Goal: Answer question/provide support: Answer question/provide support

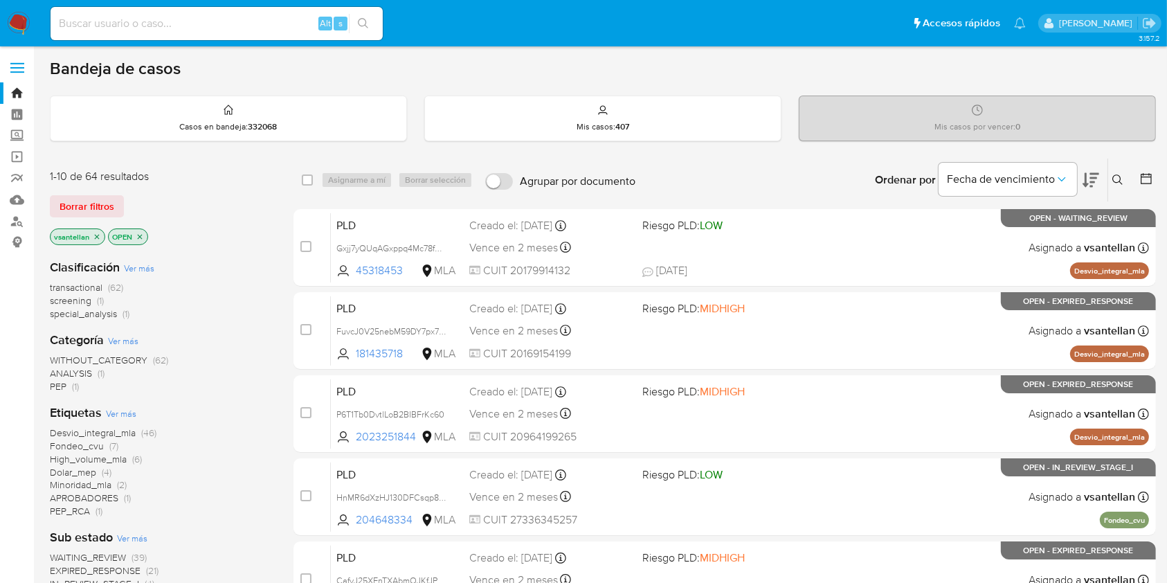
click at [1119, 174] on icon at bounding box center [1117, 179] width 10 height 10
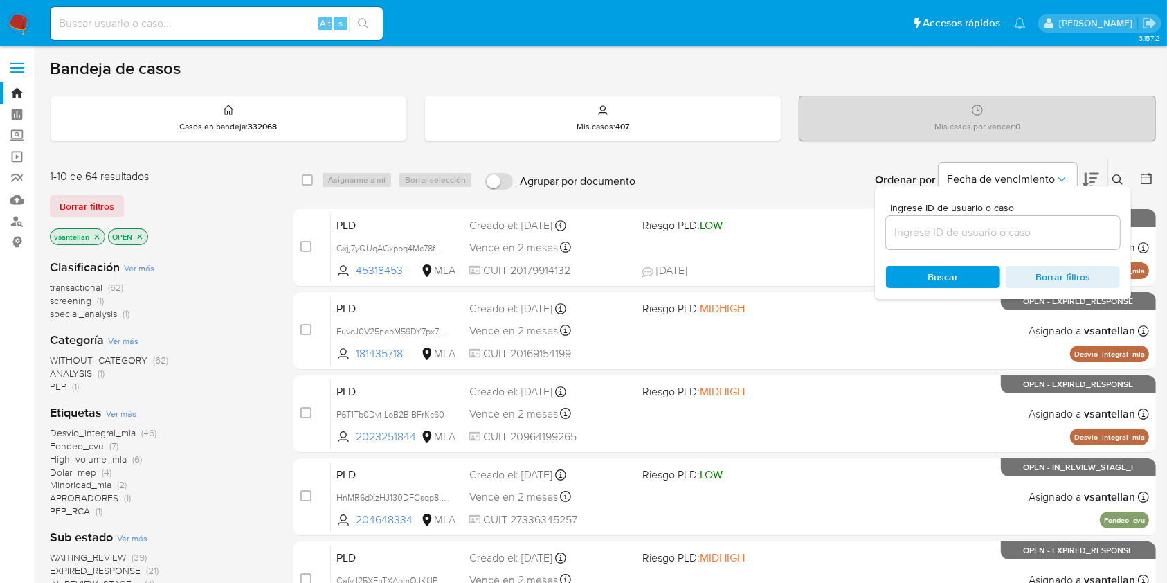
click at [911, 241] on div at bounding box center [1003, 232] width 234 height 33
click at [916, 235] on input at bounding box center [1003, 233] width 234 height 18
paste input "72751355"
type input "72751355"
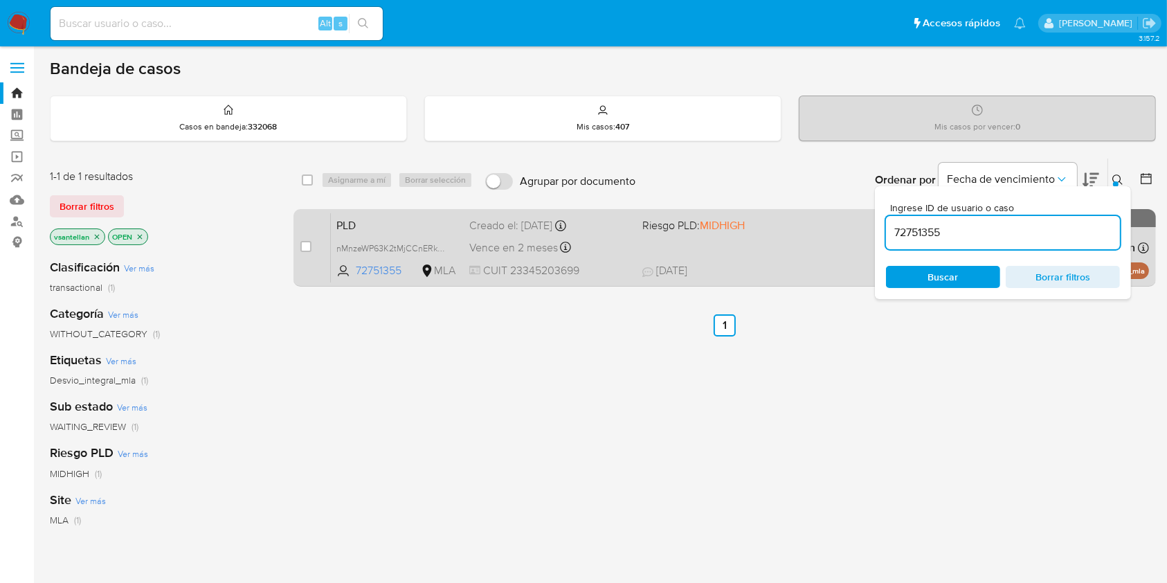
drag, startPoint x: 1117, startPoint y: 176, endPoint x: 1056, endPoint y: 211, distance: 71.0
click at [1117, 177] on icon at bounding box center [1117, 179] width 11 height 11
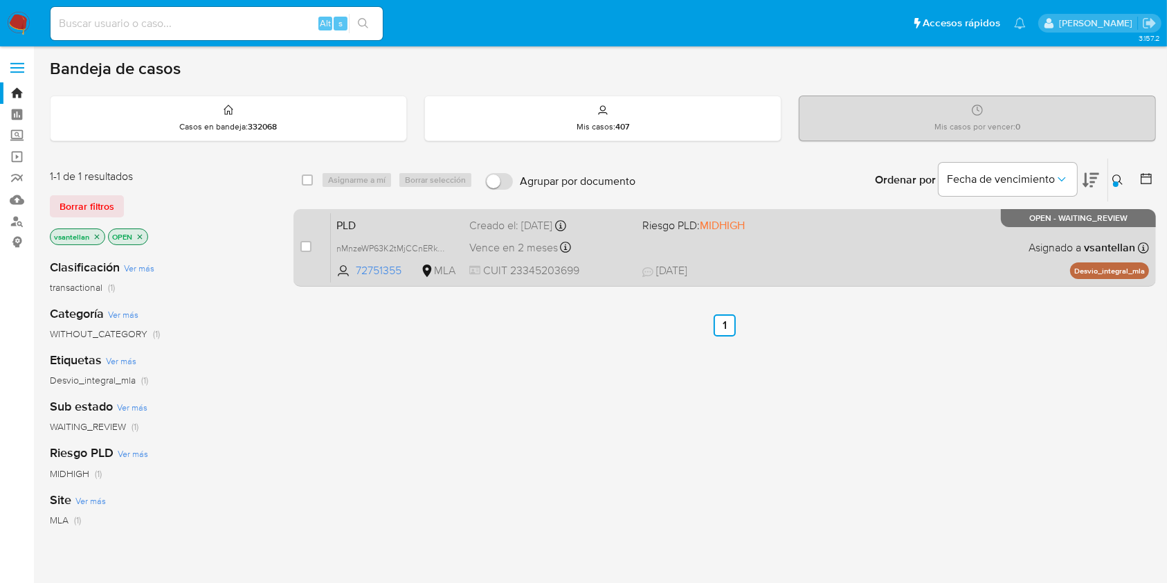
click at [896, 251] on div "PLD nMnzeWP63K2tMjCCnERkFwbI 72751355 MLA Riesgo PLD: MIDHIGH Creado el: 12/08/…" at bounding box center [740, 248] width 818 height 70
drag, startPoint x: 301, startPoint y: 244, endPoint x: 320, endPoint y: 215, distance: 34.6
click at [301, 245] on input "checkbox" at bounding box center [305, 246] width 11 height 11
checkbox input "true"
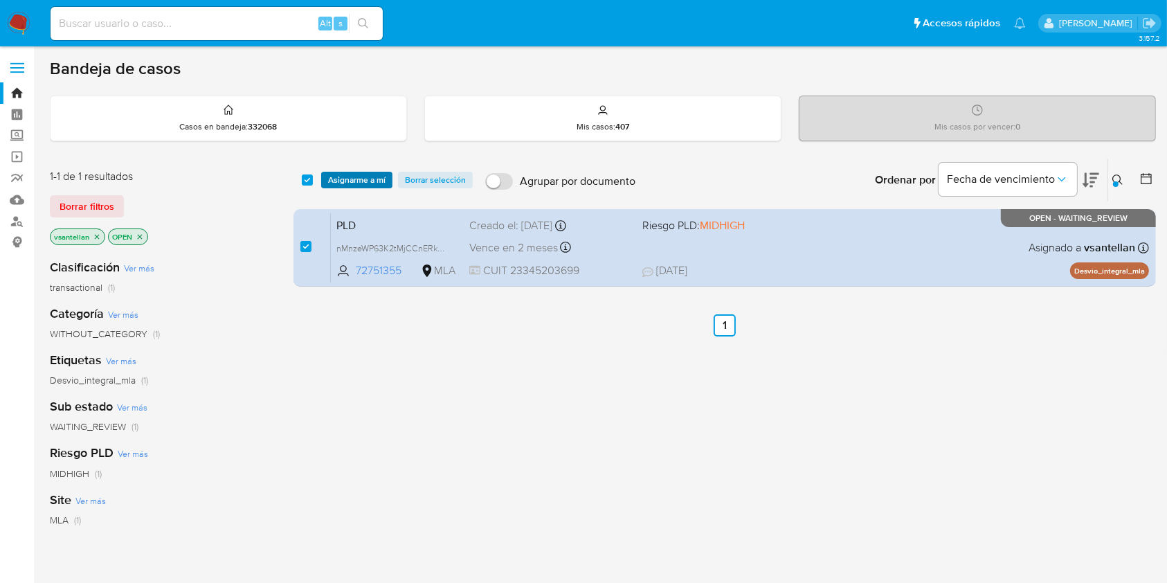
click at [334, 181] on span "Asignarme a mí" at bounding box center [356, 180] width 57 height 14
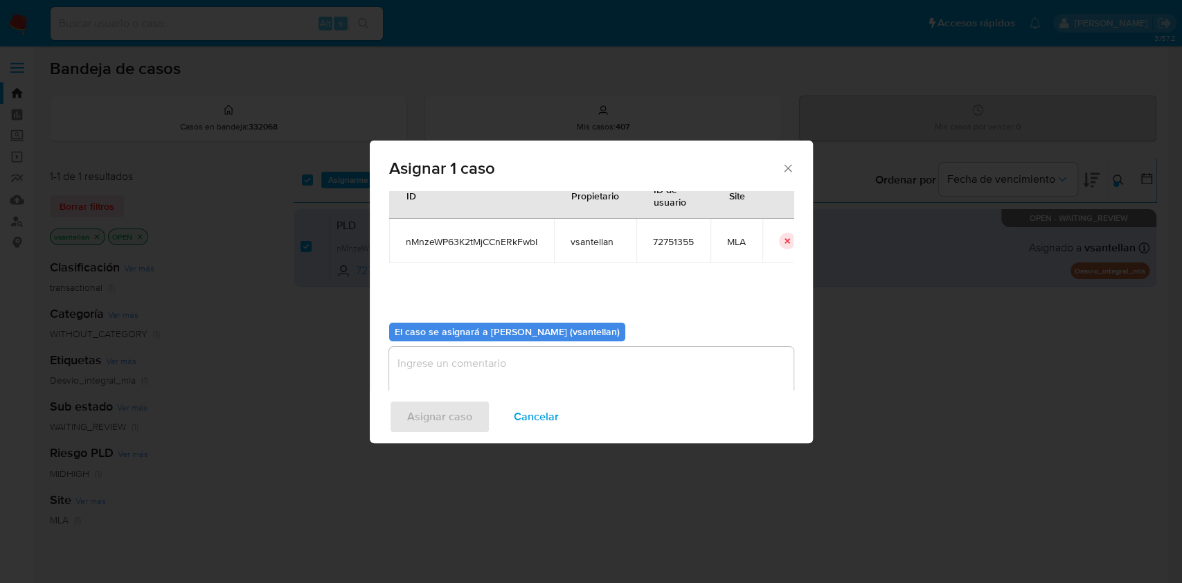
scroll to position [71, 0]
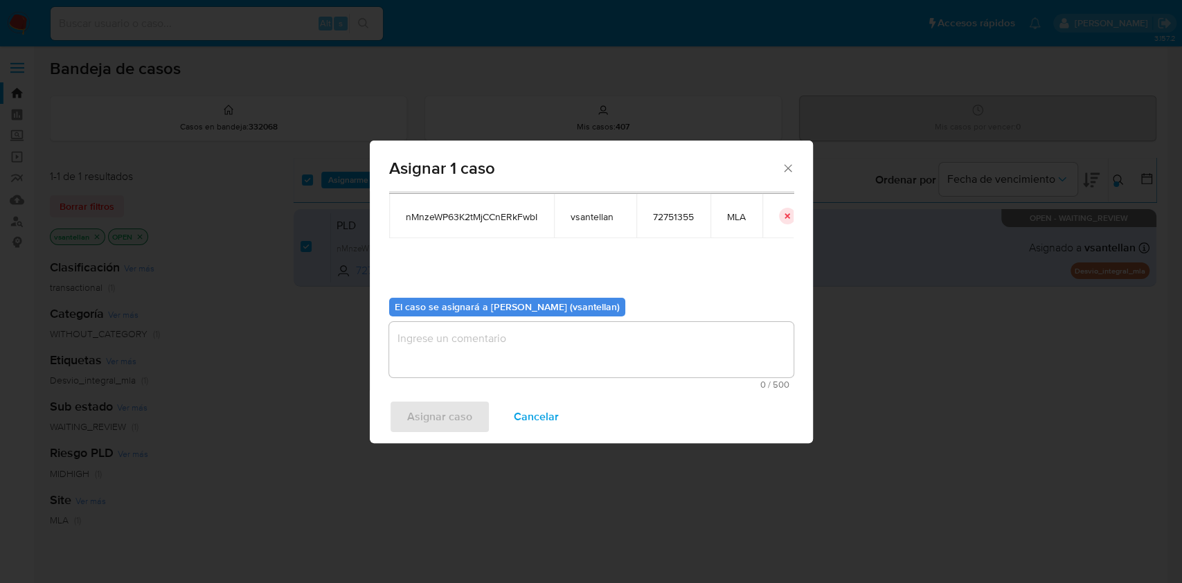
drag, startPoint x: 431, startPoint y: 352, endPoint x: 422, endPoint y: 383, distance: 32.6
click at [430, 352] on textarea "assign-modal" at bounding box center [591, 349] width 404 height 55
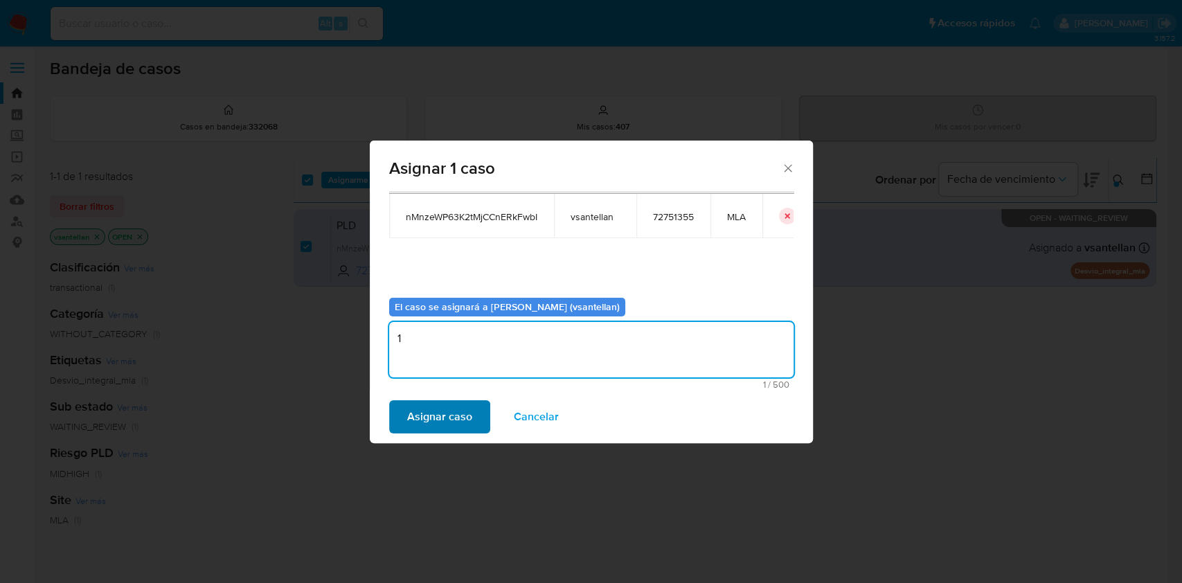
type textarea "1"
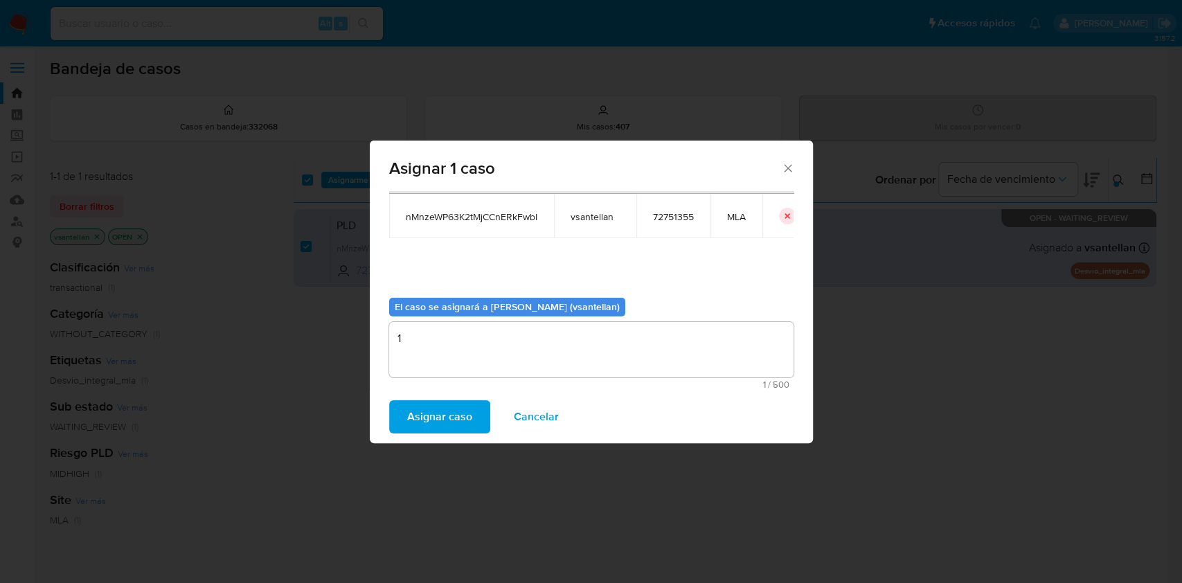
click at [438, 431] on span "Asignar caso" at bounding box center [439, 416] width 65 height 30
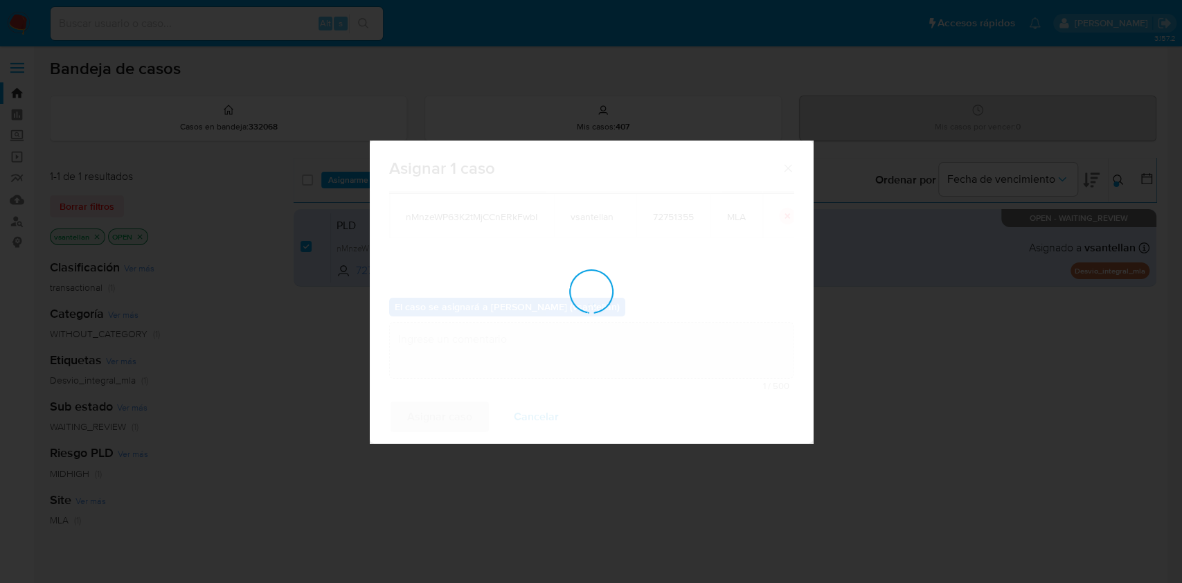
checkbox input "false"
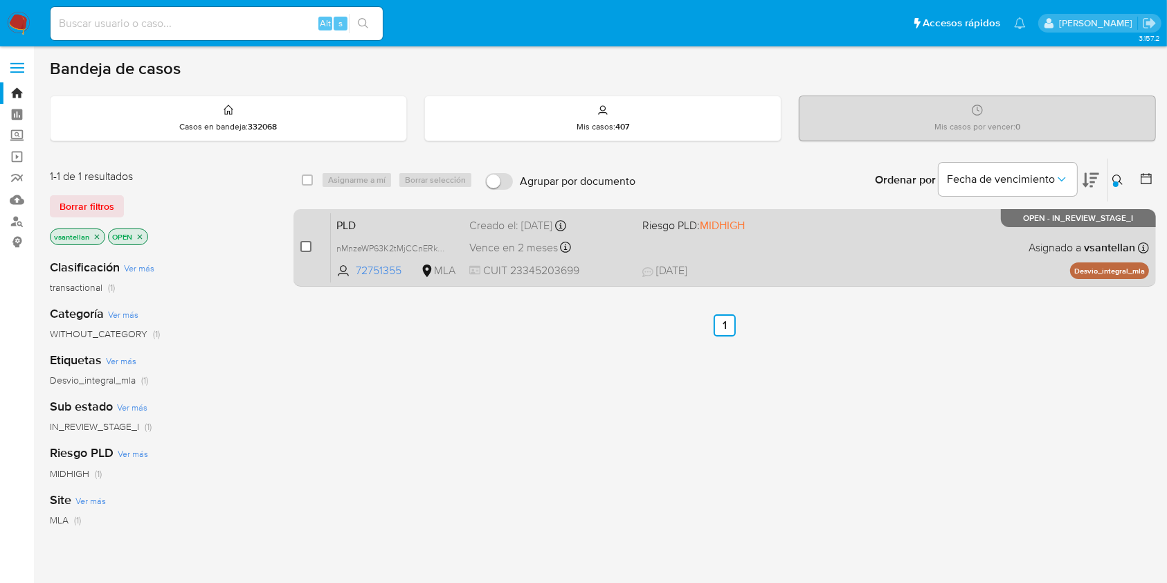
click at [307, 244] on input "checkbox" at bounding box center [305, 246] width 11 height 11
checkbox input "true"
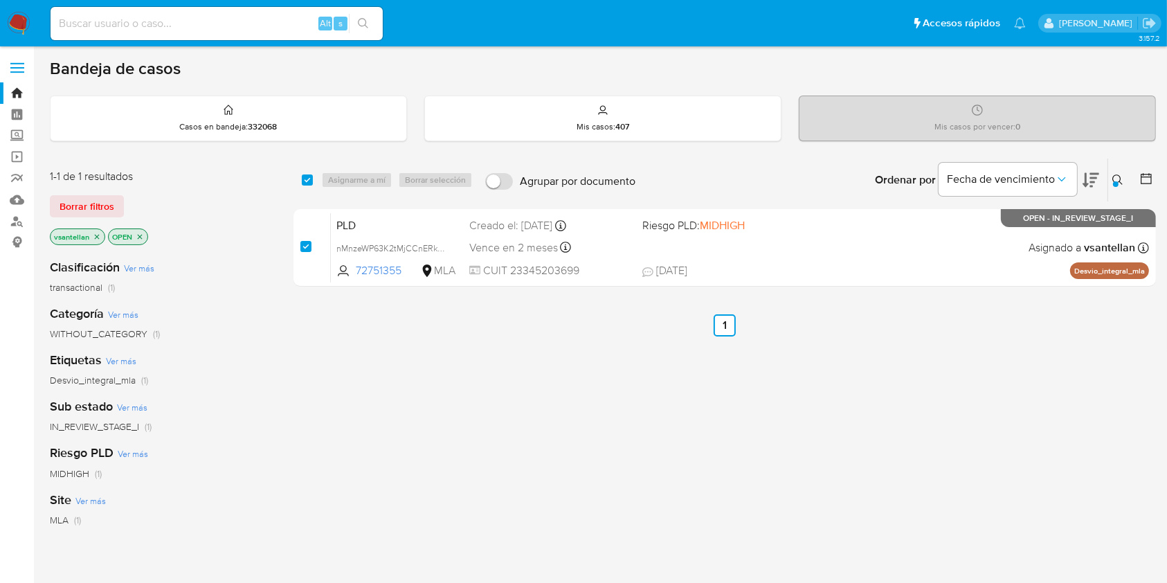
checkbox input "true"
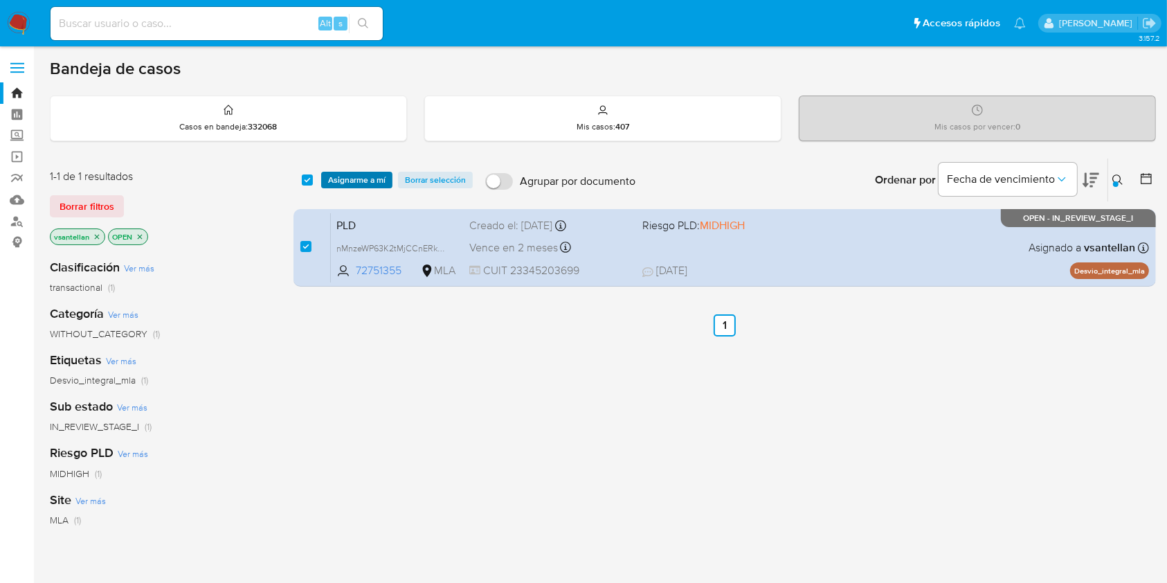
click at [352, 181] on span "Asignarme a mí" at bounding box center [356, 180] width 57 height 14
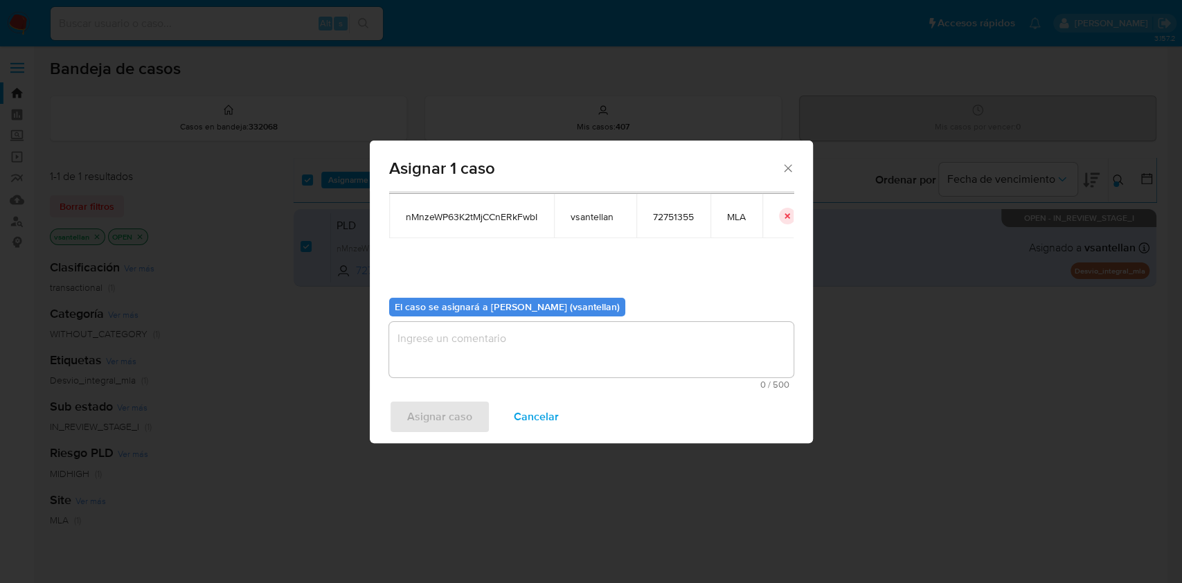
click at [447, 357] on textarea "assign-modal" at bounding box center [591, 349] width 404 height 55
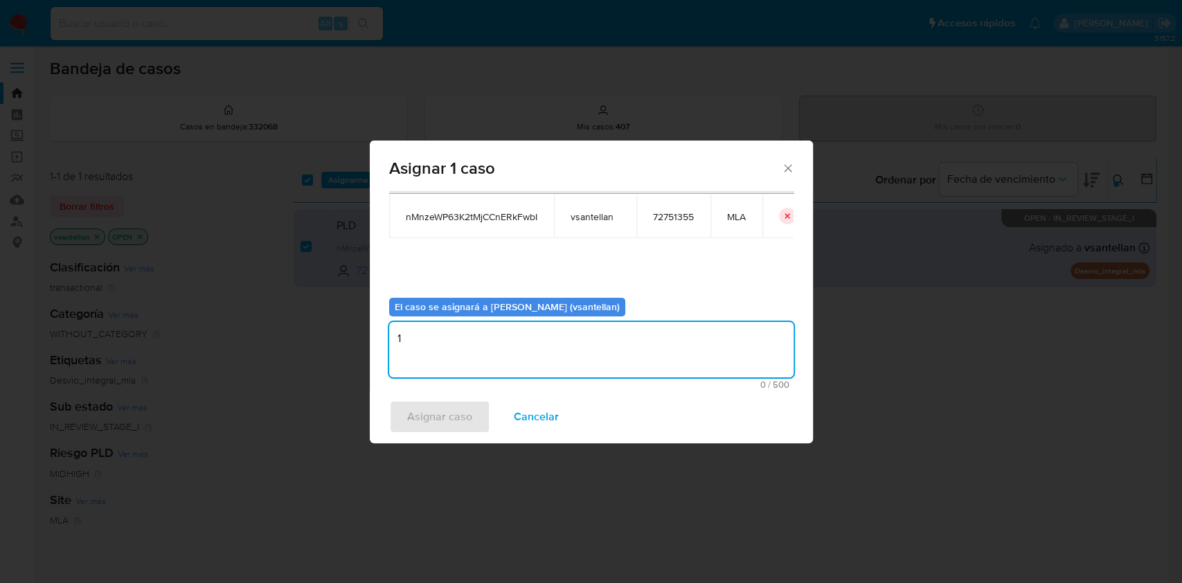
type textarea "1"
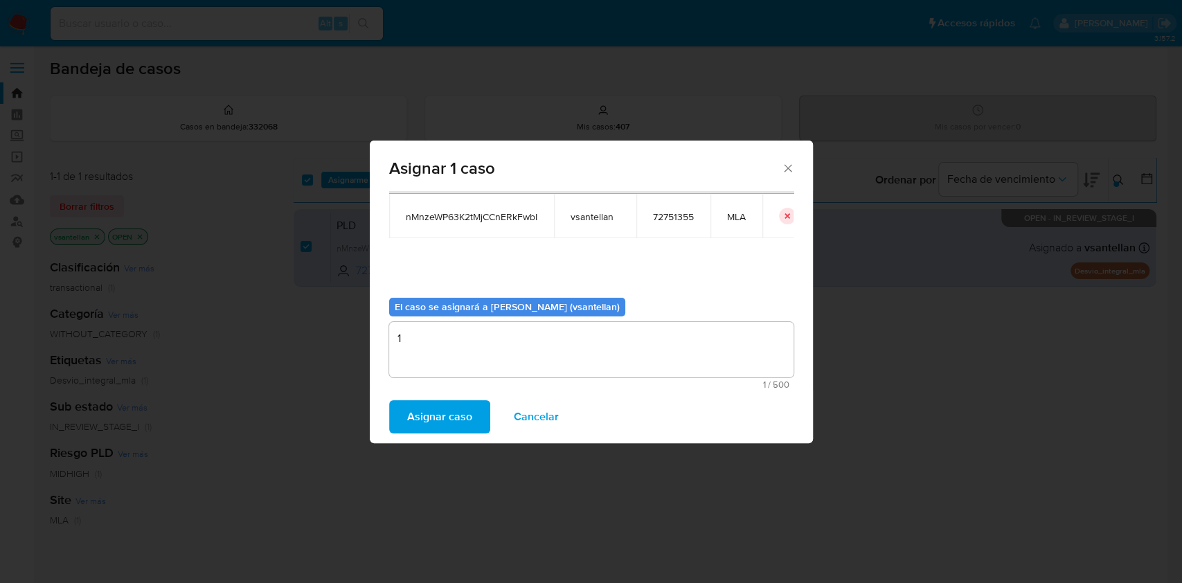
click at [425, 404] on span "Asignar caso" at bounding box center [439, 416] width 65 height 30
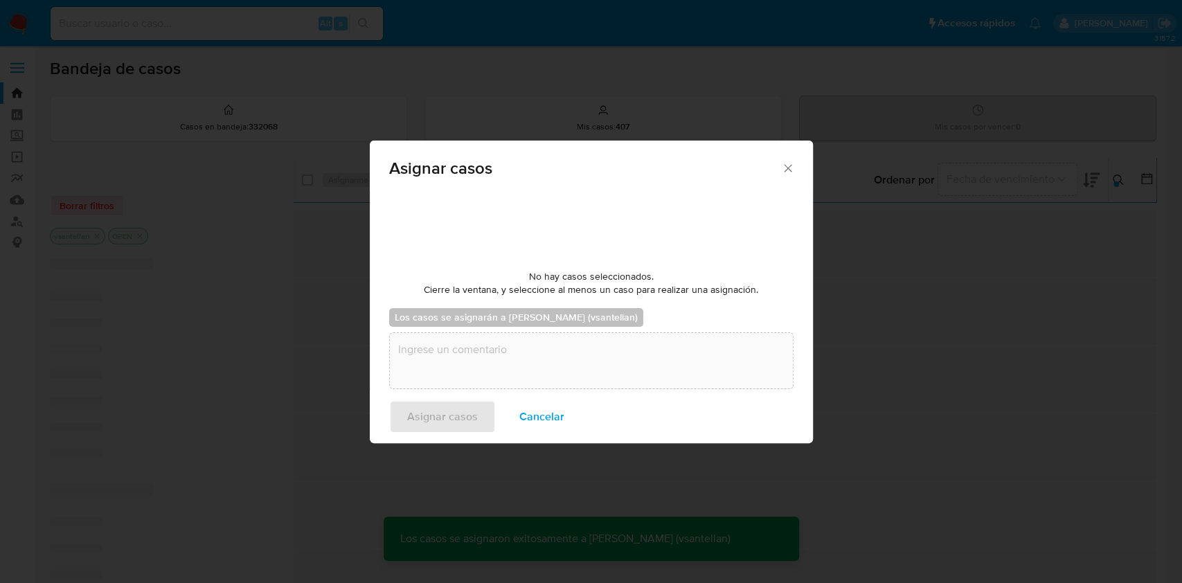
checkbox input "false"
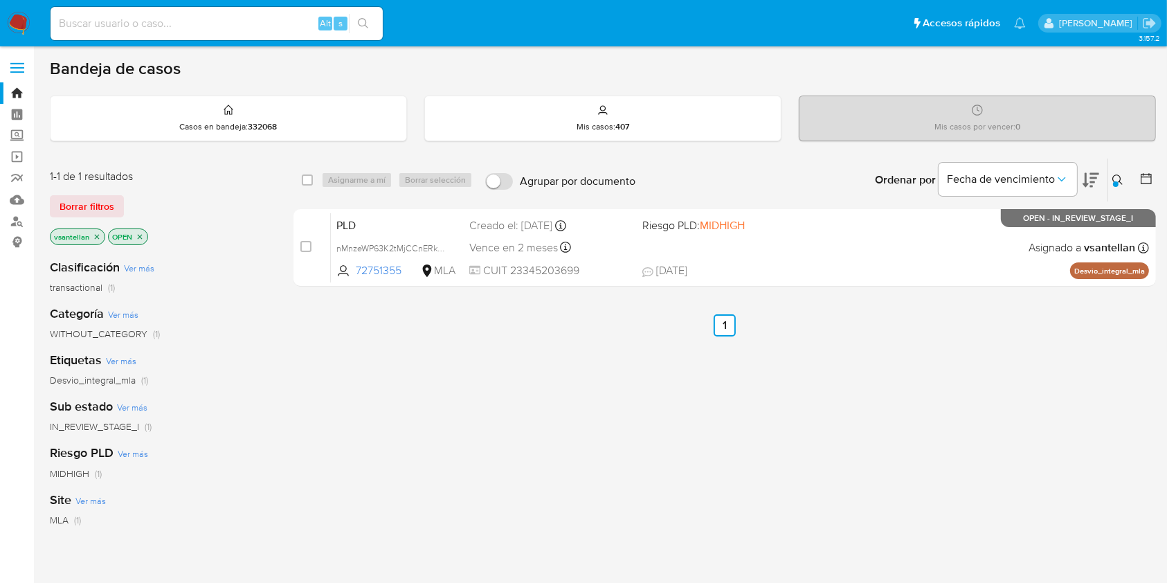
drag, startPoint x: 1118, startPoint y: 180, endPoint x: 1105, endPoint y: 190, distance: 15.8
click at [1118, 181] on button at bounding box center [1119, 180] width 23 height 17
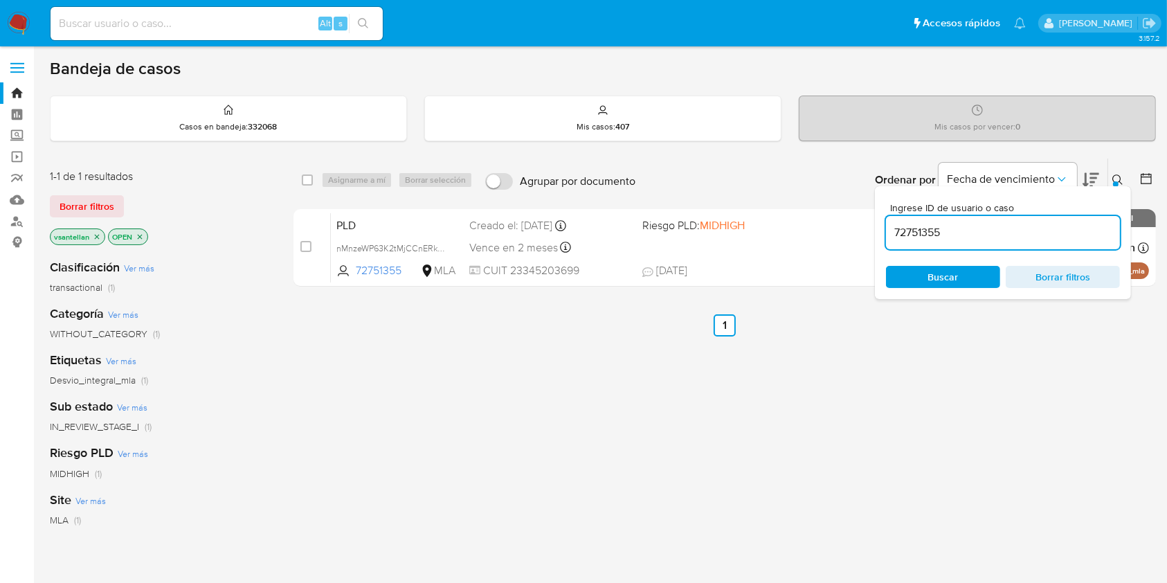
click at [1015, 241] on div "72751355" at bounding box center [1003, 232] width 234 height 33
click at [1013, 233] on input "72751355" at bounding box center [1003, 233] width 234 height 18
paste input "321550981"
type input "321550981"
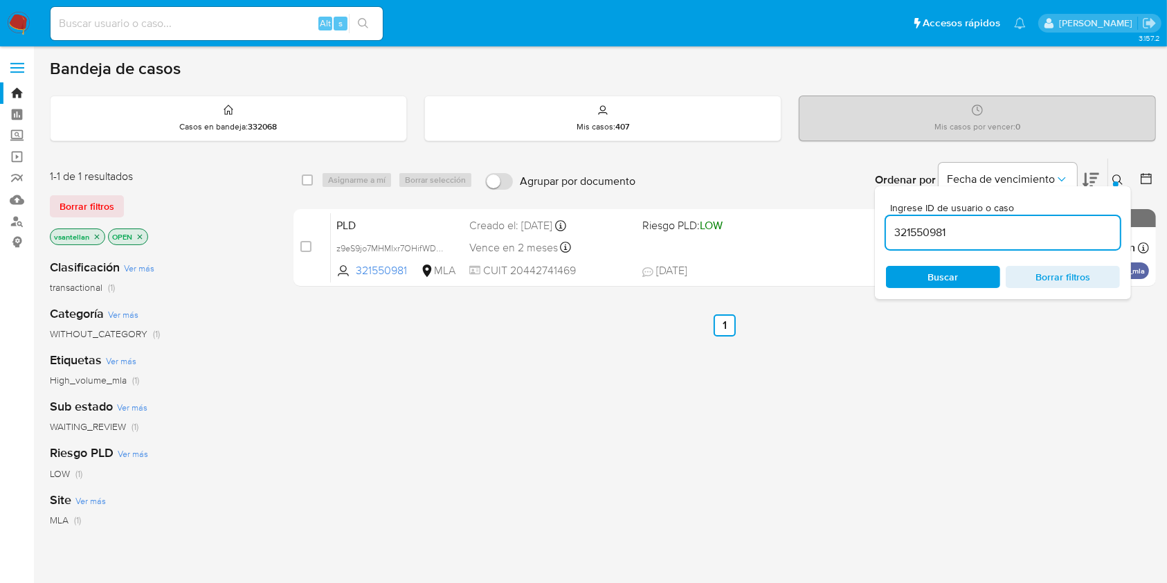
drag, startPoint x: 1117, startPoint y: 171, endPoint x: 1090, endPoint y: 196, distance: 36.7
click at [1117, 172] on button at bounding box center [1119, 180] width 23 height 17
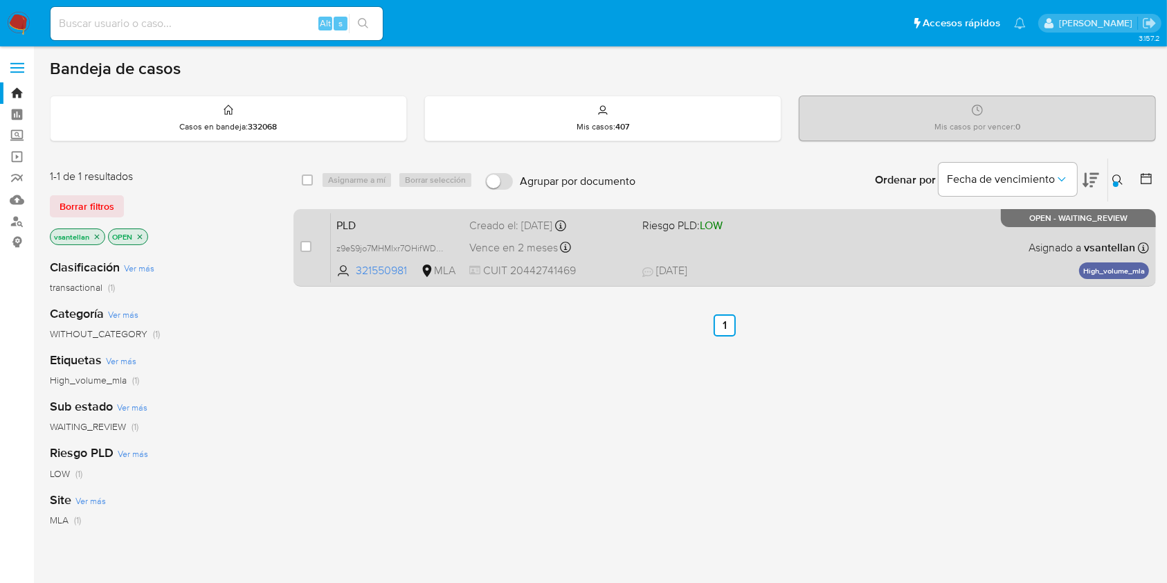
click at [868, 257] on div "PLD z9eS9jo7MHMIxr7OHifWDHrQ 321550981 MLA Riesgo PLD: LOW Creado el: 12/08/202…" at bounding box center [740, 248] width 818 height 70
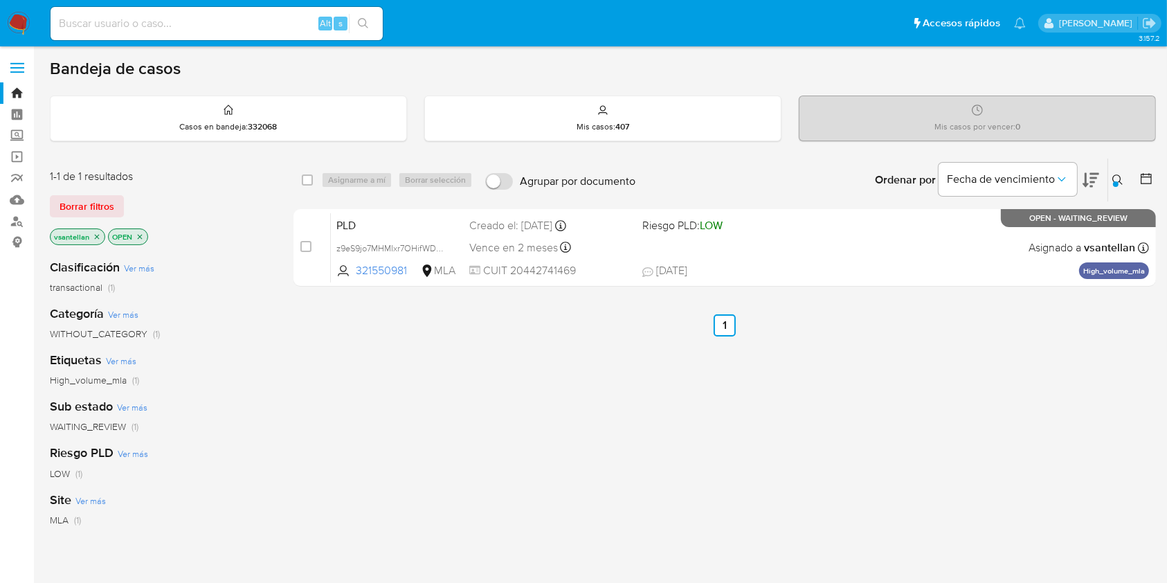
drag, startPoint x: 308, startPoint y: 248, endPoint x: 332, endPoint y: 204, distance: 50.2
click at [309, 247] on input "checkbox" at bounding box center [305, 246] width 11 height 11
checkbox input "true"
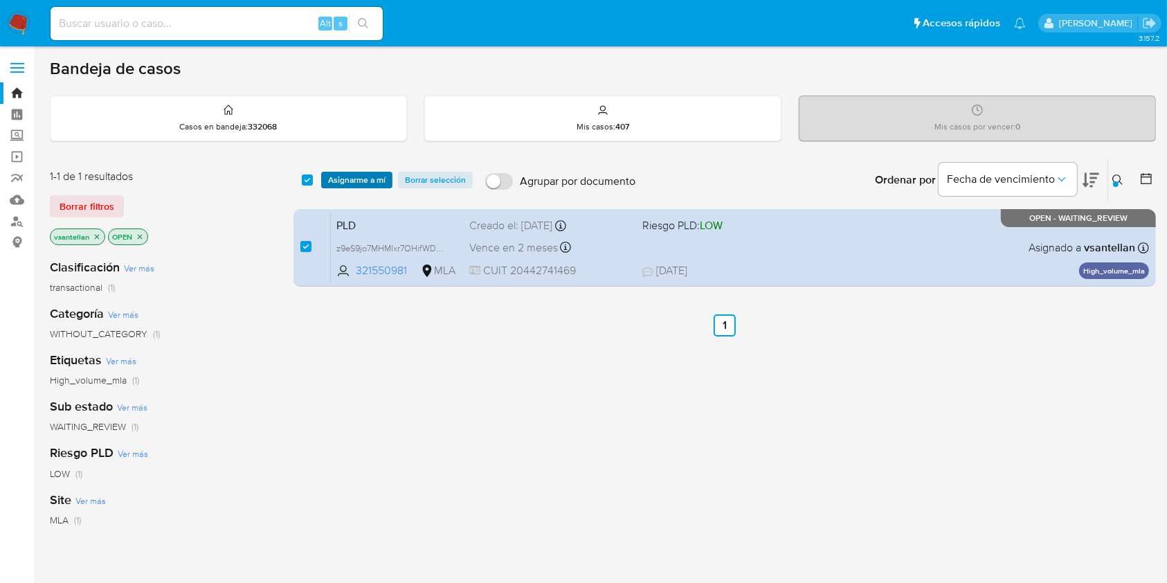
click at [351, 179] on span "Asignarme a mí" at bounding box center [356, 180] width 57 height 14
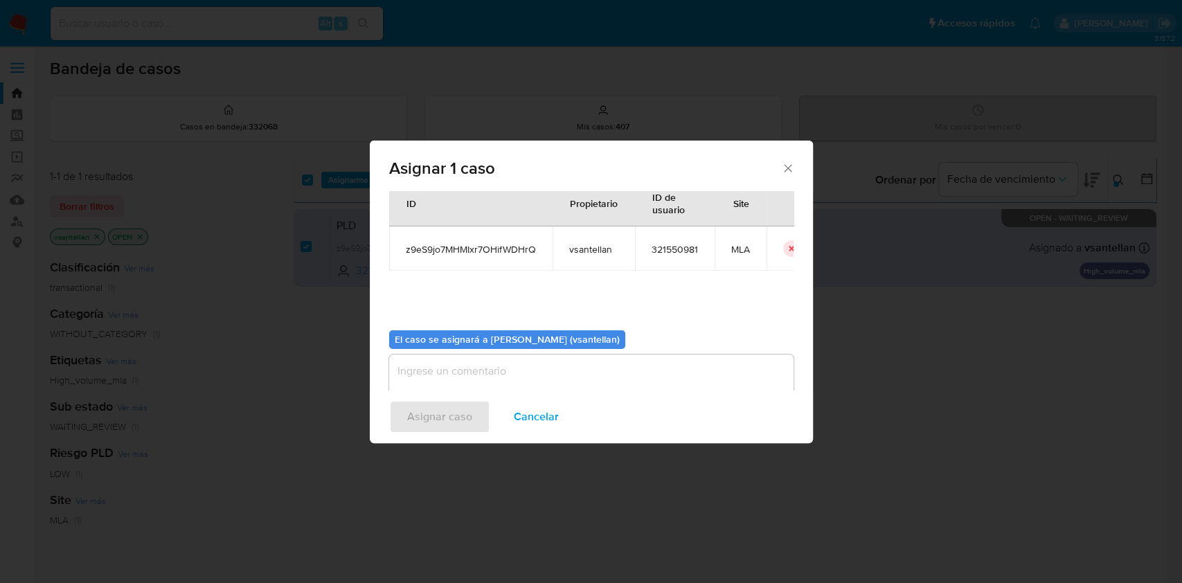
scroll to position [71, 0]
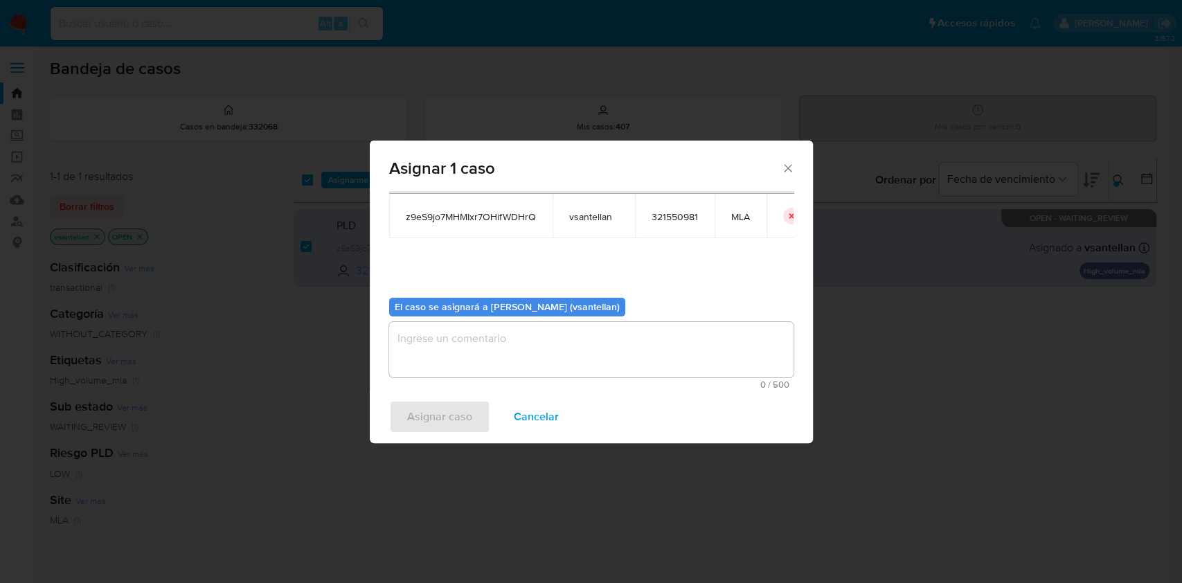
drag, startPoint x: 425, startPoint y: 354, endPoint x: 425, endPoint y: 380, distance: 26.3
click at [425, 352] on textarea "assign-modal" at bounding box center [591, 349] width 404 height 55
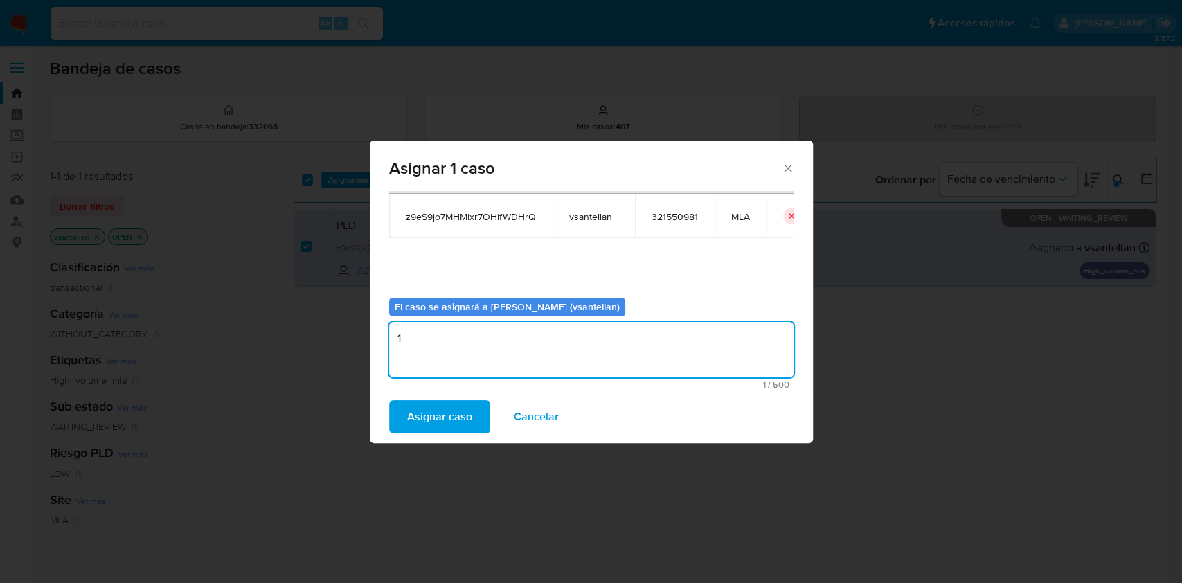
type textarea "1"
click at [433, 397] on div "Asignar caso Cancelar" at bounding box center [591, 416] width 443 height 53
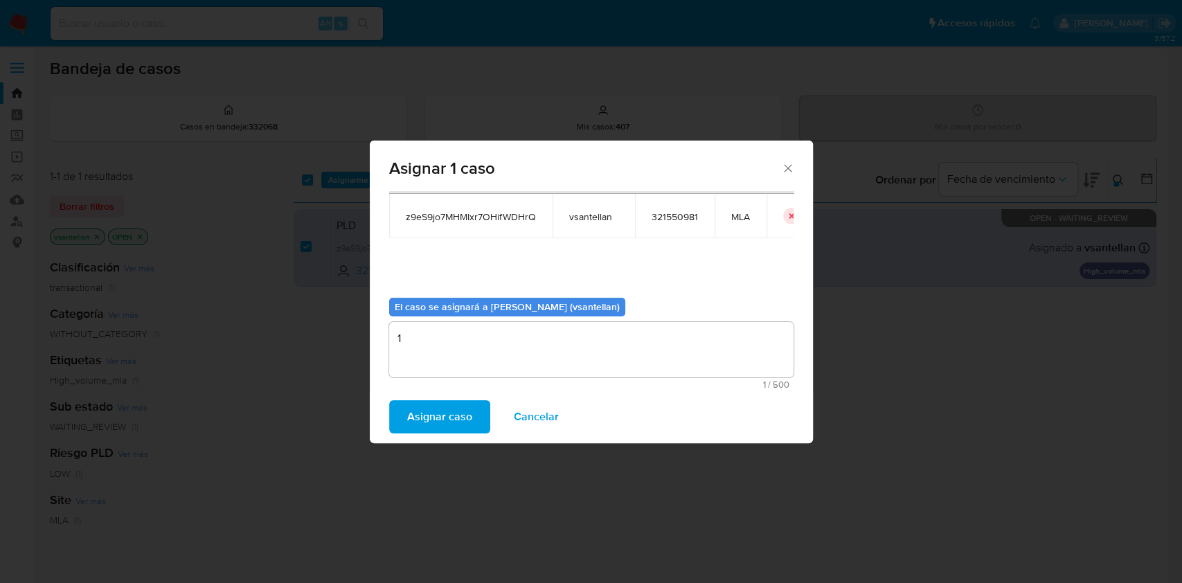
click at [437, 412] on span "Asignar caso" at bounding box center [439, 416] width 65 height 30
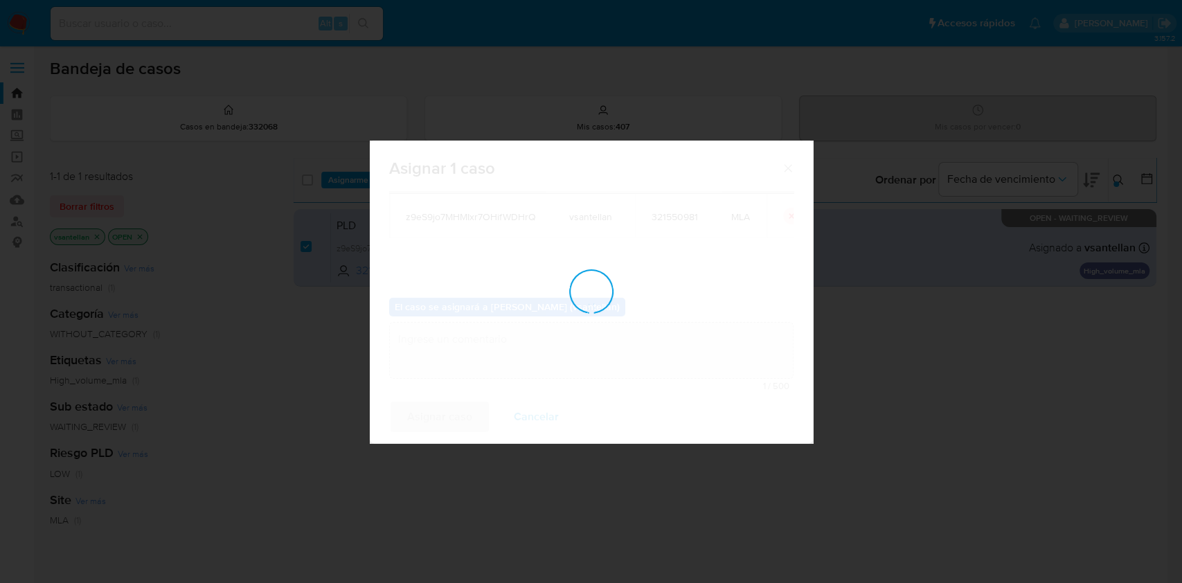
checkbox input "false"
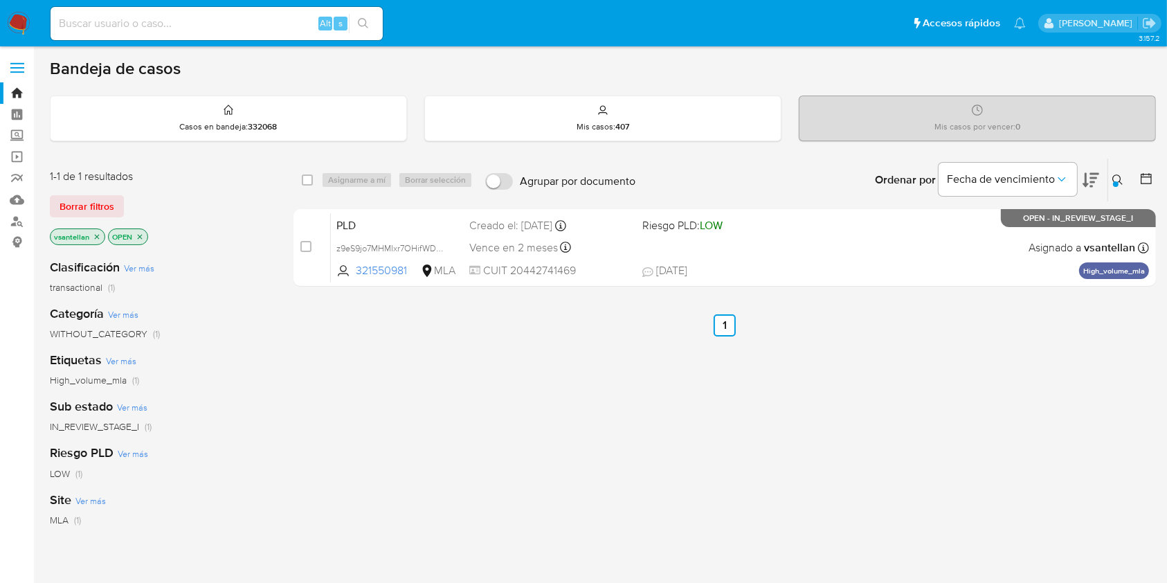
click at [1119, 176] on icon at bounding box center [1117, 179] width 10 height 10
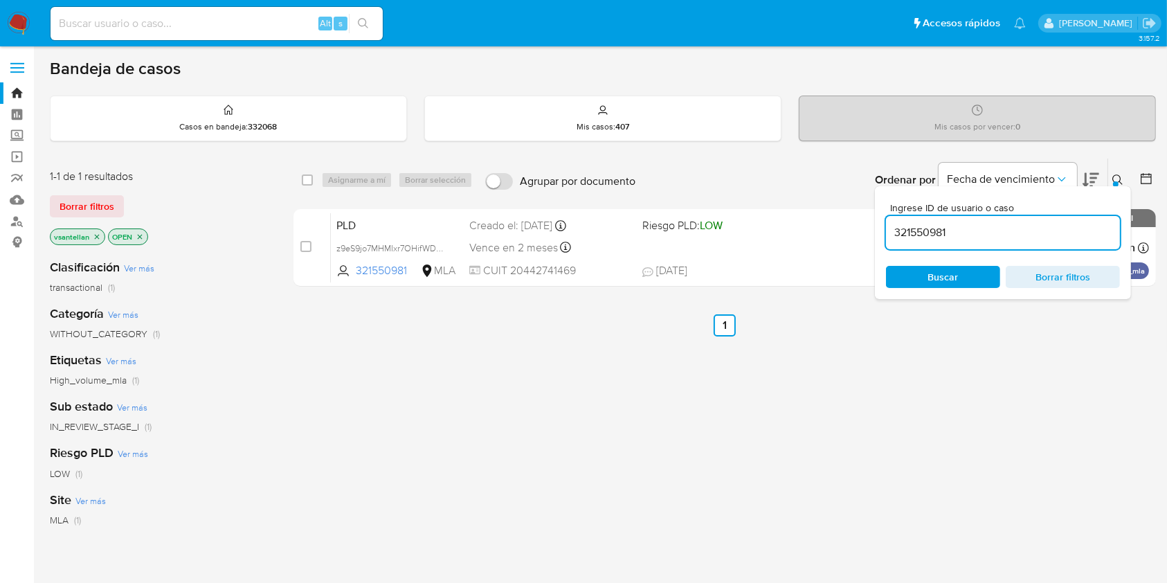
click at [1040, 235] on input "321550981" at bounding box center [1003, 233] width 234 height 18
type input "51024319"
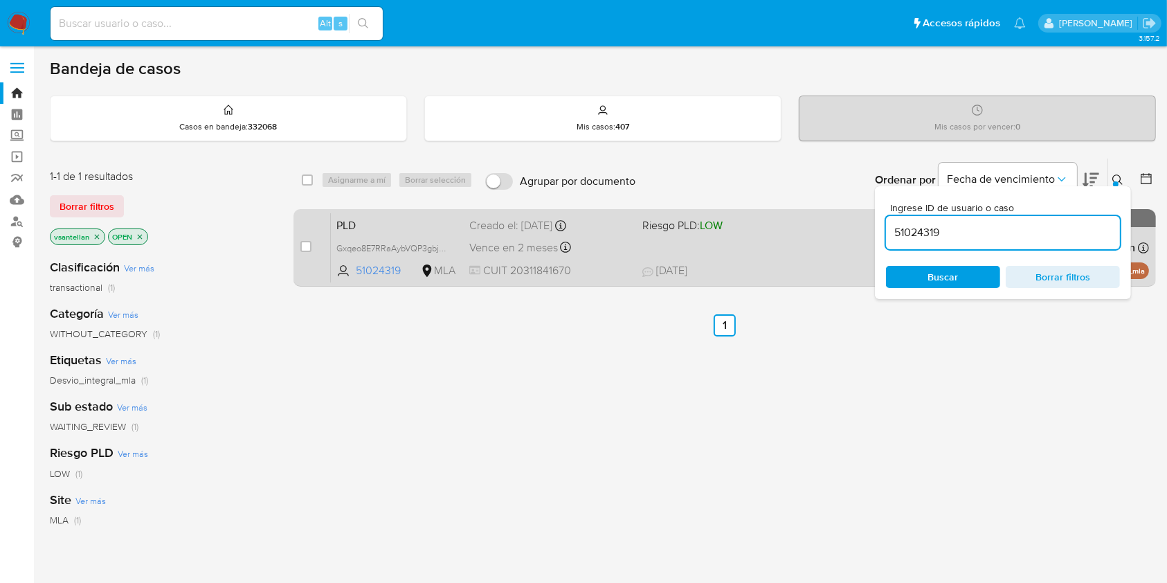
drag, startPoint x: 1116, startPoint y: 179, endPoint x: 1067, endPoint y: 214, distance: 60.1
click at [1116, 180] on button at bounding box center [1119, 180] width 23 height 17
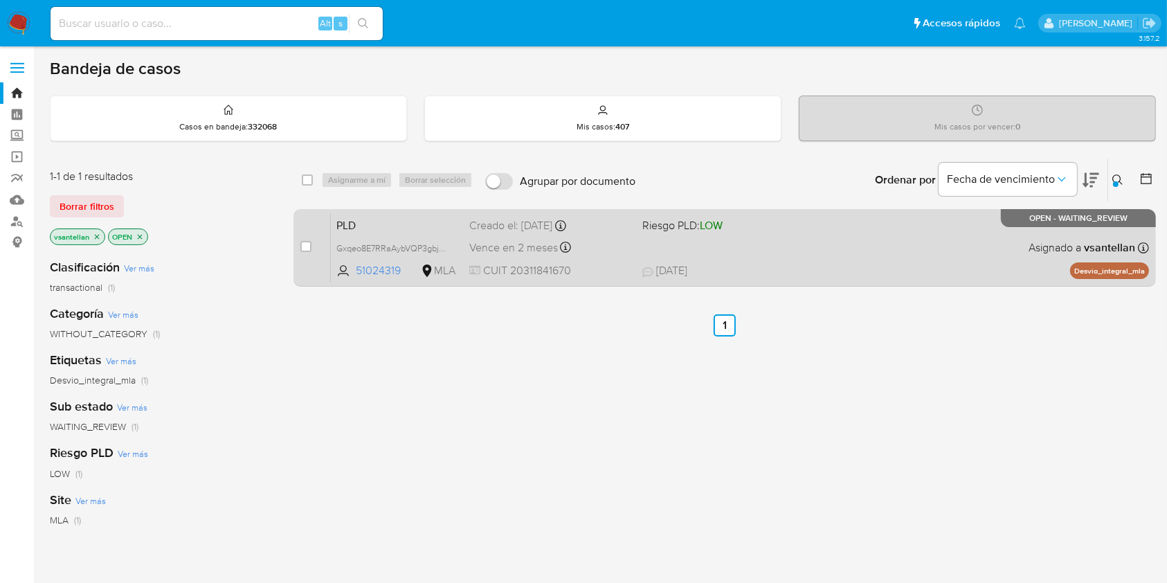
click at [904, 262] on div "PLD Gxqeo8E7RRaAybVQP3gbjgk1 51024319 MLA Riesgo PLD: LOW Creado el: 12/08/2025…" at bounding box center [740, 248] width 818 height 70
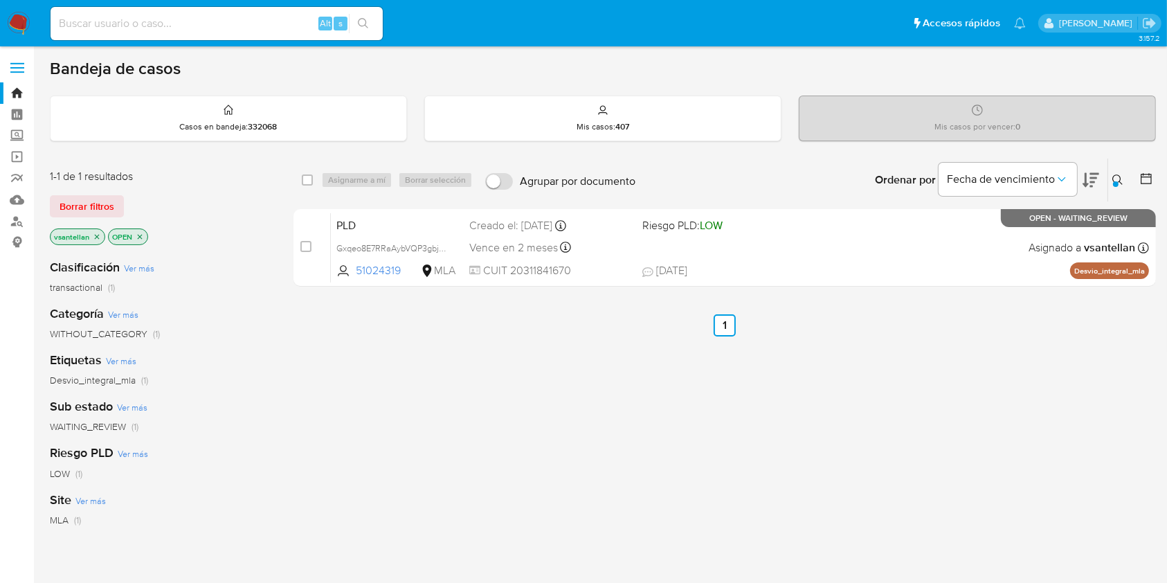
drag, startPoint x: 302, startPoint y: 243, endPoint x: 361, endPoint y: 189, distance: 79.9
click at [302, 244] on input "checkbox" at bounding box center [305, 246] width 11 height 11
checkbox input "true"
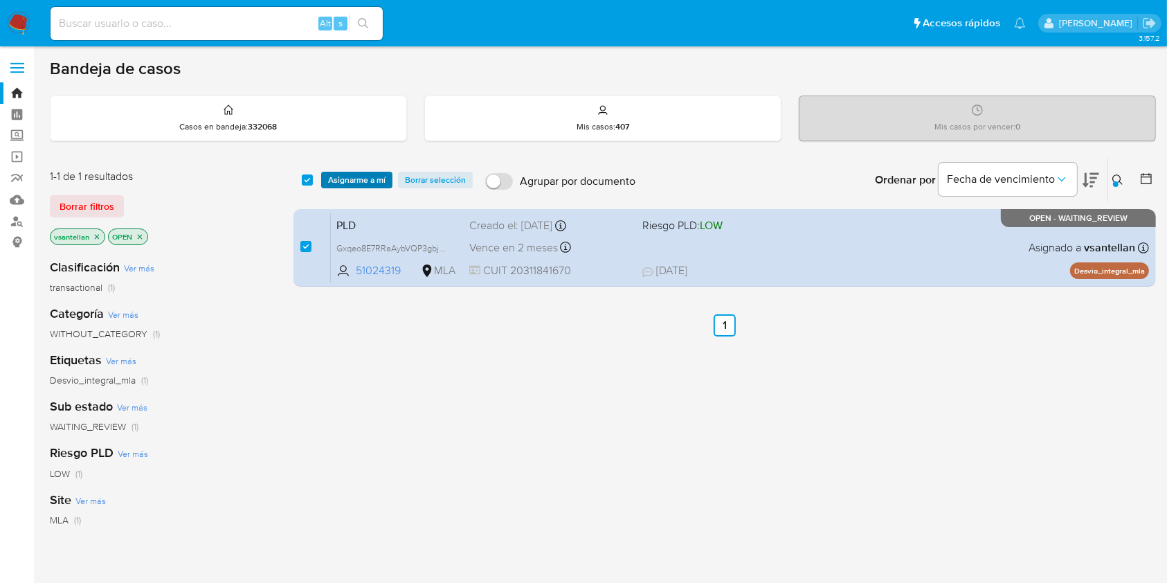
click at [363, 174] on span "Asignarme a mí" at bounding box center [356, 180] width 57 height 14
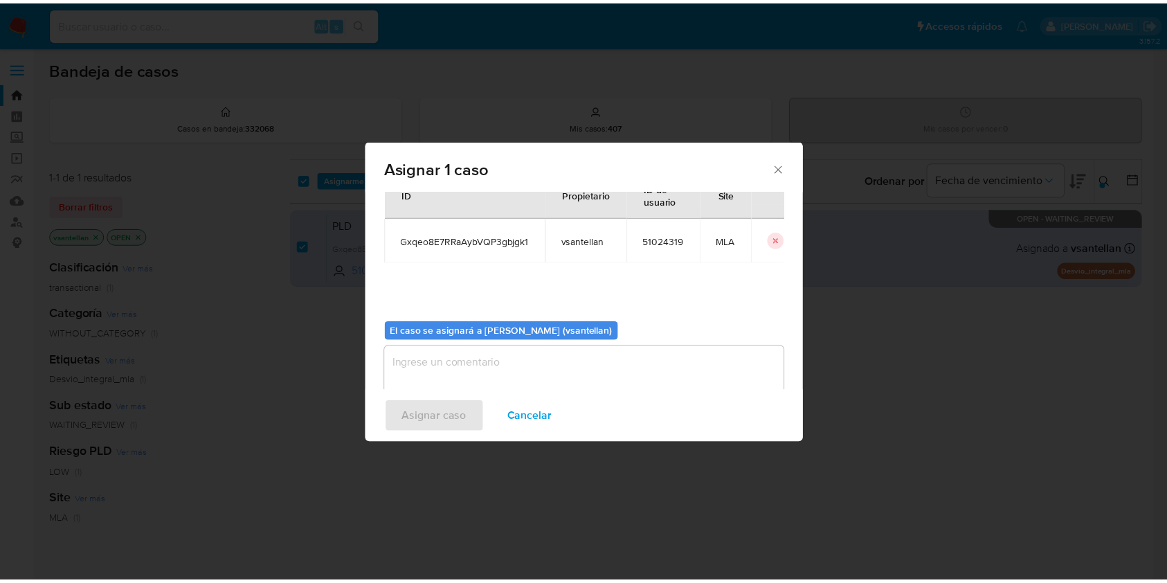
scroll to position [71, 0]
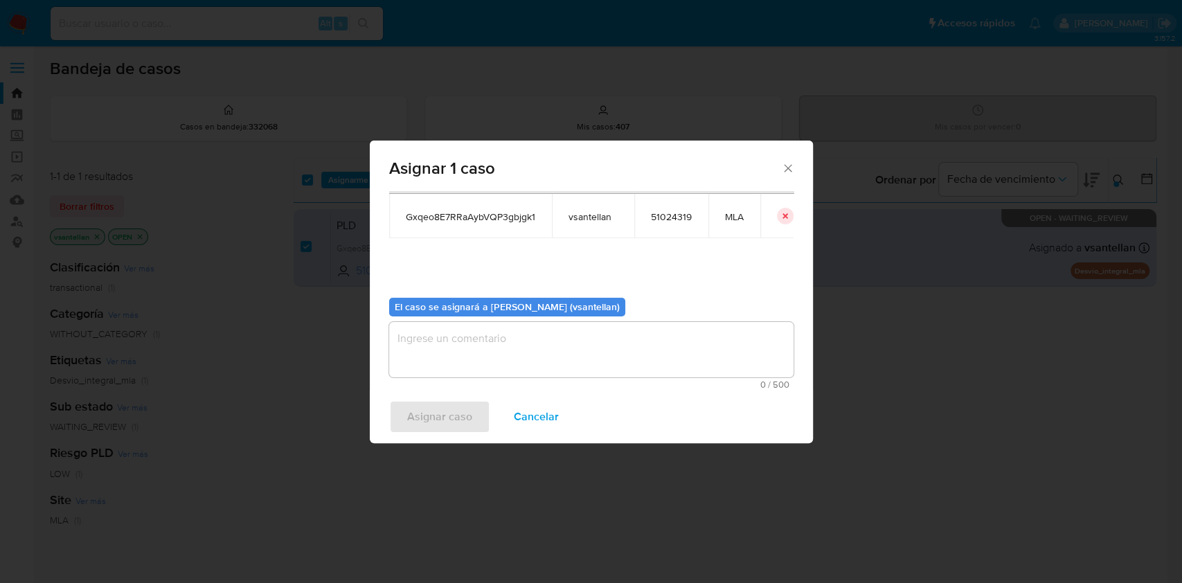
drag, startPoint x: 432, startPoint y: 364, endPoint x: 435, endPoint y: 433, distance: 68.6
click at [432, 365] on textarea "assign-modal" at bounding box center [591, 349] width 404 height 55
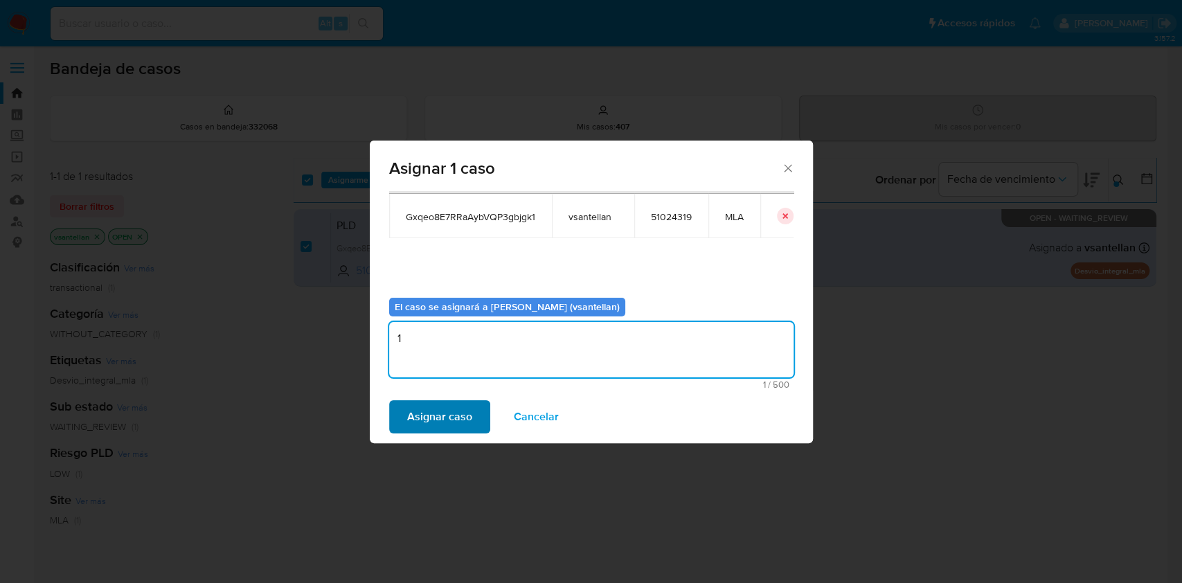
type textarea "1"
click at [432, 423] on span "Asignar caso" at bounding box center [439, 416] width 65 height 30
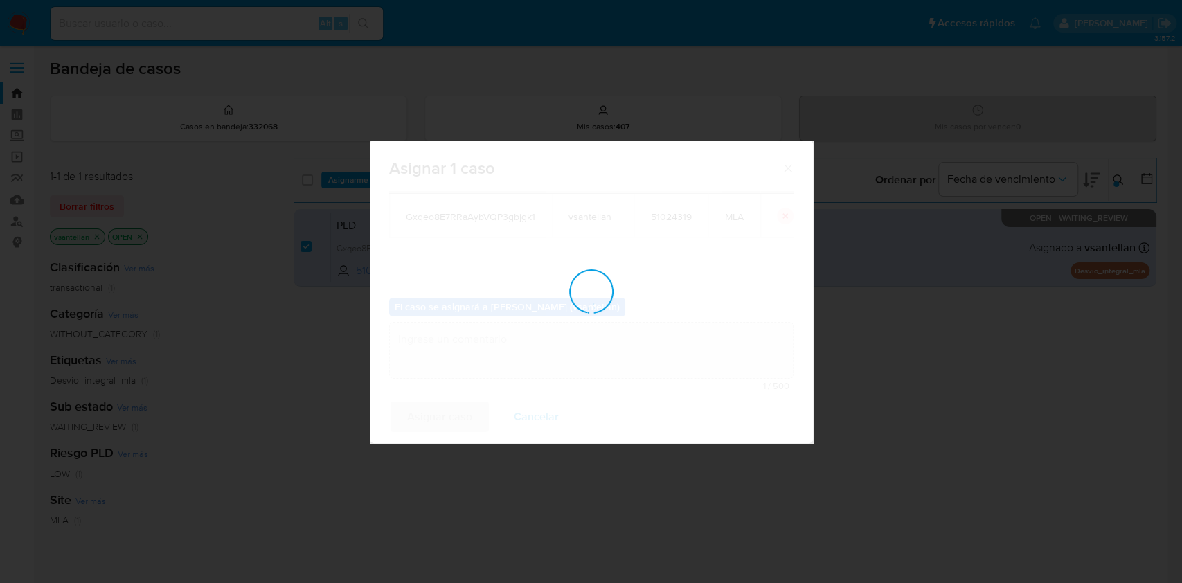
checkbox input "false"
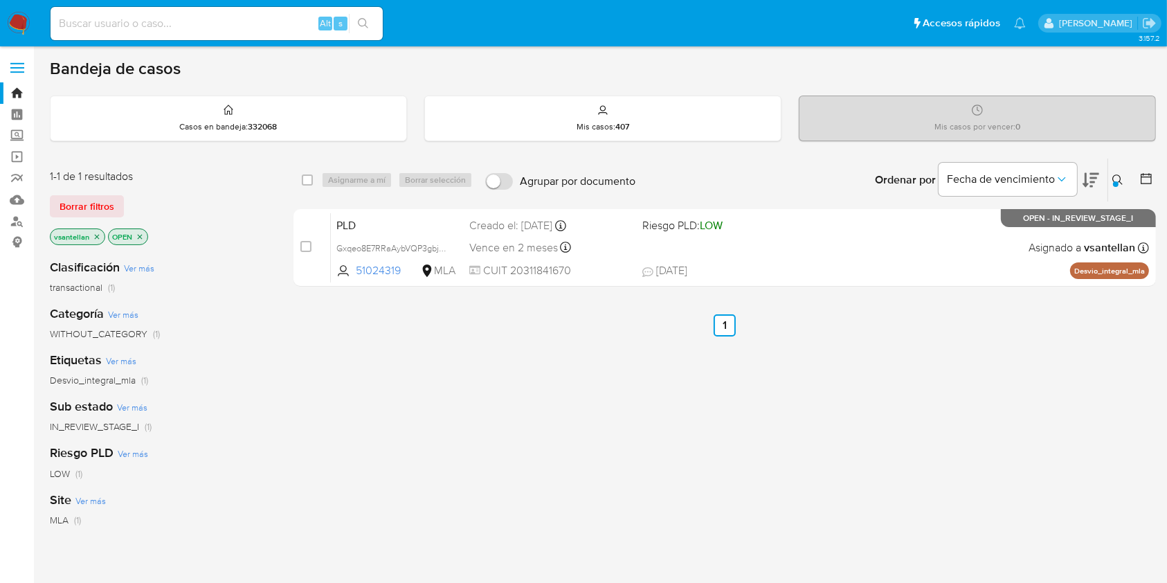
click at [1127, 184] on button at bounding box center [1119, 180] width 23 height 17
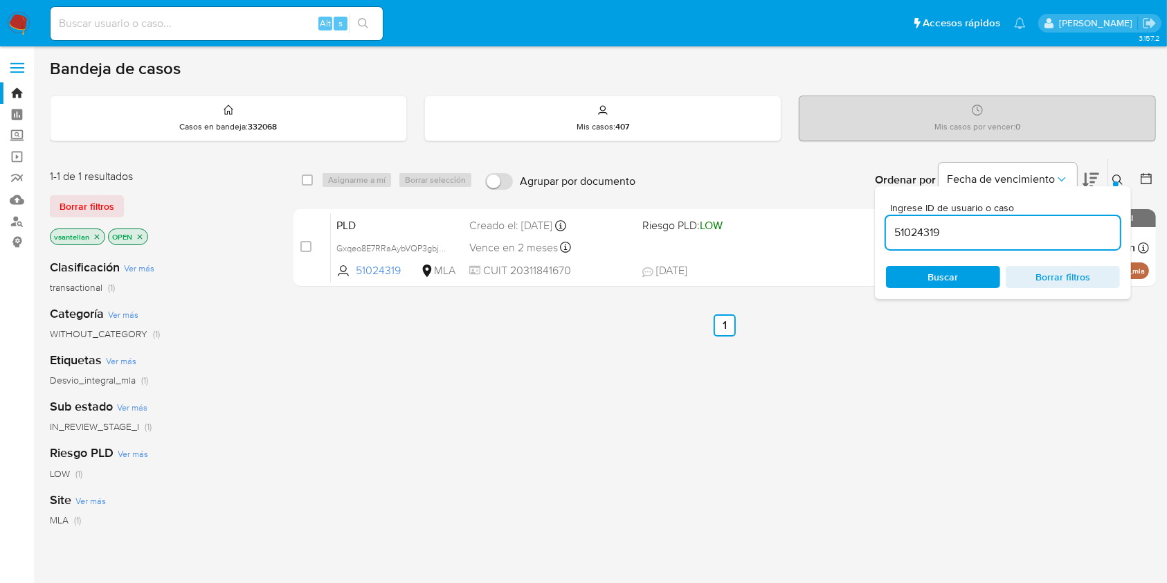
click at [1031, 239] on input "51024319" at bounding box center [1003, 233] width 234 height 18
type input "554745527"
drag, startPoint x: 1118, startPoint y: 179, endPoint x: 1088, endPoint y: 204, distance: 38.4
click at [1118, 179] on icon at bounding box center [1117, 179] width 11 height 11
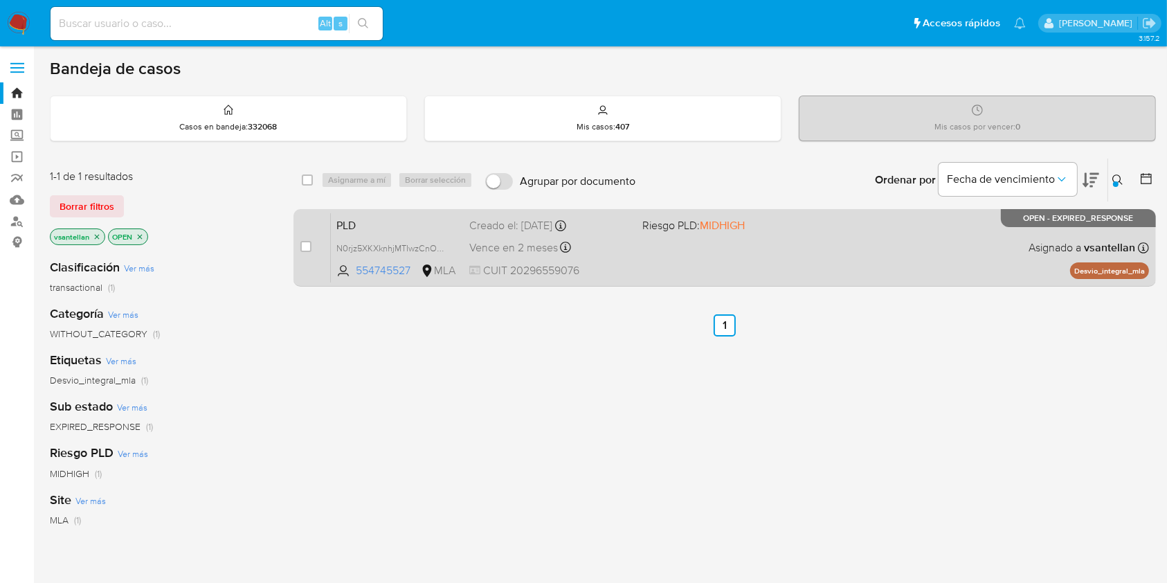
click at [988, 255] on div "PLD N0rjz5XKXknhjMTIwzCnOdZS 554745527 MLA Riesgo PLD: MIDHIGH Creado el: 12/08…" at bounding box center [740, 248] width 818 height 70
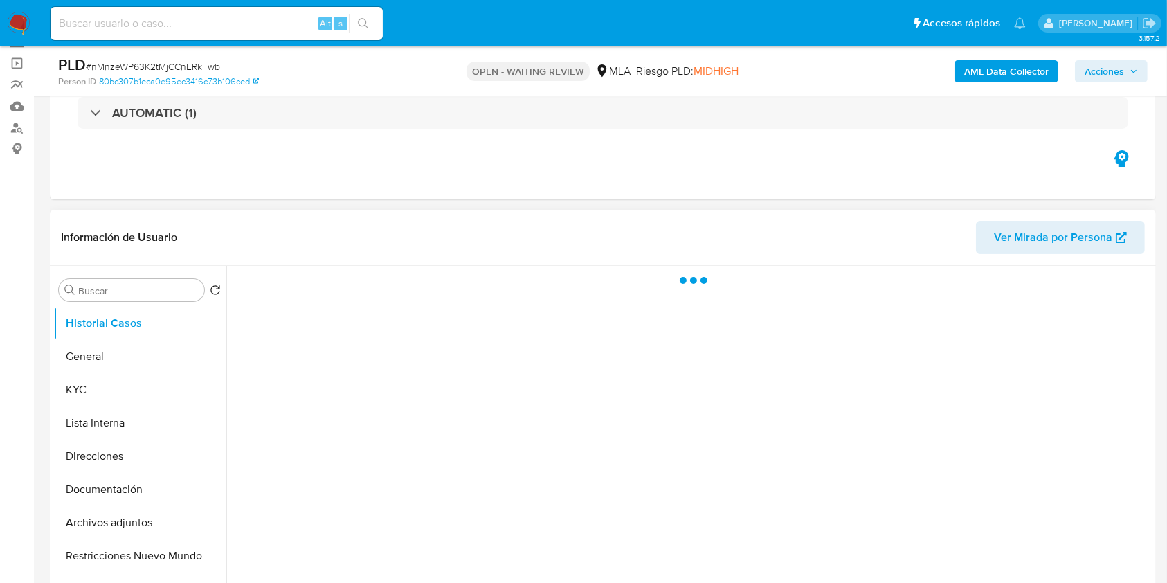
scroll to position [184, 0]
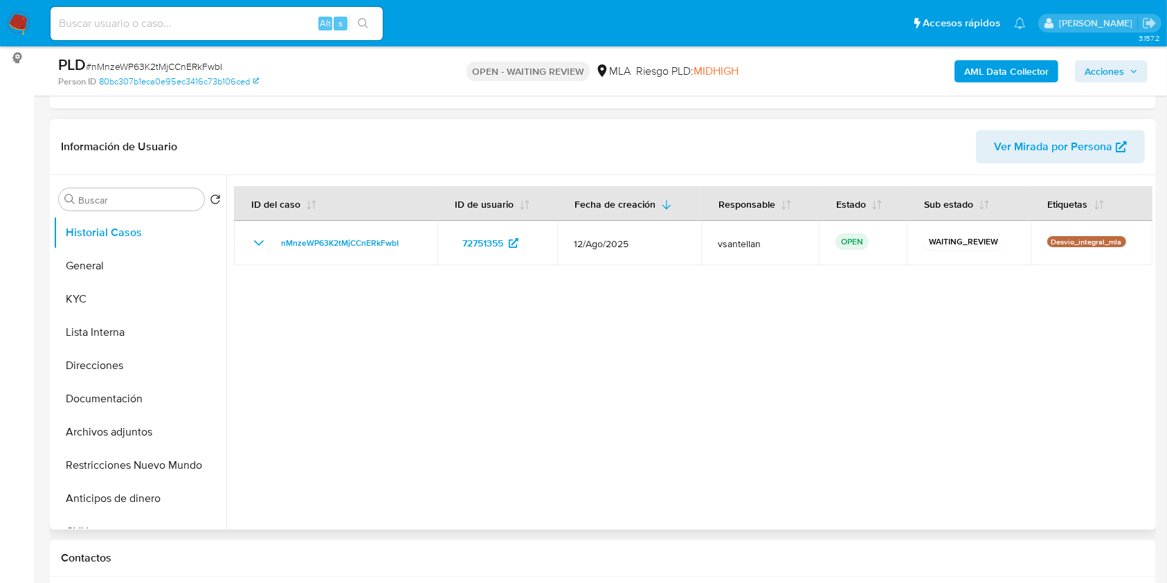
select select "10"
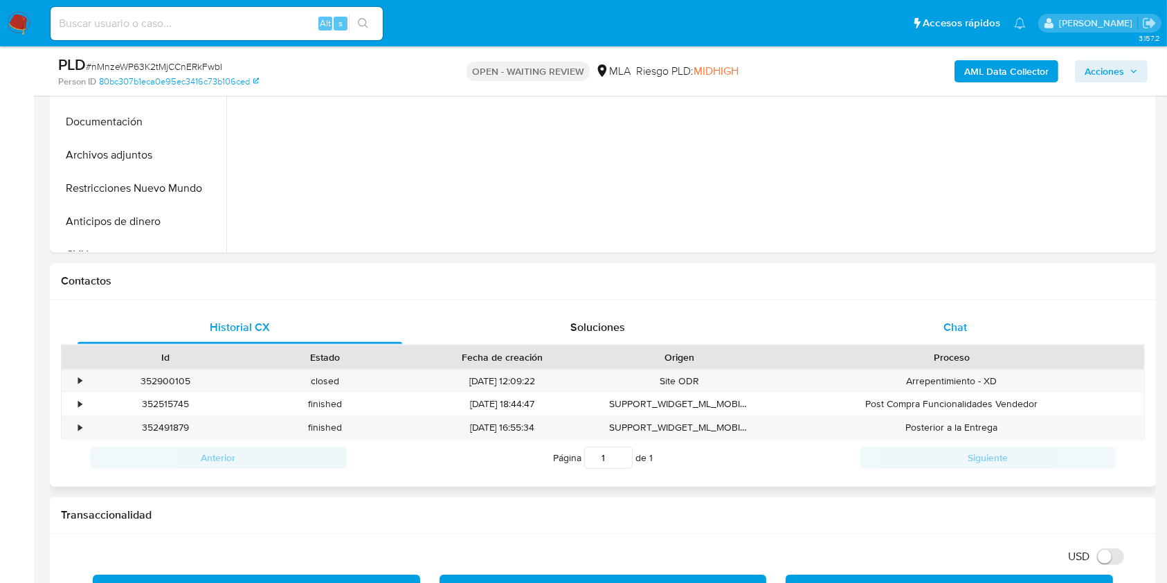
click at [903, 313] on div "Chat" at bounding box center [955, 327] width 325 height 33
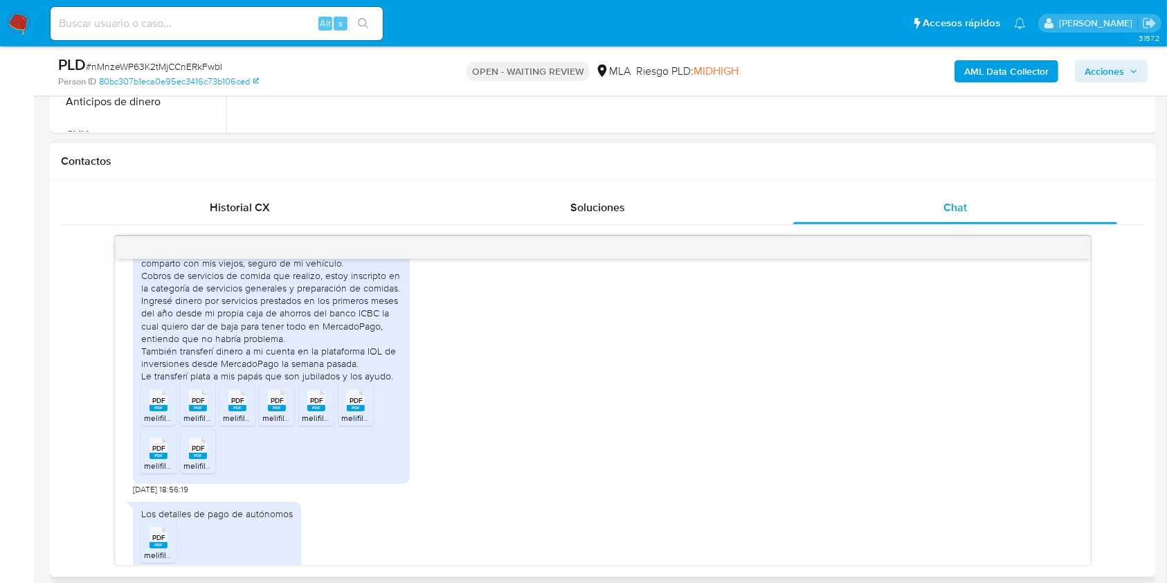
scroll to position [853, 0]
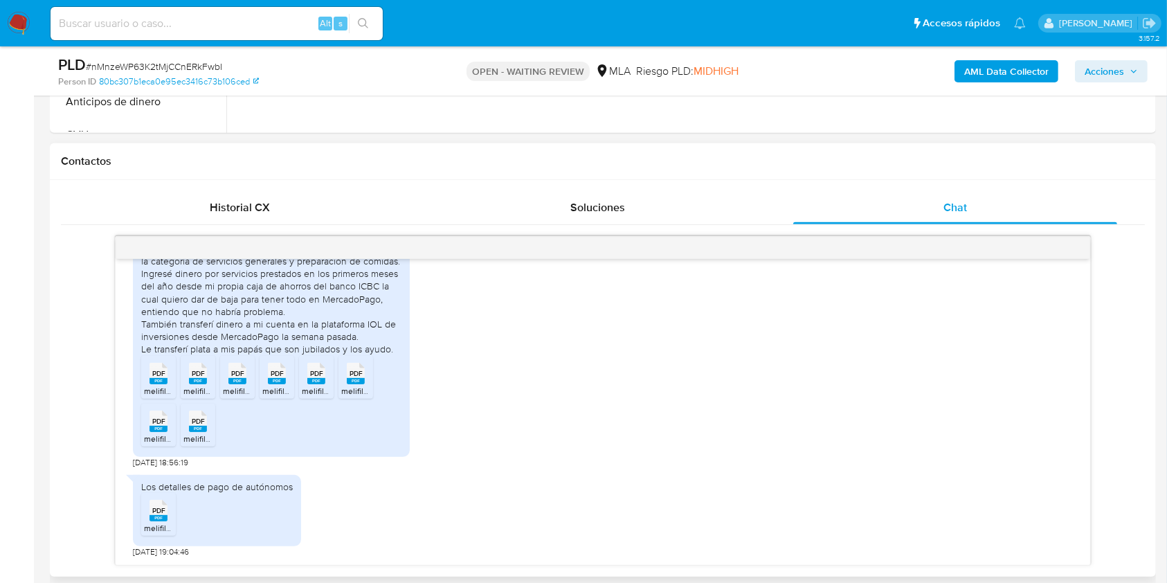
drag, startPoint x: 153, startPoint y: 379, endPoint x: 192, endPoint y: 387, distance: 39.5
click at [154, 378] on span "PDF" at bounding box center [158, 373] width 13 height 9
click at [199, 384] on rect at bounding box center [198, 381] width 18 height 6
click at [234, 377] on span "PDF" at bounding box center [237, 373] width 13 height 9
click at [266, 373] on div "PDF PDF" at bounding box center [276, 372] width 29 height 27
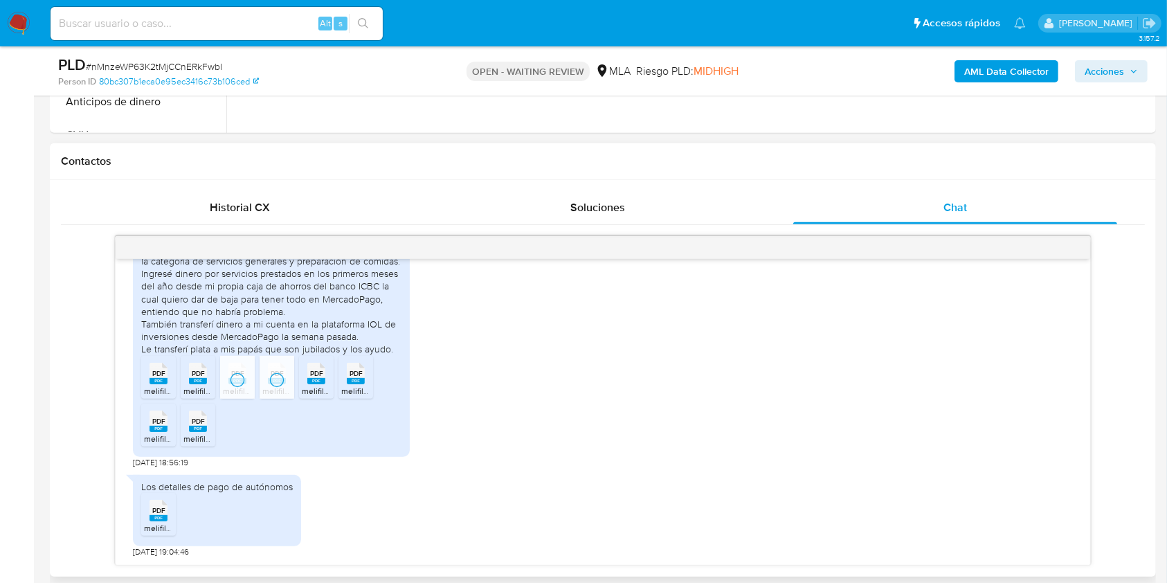
click at [324, 382] on rect at bounding box center [316, 381] width 18 height 6
drag, startPoint x: 354, startPoint y: 374, endPoint x: 237, endPoint y: 401, distance: 120.9
click at [354, 374] on span "PDF" at bounding box center [356, 373] width 13 height 9
click at [164, 432] on rect at bounding box center [159, 429] width 18 height 6
click at [183, 431] on div "PDF PDF" at bounding box center [197, 419] width 29 height 27
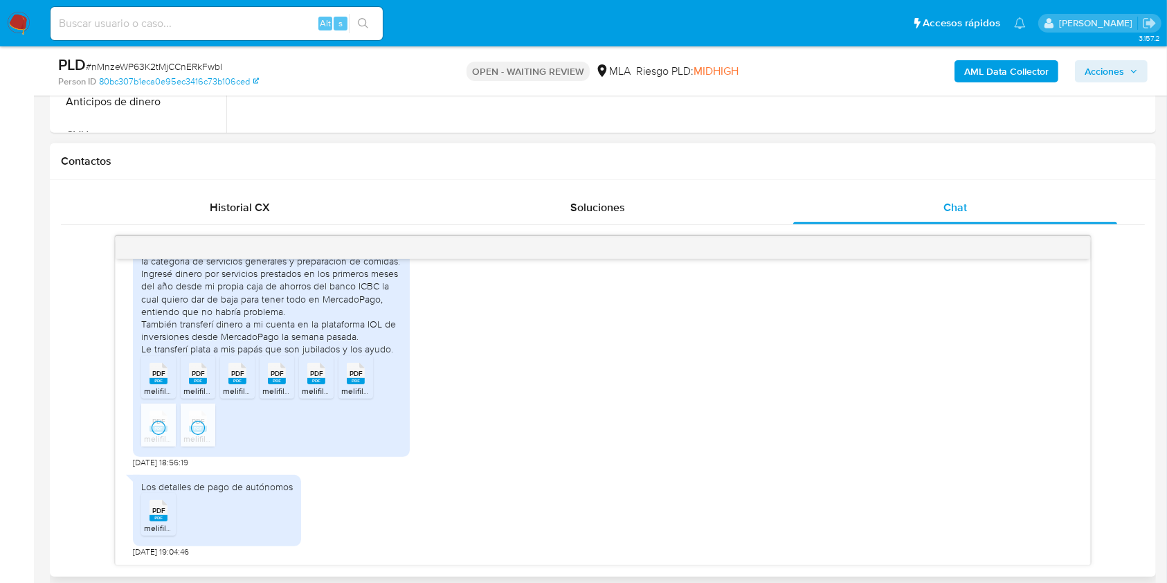
click at [158, 512] on span "PDF" at bounding box center [158, 510] width 13 height 9
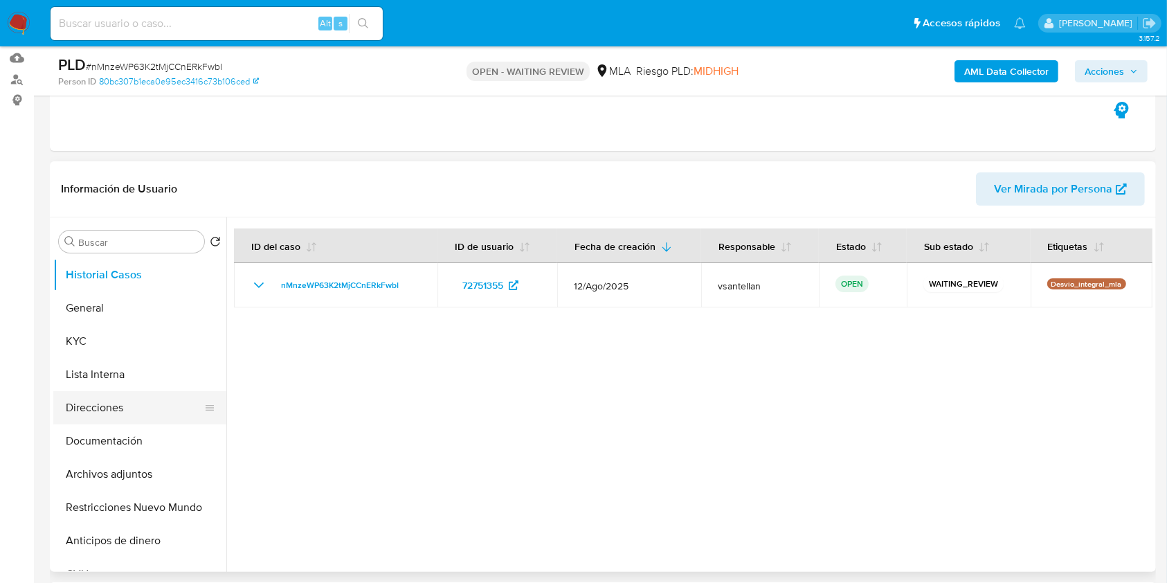
scroll to position [211, 0]
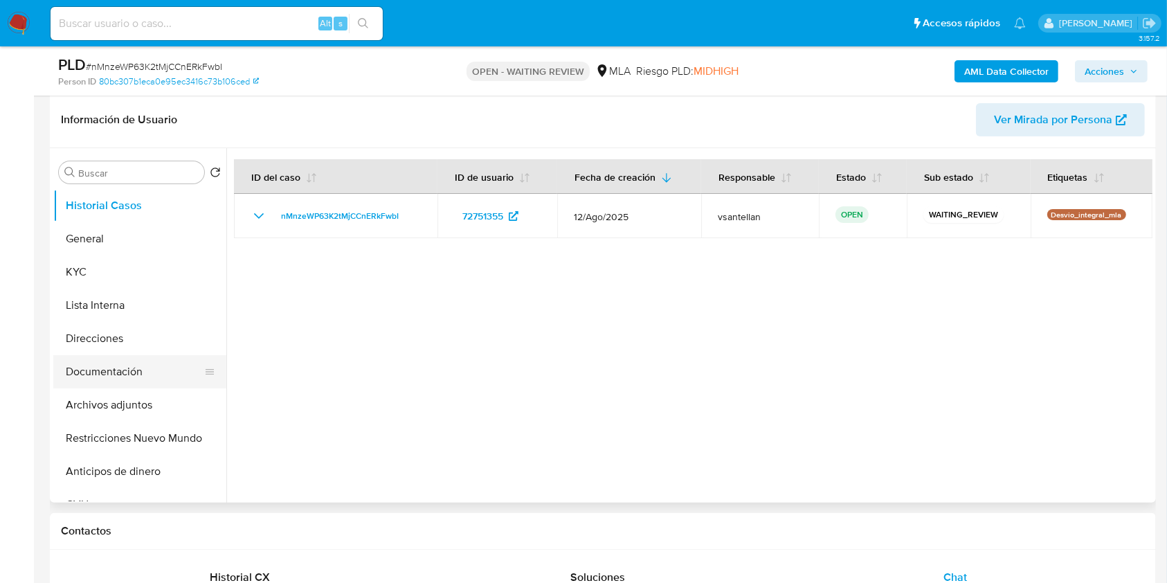
click at [141, 369] on button "Documentación" at bounding box center [134, 371] width 162 height 33
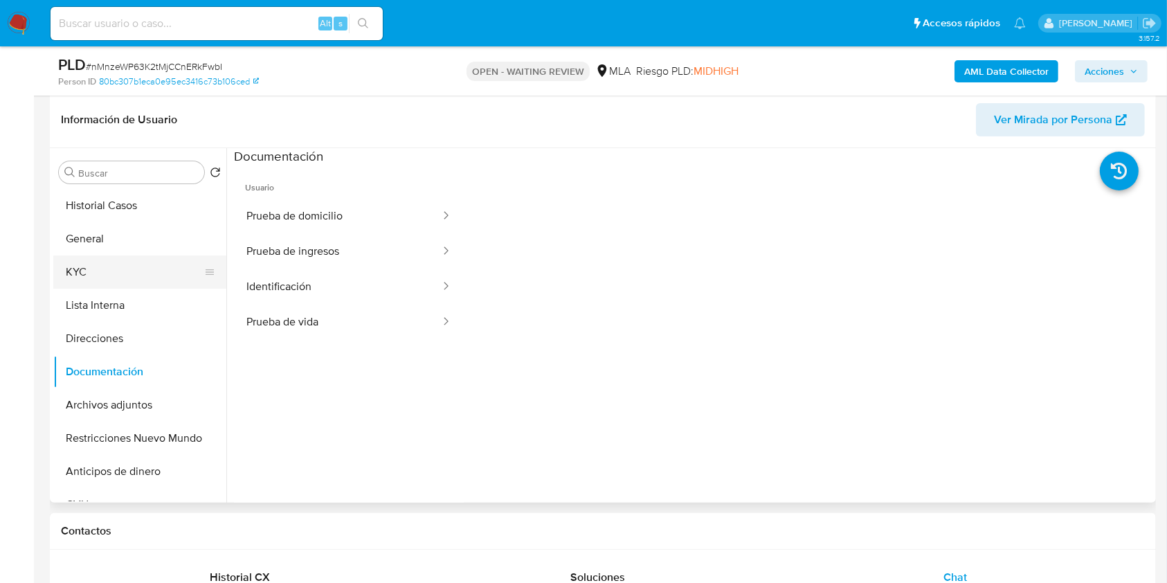
click at [112, 266] on button "KYC" at bounding box center [134, 271] width 162 height 33
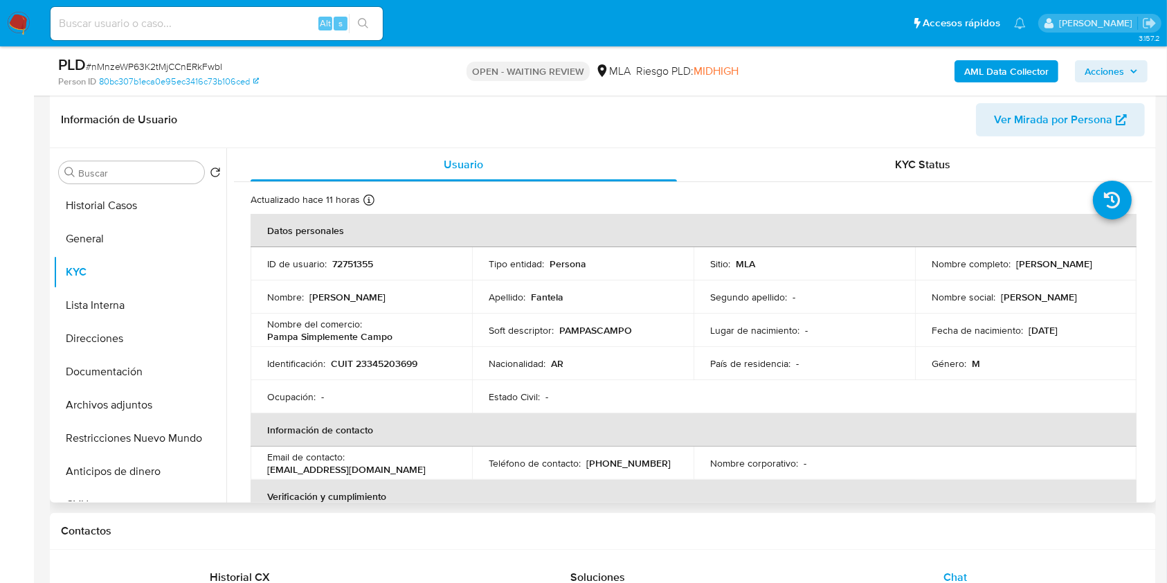
click at [387, 360] on p "CUIT 23345203699" at bounding box center [374, 363] width 87 height 12
click at [387, 359] on p "CUIT 23345203699" at bounding box center [374, 363] width 87 height 12
copy p "23345203699"
click at [413, 449] on td "Email de contacto : fantelagustavo@gmail.com" at bounding box center [362, 462] width 222 height 33
click at [396, 357] on p "CUIT 23345203699" at bounding box center [374, 363] width 87 height 12
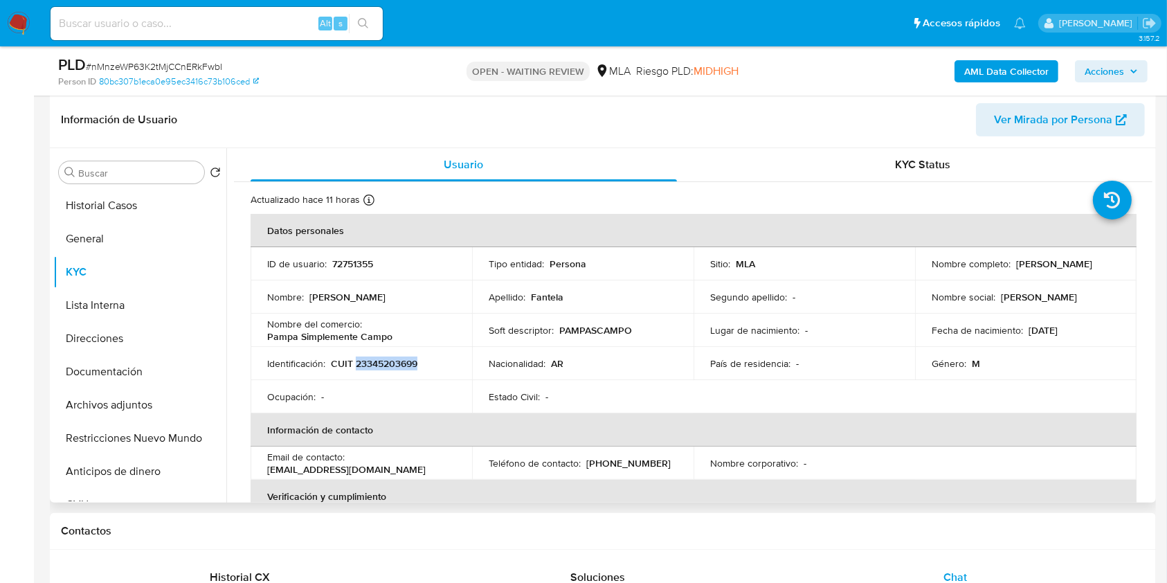
click at [396, 357] on p "CUIT 23345203699" at bounding box center [374, 363] width 87 height 12
copy p "23345203699"
click at [622, 461] on p "(11) 61234791" at bounding box center [628, 463] width 84 height 12
copy p "61234791"
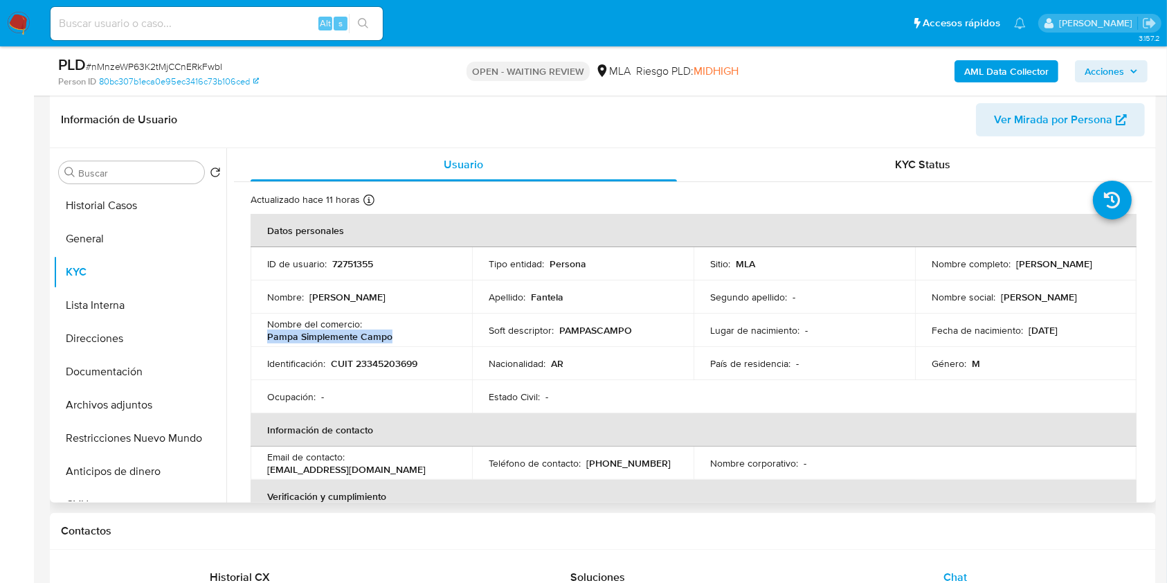
drag, startPoint x: 390, startPoint y: 336, endPoint x: 264, endPoint y: 338, distance: 126.0
click at [264, 337] on td "Nombre del comercio : Pampa Simplemente Campo" at bounding box center [362, 330] width 222 height 33
copy p "Pampa Simplemente Campo"
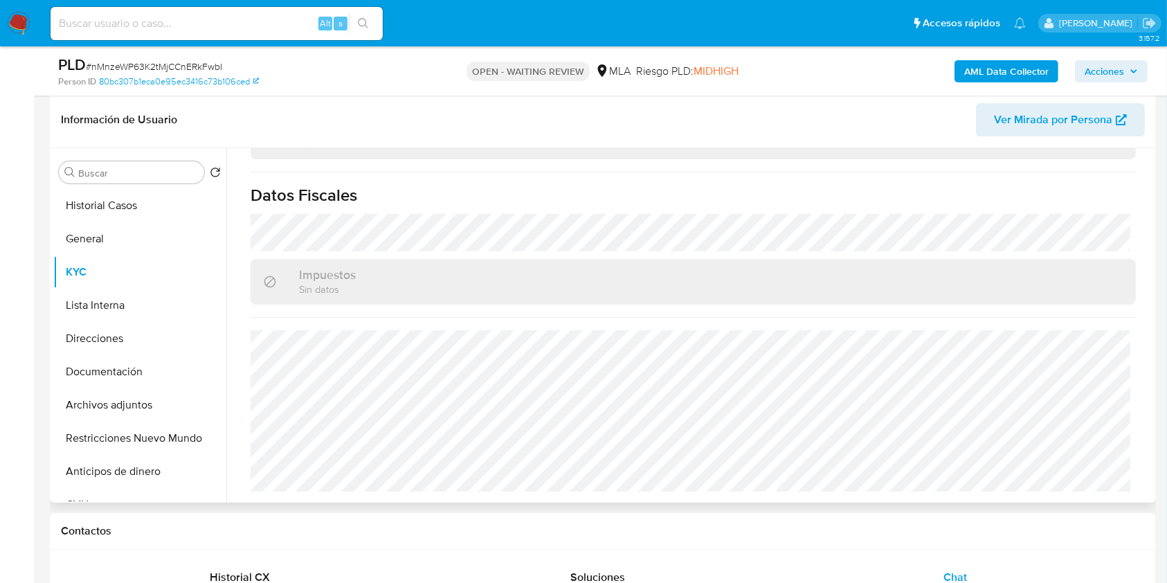
scroll to position [575, 0]
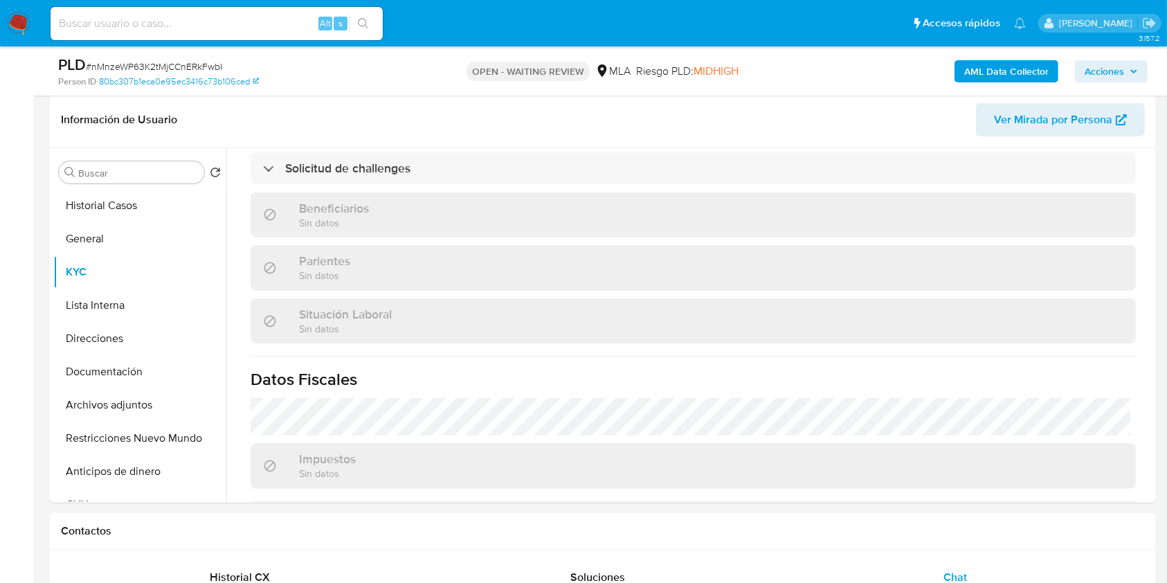
click at [877, 84] on div "AML Data Collector Acciones" at bounding box center [967, 71] width 359 height 33
click at [107, 324] on button "Direcciones" at bounding box center [134, 338] width 162 height 33
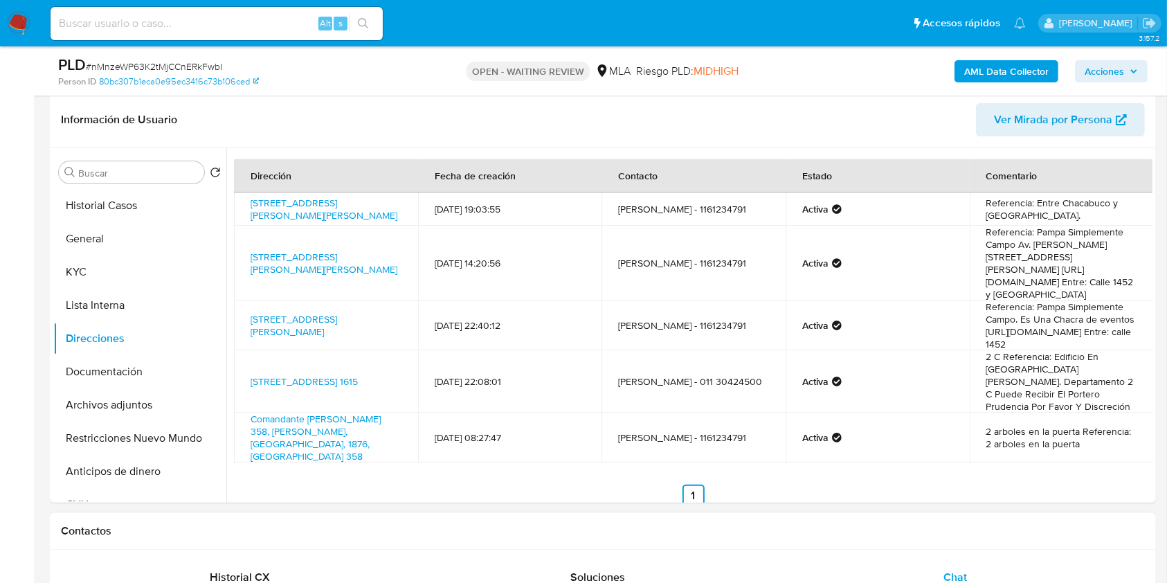
scroll to position [396, 0]
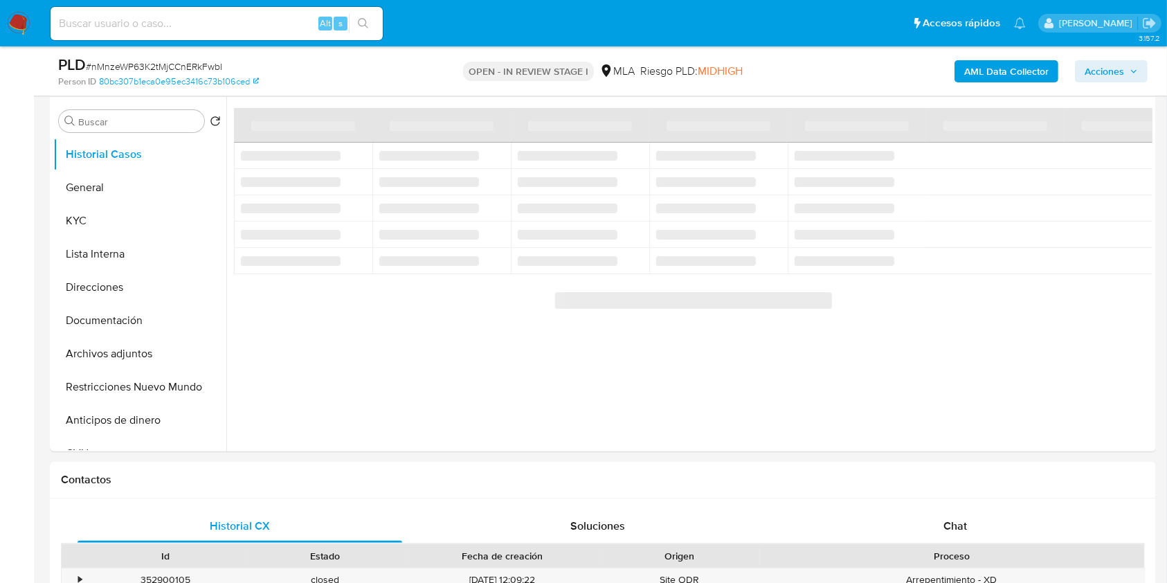
scroll to position [227, 0]
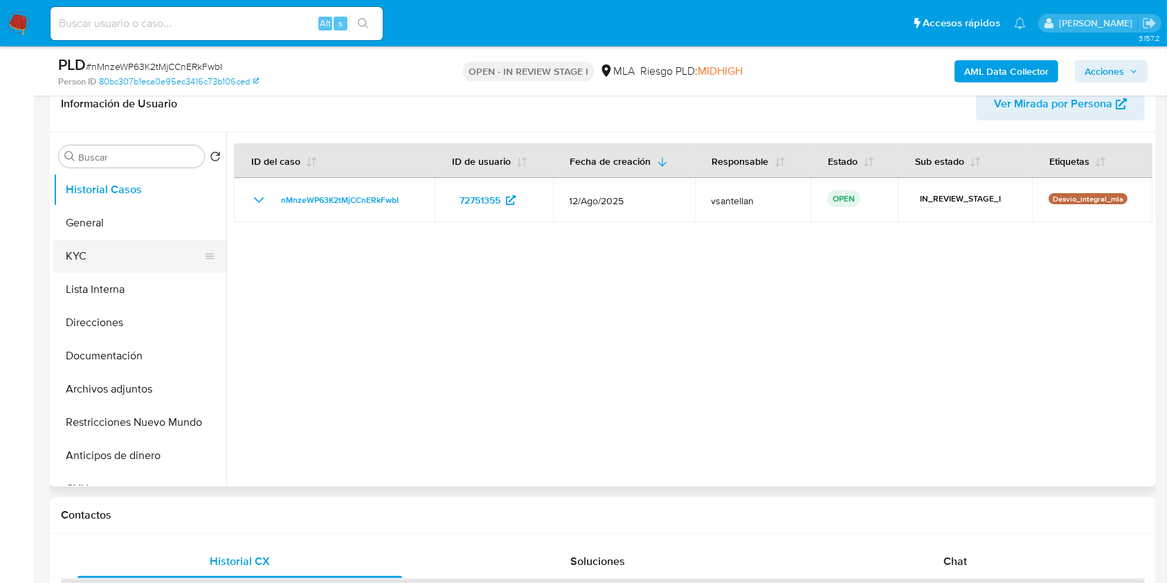
click at [116, 259] on button "KYC" at bounding box center [134, 255] width 162 height 33
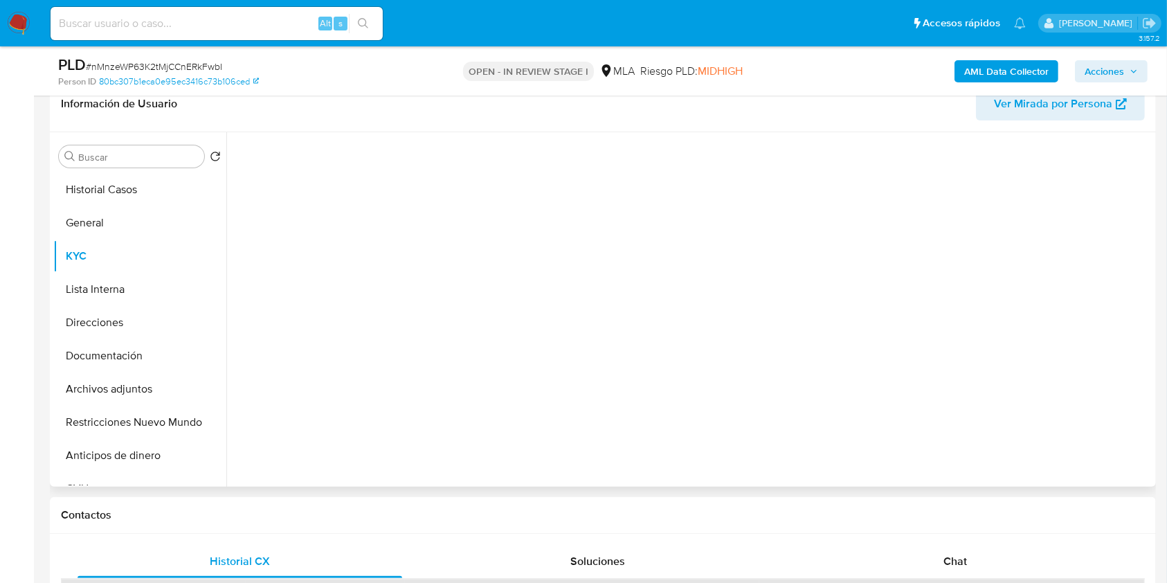
select select "10"
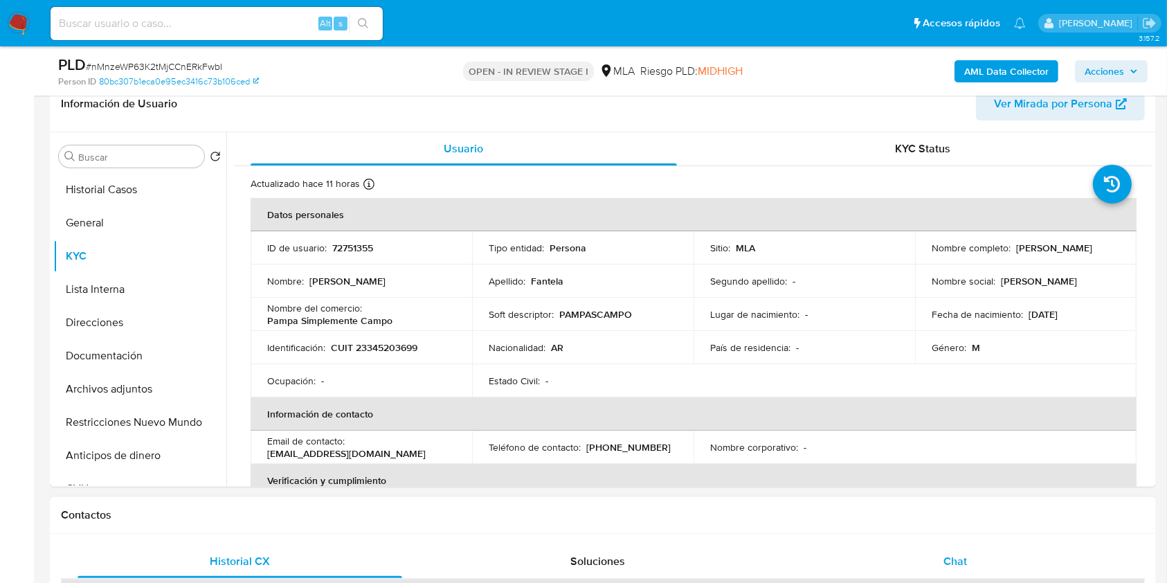
click at [936, 545] on div "Chat" at bounding box center [955, 561] width 325 height 33
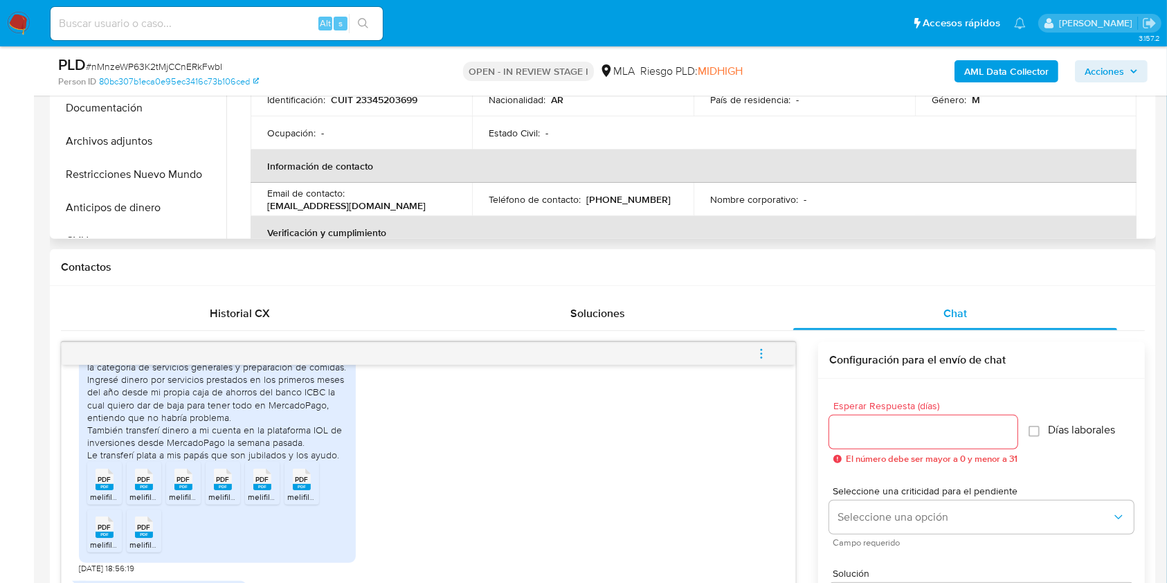
scroll to position [338, 0]
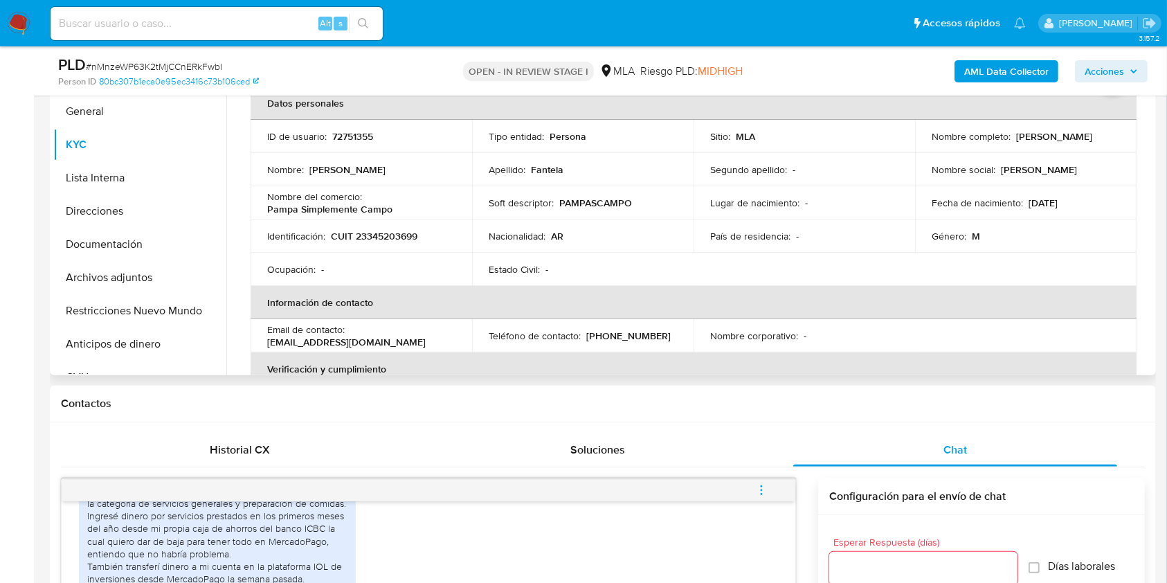
drag, startPoint x: 930, startPoint y: 144, endPoint x: 1036, endPoint y: 139, distance: 105.3
click at [1036, 139] on p "[PERSON_NAME]" at bounding box center [1054, 136] width 76 height 12
copy p "[PERSON_NAME]"
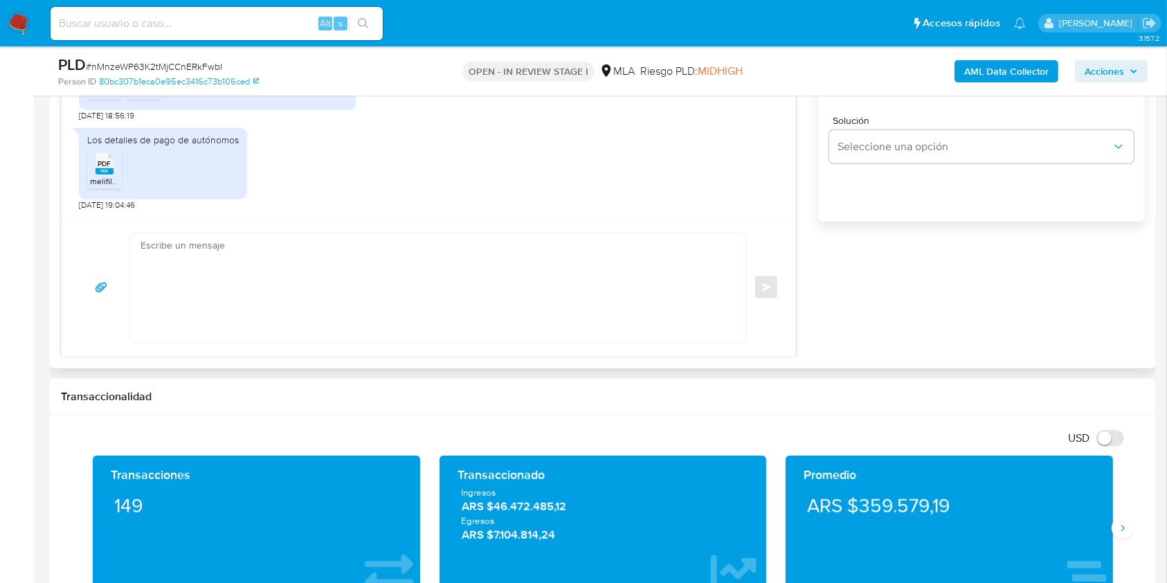
scroll to position [985, 0]
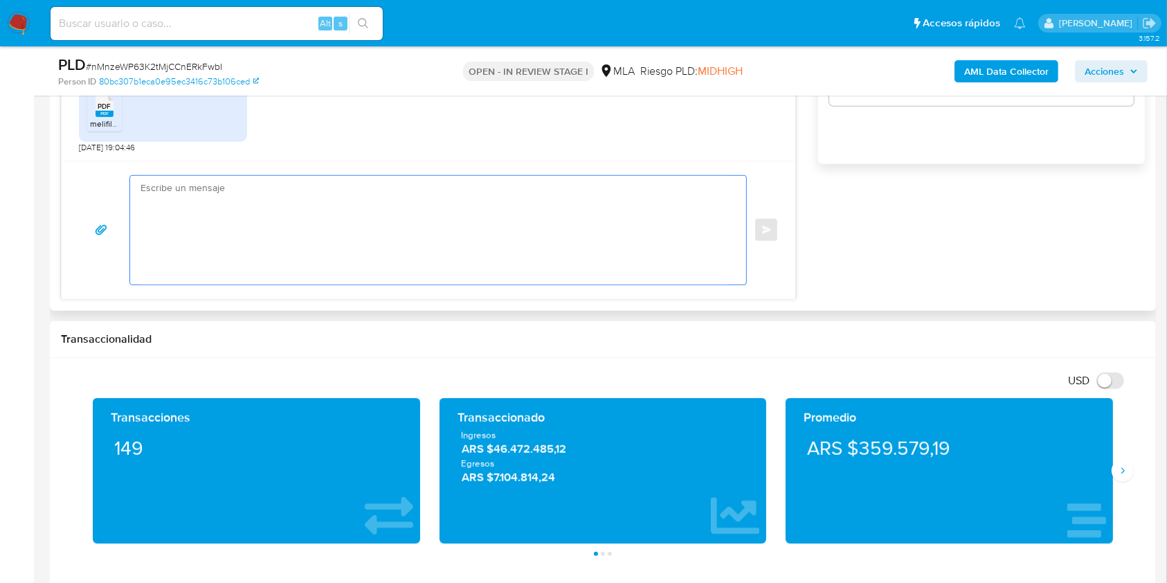
click at [437, 246] on textarea at bounding box center [435, 230] width 588 height 109
paste textarea "Hola [PERSON_NAME], Muchas gracias por la respuesta. Te confirmamos la recepció…"
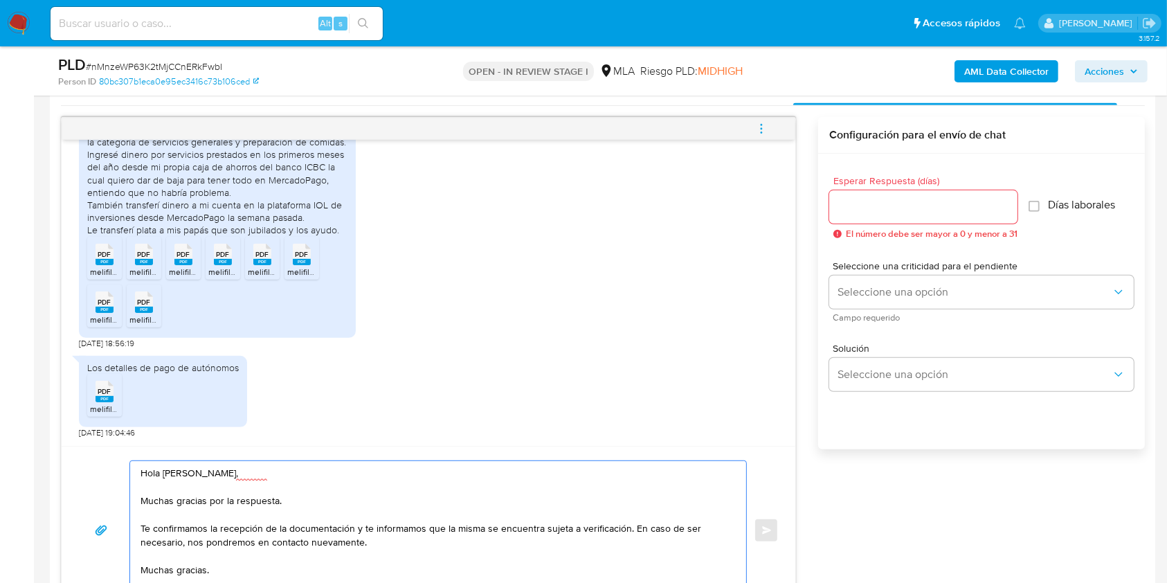
scroll to position [648, 0]
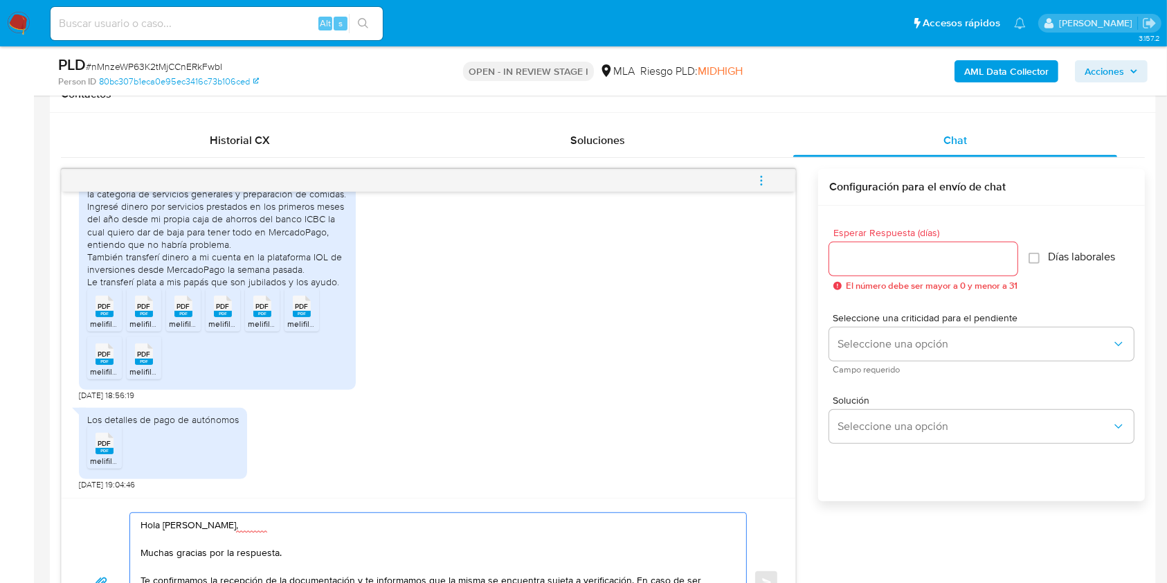
type textarea "Hola [PERSON_NAME], Muchas gracias por la respuesta. Te confirmamos la recepció…"
click at [871, 242] on div at bounding box center [923, 258] width 188 height 33
click at [866, 252] on input "Esperar Respuesta (días)" at bounding box center [923, 259] width 188 height 18
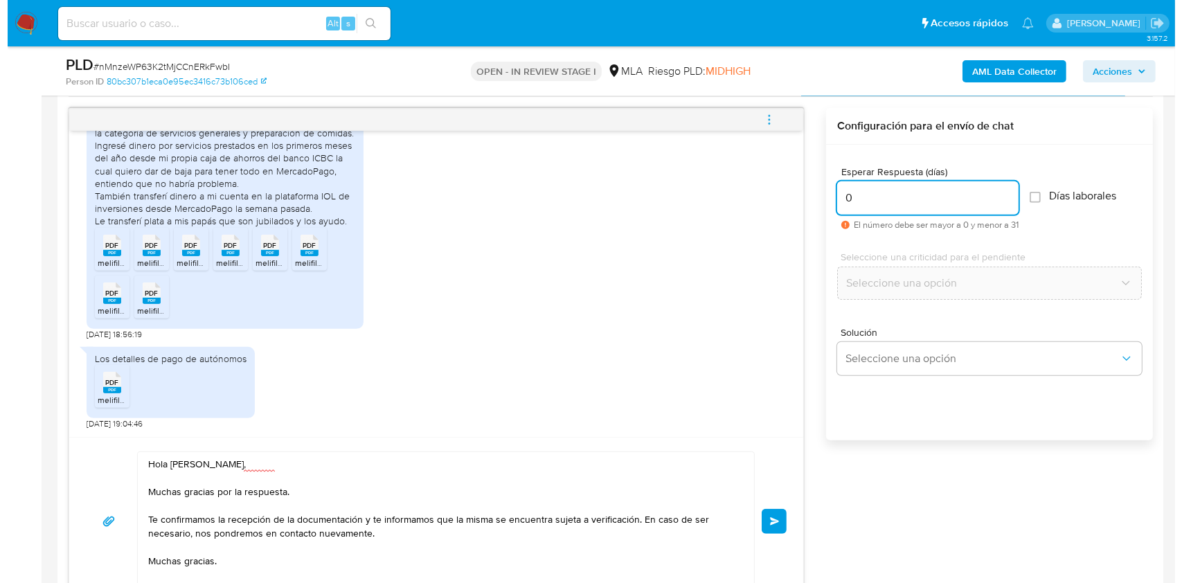
scroll to position [715, 0]
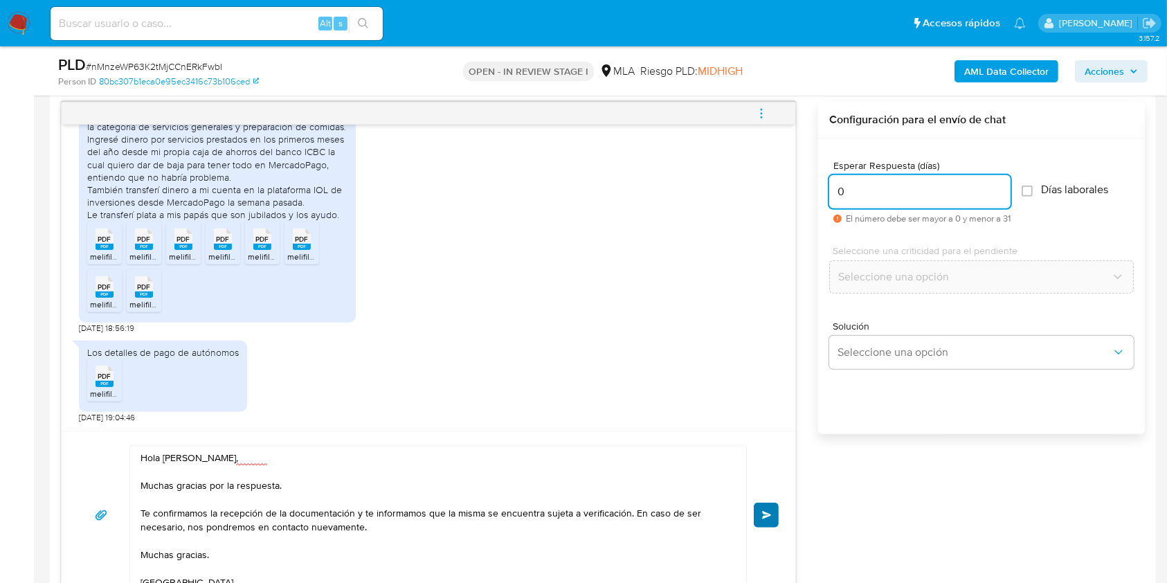
type input "0"
drag, startPoint x: 759, startPoint y: 506, endPoint x: 770, endPoint y: 440, distance: 66.8
click at [759, 507] on button "Enviar" at bounding box center [766, 515] width 25 height 25
click at [765, 119] on span "menu-action" at bounding box center [761, 113] width 12 height 33
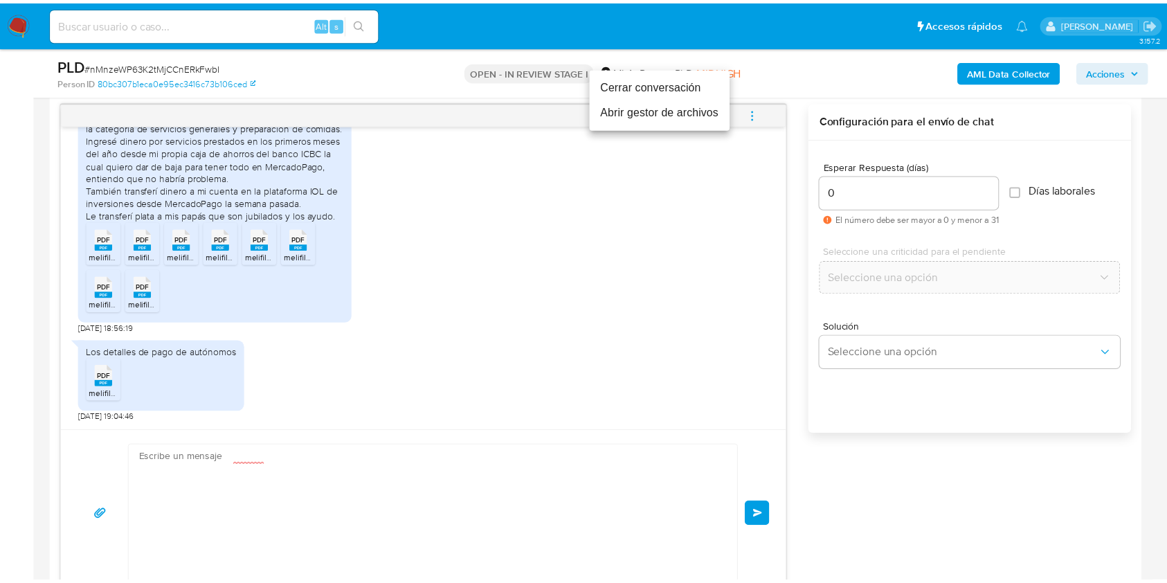
scroll to position [1073, 0]
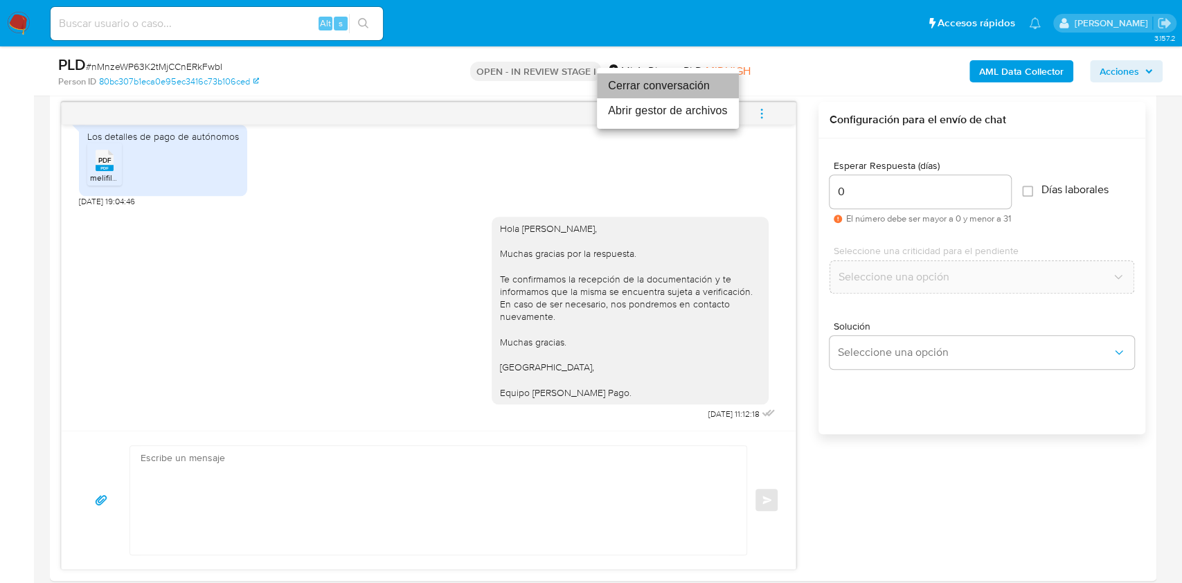
click at [680, 86] on li "Cerrar conversación" at bounding box center [668, 85] width 142 height 25
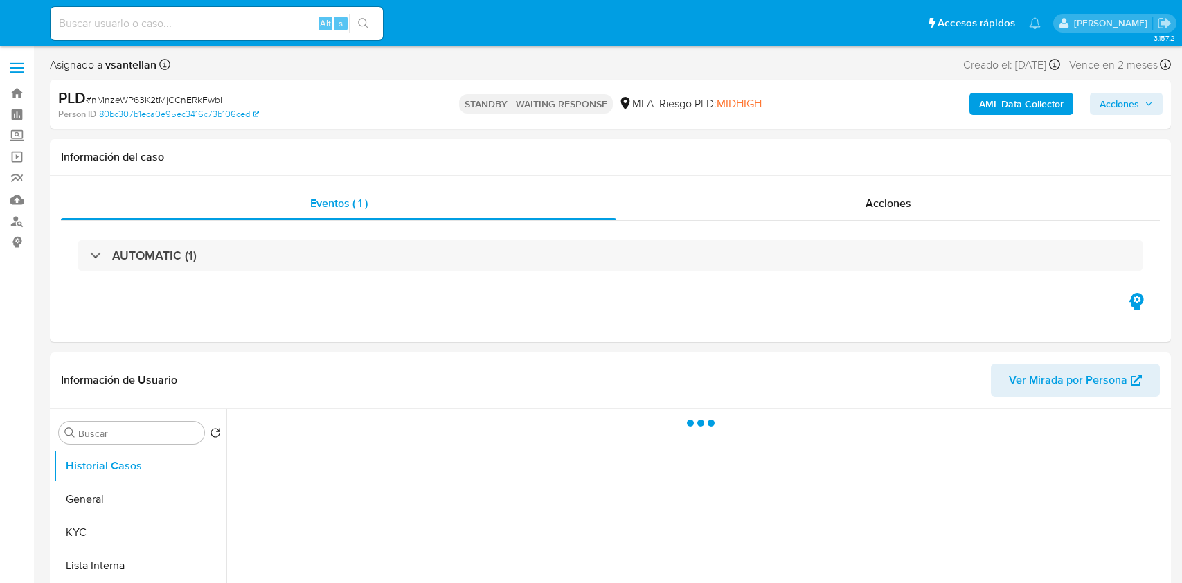
select select "10"
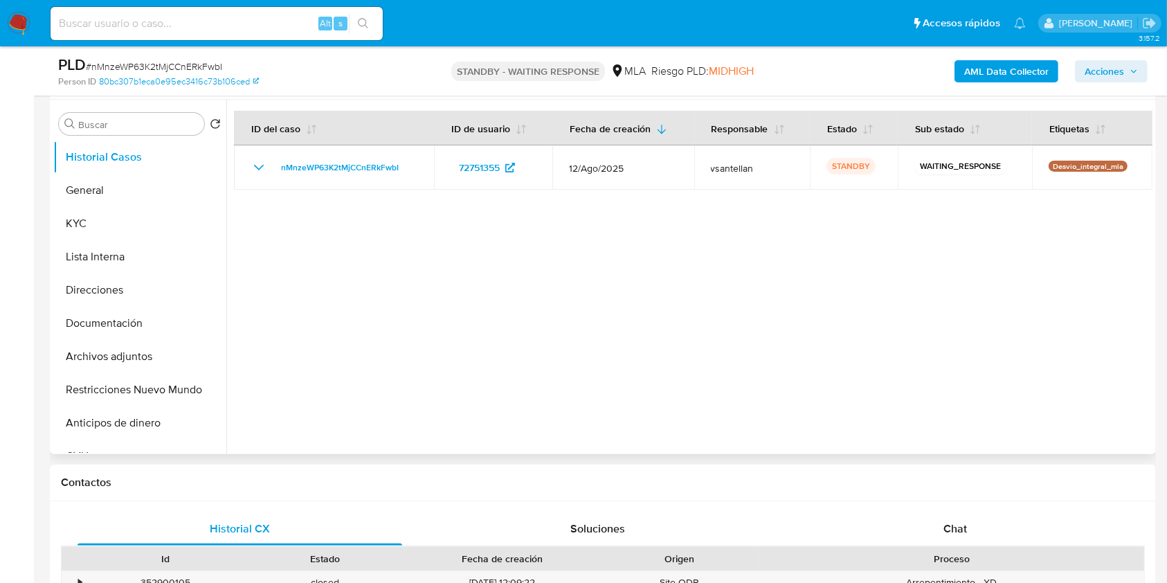
scroll to position [369, 0]
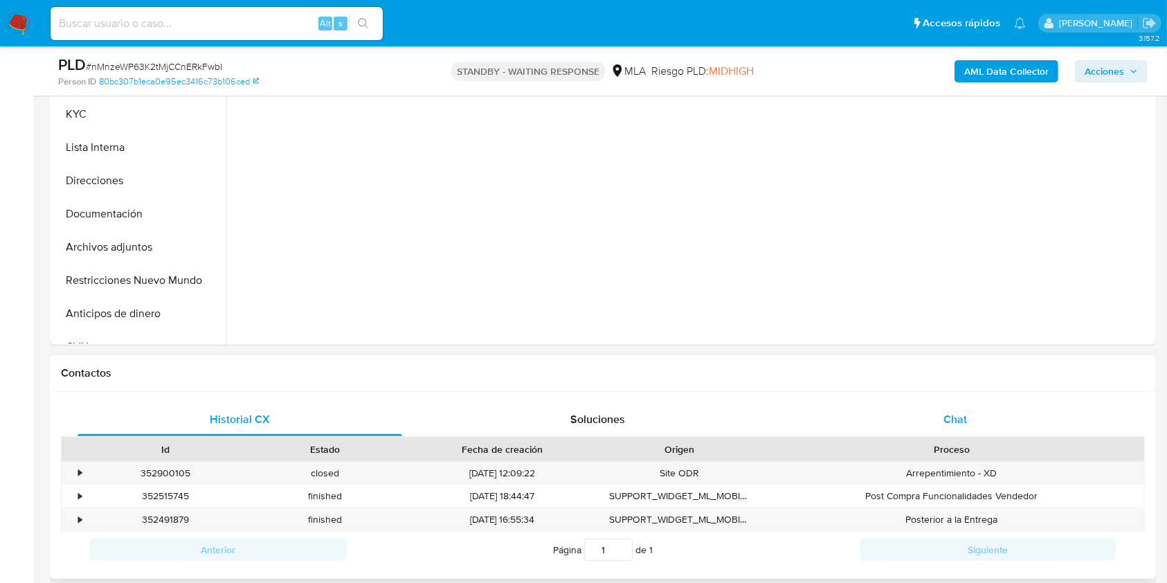
click at [941, 410] on div "Chat" at bounding box center [955, 419] width 325 height 33
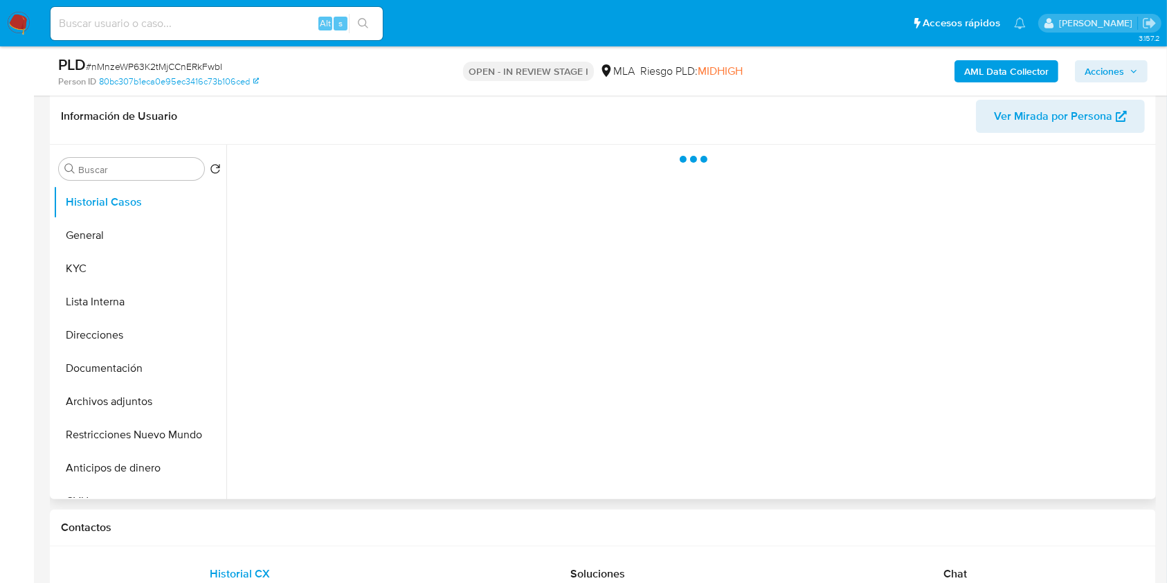
scroll to position [277, 0]
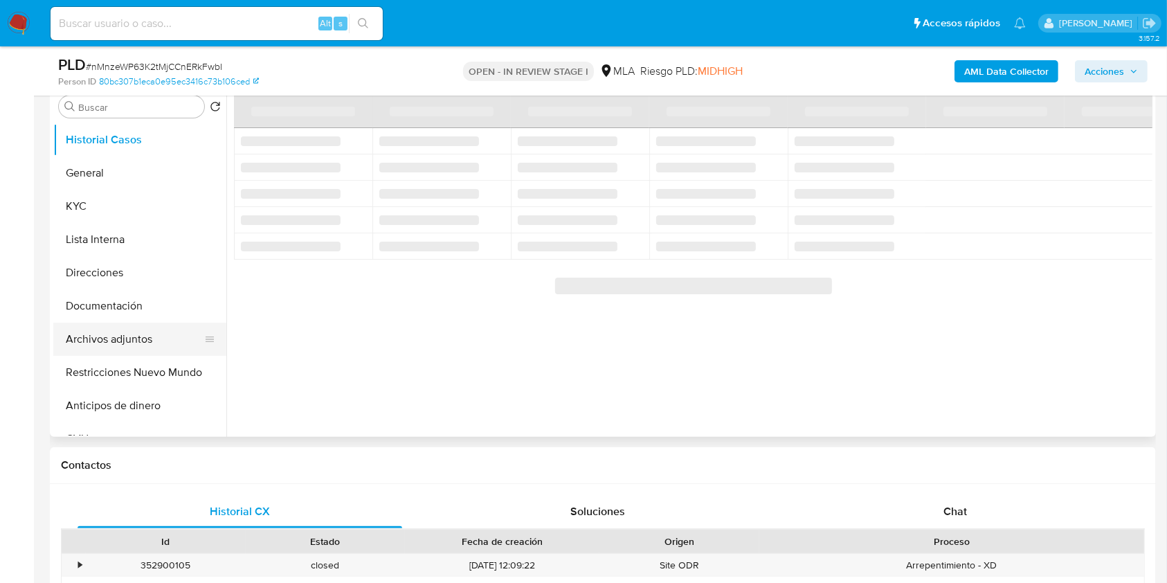
click at [155, 343] on button "Archivos adjuntos" at bounding box center [134, 339] width 162 height 33
select select "10"
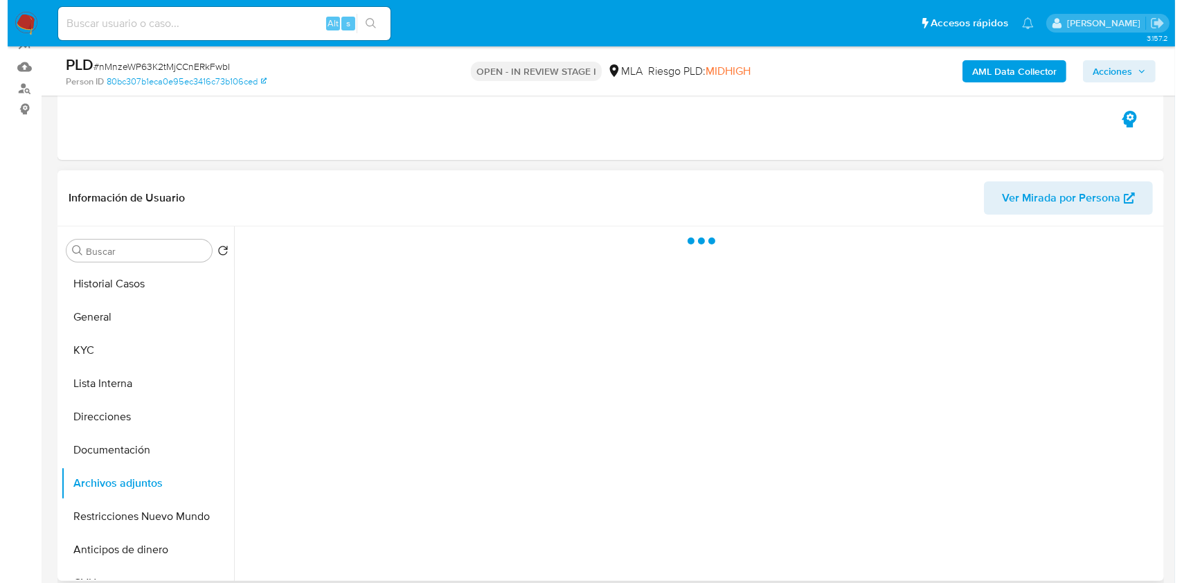
scroll to position [184, 0]
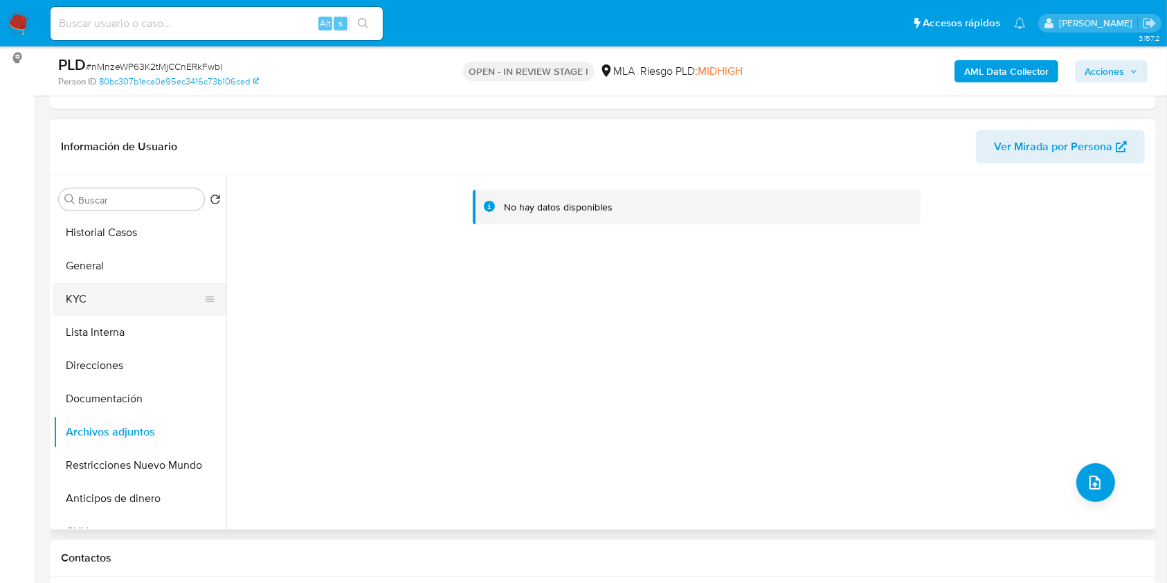
drag, startPoint x: 105, startPoint y: 287, endPoint x: 133, endPoint y: 283, distance: 28.6
click at [105, 289] on button "KYC" at bounding box center [134, 298] width 162 height 33
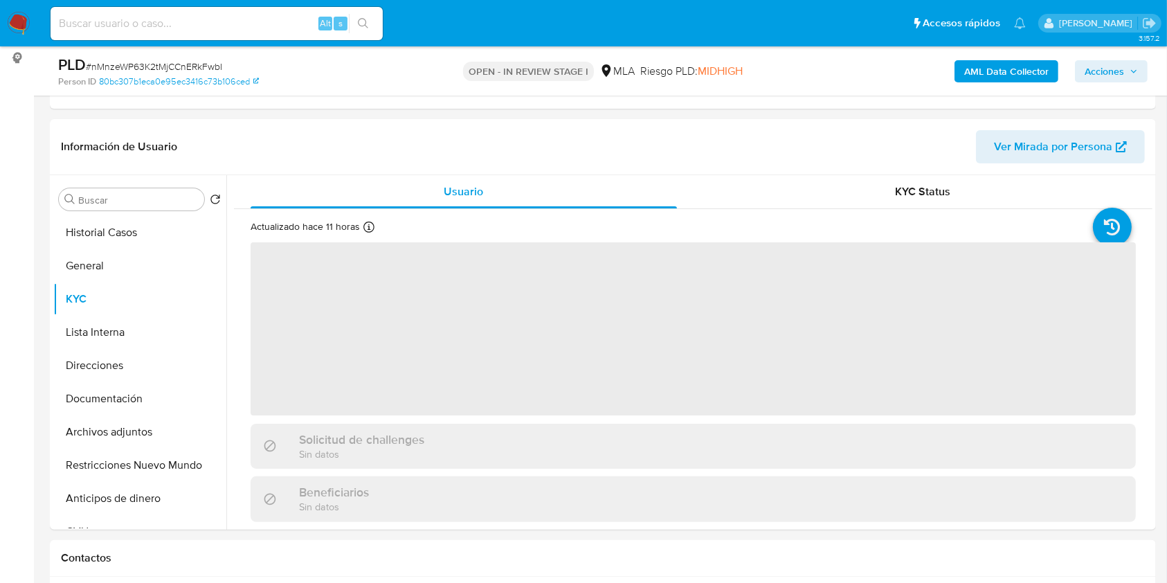
click at [1011, 73] on b "AML Data Collector" at bounding box center [1006, 71] width 84 height 22
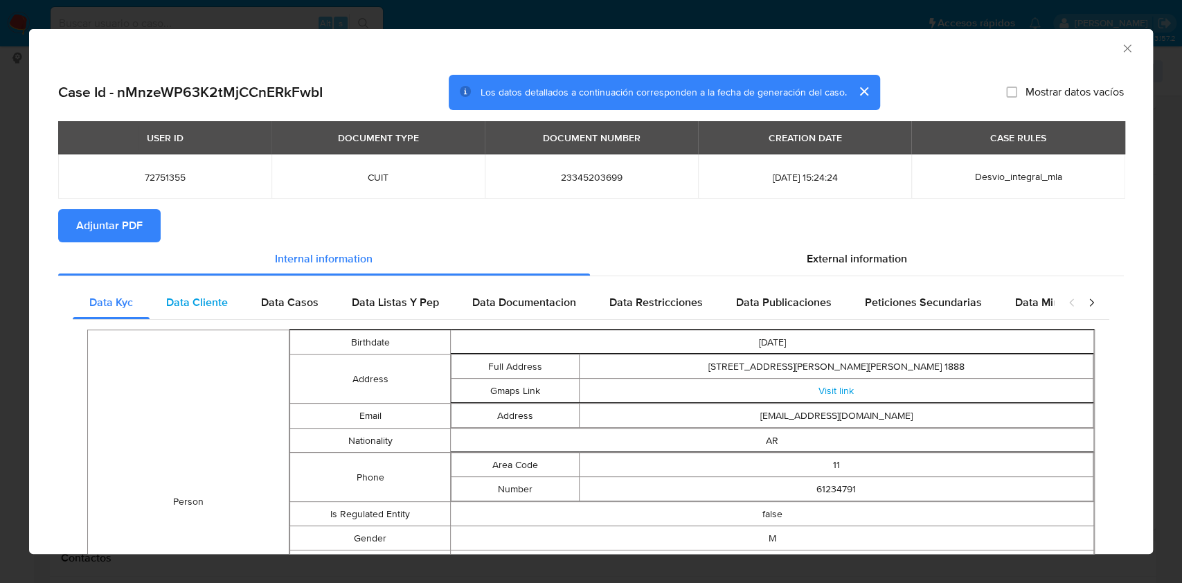
click at [203, 316] on div "Data Cliente" at bounding box center [197, 302] width 95 height 33
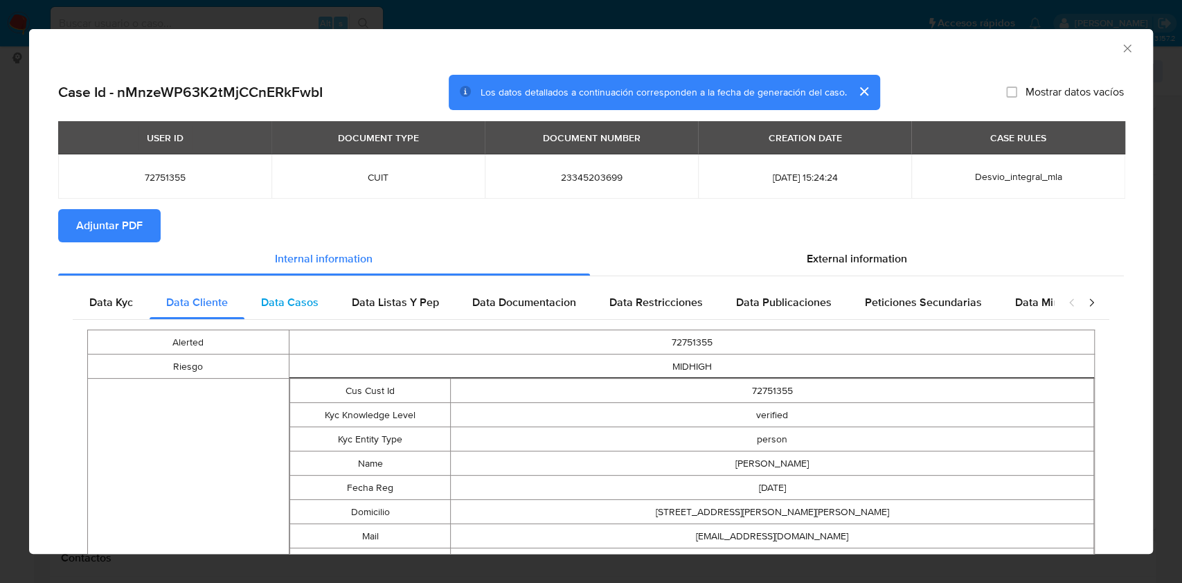
click at [309, 314] on div "Data Casos" at bounding box center [289, 302] width 91 height 33
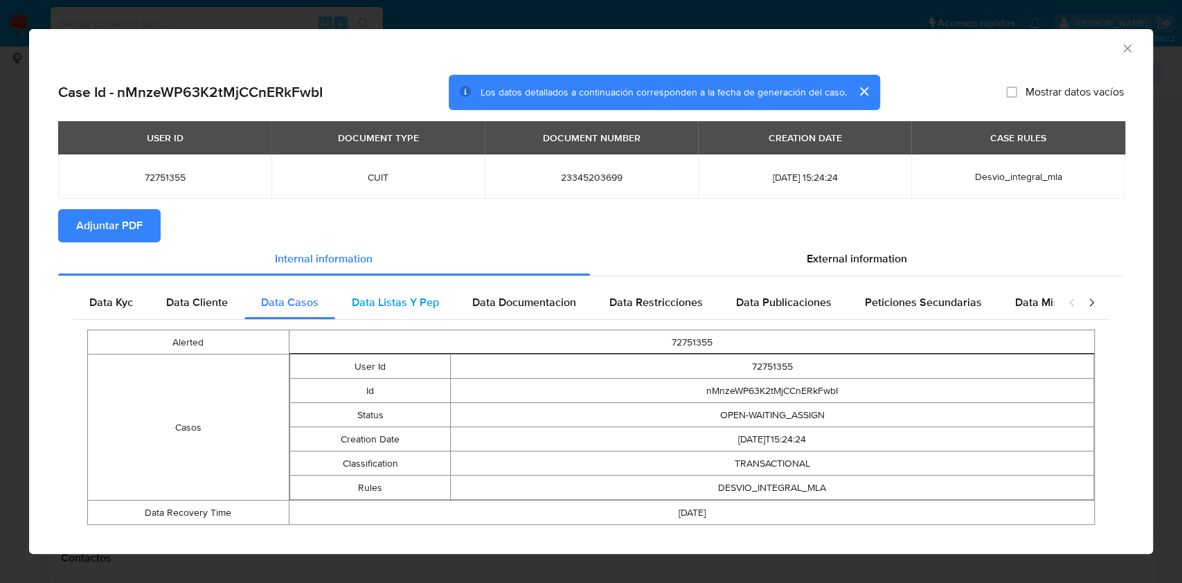
click at [364, 302] on span "Data Listas Y Pep" at bounding box center [395, 302] width 87 height 16
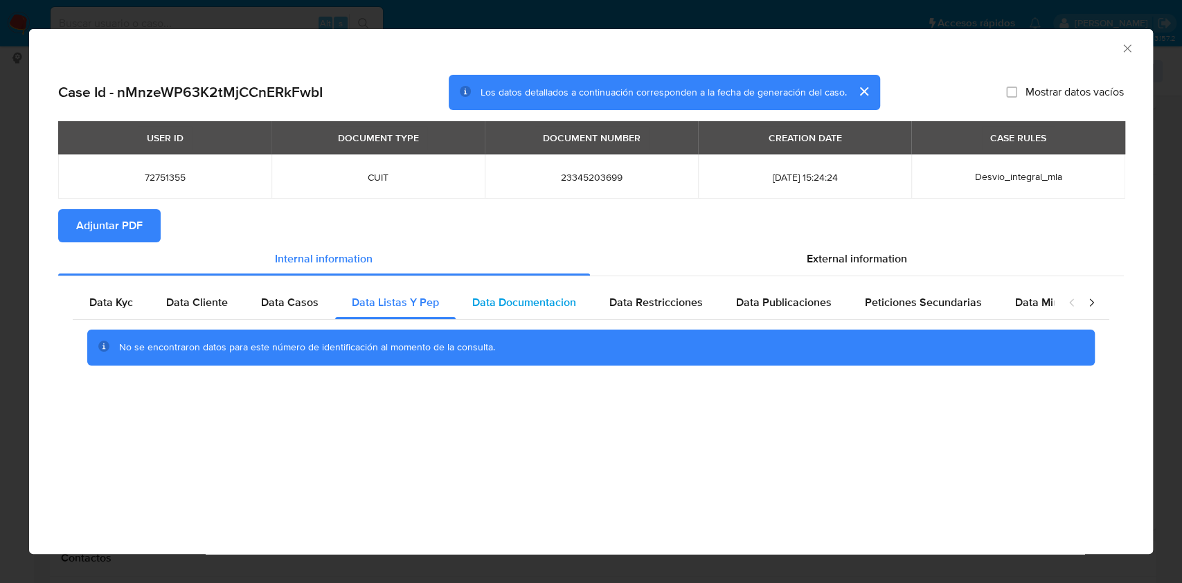
click at [520, 297] on span "Data Documentacion" at bounding box center [524, 302] width 104 height 16
drag, startPoint x: 671, startPoint y: 306, endPoint x: 734, endPoint y: 308, distance: 63.7
click at [671, 306] on span "Data Restricciones" at bounding box center [655, 302] width 93 height 16
click at [779, 314] on div "Data Publicaciones" at bounding box center [783, 302] width 129 height 33
drag, startPoint x: 916, startPoint y: 302, endPoint x: 1056, endPoint y: 311, distance: 139.5
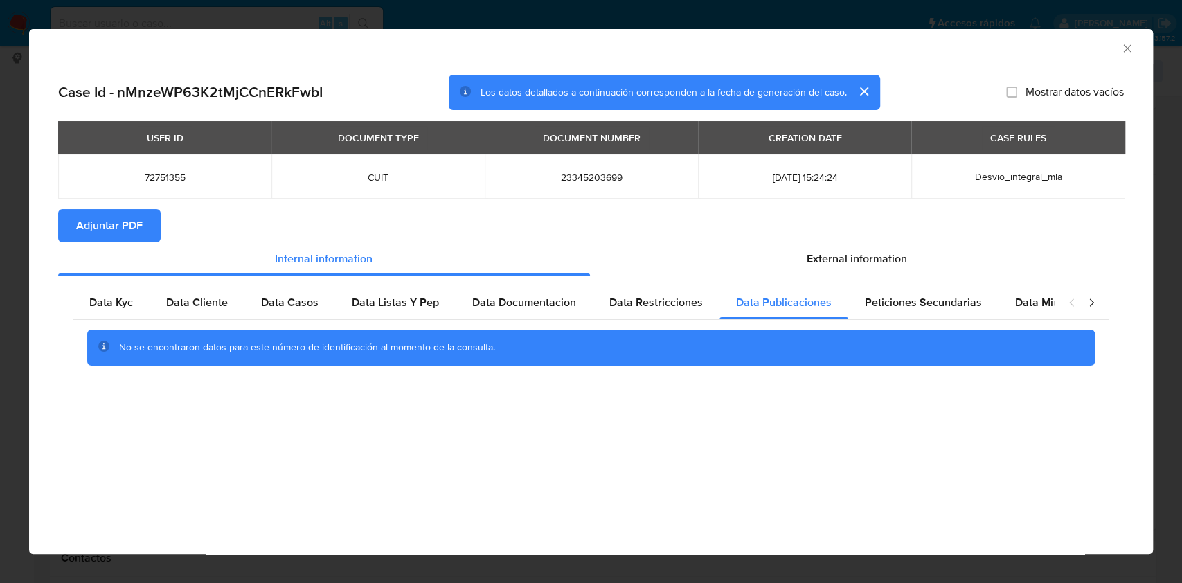
click at [918, 302] on span "Peticiones Secundarias" at bounding box center [923, 302] width 117 height 16
click at [1036, 305] on span "Data Minoridad" at bounding box center [1053, 302] width 76 height 16
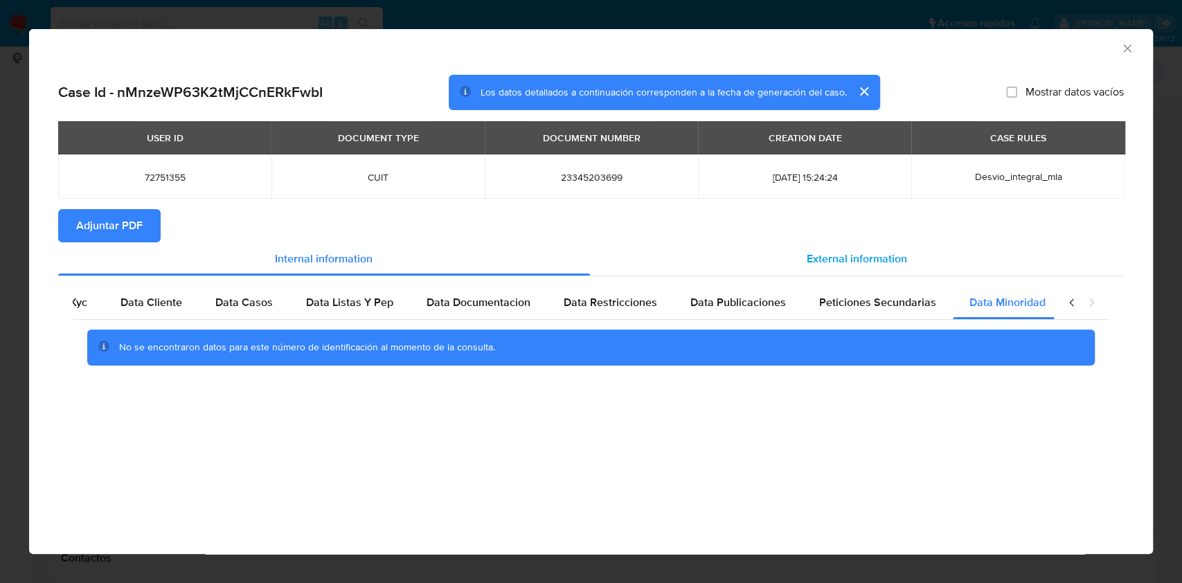
scroll to position [0, 46]
click at [877, 262] on span "External information" at bounding box center [856, 259] width 100 height 16
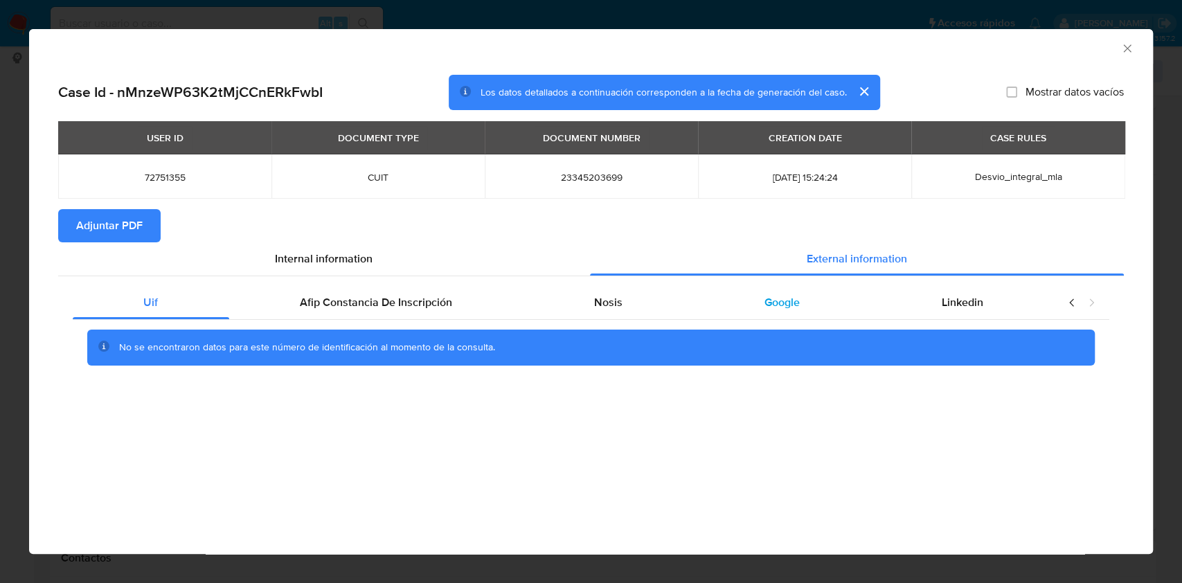
scroll to position [0, 0]
click at [465, 302] on div "Afip Constancia De Inscripción" at bounding box center [376, 302] width 294 height 33
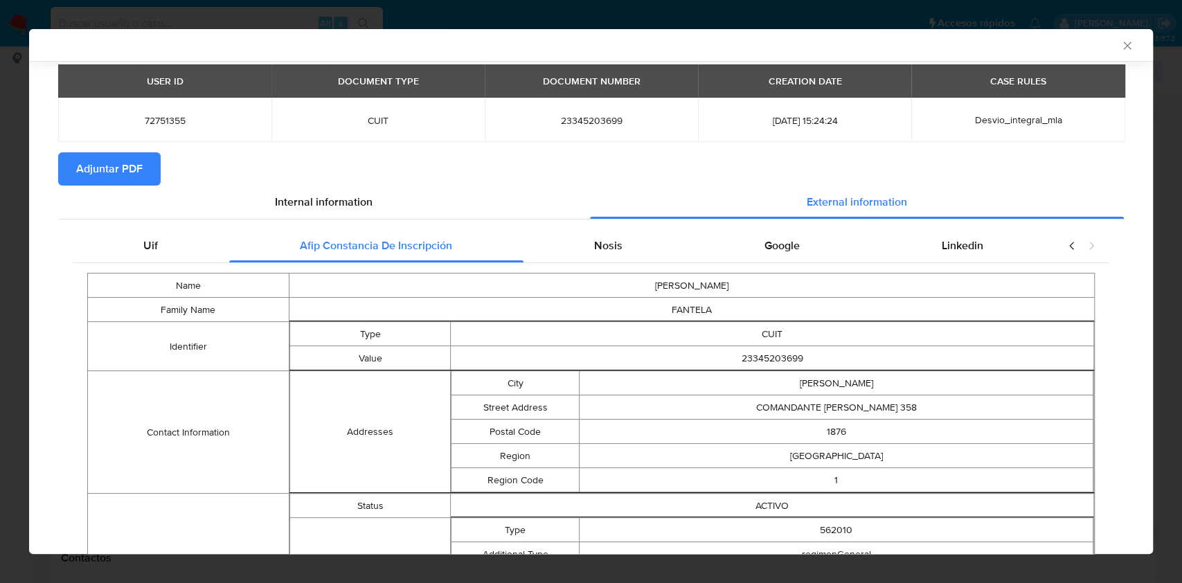
scroll to position [89, 0]
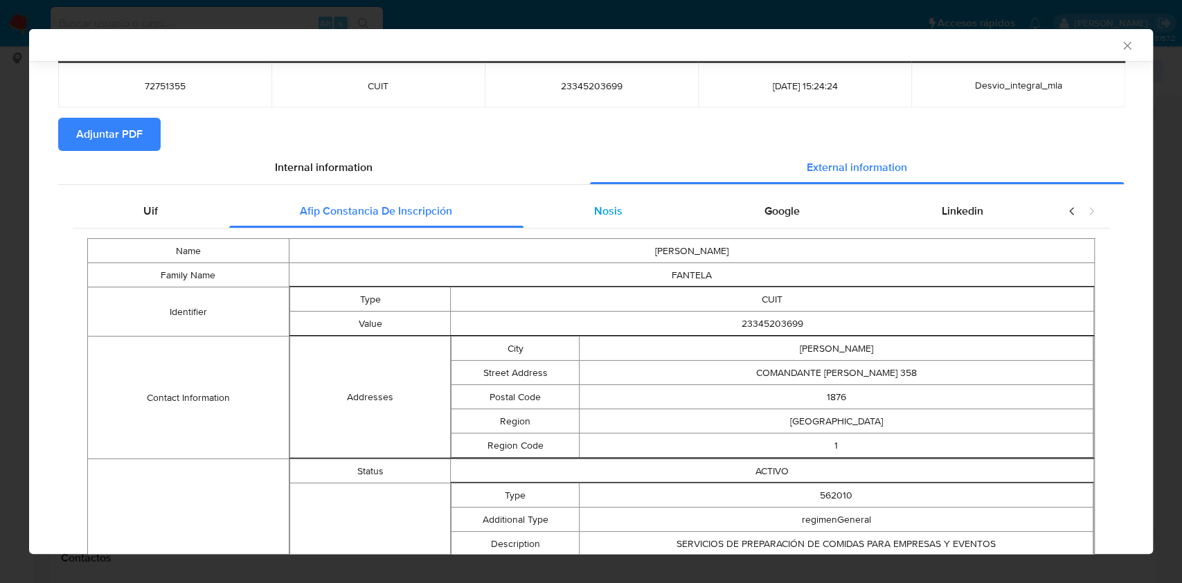
click at [594, 204] on span "Nosis" at bounding box center [608, 211] width 28 height 16
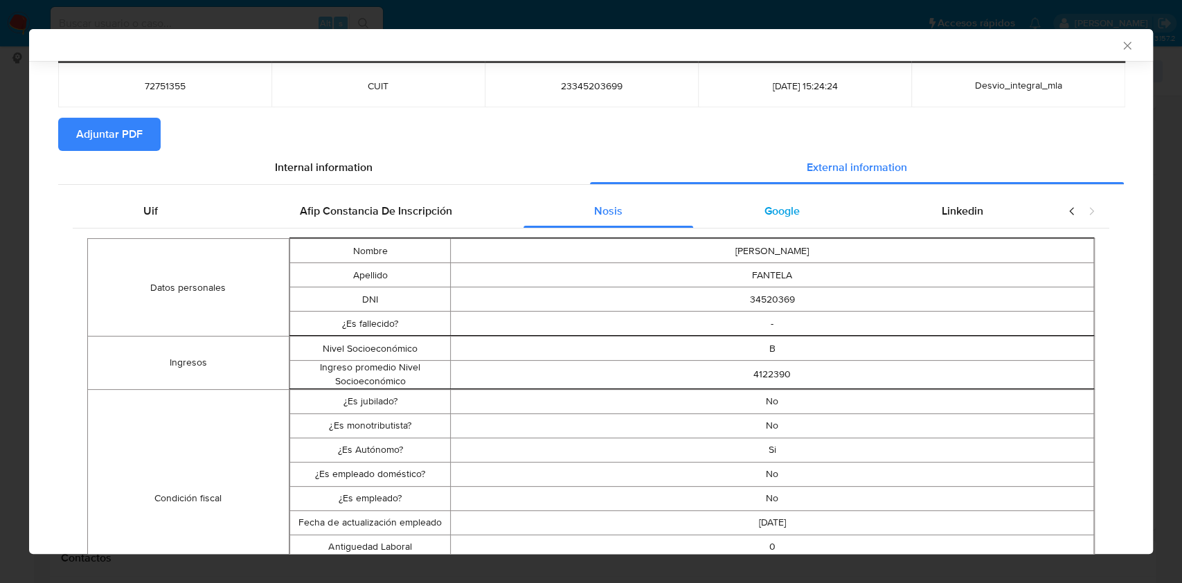
click at [764, 208] on span "Google" at bounding box center [781, 211] width 35 height 16
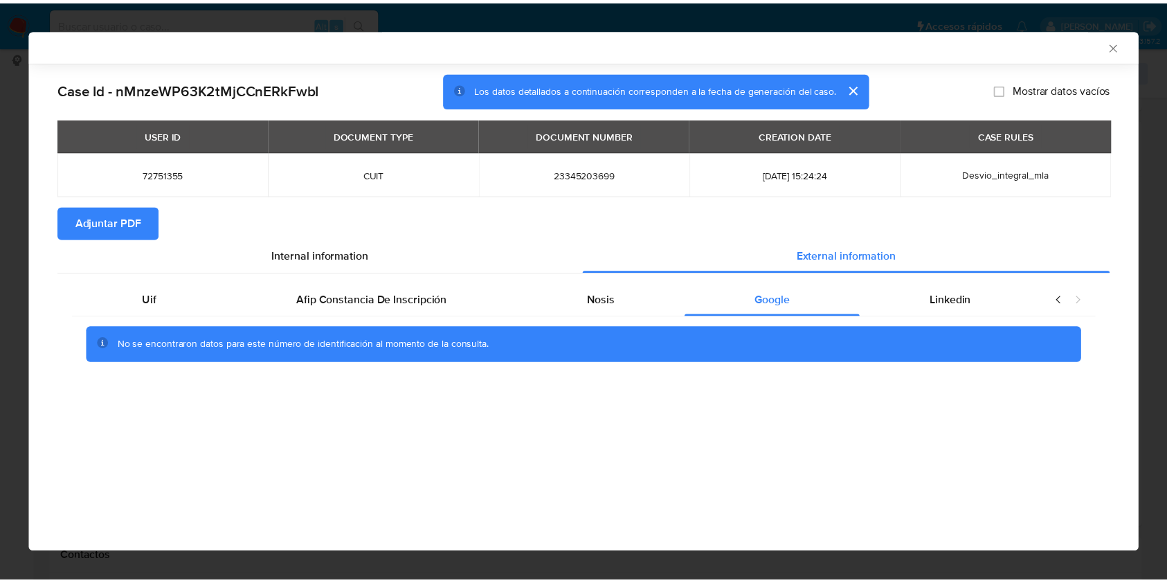
scroll to position [0, 0]
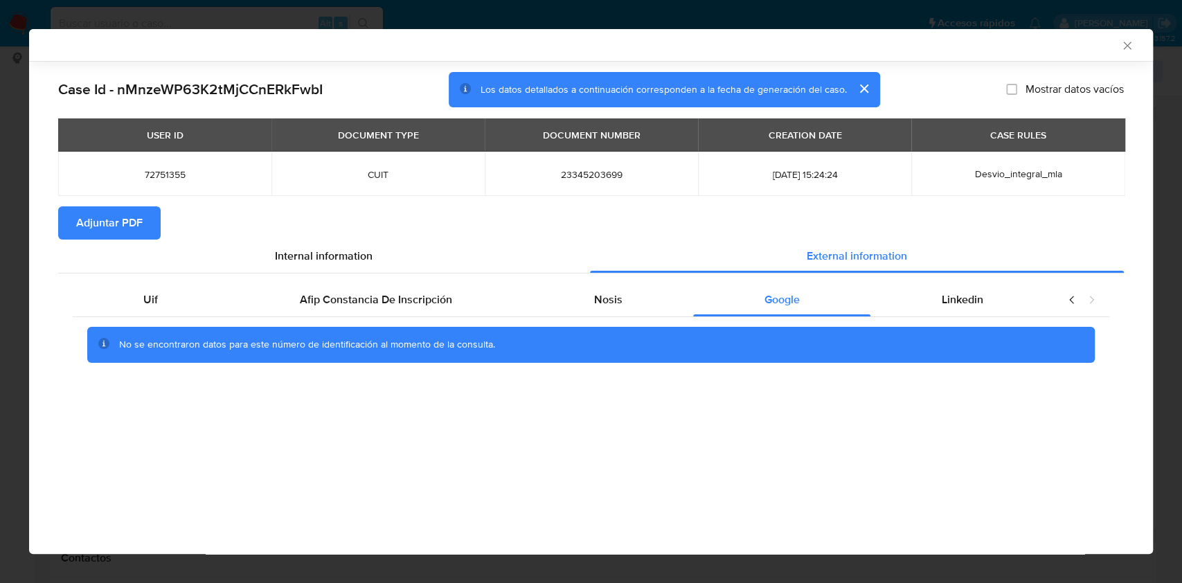
drag, startPoint x: 969, startPoint y: 296, endPoint x: 523, endPoint y: 274, distance: 446.3
click at [969, 296] on span "Linkedin" at bounding box center [962, 299] width 42 height 16
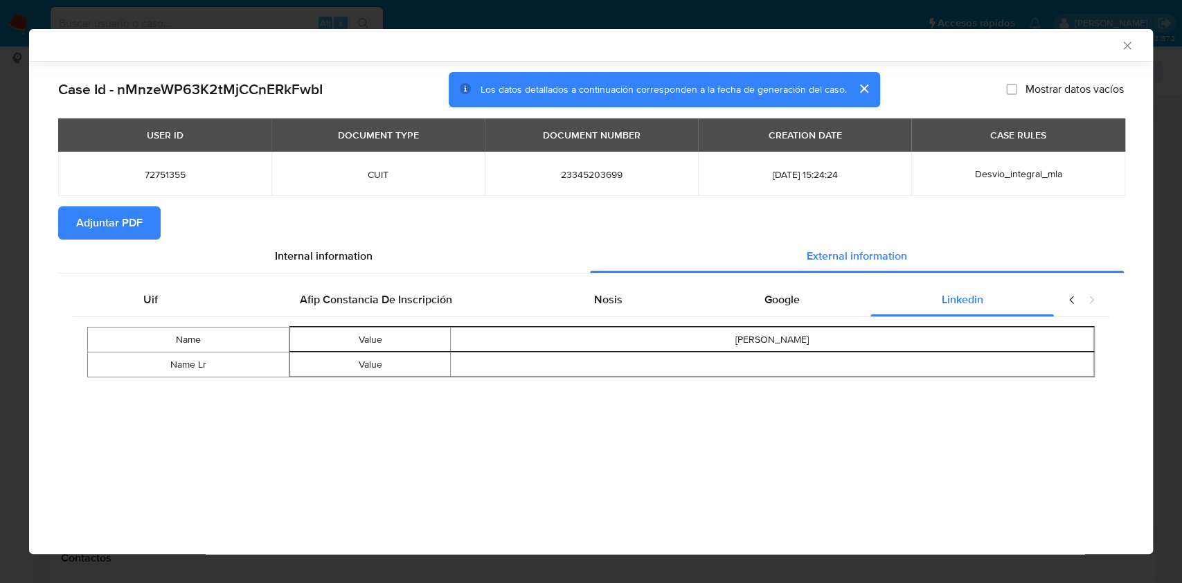
click at [156, 228] on button "Adjuntar PDF" at bounding box center [109, 222] width 102 height 33
click at [1127, 37] on div "AML Data Collector" at bounding box center [590, 45] width 1123 height 32
click at [1130, 47] on icon "Cerrar ventana" at bounding box center [1127, 46] width 14 height 14
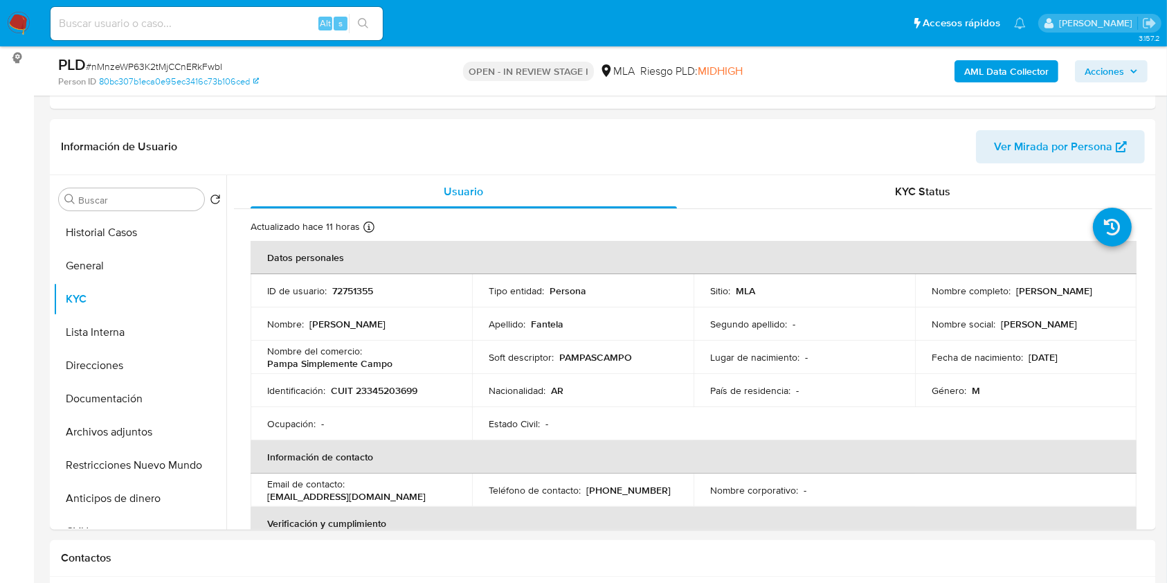
scroll to position [461, 0]
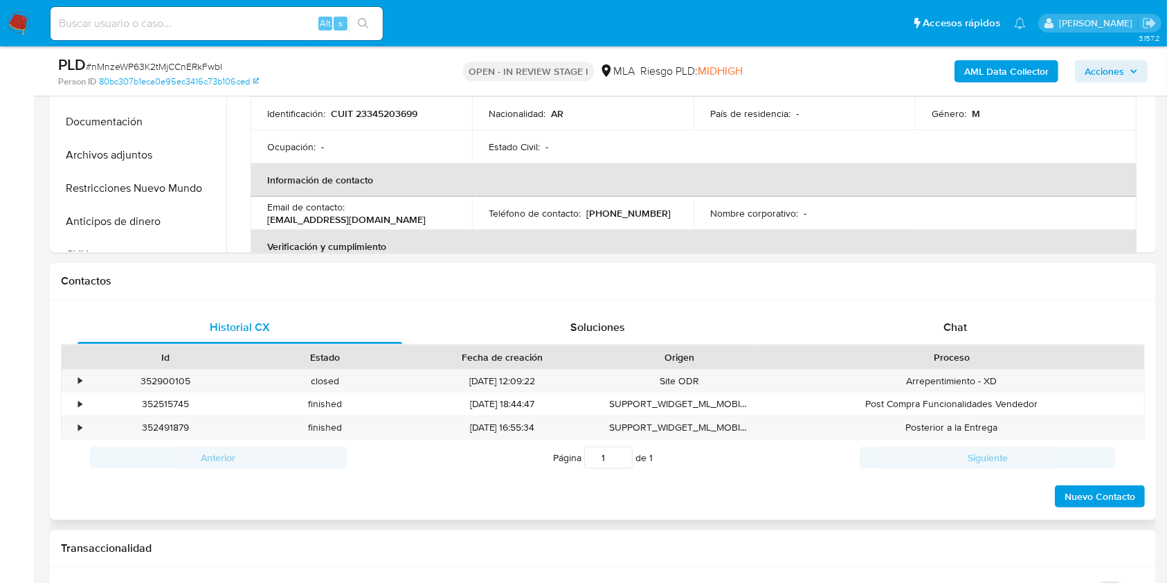
click at [1018, 302] on div "Historial CX Soluciones Chat Id Estado Fecha de creación Origen Proceso • 35290…" at bounding box center [603, 410] width 1106 height 221
click at [1011, 314] on div "Chat" at bounding box center [955, 327] width 325 height 33
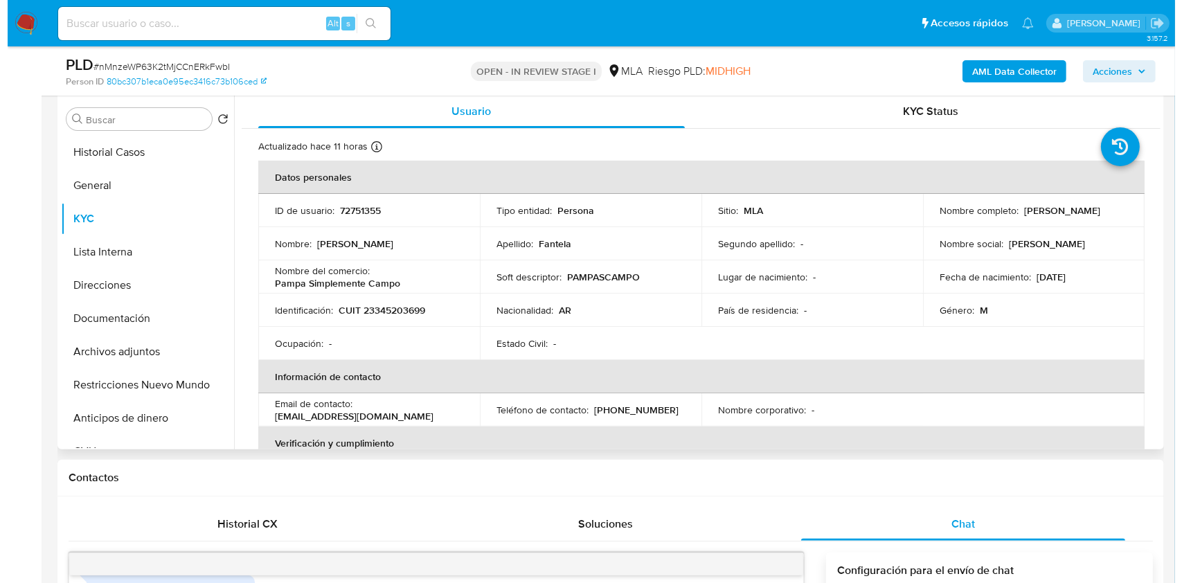
scroll to position [251, 0]
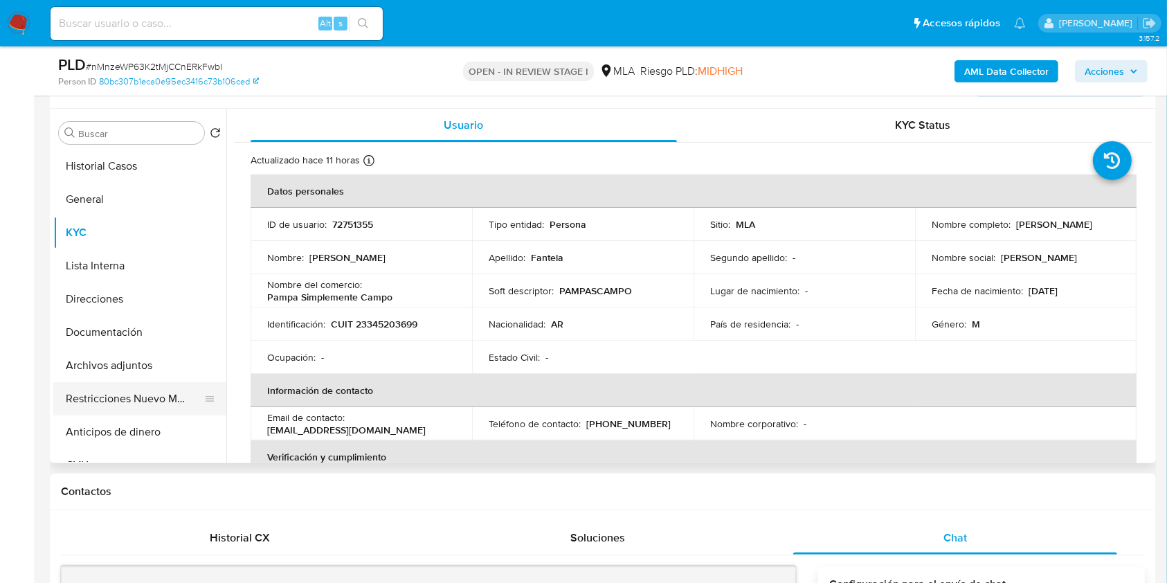
click at [156, 396] on button "Restricciones Nuevo Mundo" at bounding box center [134, 398] width 162 height 33
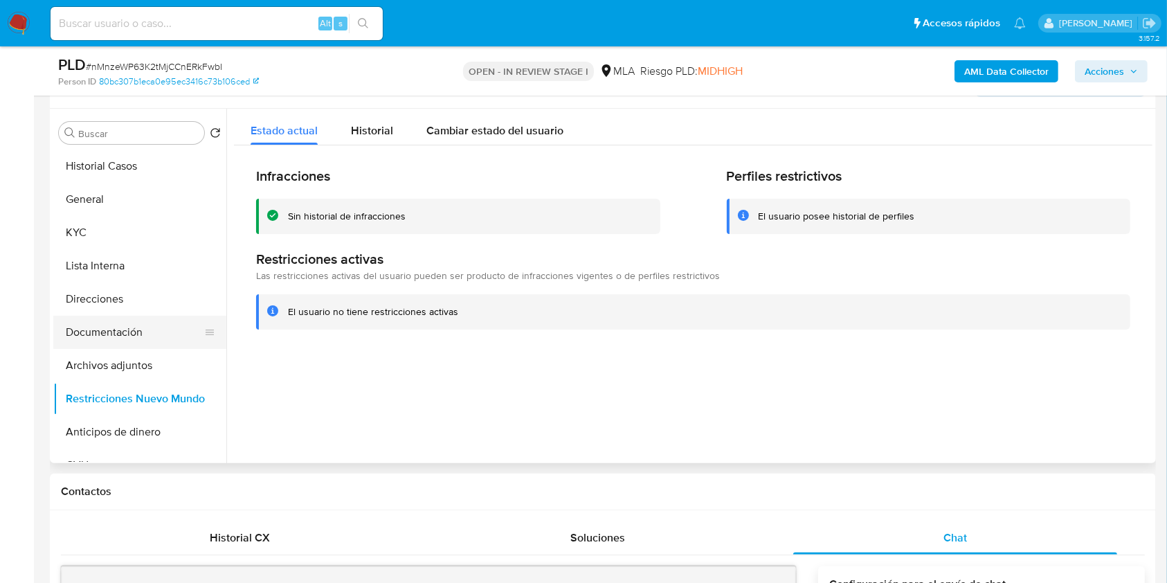
drag, startPoint x: 80, startPoint y: 235, endPoint x: 141, endPoint y: 336, distance: 118.6
click at [80, 235] on button "KYC" at bounding box center [139, 232] width 173 height 33
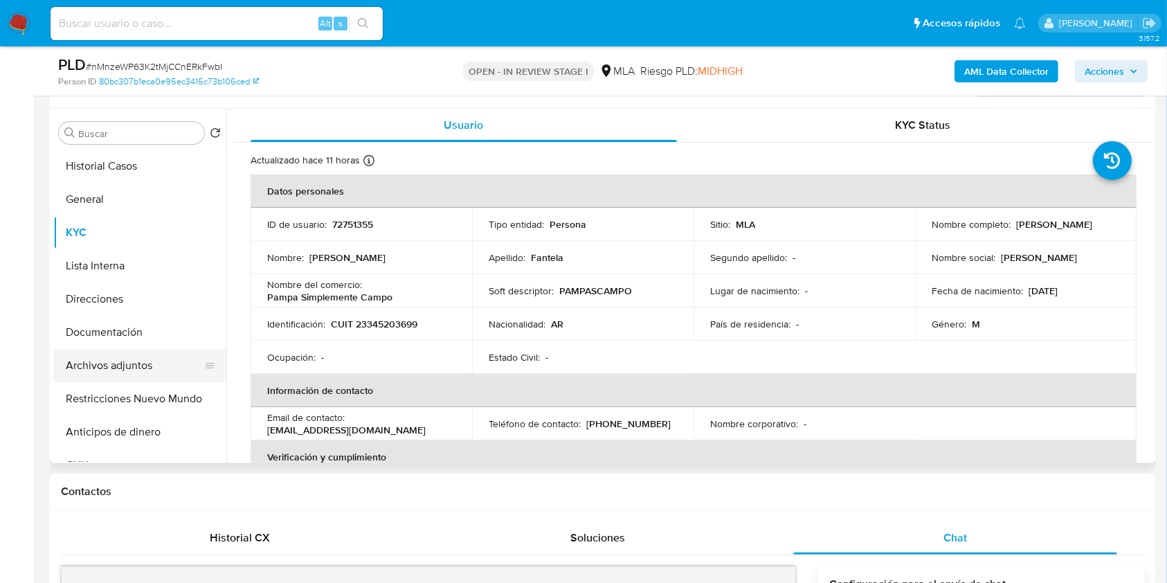
drag, startPoint x: 144, startPoint y: 369, endPoint x: 195, endPoint y: 359, distance: 52.3
click at [144, 370] on button "Archivos adjuntos" at bounding box center [134, 365] width 162 height 33
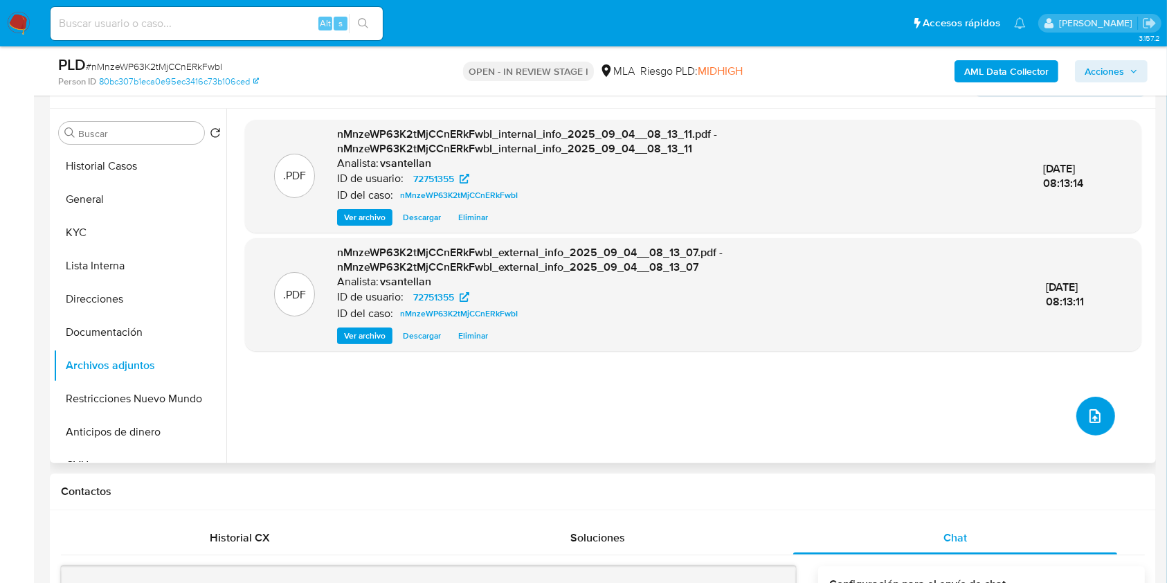
click at [1099, 418] on button "upload-file" at bounding box center [1095, 416] width 39 height 39
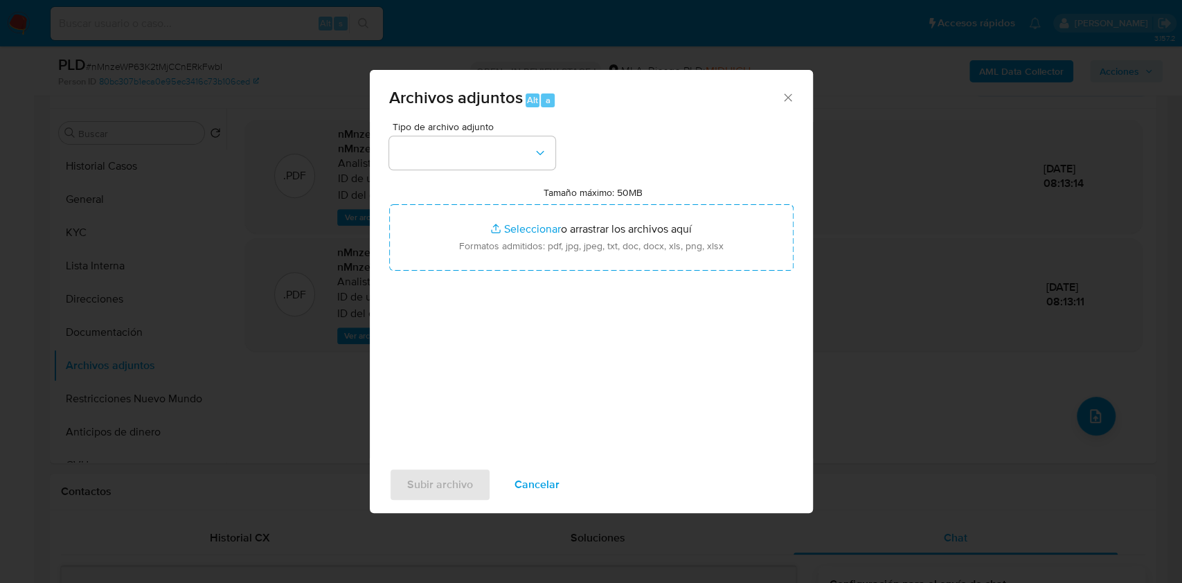
click at [557, 153] on div "Tipo de archivo adjunto Tamaño máximo: 50MB Seleccionar archivos Seleccionar o …" at bounding box center [591, 285] width 404 height 327
click at [519, 164] on button "button" at bounding box center [472, 152] width 166 height 33
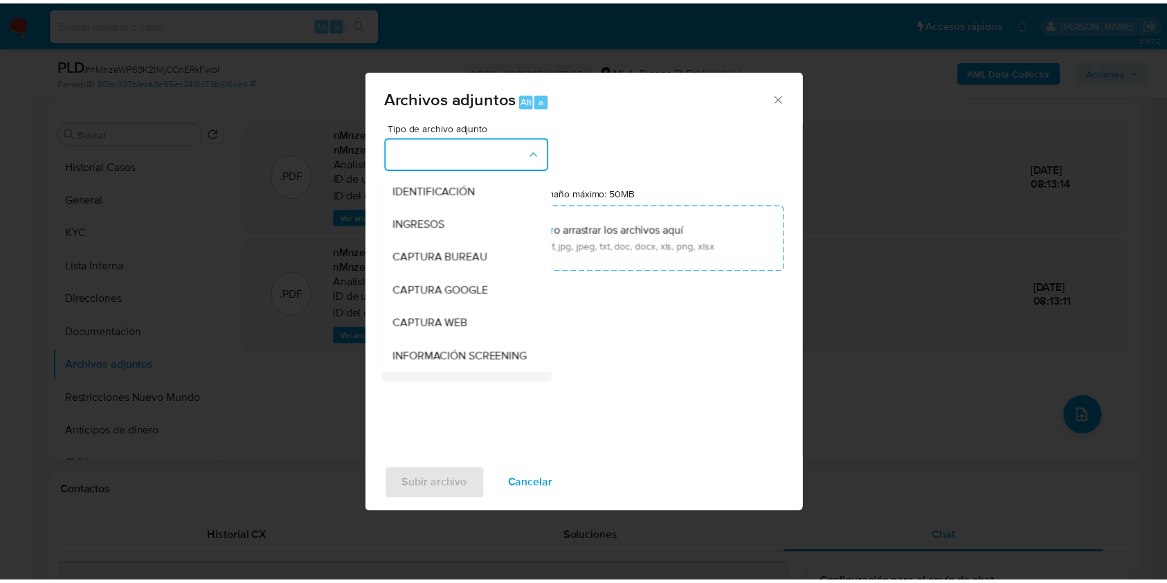
scroll to position [92, 0]
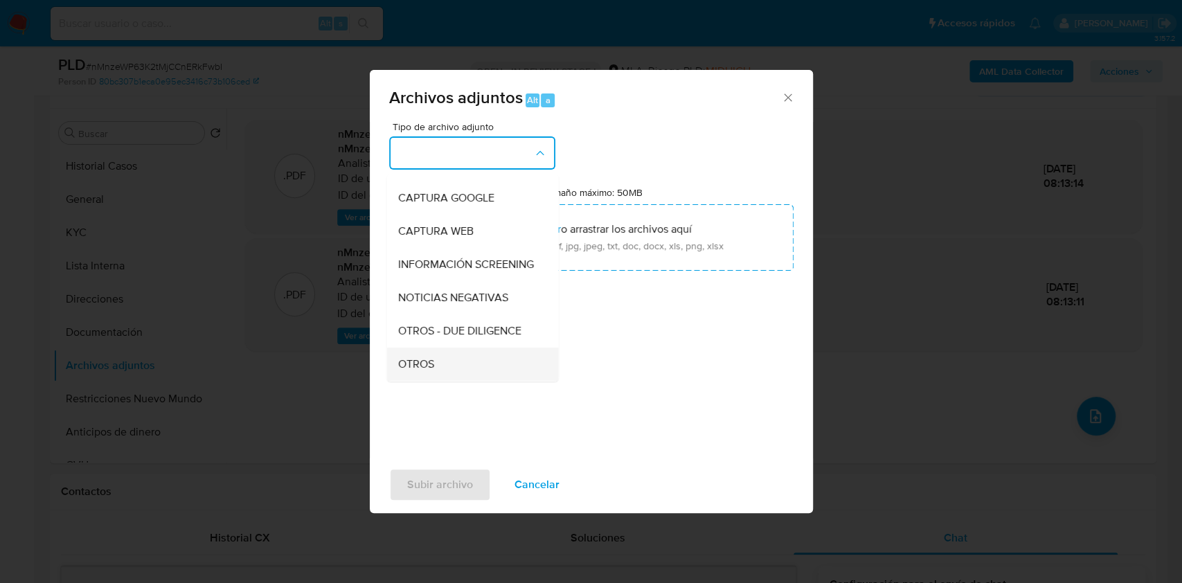
click at [440, 380] on div "OTROS" at bounding box center [467, 363] width 141 height 33
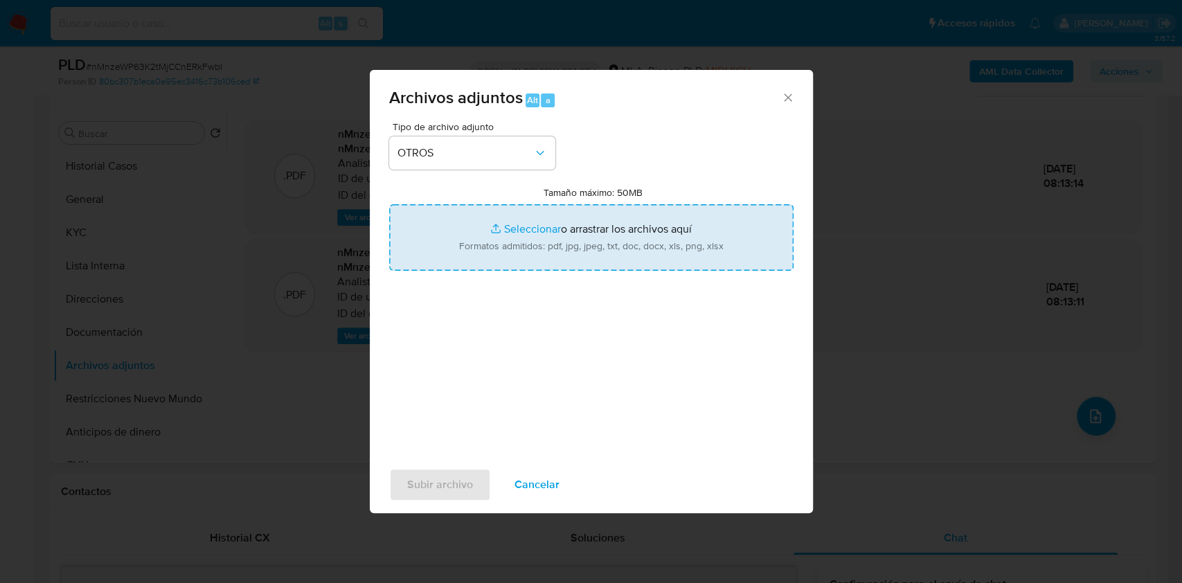
click at [608, 219] on input "Tamaño máximo: 50MB Seleccionar archivos" at bounding box center [591, 237] width 404 height 66
type input "C:\fakepath\Caselog-72751355- NO ROI.docx"
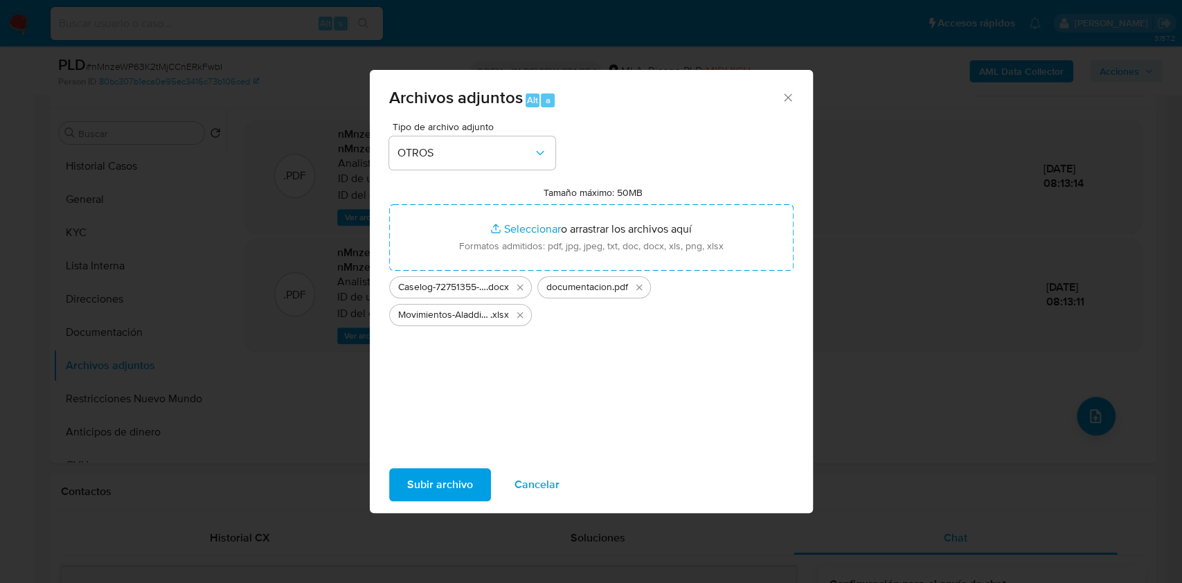
click at [454, 480] on span "Subir archivo" at bounding box center [440, 484] width 66 height 30
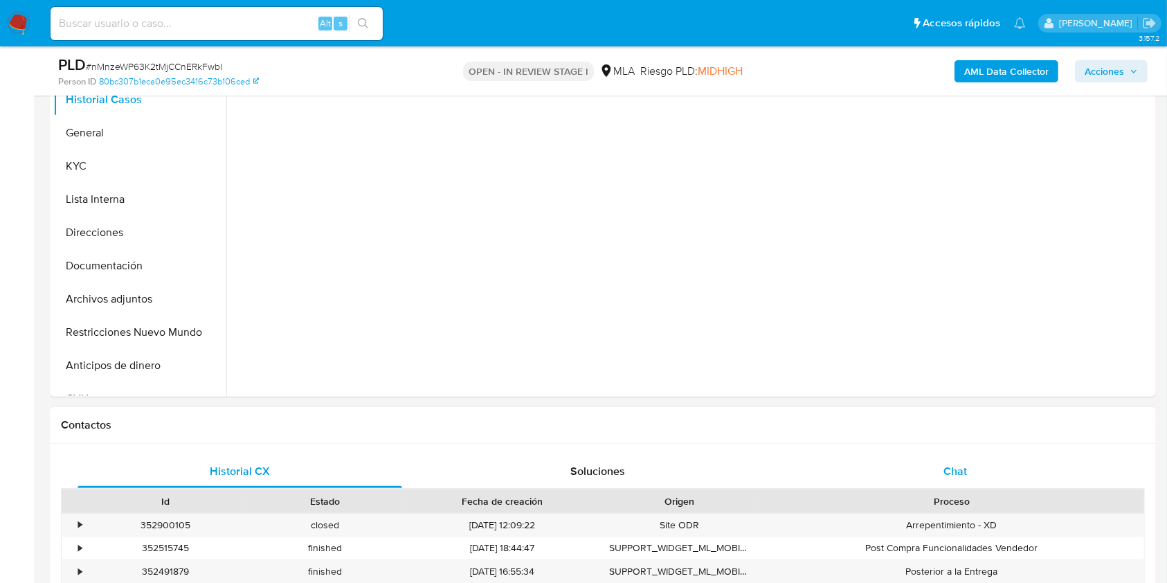
scroll to position [369, 0]
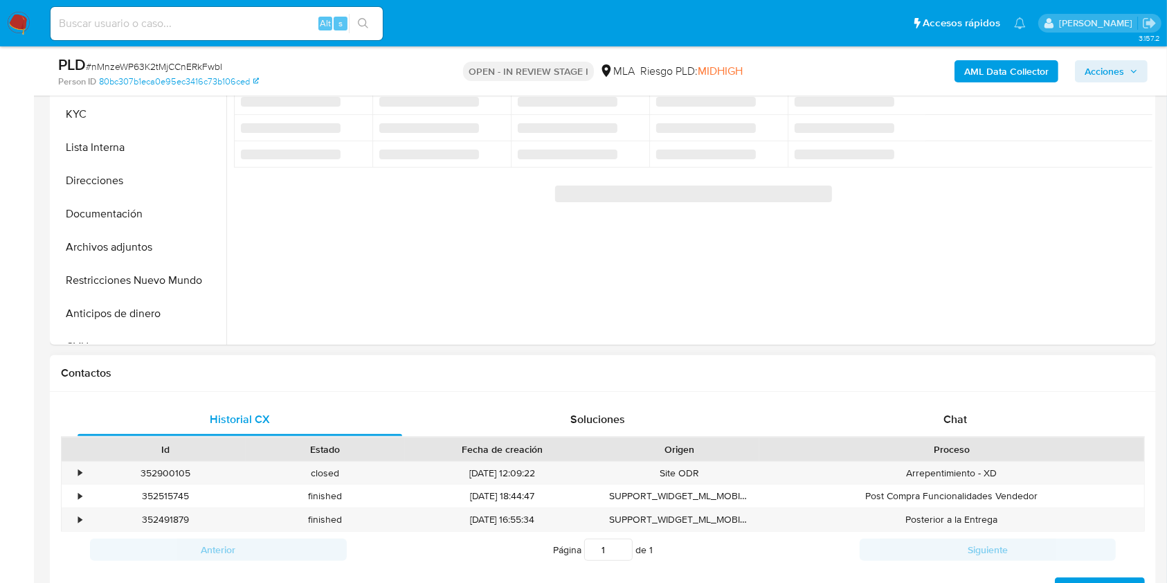
click at [950, 411] on span "Chat" at bounding box center [955, 419] width 24 height 16
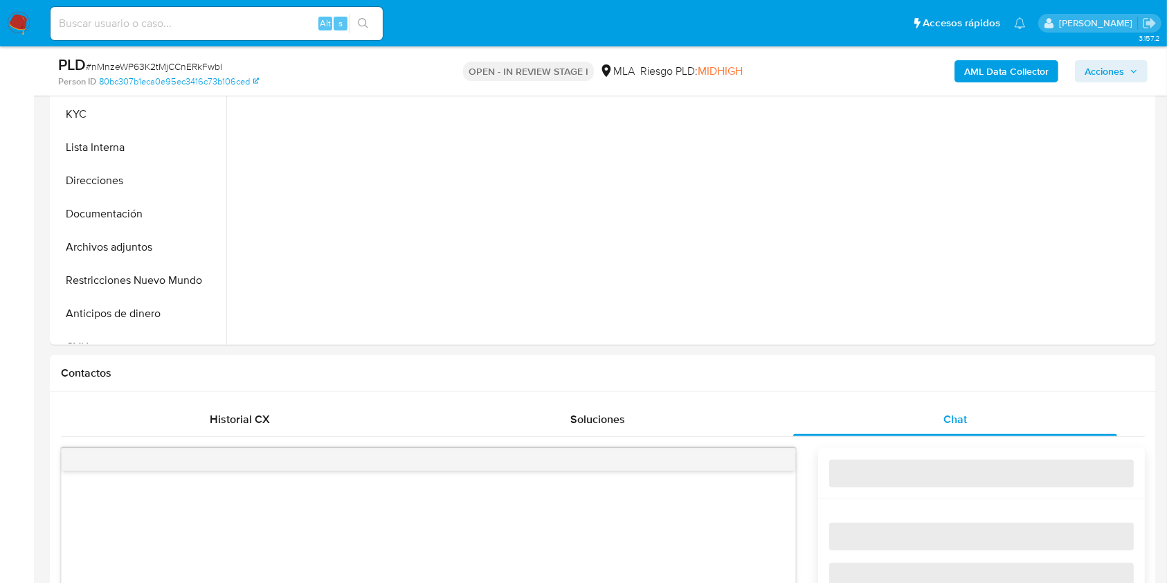
select select "10"
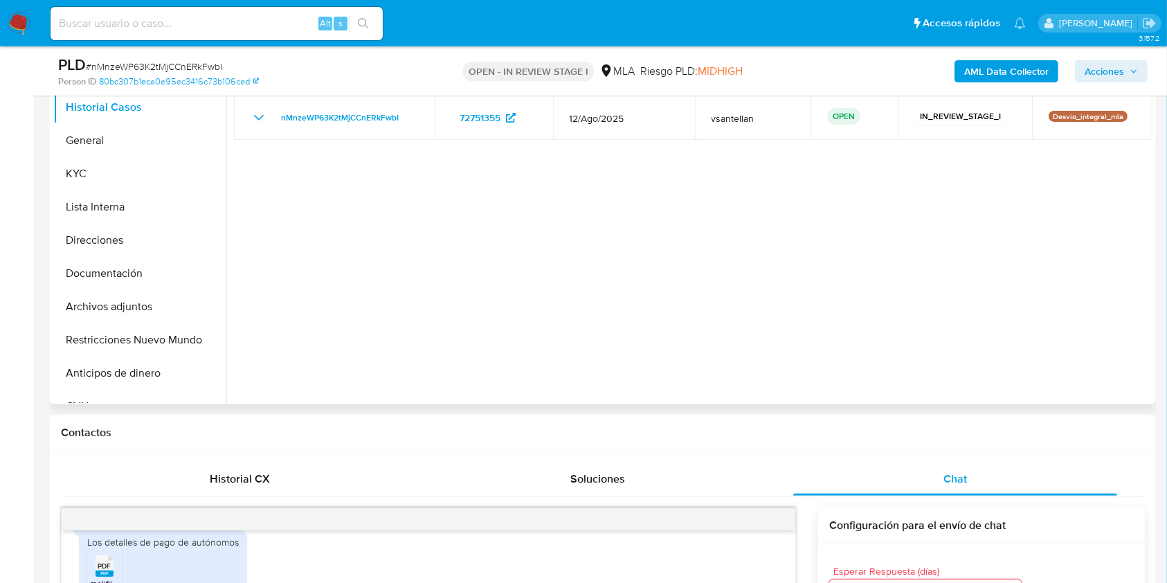
scroll to position [305, 0]
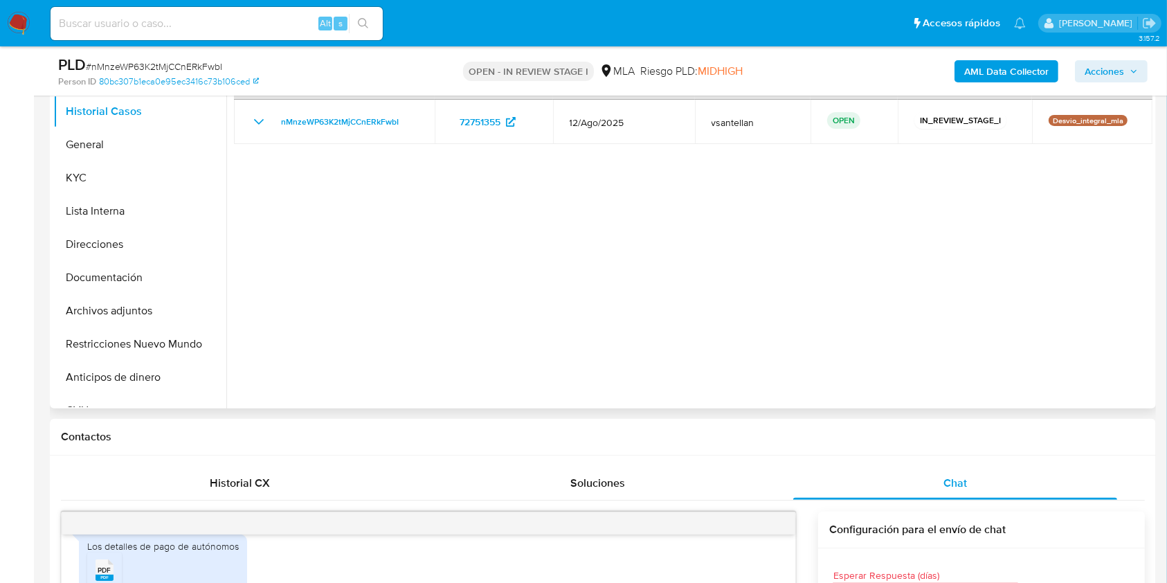
drag, startPoint x: 128, startPoint y: 338, endPoint x: 640, endPoint y: 178, distance: 535.9
click at [128, 338] on button "Restricciones Nuevo Mundo" at bounding box center [139, 343] width 173 height 33
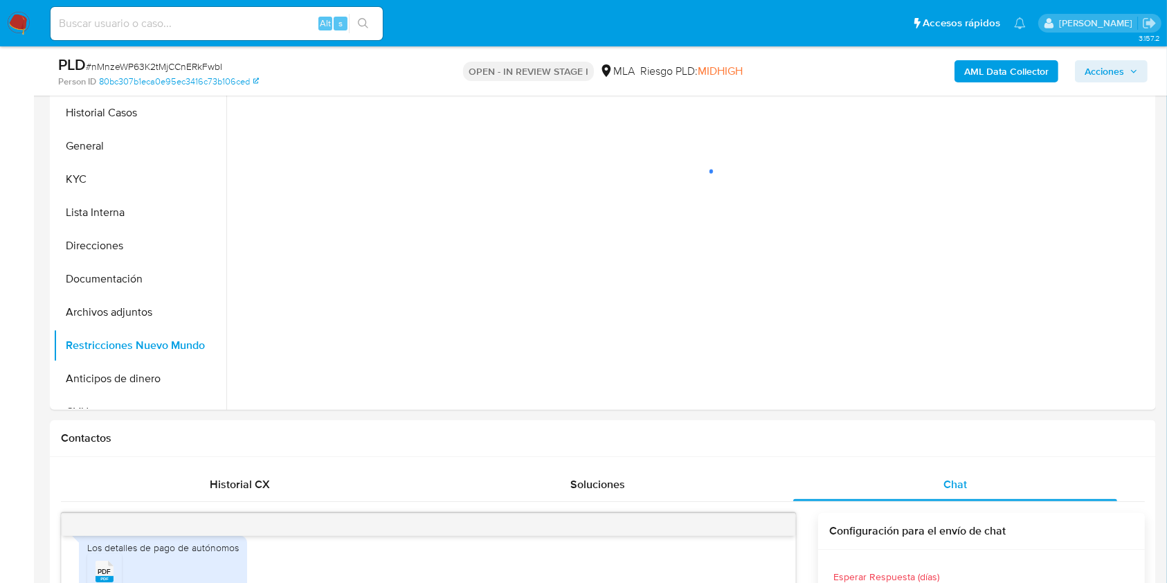
scroll to position [228, 0]
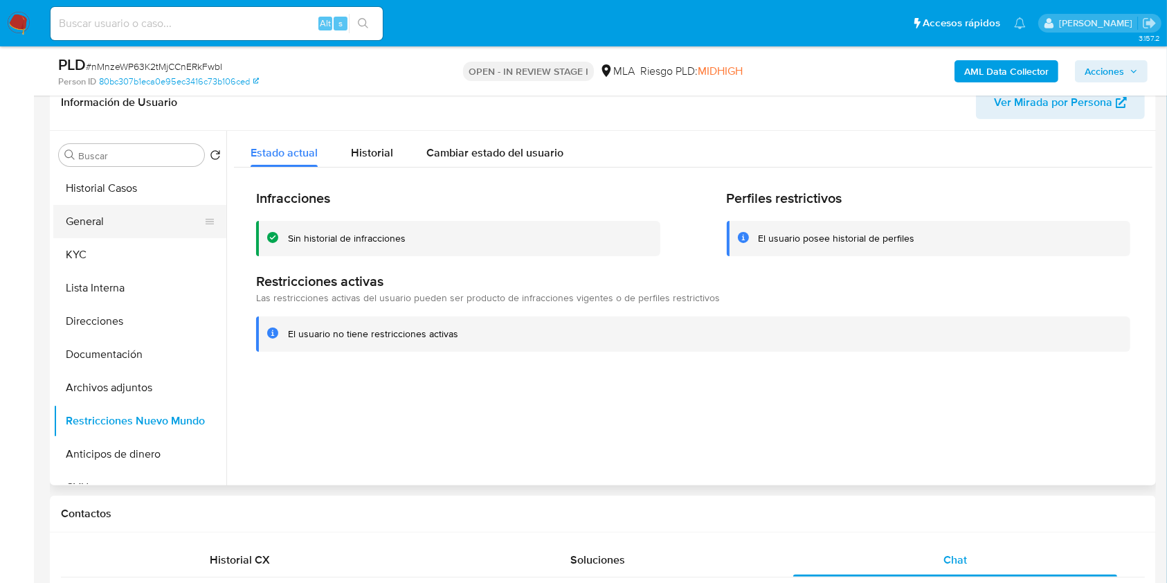
click at [111, 224] on button "General" at bounding box center [134, 221] width 162 height 33
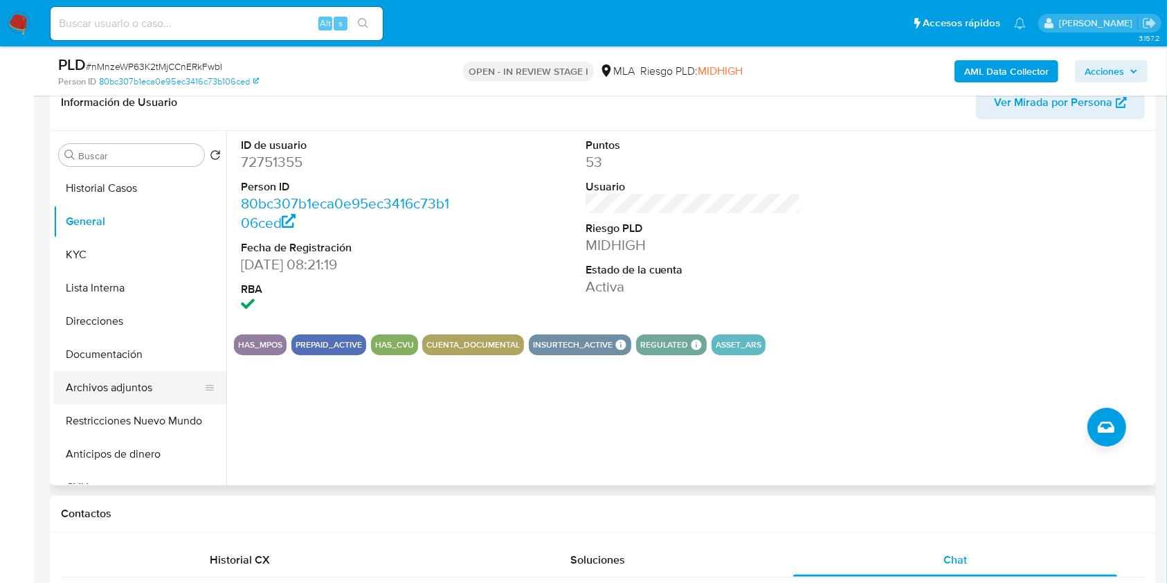
click at [139, 390] on button "Archivos adjuntos" at bounding box center [134, 387] width 162 height 33
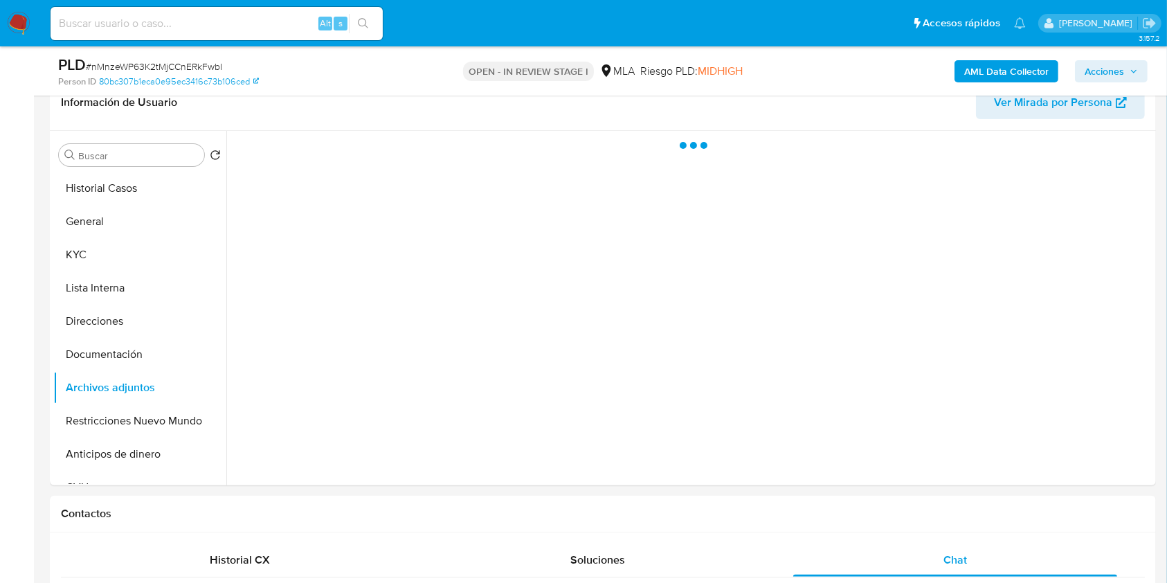
click at [1119, 75] on span "Acciones" at bounding box center [1104, 71] width 39 height 22
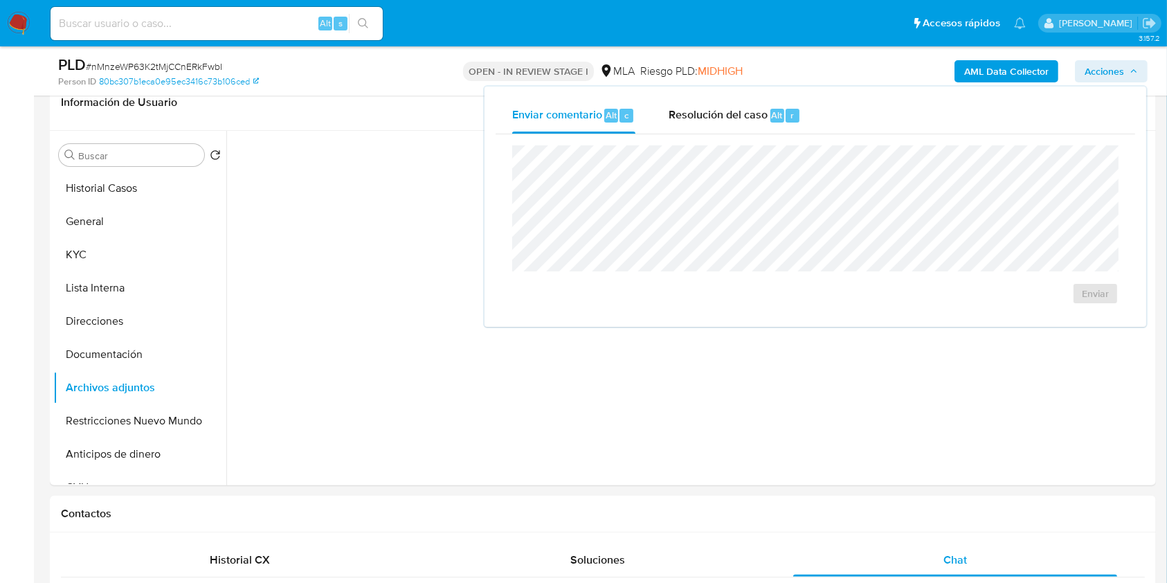
drag, startPoint x: 721, startPoint y: 104, endPoint x: 716, endPoint y: 142, distance: 38.4
click at [721, 105] on div "Resolución del caso Alt r" at bounding box center [735, 116] width 132 height 36
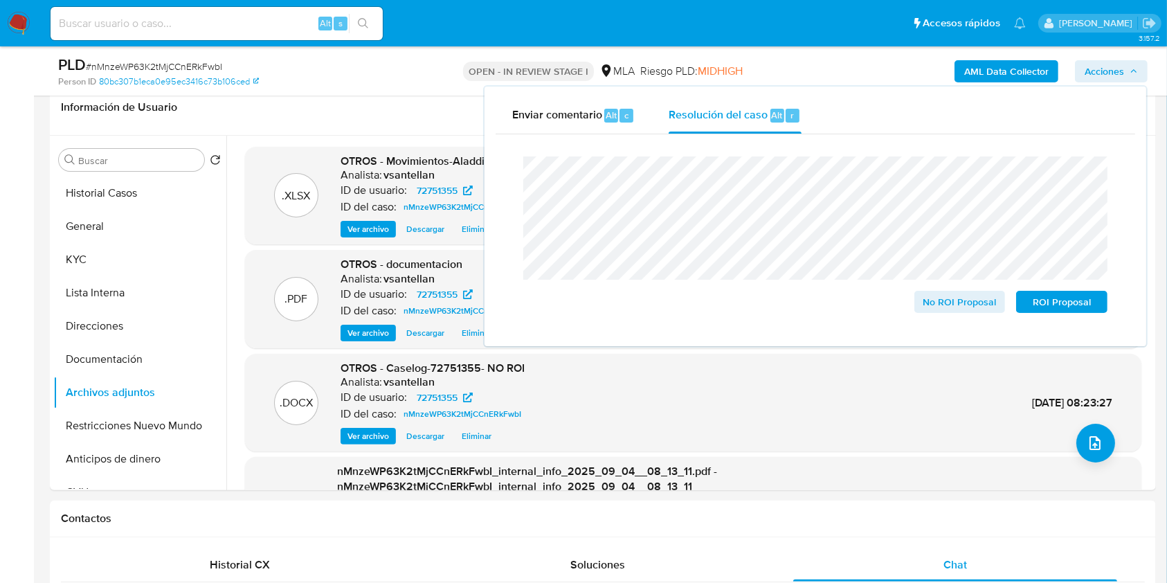
scroll to position [162, 0]
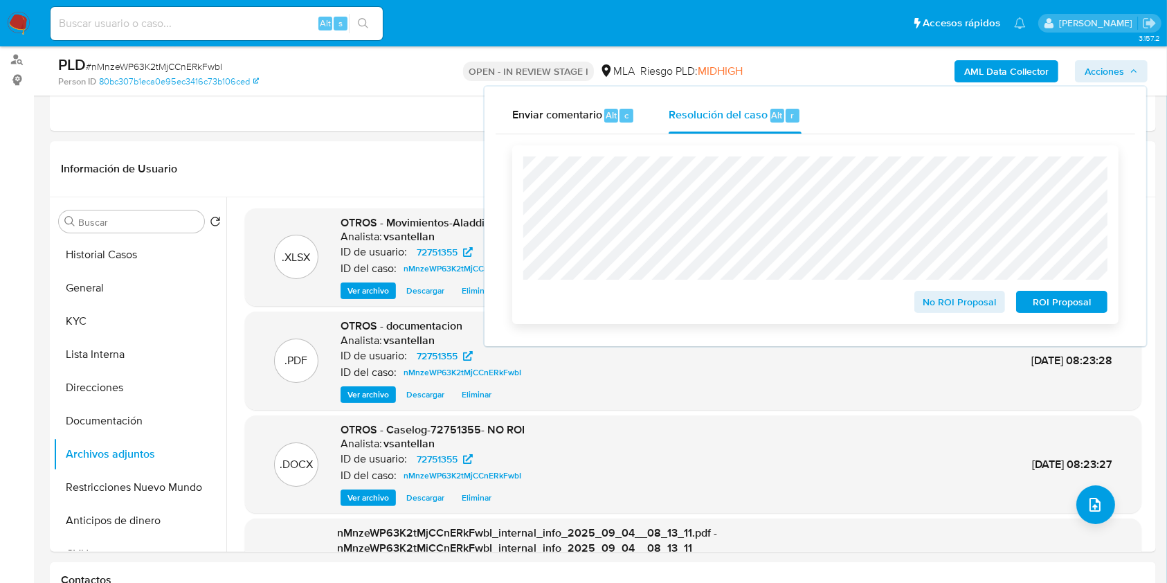
click at [967, 302] on span "No ROI Proposal" at bounding box center [960, 301] width 72 height 19
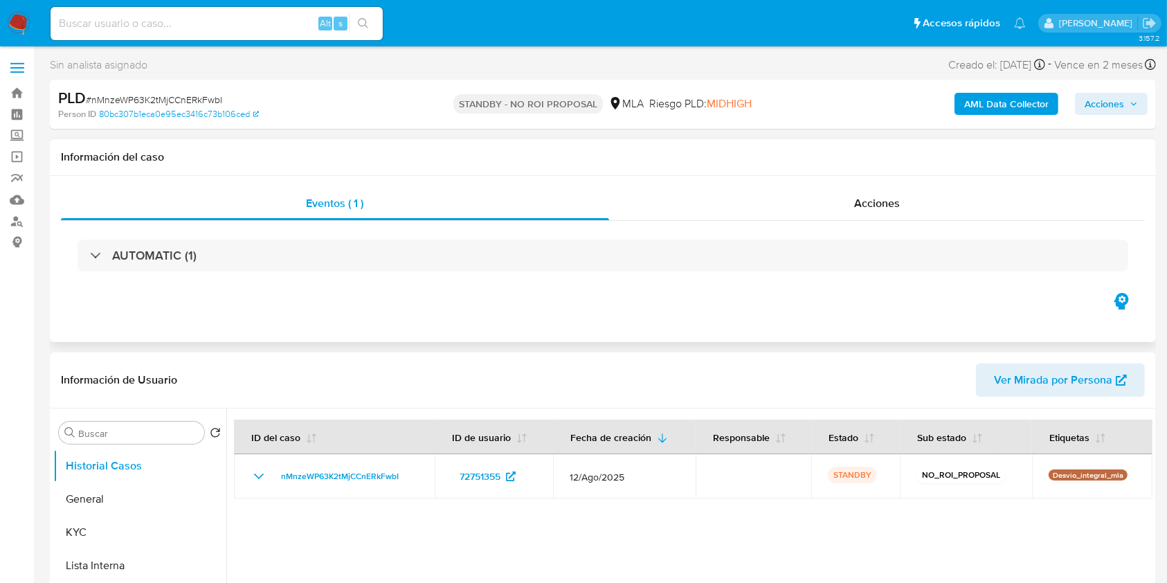
select select "10"
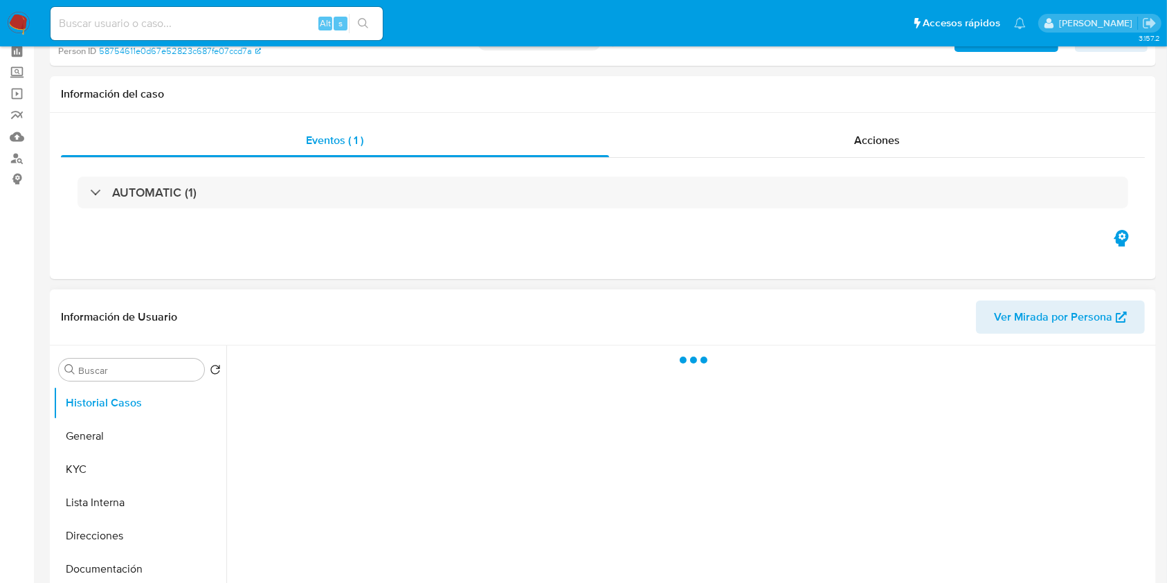
scroll to position [92, 0]
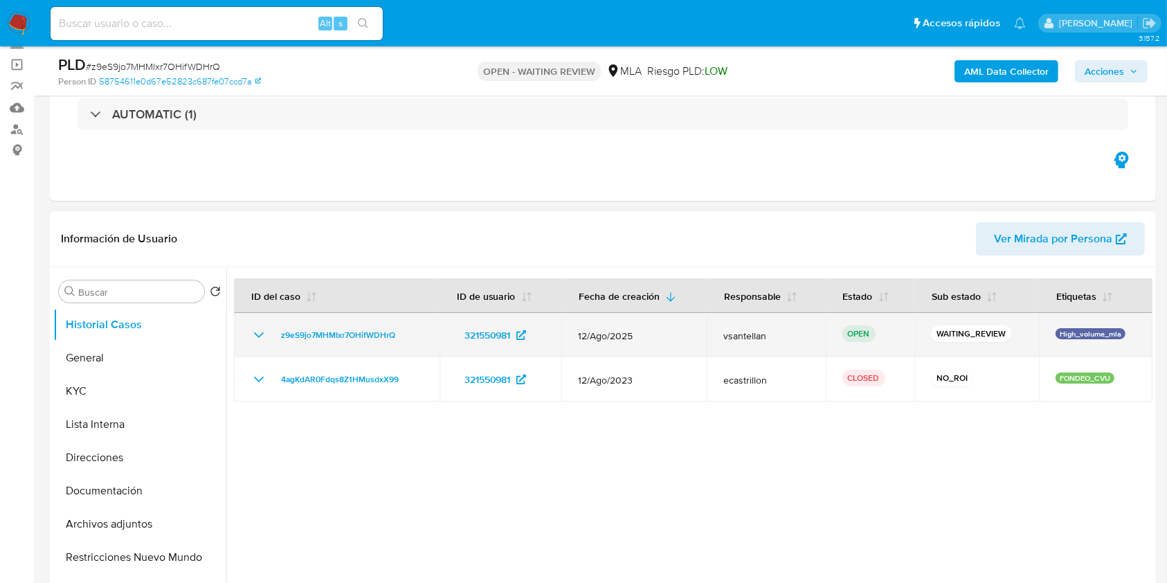
select select "10"
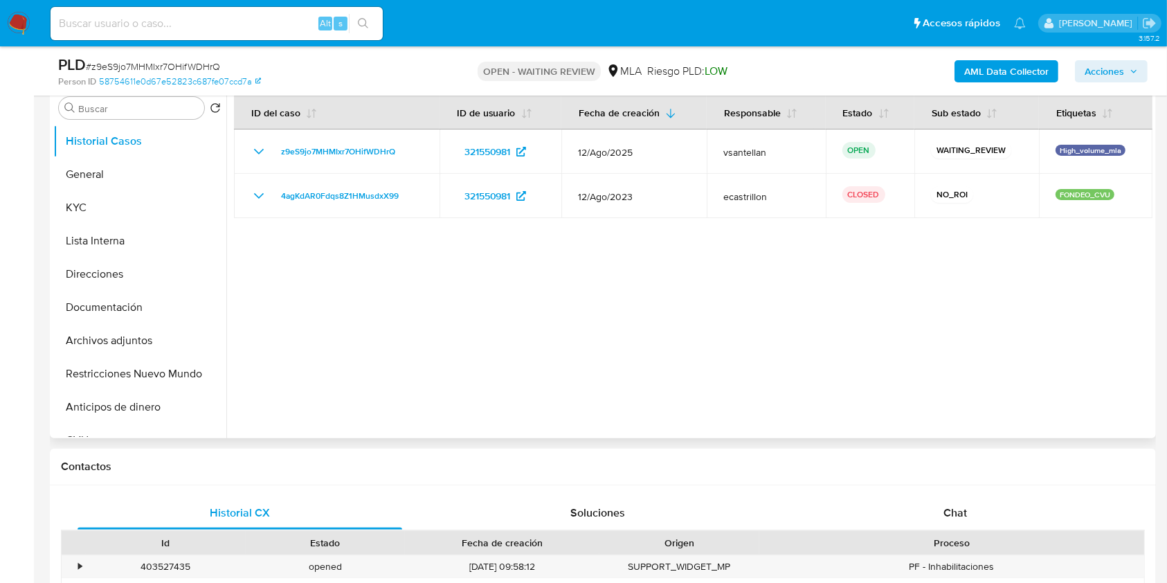
scroll to position [277, 0]
click at [952, 504] on span "Chat" at bounding box center [955, 511] width 24 height 16
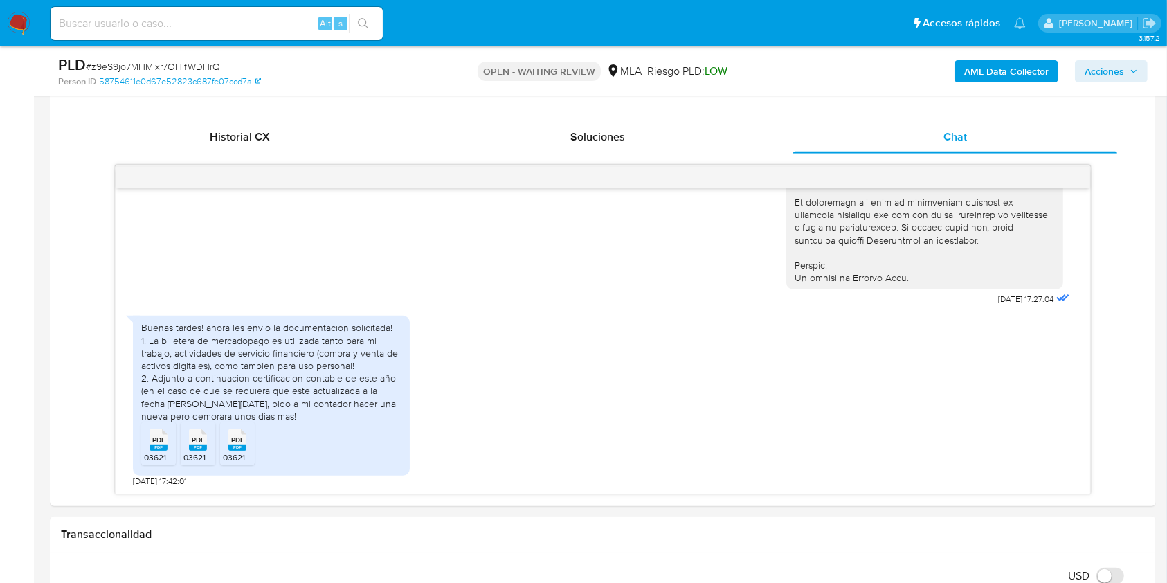
scroll to position [681, 0]
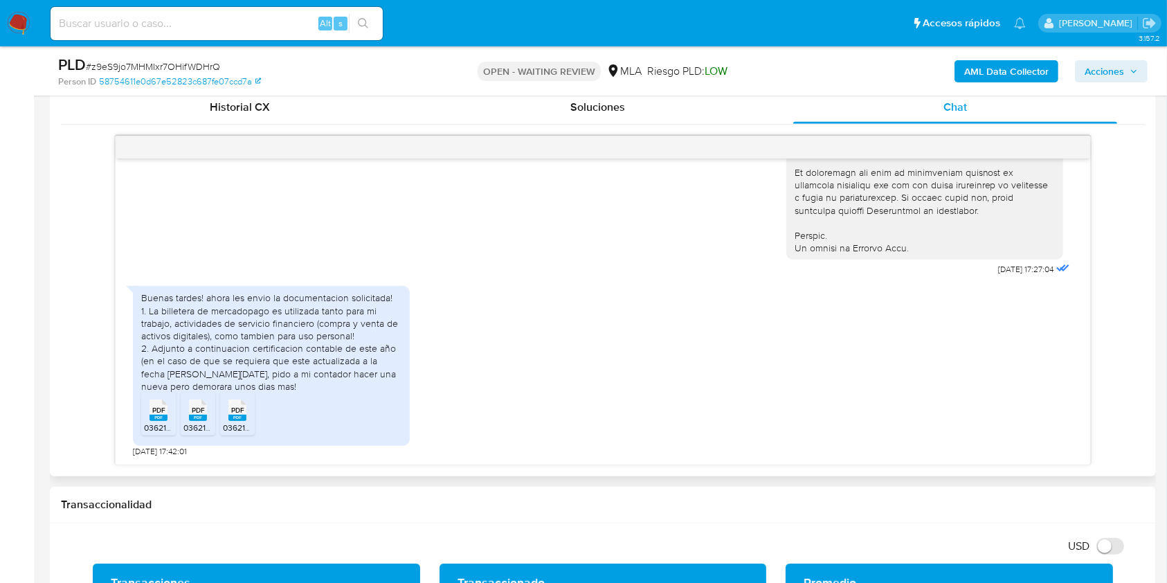
click at [158, 417] on rect at bounding box center [159, 418] width 18 height 6
click at [192, 419] on rect at bounding box center [198, 418] width 18 height 6
click at [244, 419] on rect at bounding box center [237, 418] width 18 height 6
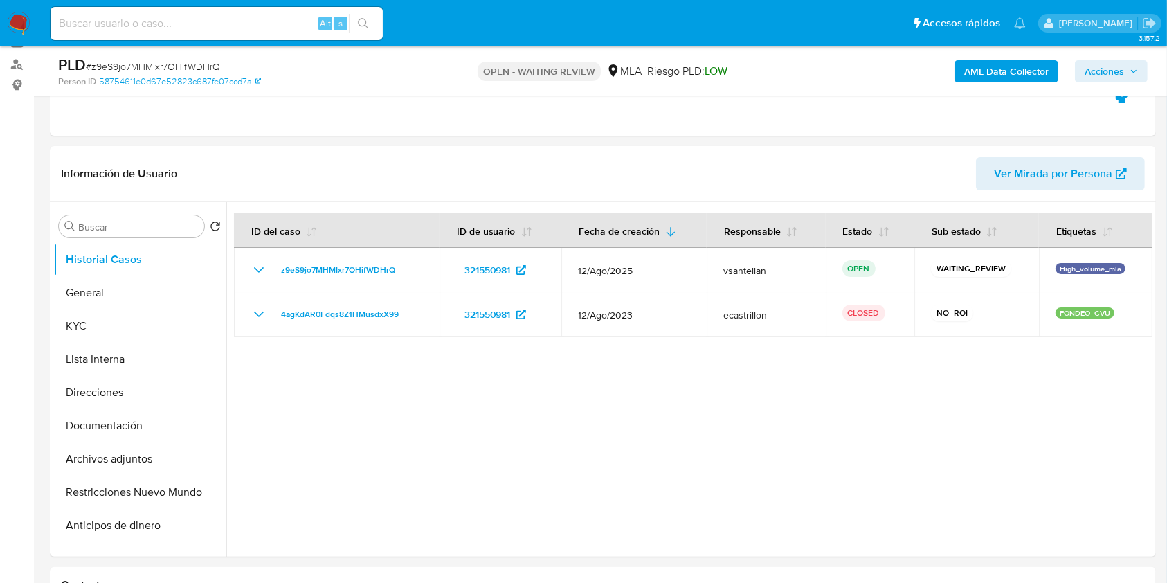
scroll to position [172, 0]
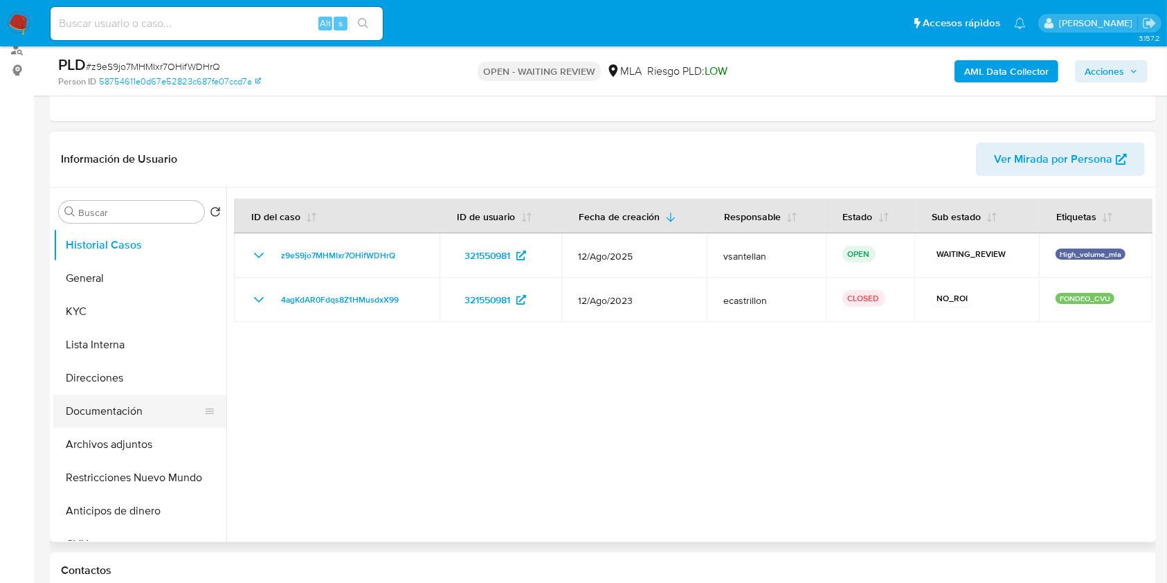
click at [147, 415] on button "Documentación" at bounding box center [134, 411] width 162 height 33
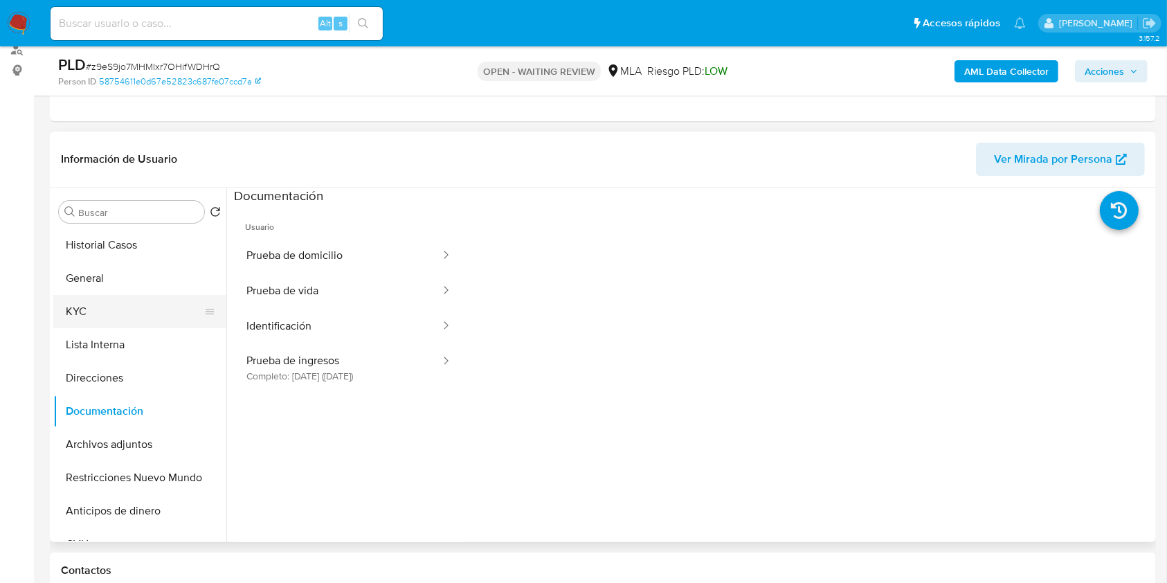
click at [113, 307] on button "KYC" at bounding box center [134, 311] width 162 height 33
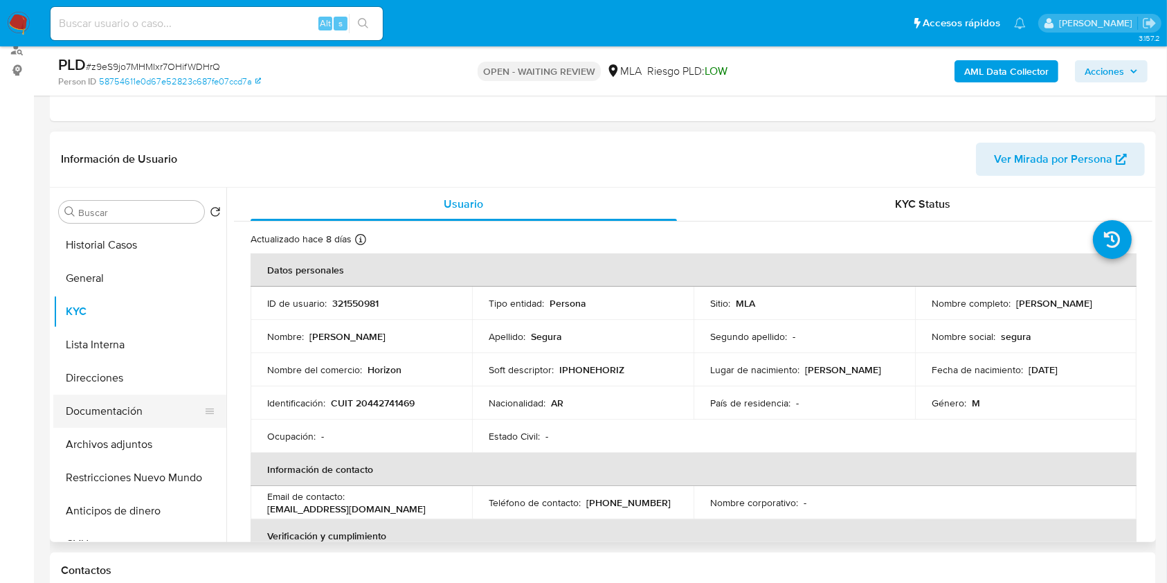
click at [113, 402] on button "Documentación" at bounding box center [134, 411] width 162 height 33
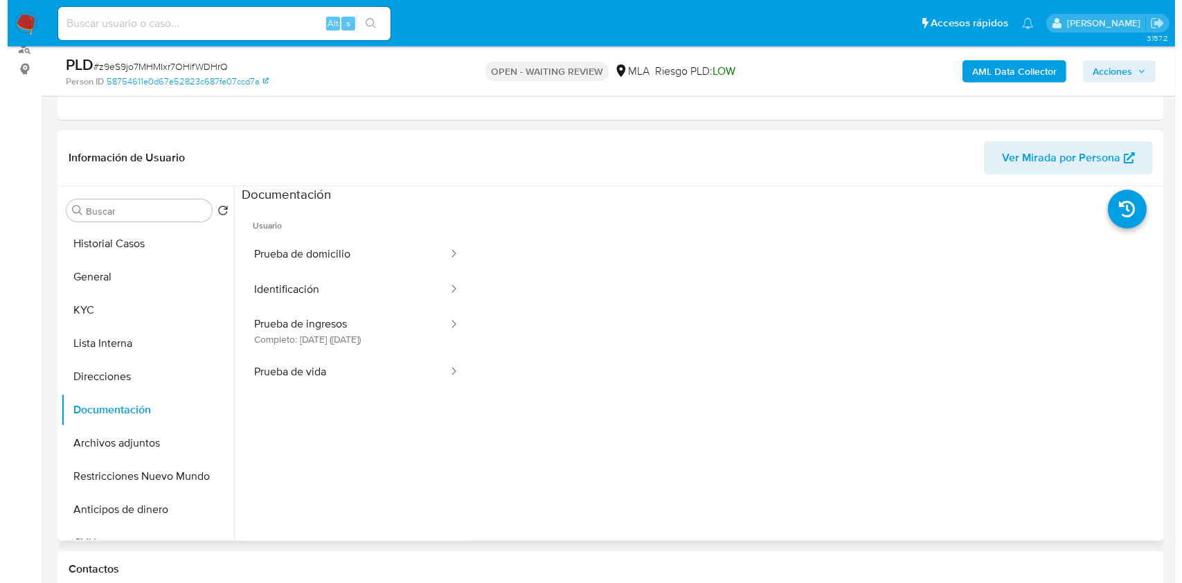
scroll to position [170, 0]
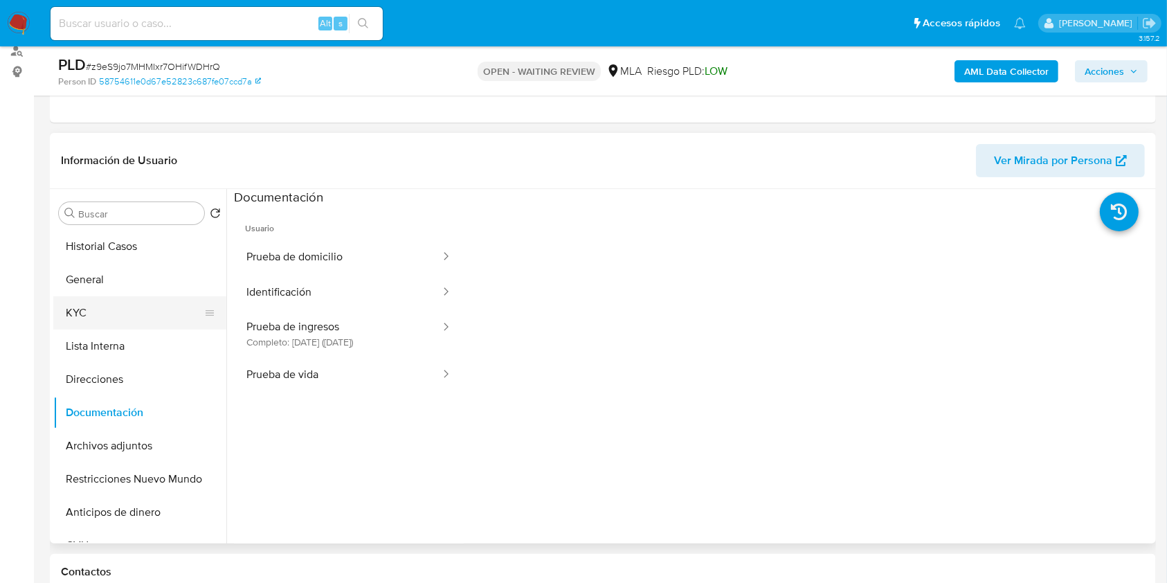
click at [85, 313] on button "KYC" at bounding box center [134, 312] width 162 height 33
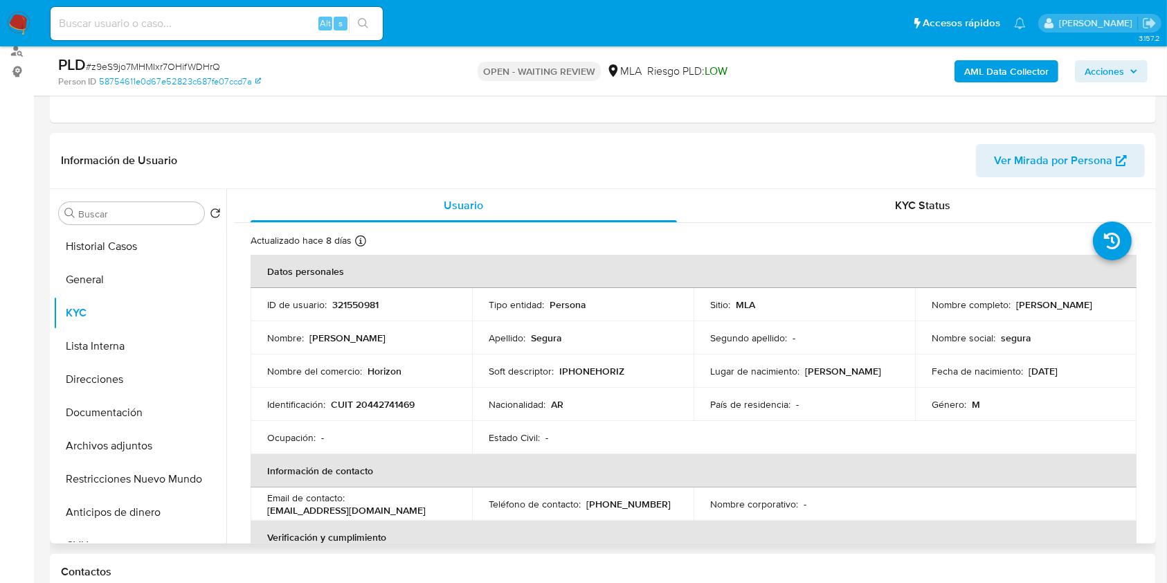
click at [397, 408] on p "CUIT 20442741469" at bounding box center [373, 404] width 84 height 12
copy p "20442741469"
drag, startPoint x: 1022, startPoint y: 310, endPoint x: 919, endPoint y: 311, distance: 103.8
click at [919, 311] on td "Nombre completo : [PERSON_NAME]" at bounding box center [1026, 304] width 222 height 33
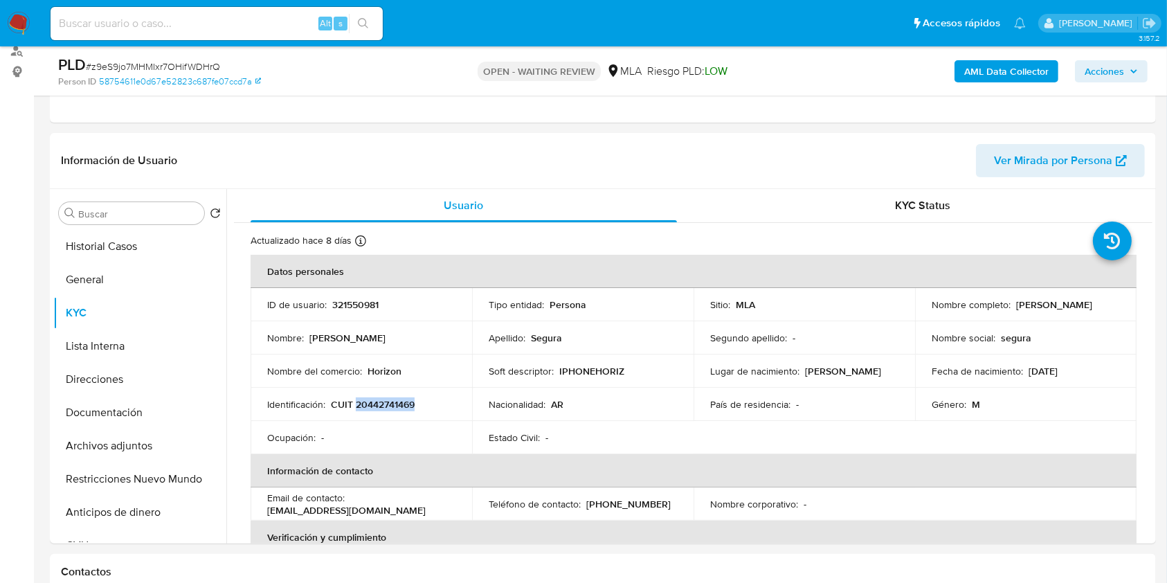
copy p "[PERSON_NAME]"
click at [1002, 64] on b "AML Data Collector" at bounding box center [1006, 71] width 84 height 22
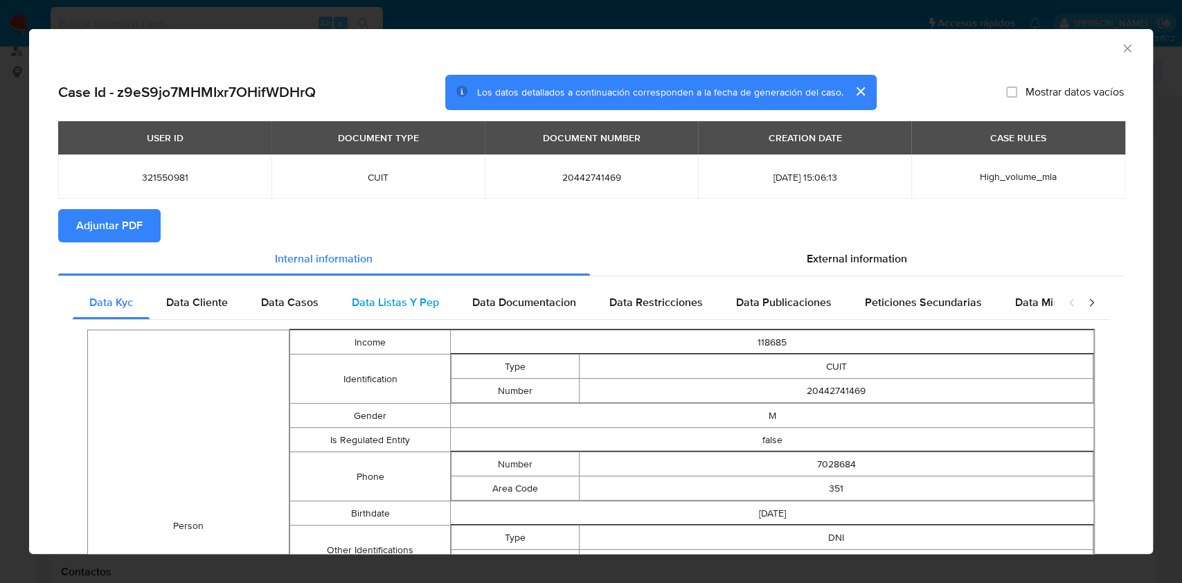
drag, startPoint x: 215, startPoint y: 291, endPoint x: 352, endPoint y: 307, distance: 138.0
click at [215, 292] on div "Data Cliente" at bounding box center [197, 302] width 95 height 33
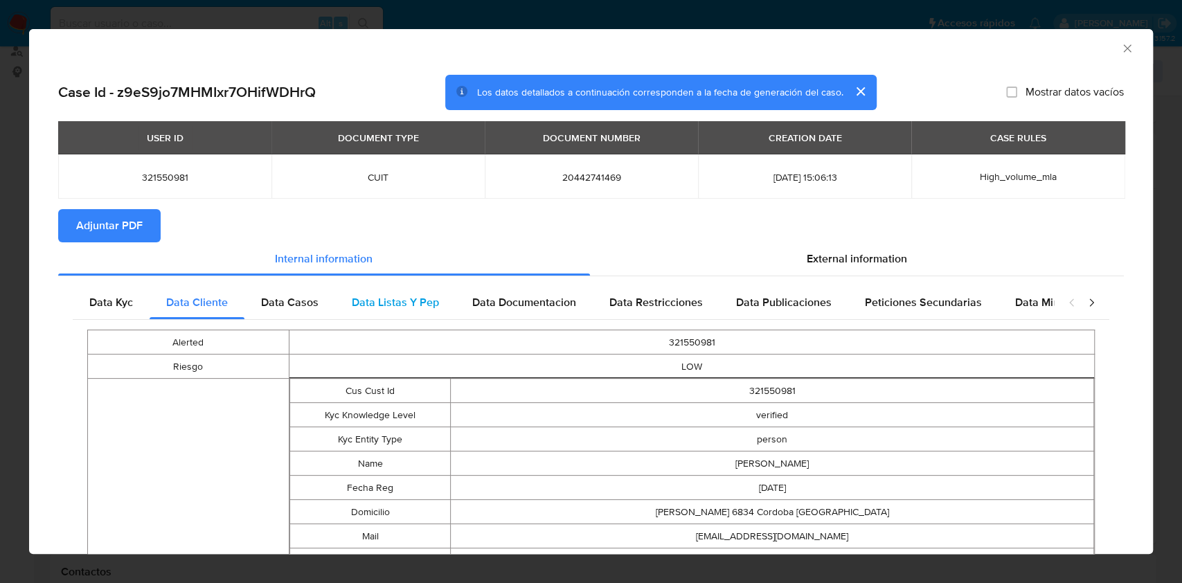
drag, startPoint x: 300, startPoint y: 299, endPoint x: 343, endPoint y: 305, distance: 43.3
click at [300, 300] on span "Data Casos" at bounding box center [289, 302] width 57 height 16
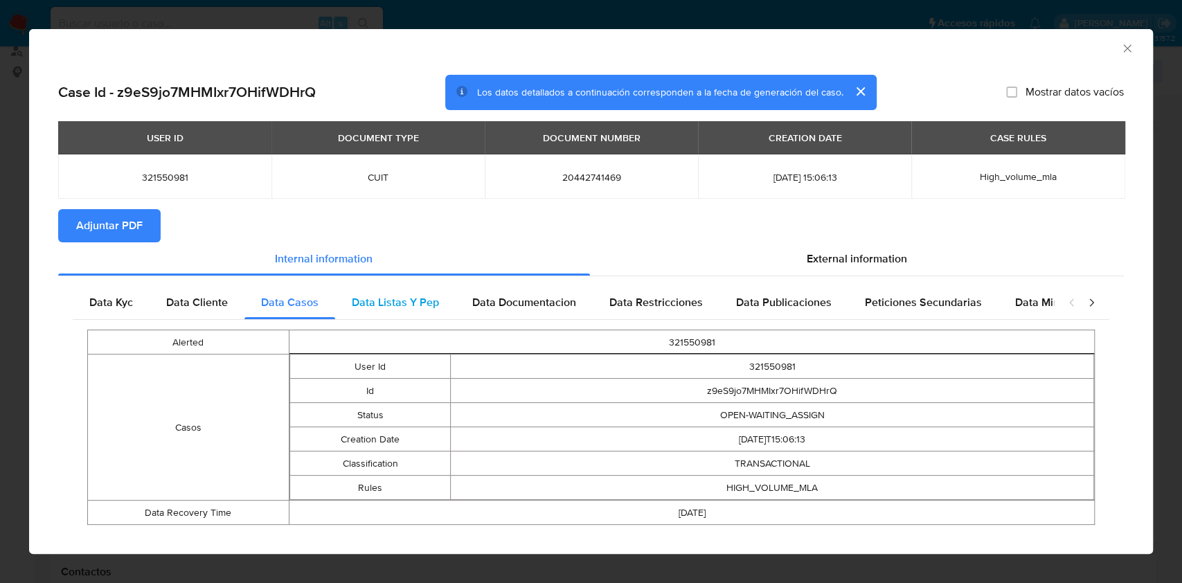
click at [397, 298] on span "Data Listas Y Pep" at bounding box center [395, 302] width 87 height 16
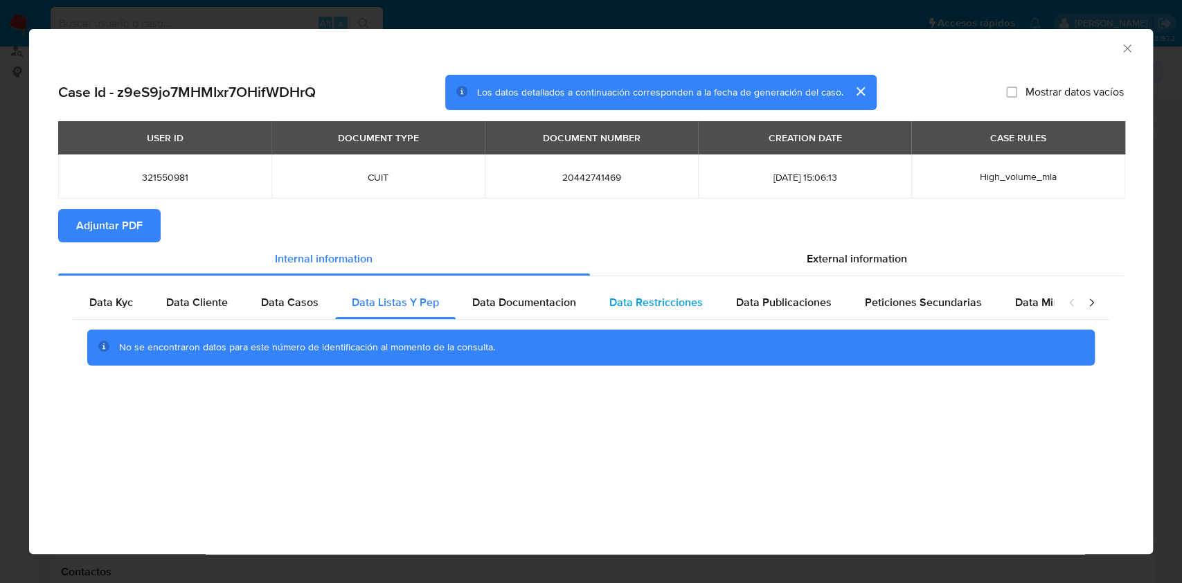
drag, startPoint x: 504, startPoint y: 309, endPoint x: 614, endPoint y: 300, distance: 110.5
click at [507, 309] on span "Data Documentacion" at bounding box center [524, 302] width 104 height 16
drag, startPoint x: 686, startPoint y: 297, endPoint x: 768, endPoint y: 297, distance: 82.4
click at [686, 300] on span "Data Restricciones" at bounding box center [655, 302] width 93 height 16
drag, startPoint x: 781, startPoint y: 297, endPoint x: 939, endPoint y: 303, distance: 157.3
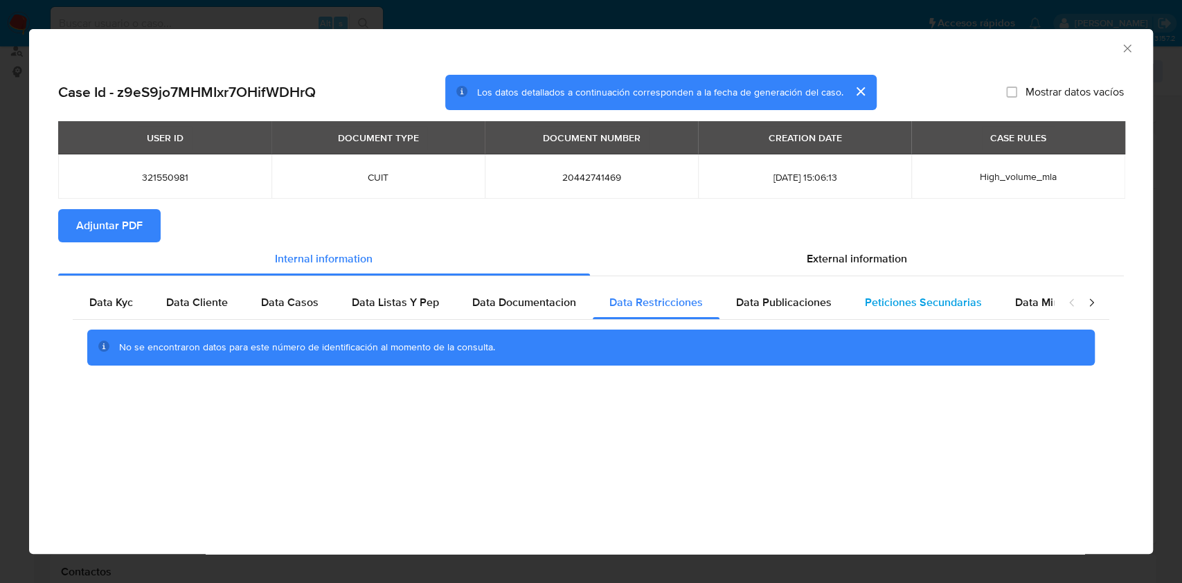
click at [784, 297] on span "Data Publicaciones" at bounding box center [784, 302] width 96 height 16
drag, startPoint x: 936, startPoint y: 301, endPoint x: 1018, endPoint y: 291, distance: 83.0
click at [941, 299] on span "Peticiones Secundarias" at bounding box center [923, 302] width 117 height 16
click at [1020, 288] on div "Data Minoridad" at bounding box center [1052, 302] width 109 height 33
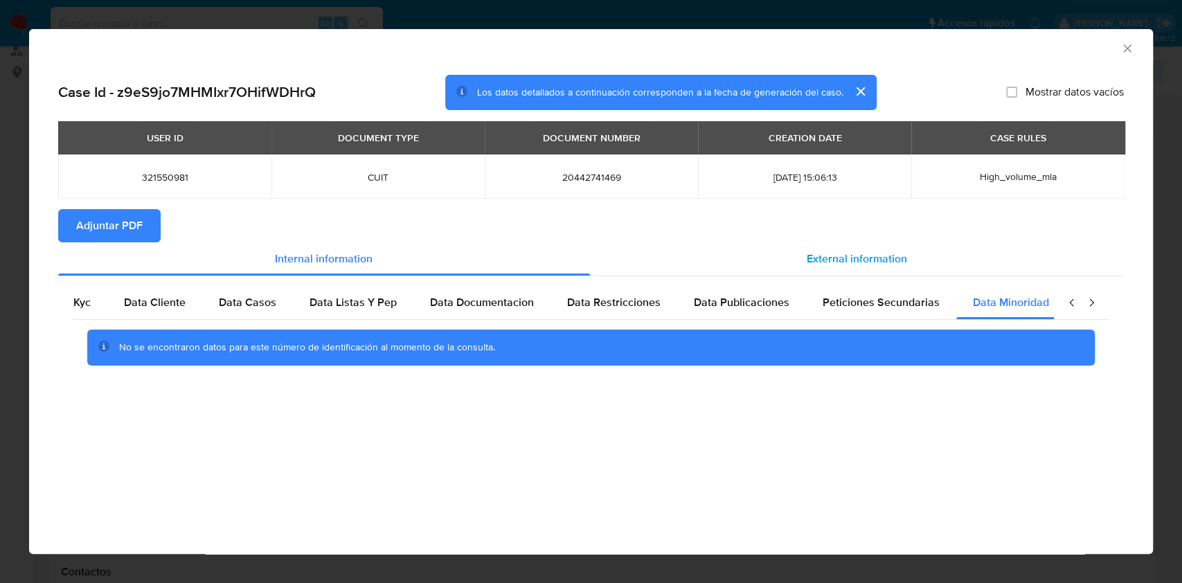
scroll to position [0, 46]
click at [815, 246] on div "External information" at bounding box center [857, 258] width 534 height 33
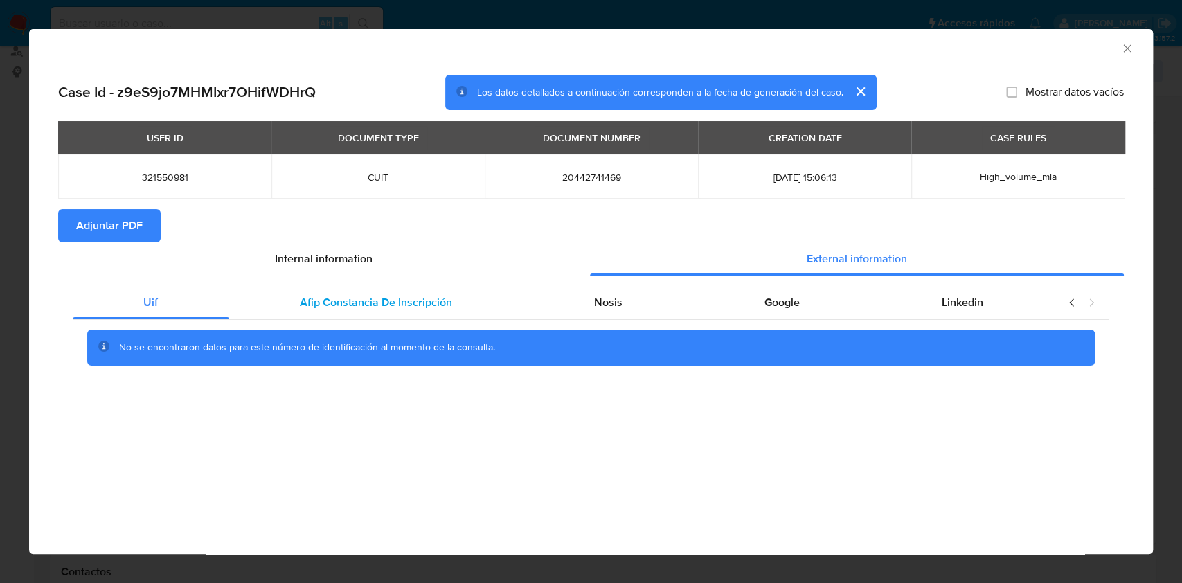
click at [399, 304] on span "Afip Constancia De Inscripción" at bounding box center [376, 302] width 152 height 16
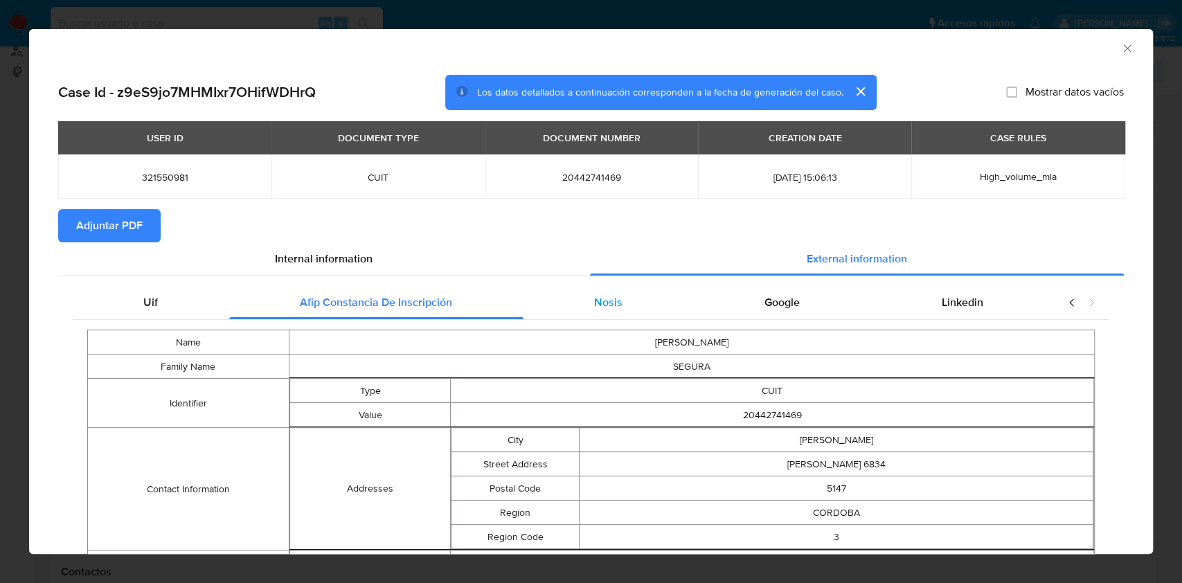
click at [602, 307] on span "Nosis" at bounding box center [608, 302] width 28 height 16
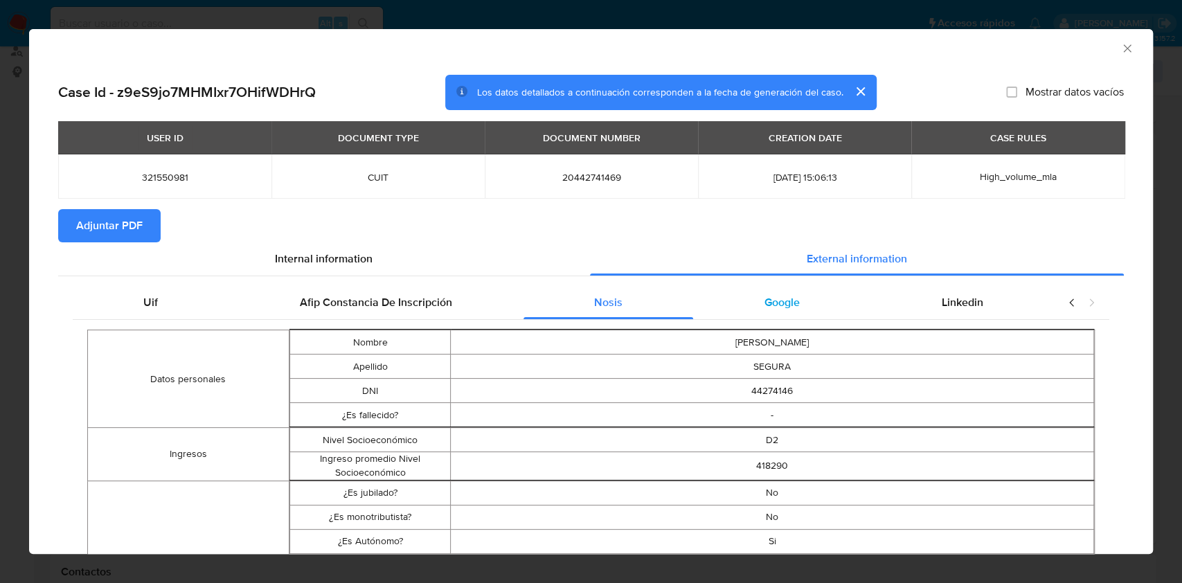
click at [728, 297] on div "Google" at bounding box center [781, 302] width 177 height 33
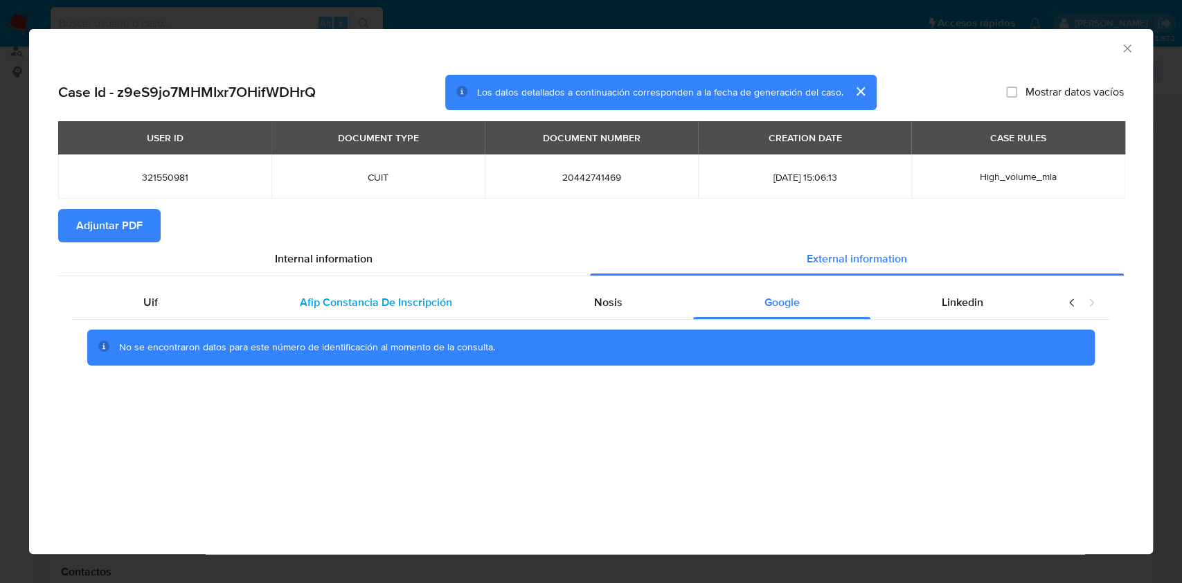
drag, startPoint x: 606, startPoint y: 299, endPoint x: 466, endPoint y: 300, distance: 140.5
click at [601, 299] on span "Nosis" at bounding box center [608, 302] width 28 height 16
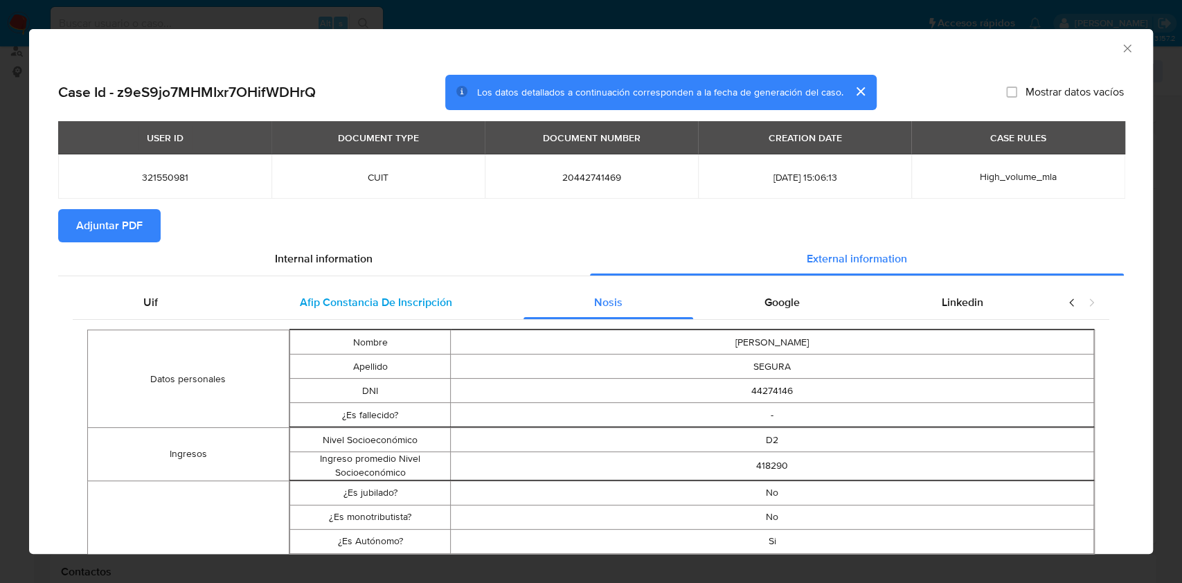
click at [391, 309] on span "Afip Constancia De Inscripción" at bounding box center [376, 302] width 152 height 16
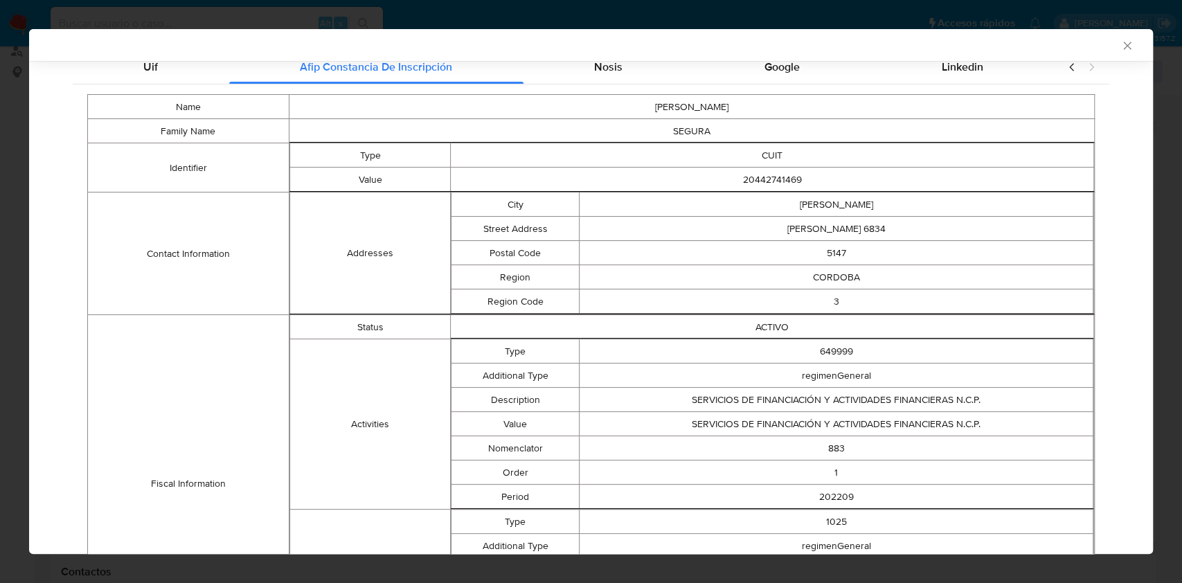
scroll to position [194, 0]
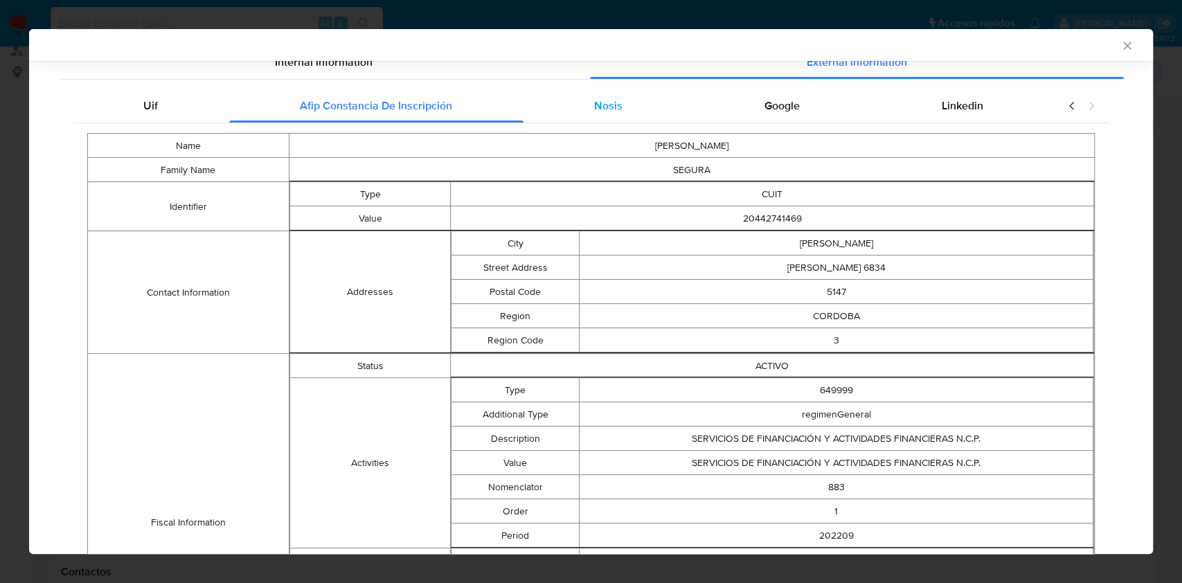
drag, startPoint x: 593, startPoint y: 102, endPoint x: 617, endPoint y: 118, distance: 29.0
click at [594, 102] on span "Nosis" at bounding box center [608, 106] width 28 height 16
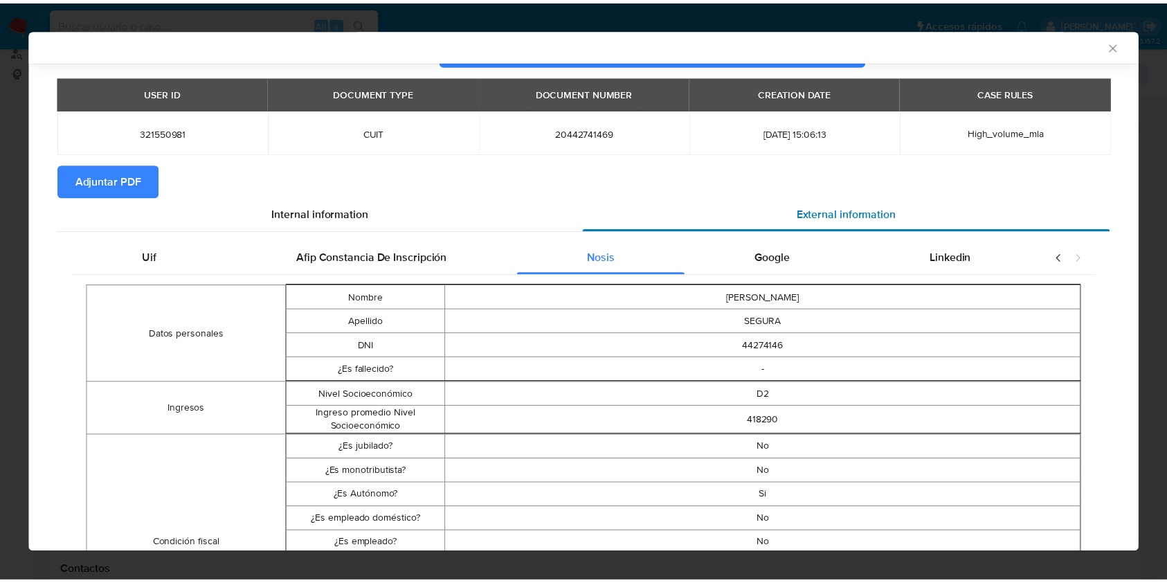
scroll to position [0, 0]
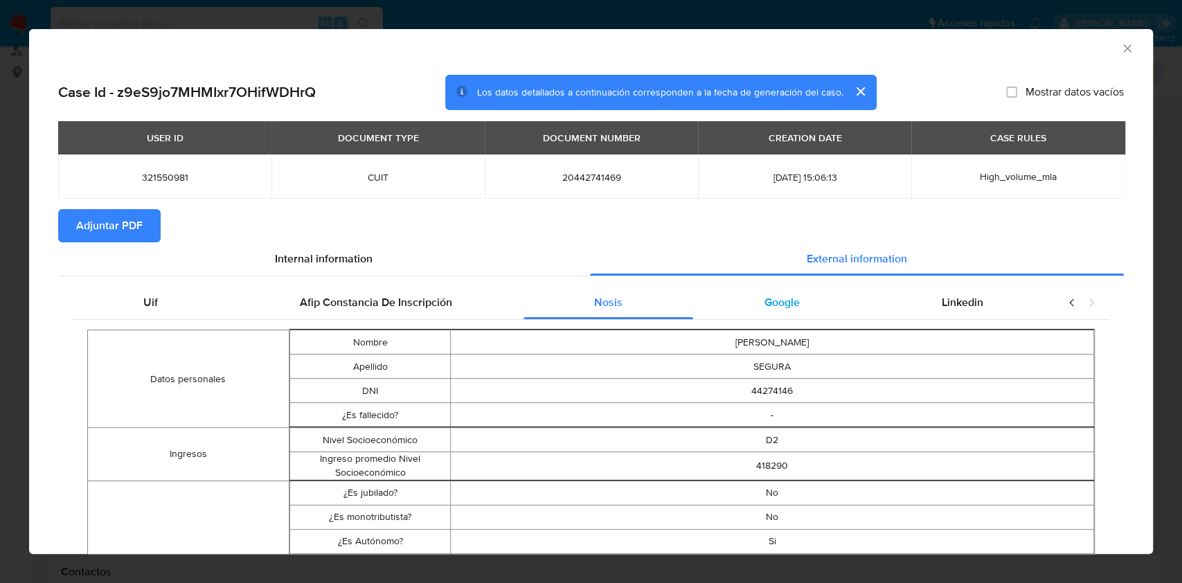
drag, startPoint x: 790, startPoint y: 294, endPoint x: 814, endPoint y: 293, distance: 23.5
click at [789, 295] on div "Google" at bounding box center [781, 302] width 177 height 33
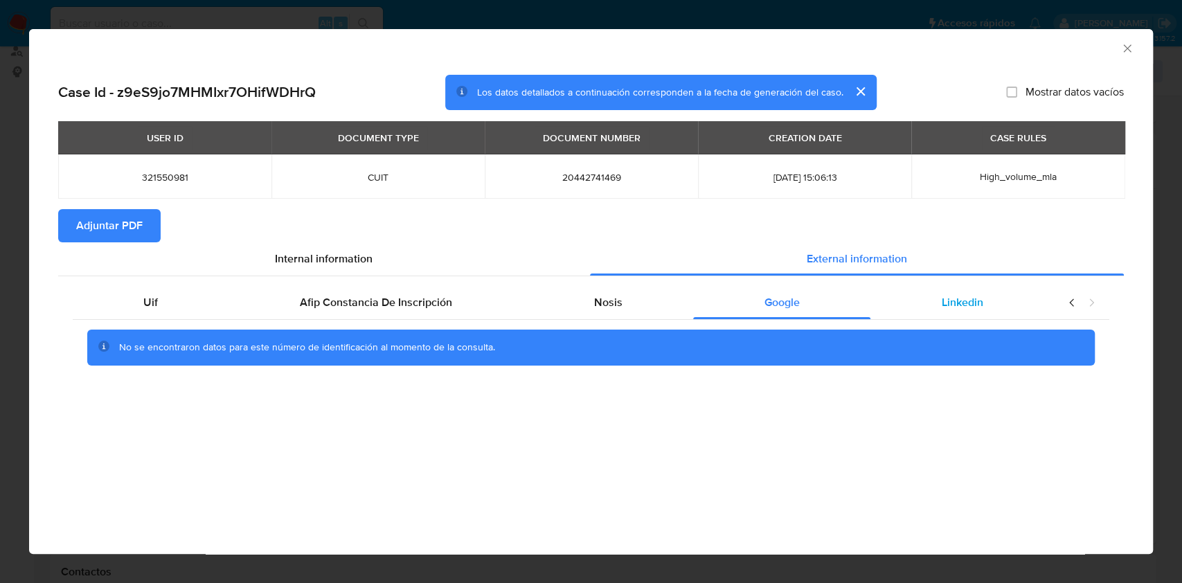
click at [930, 304] on div "Linkedin" at bounding box center [961, 302] width 183 height 33
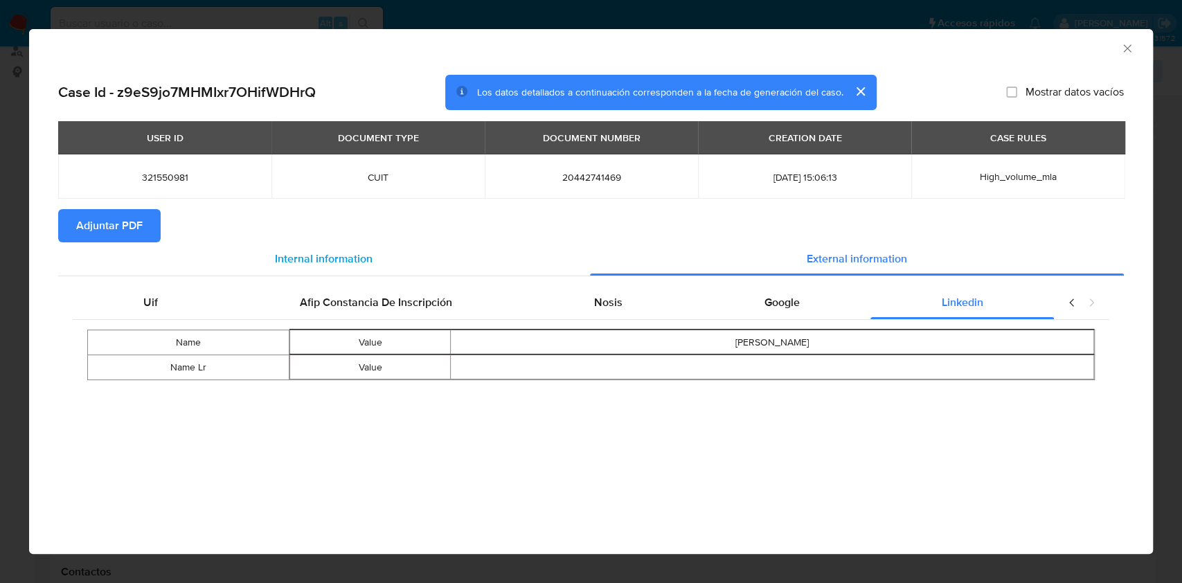
drag, startPoint x: 126, startPoint y: 226, endPoint x: 163, endPoint y: 257, distance: 48.6
click at [124, 226] on span "Adjuntar PDF" at bounding box center [109, 225] width 66 height 30
click at [1124, 40] on div "AML Data Collector" at bounding box center [590, 46] width 1123 height 35
click at [1128, 48] on icon "Cerrar ventana" at bounding box center [1127, 49] width 14 height 14
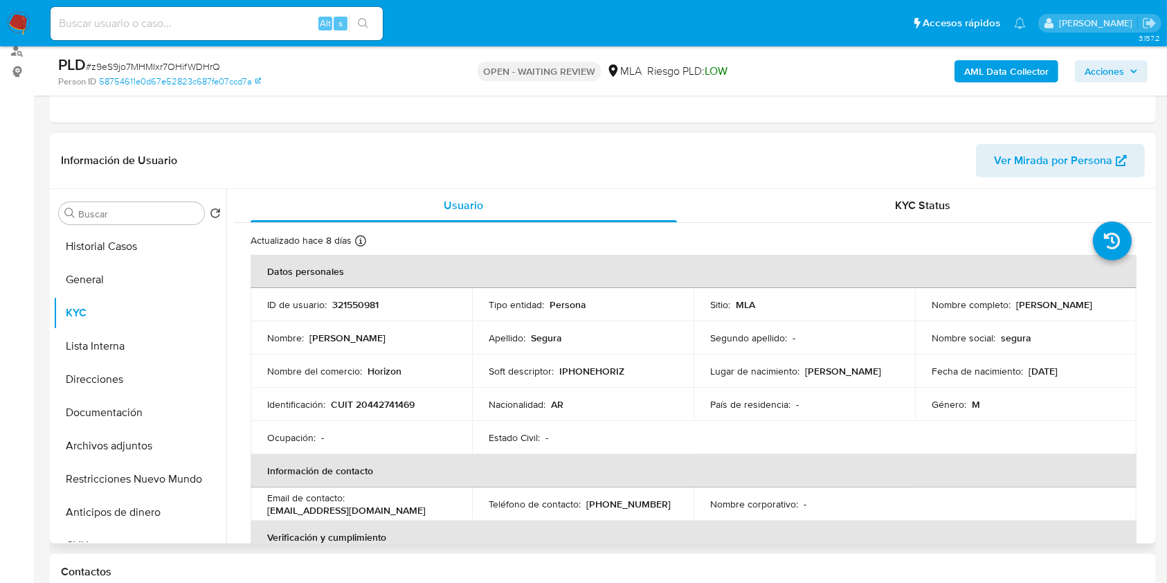
click at [391, 374] on p "Horizon" at bounding box center [385, 371] width 34 height 12
copy p "Horizon"
click at [620, 500] on p "(351) 7028684" at bounding box center [628, 504] width 84 height 12
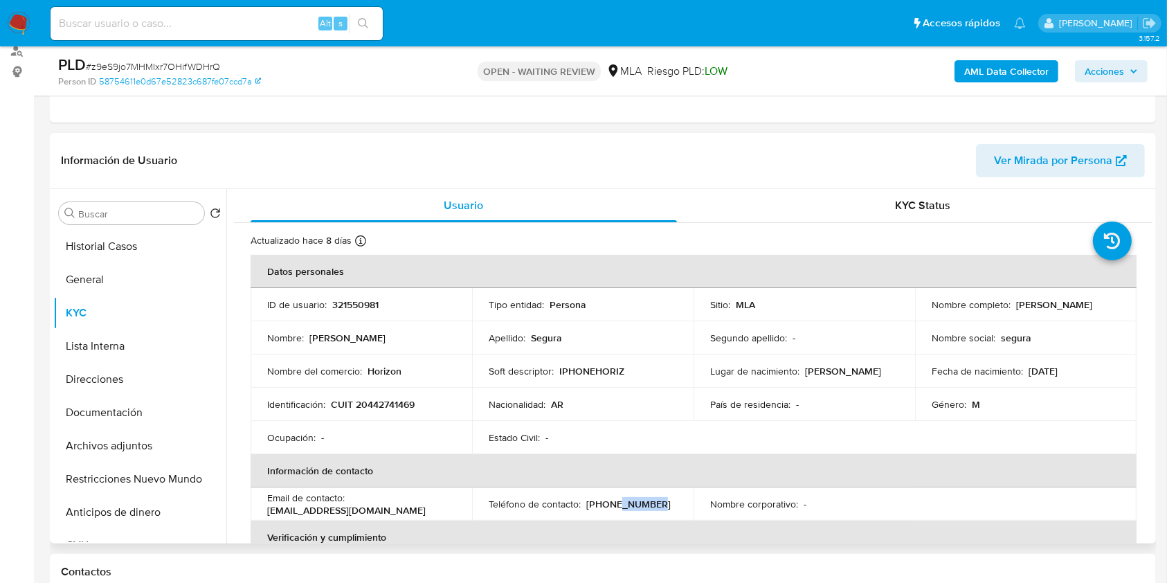
copy p "7028684"
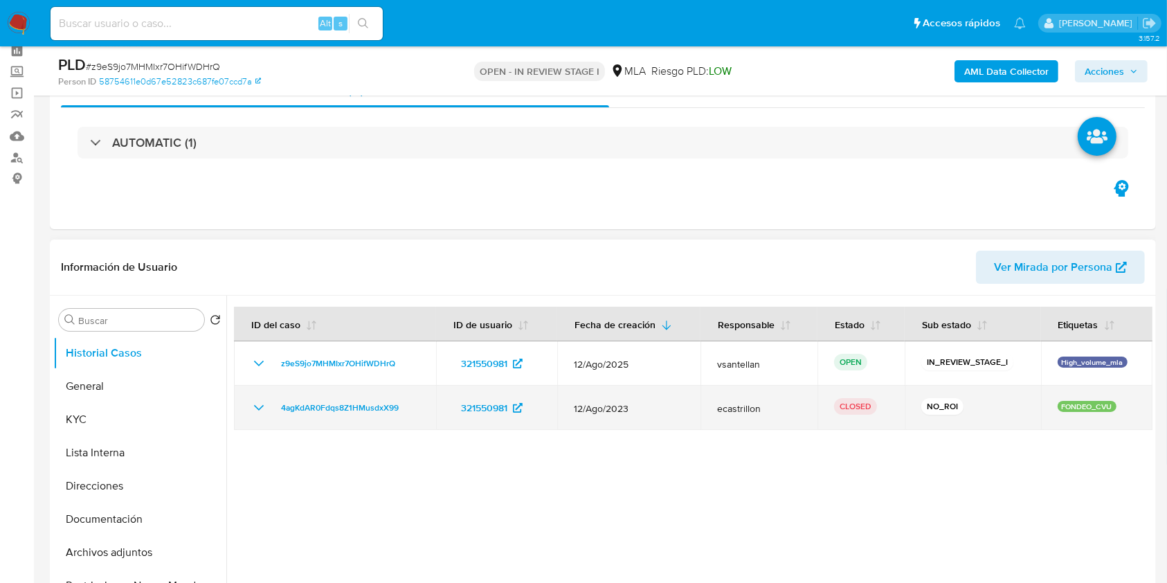
scroll to position [92, 0]
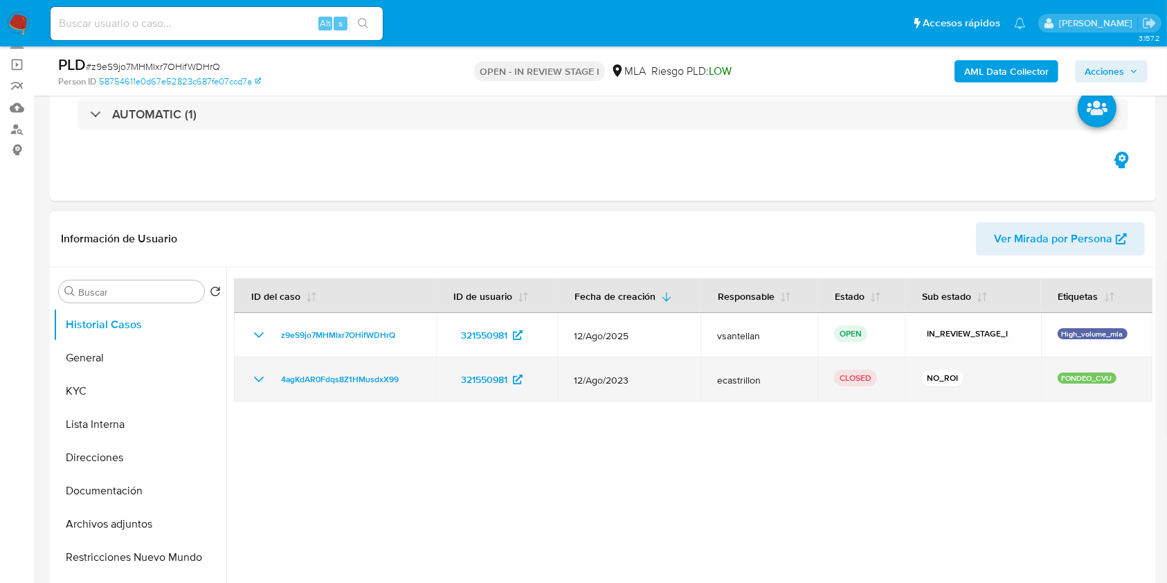
select select "10"
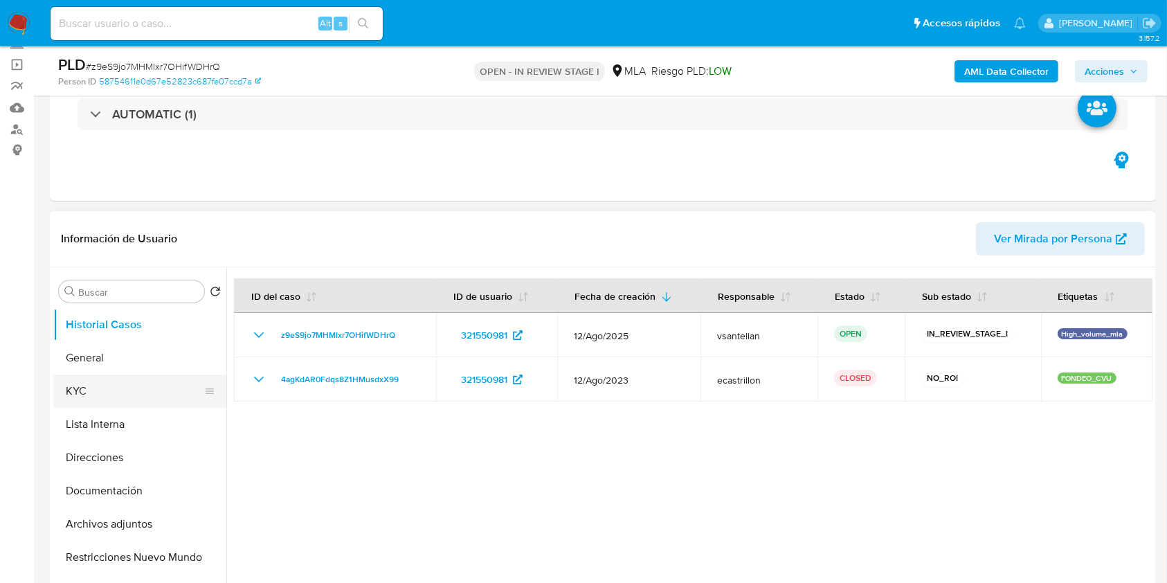
click at [123, 392] on button "KYC" at bounding box center [134, 390] width 162 height 33
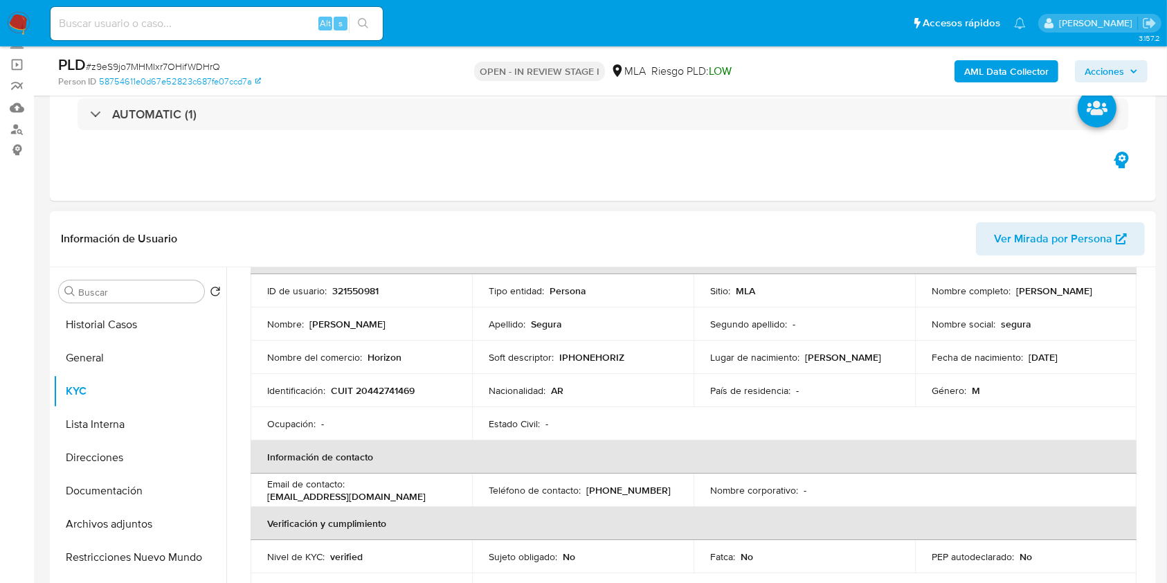
drag, startPoint x: 1033, startPoint y: 302, endPoint x: 925, endPoint y: 303, distance: 108.0
click at [925, 303] on td "Nombre completo : [PERSON_NAME]" at bounding box center [1026, 290] width 222 height 33
copy p "[PERSON_NAME]"
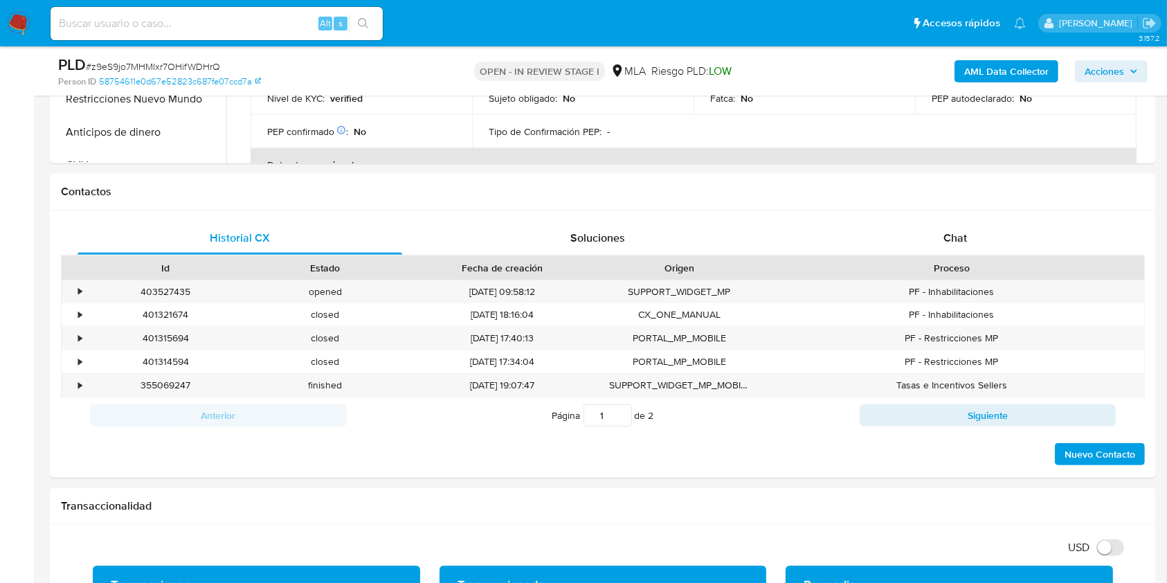
scroll to position [559, 0]
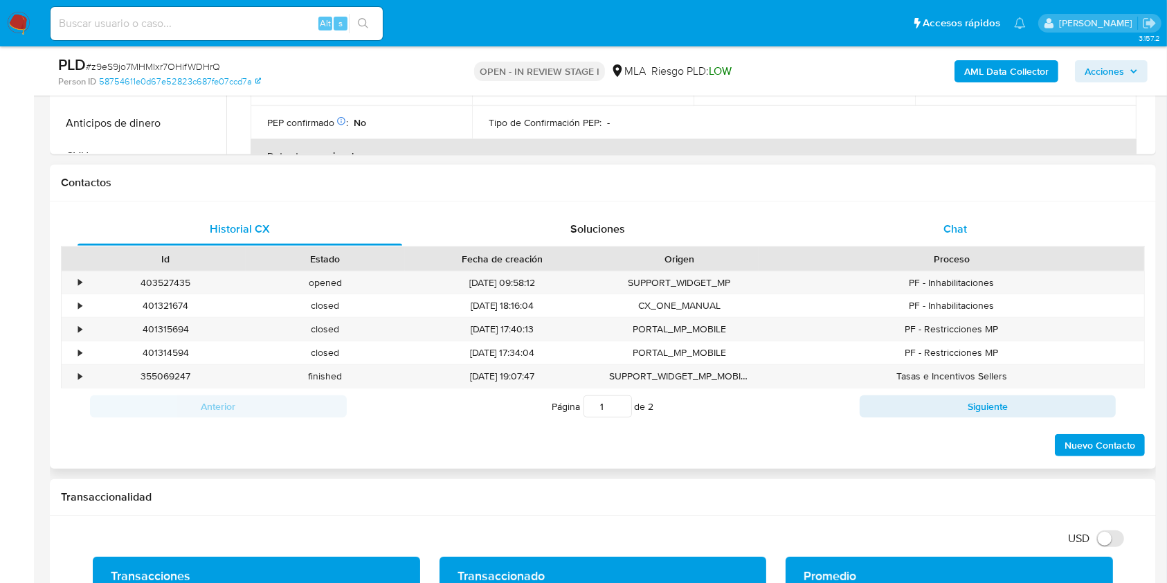
click at [986, 221] on div "Chat" at bounding box center [955, 229] width 325 height 33
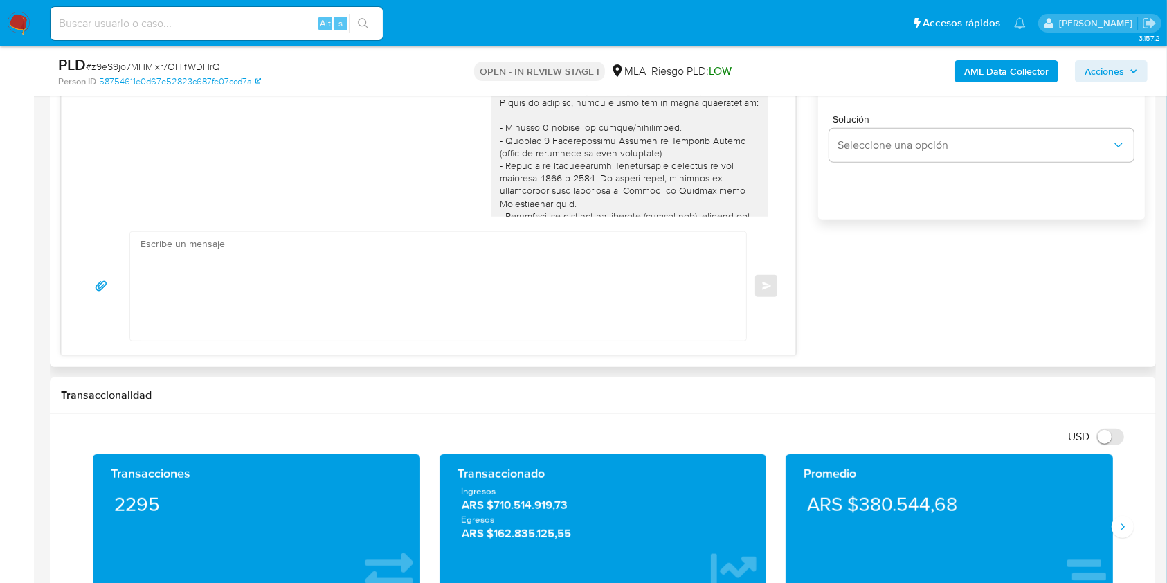
scroll to position [669, 0]
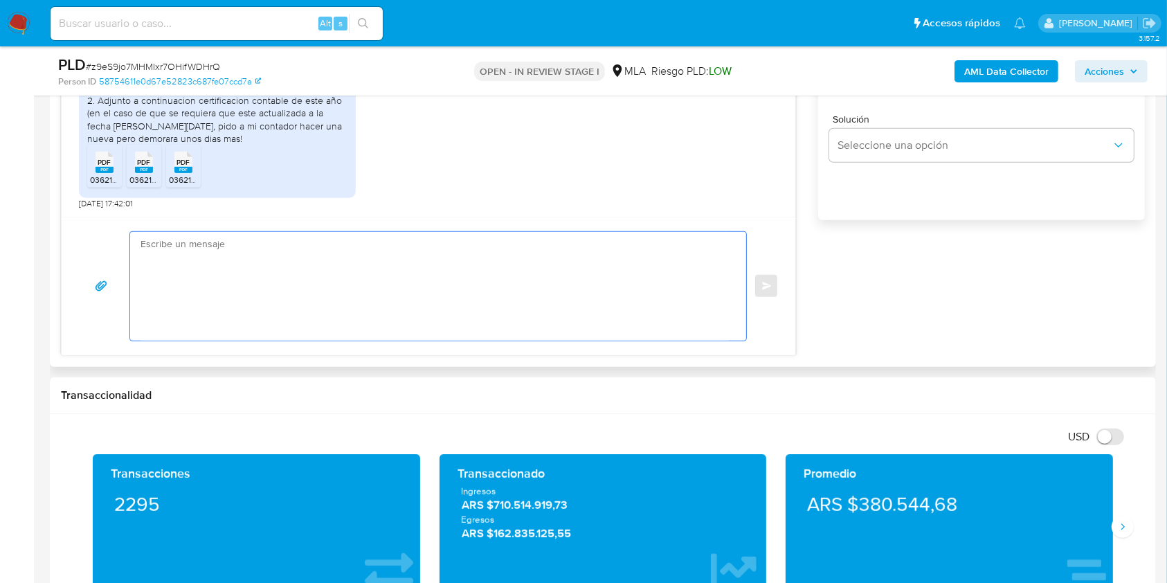
drag, startPoint x: 316, startPoint y: 267, endPoint x: 298, endPoint y: 347, distance: 82.4
click at [316, 268] on textarea at bounding box center [435, 286] width 588 height 109
paste textarea "Lore Ipsumd Sitametc Adipis, Elitse doeiusm tem in utlaboree. Do magn aliq, en …"
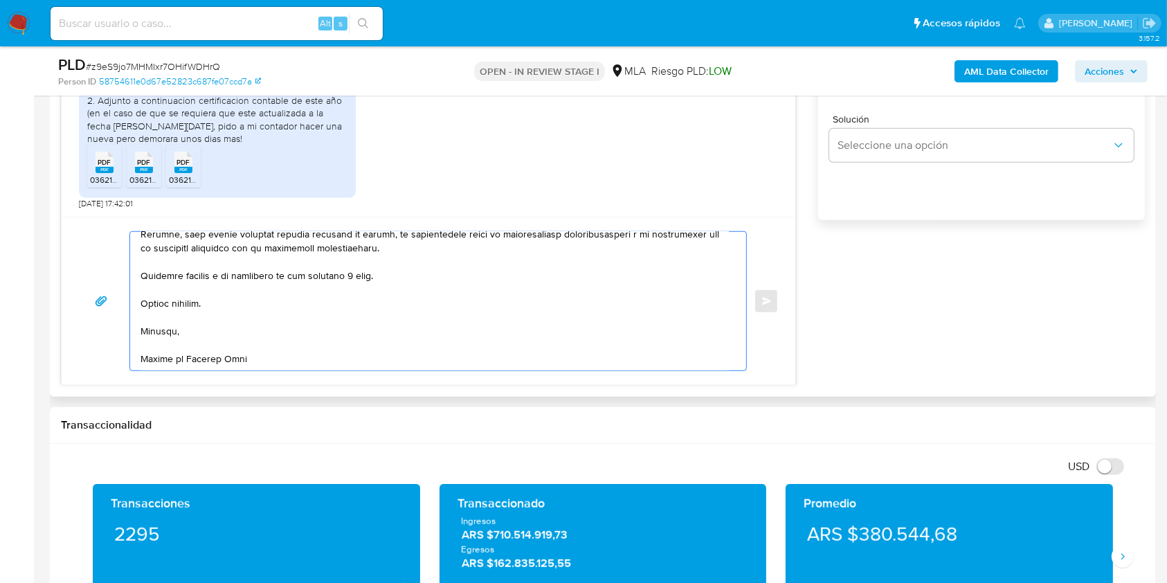
scroll to position [494, 0]
click at [361, 269] on textarea at bounding box center [435, 301] width 588 height 138
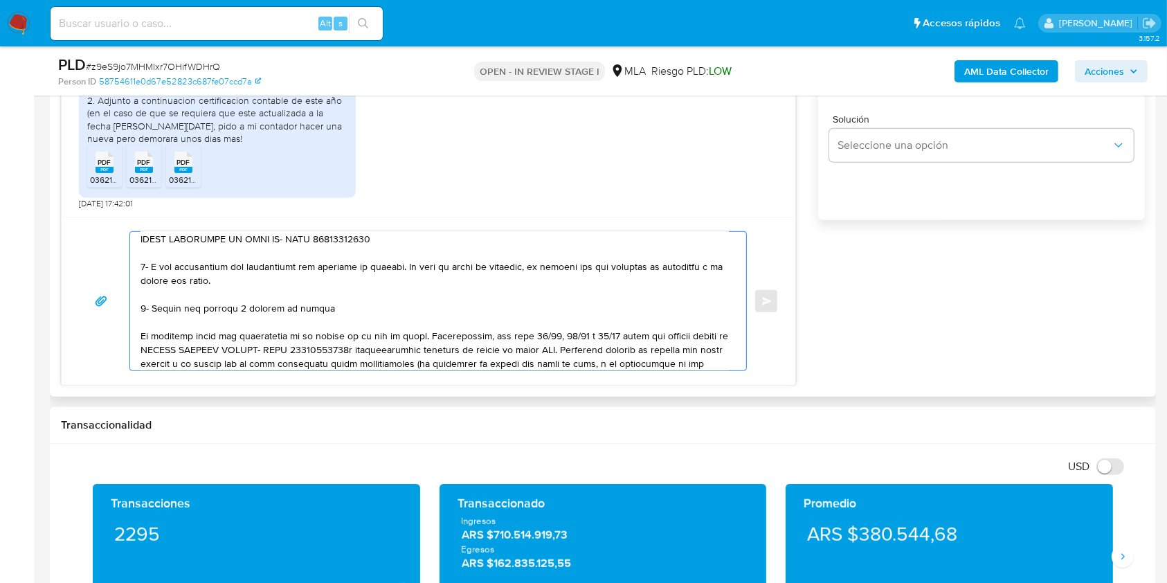
scroll to position [0, 0]
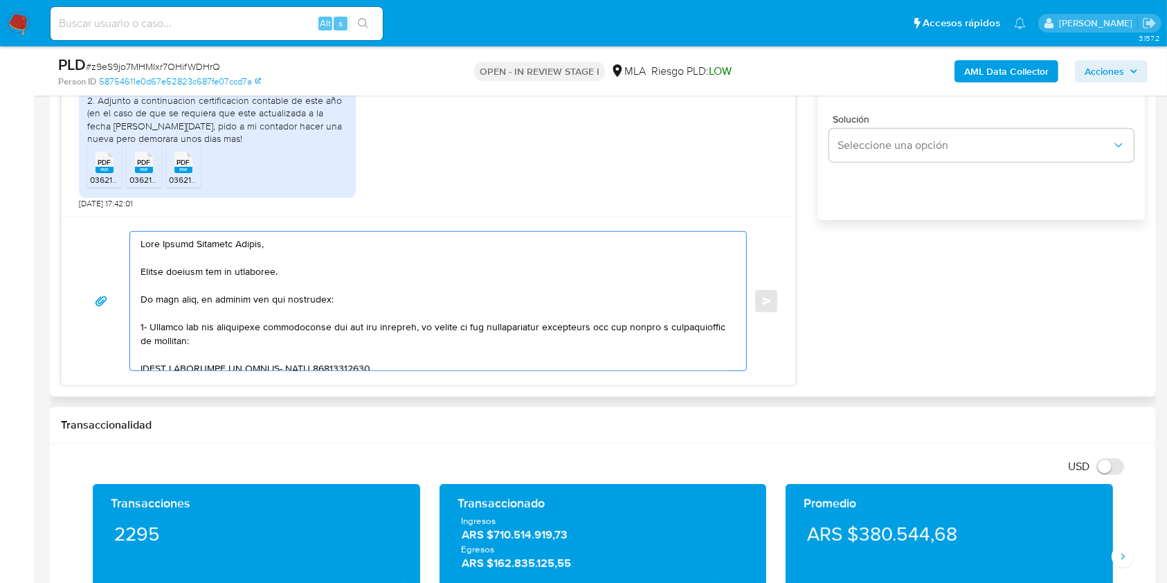
drag, startPoint x: 410, startPoint y: 335, endPoint x: 327, endPoint y: 305, distance: 87.8
click at [327, 305] on textarea at bounding box center [435, 301] width 588 height 138
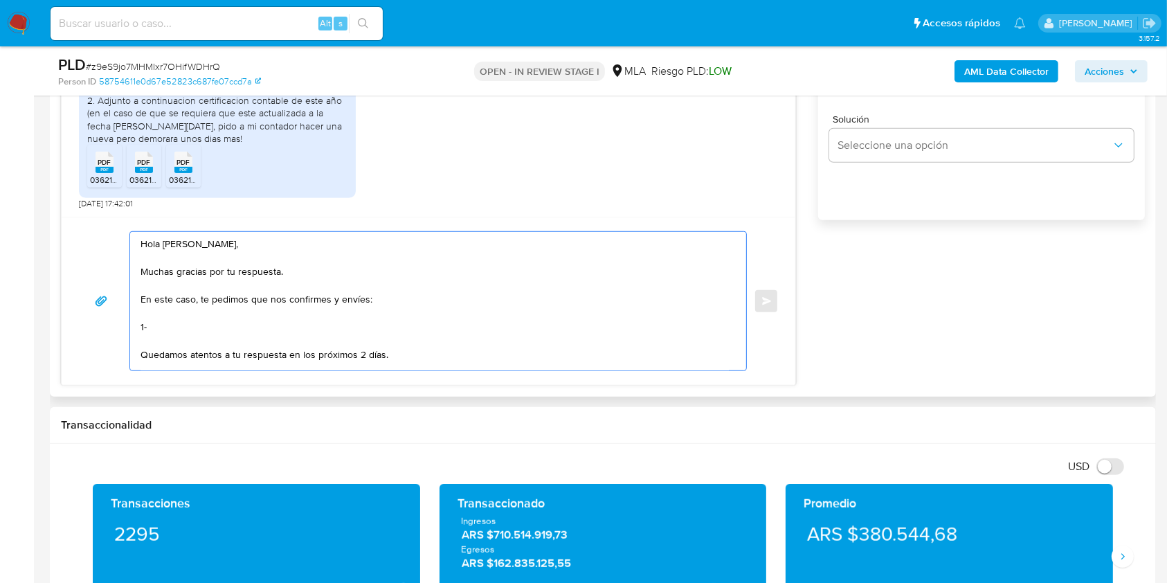
paste textarea "Certificación contable de ingresos legalizada ante el Consejo Profesional de Ci…"
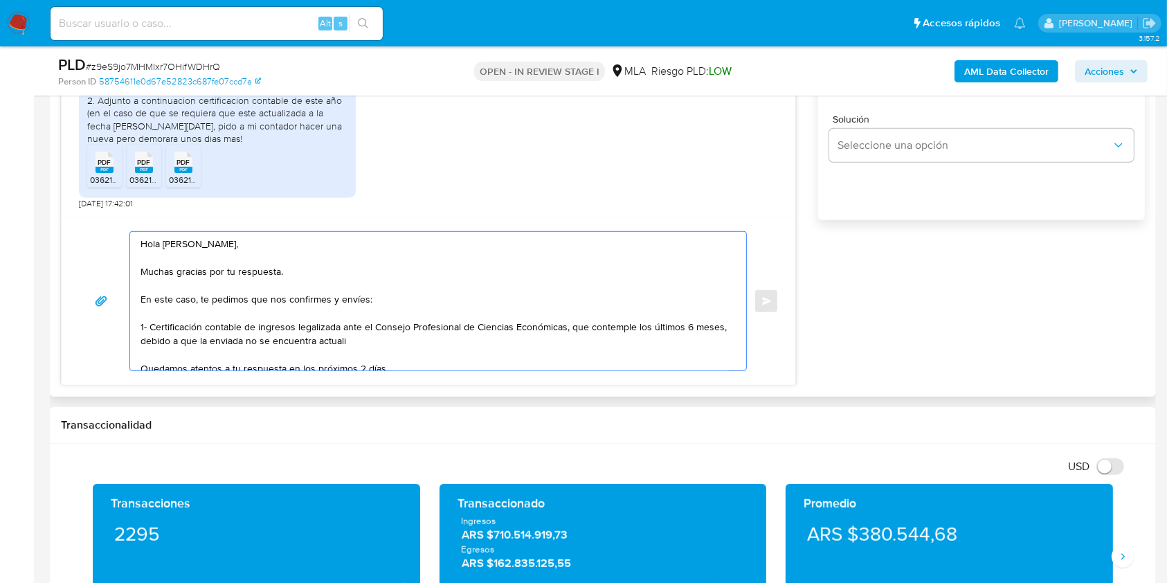
click at [257, 354] on textarea "Hola [PERSON_NAME], Muchas gracias por tu respuesta. En este caso, te pedimos q…" at bounding box center [435, 301] width 588 height 138
click at [389, 335] on textarea "Hola [PERSON_NAME], Muchas gracias por tu respuesta. En este caso, te pedimos q…" at bounding box center [435, 301] width 588 height 138
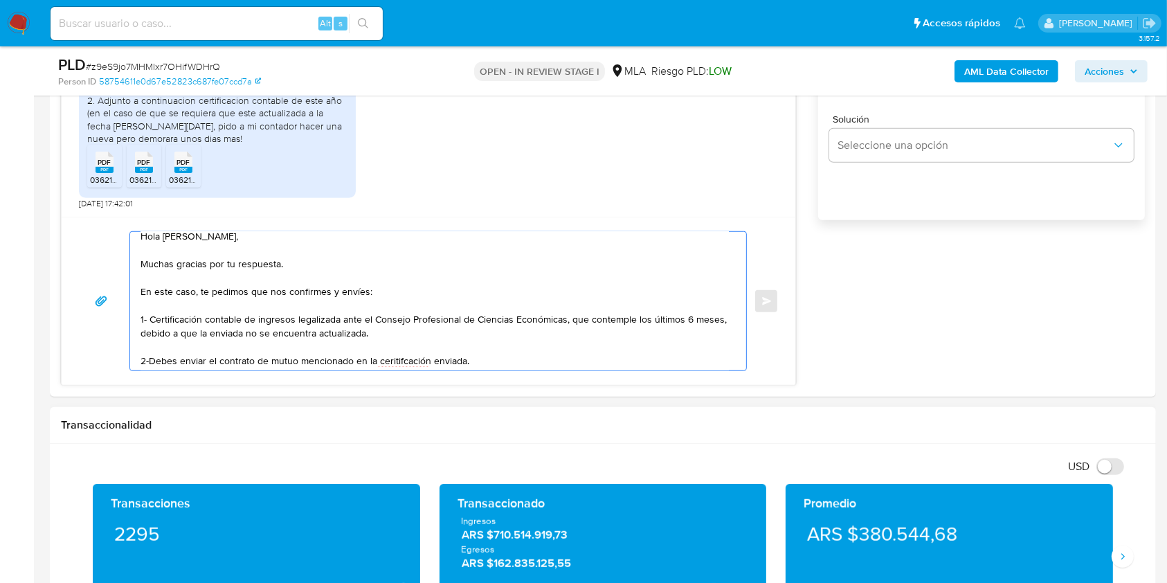
scroll to position [22, 0]
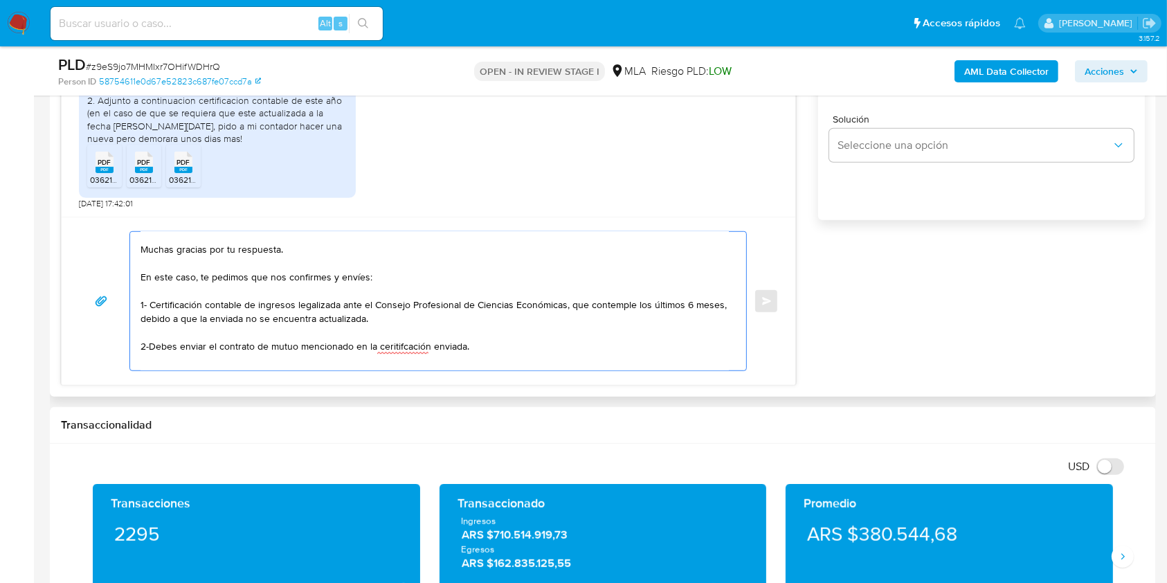
click at [407, 354] on textarea "Hola [PERSON_NAME], Muchas gracias por tu respuesta. En este caso, te pedimos q…" at bounding box center [435, 301] width 588 height 138
click at [416, 347] on textarea "Hola [PERSON_NAME], Muchas gracias por tu respuesta. En este caso, te pedimos q…" at bounding box center [435, 301] width 588 height 138
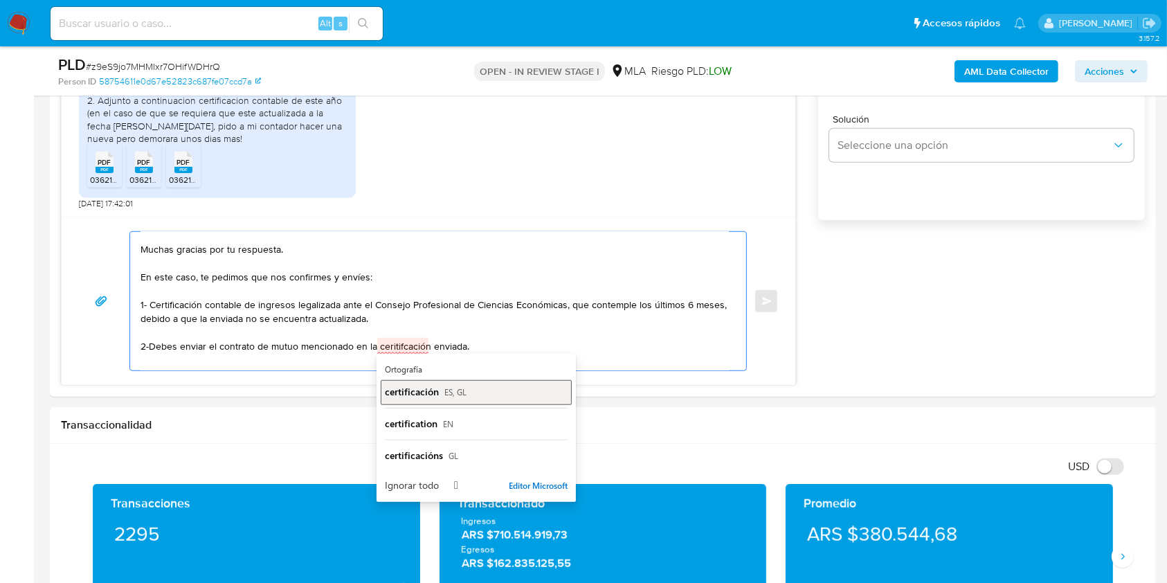
click at [404, 392] on span "certificación" at bounding box center [412, 391] width 54 height 13
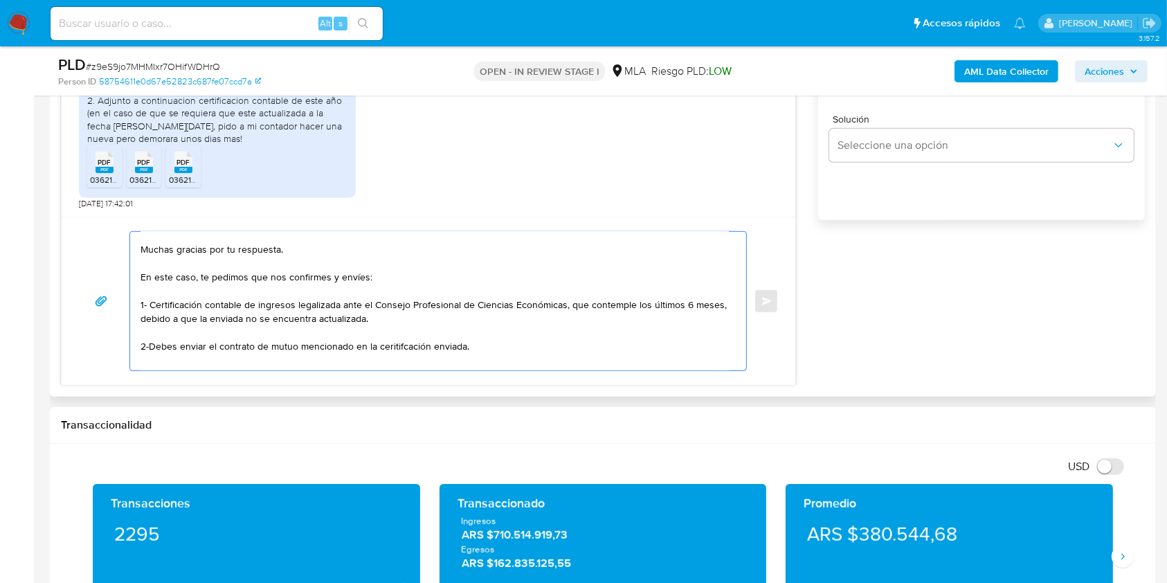
click at [498, 352] on textarea "Hola [PERSON_NAME], Muchas gracias por tu respuesta. En este caso, te pedimos q…" at bounding box center [435, 301] width 588 height 138
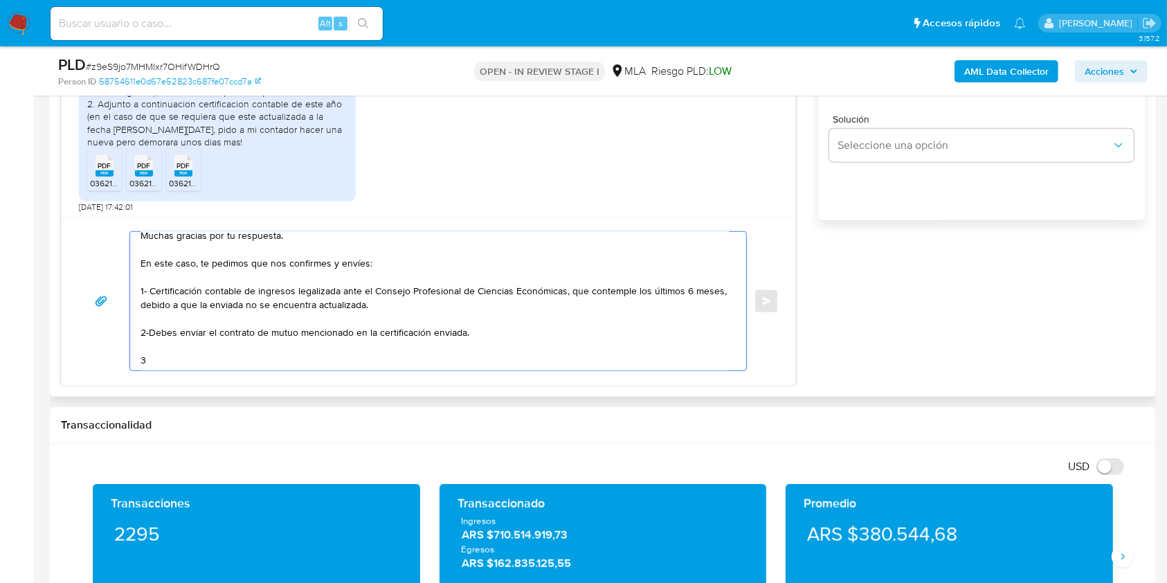
scroll to position [669, 0]
paste textarea "Producto de Horizon"
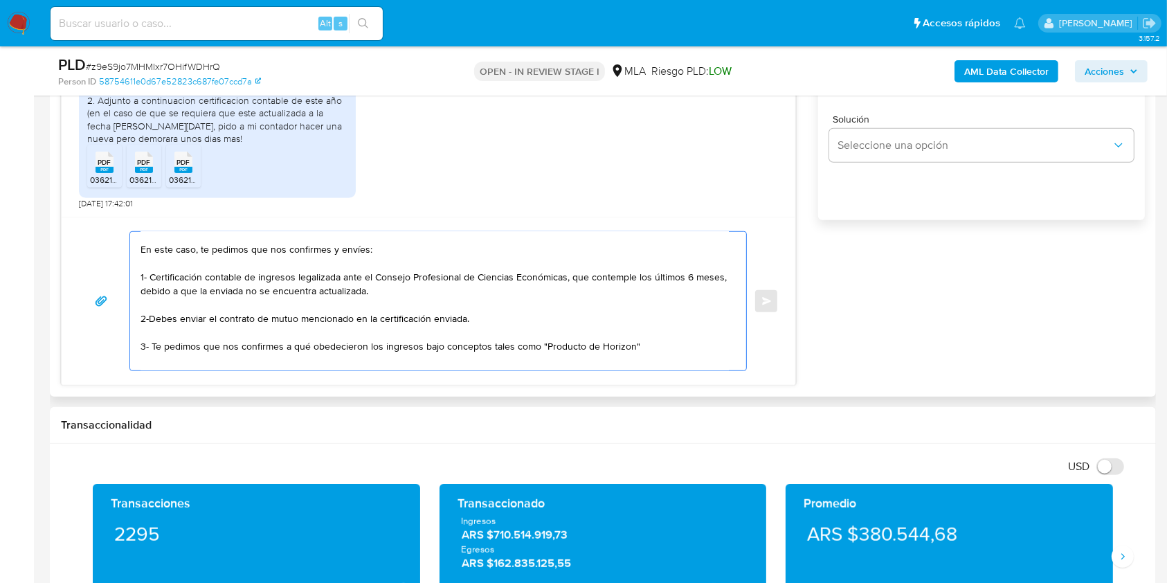
click at [676, 351] on textarea "Hola [PERSON_NAME], Muchas gracias por tu respuesta. En este caso, te pedimos q…" at bounding box center [435, 301] width 588 height 138
paste textarea "De corresponder a una actividad comercial, indicar el nombre, domicilio y/o sit…"
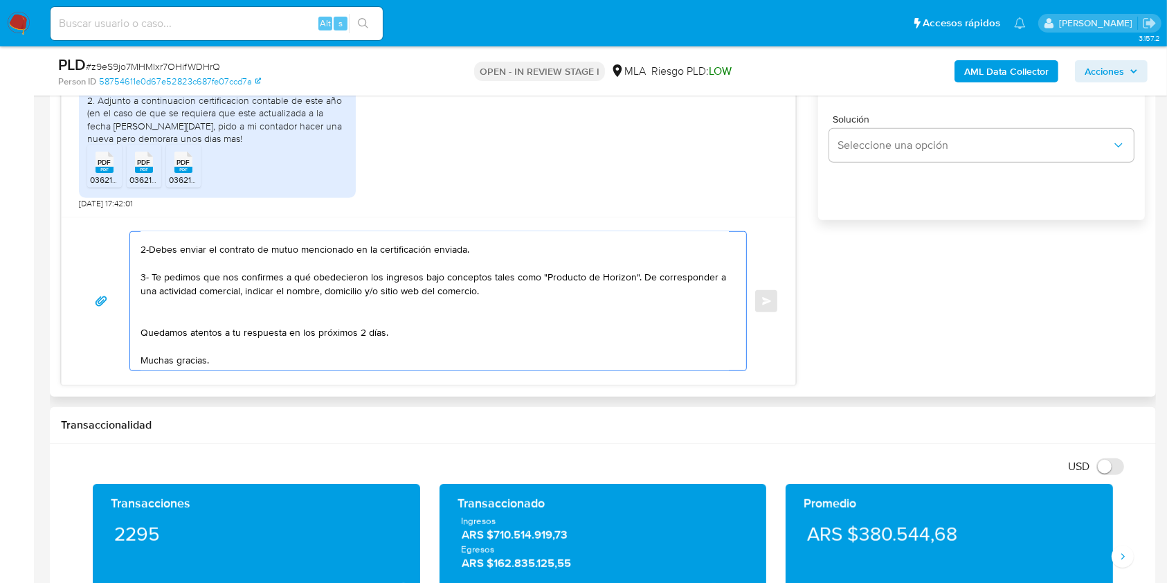
scroll to position [183, 0]
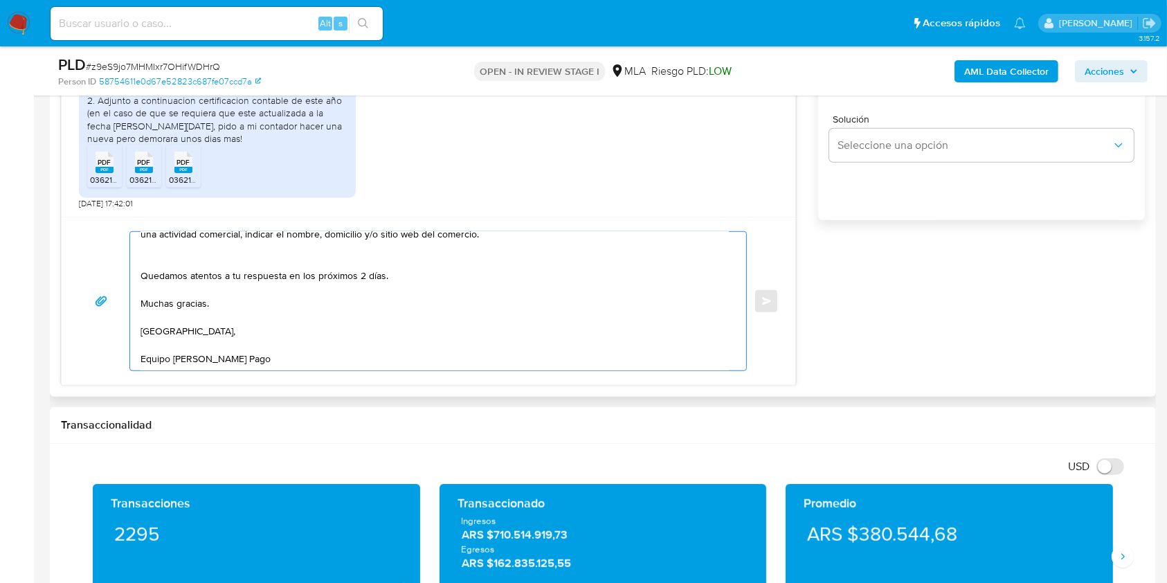
drag, startPoint x: 161, startPoint y: 364, endPoint x: 168, endPoint y: 293, distance: 70.9
click at [146, 363] on textarea "Hola [PERSON_NAME], Muchas gracias por tu respuesta. En este caso, te pedimos q…" at bounding box center [435, 301] width 588 height 138
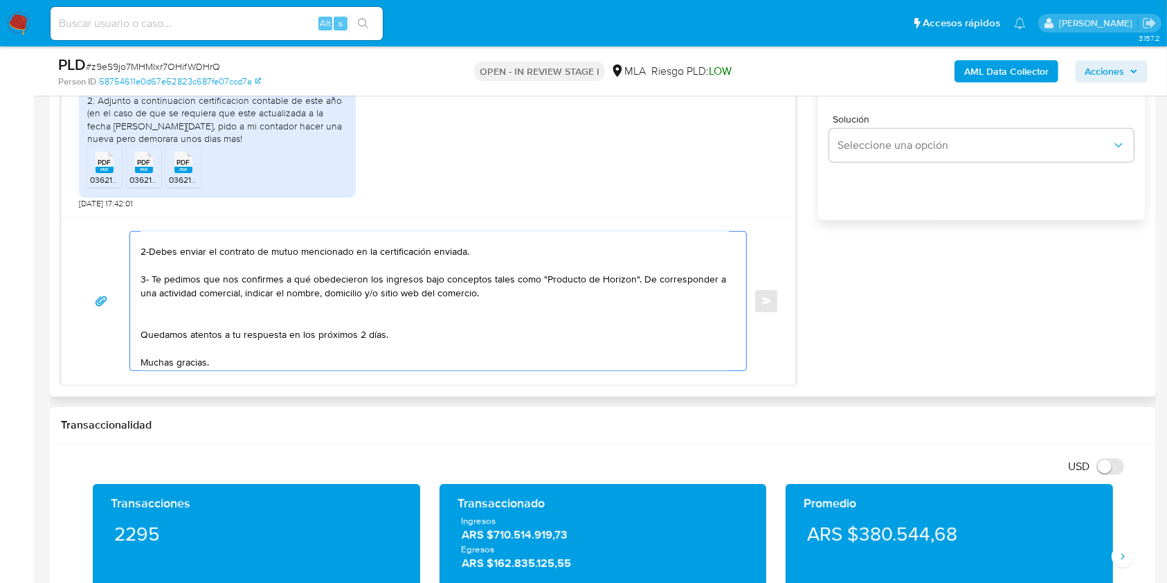
scroll to position [90, 0]
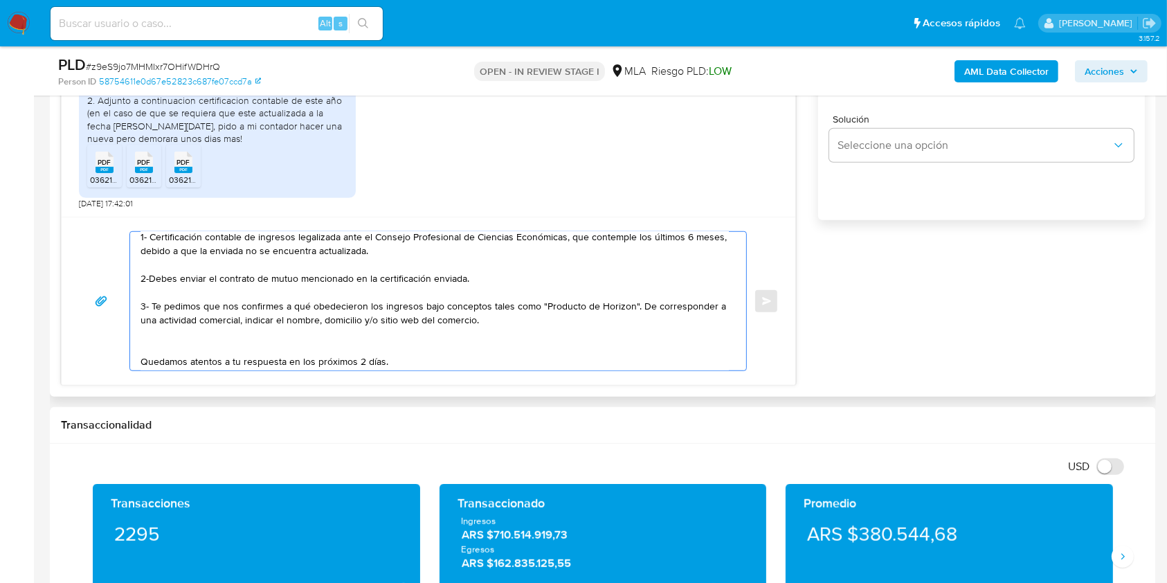
click at [156, 325] on textarea "Hola [PERSON_NAME], Muchas gracias por tu respuesta. En este caso, te pedimos q…" at bounding box center [435, 301] width 588 height 138
drag, startPoint x: 159, startPoint y: 323, endPoint x: 145, endPoint y: 324, distance: 13.9
click at [145, 324] on textarea "Hola [PERSON_NAME], Muchas gracias por tu respuesta. En este caso, te pedimos q…" at bounding box center [435, 301] width 588 height 138
click at [338, 335] on textarea "Hola [PERSON_NAME], Muchas gracias por tu respuesta. En este caso, te pedimos q…" at bounding box center [435, 301] width 588 height 138
click at [361, 350] on textarea "Hola [PERSON_NAME], Muchas gracias por tu respuesta. En este caso, te pedimos q…" at bounding box center [435, 301] width 588 height 138
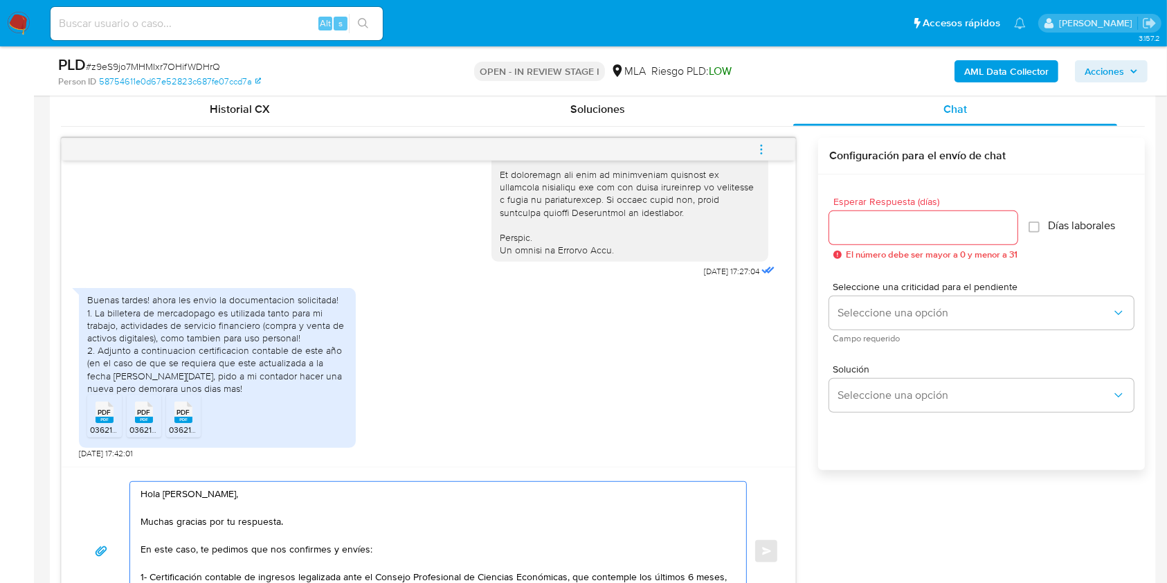
scroll to position [686, 0]
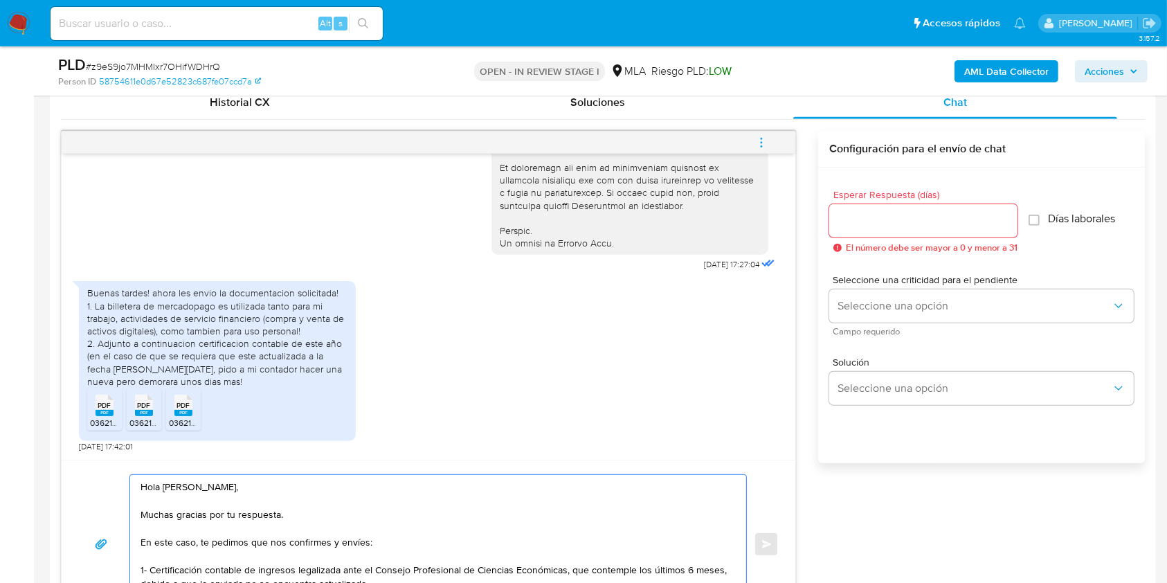
type textarea "Hola [PERSON_NAME], Muchas gracias por tu respuesta. En este caso, te pedimos q…"
click at [875, 212] on input "Esperar Respuesta (días)" at bounding box center [923, 221] width 188 height 18
type input "2"
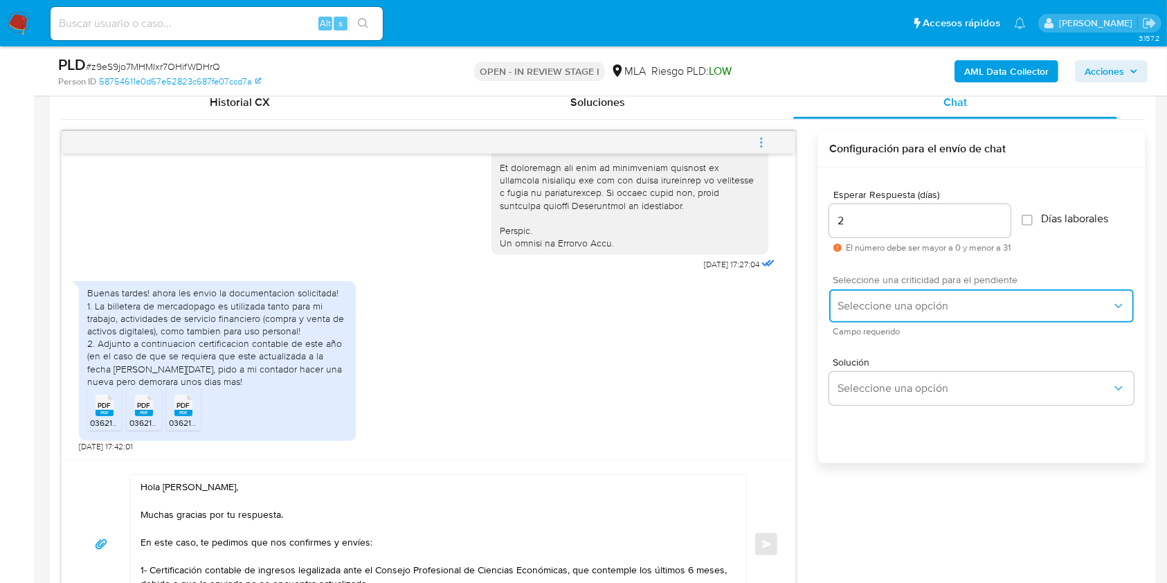
click at [896, 309] on span "Seleccione una opción" at bounding box center [975, 306] width 274 height 14
click at [859, 302] on span "Seleccione una opción" at bounding box center [975, 306] width 274 height 14
click at [858, 217] on input "2" at bounding box center [919, 221] width 181 height 18
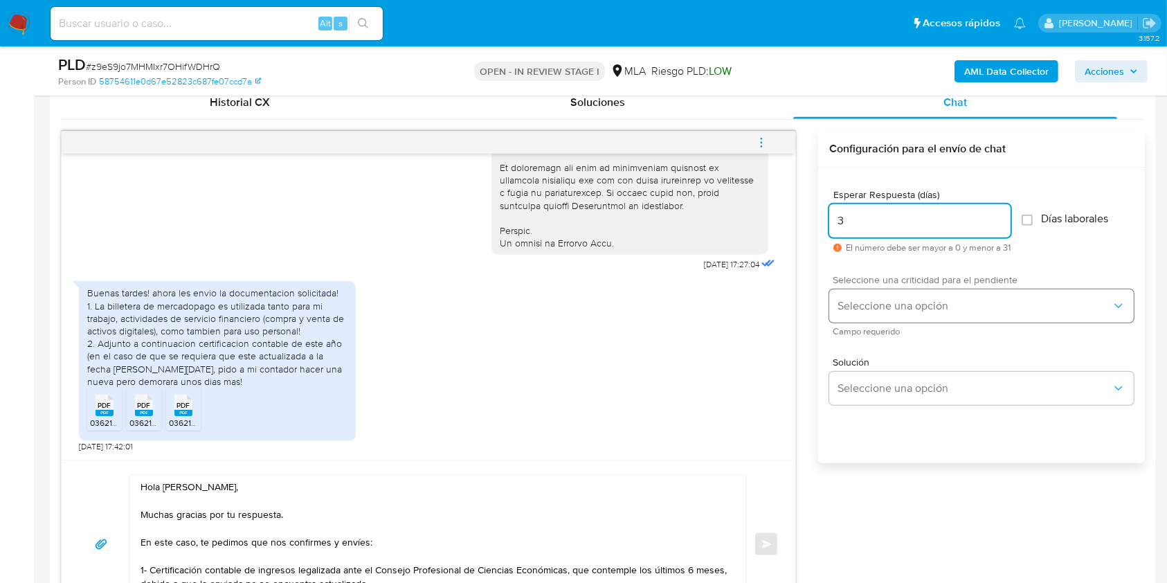
type input "3"
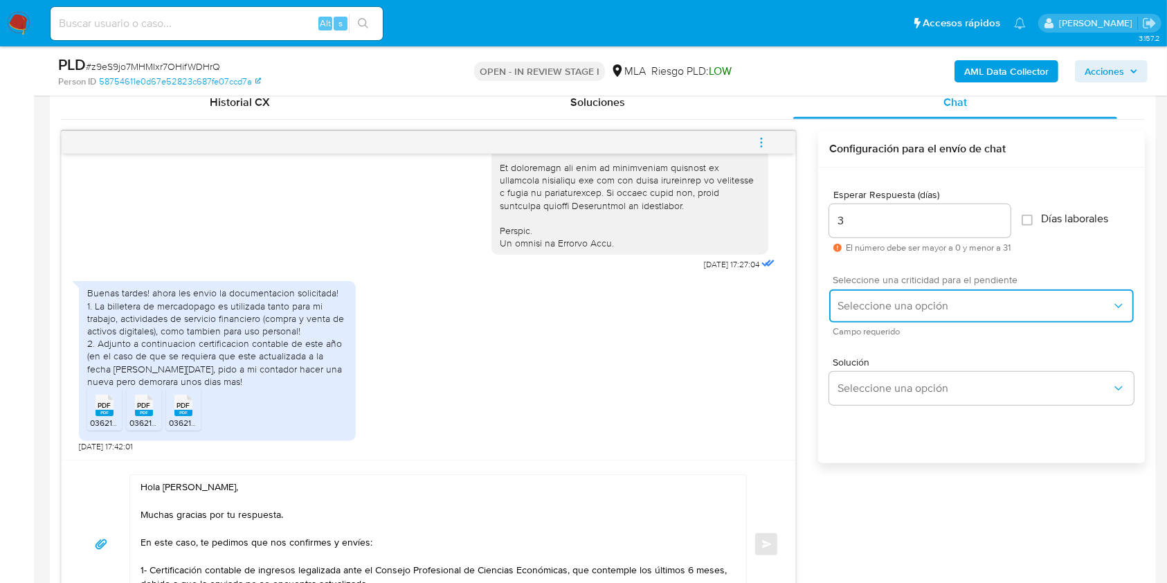
drag, startPoint x: 862, startPoint y: 301, endPoint x: 859, endPoint y: 324, distance: 23.0
click at [861, 303] on span "Seleccione una opción" at bounding box center [975, 306] width 274 height 14
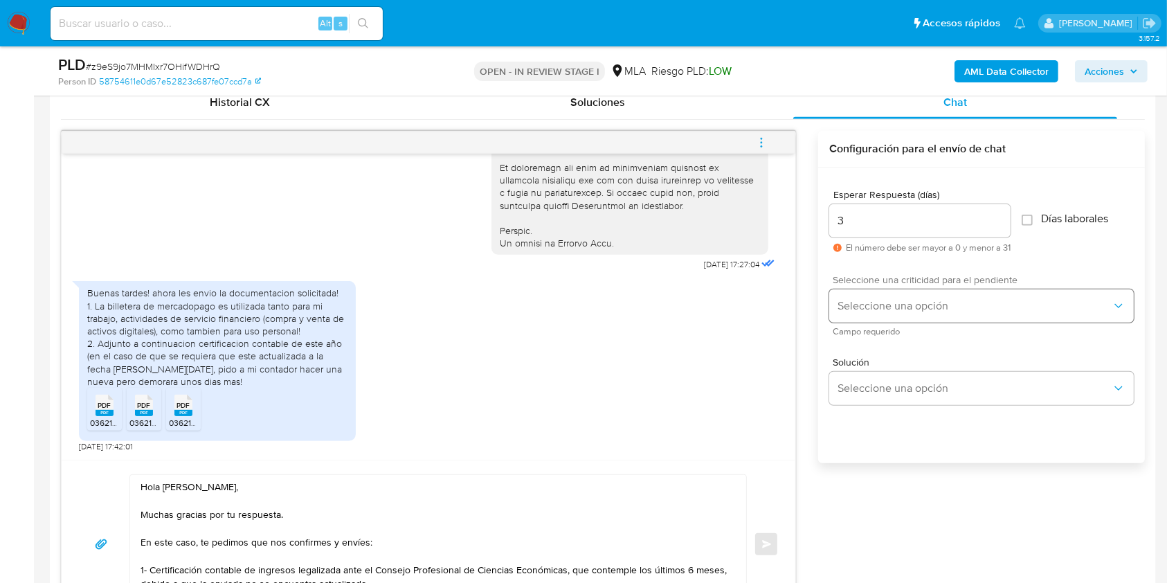
click at [859, 313] on div "Seleccione una opción" at bounding box center [981, 305] width 305 height 33
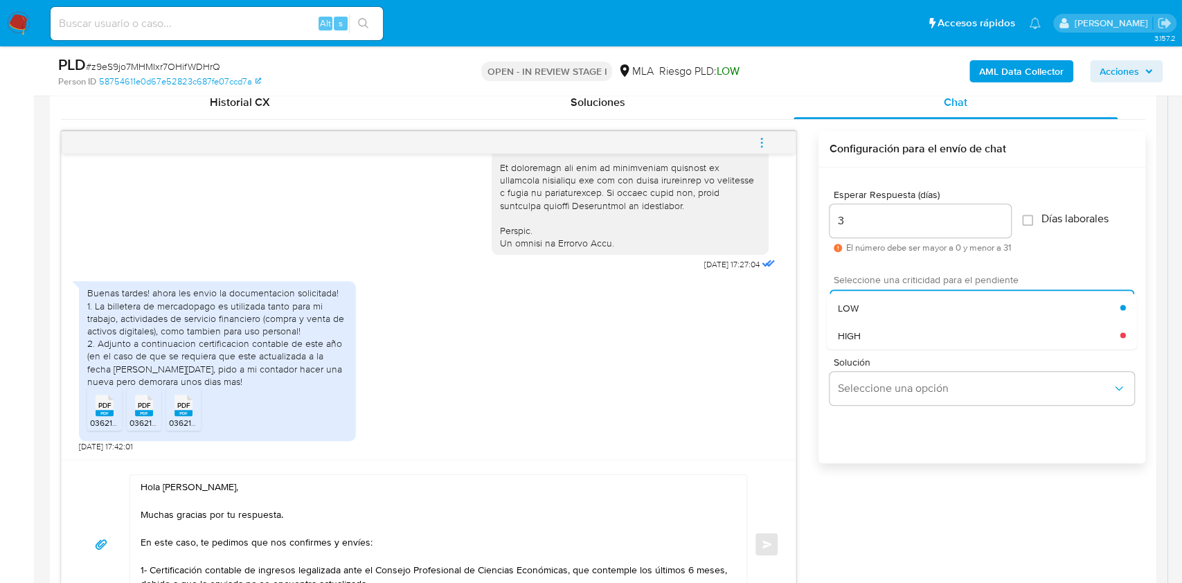
drag, startPoint x: 864, startPoint y: 307, endPoint x: 864, endPoint y: 332, distance: 24.2
click at [865, 307] on div "LOW" at bounding box center [979, 307] width 282 height 28
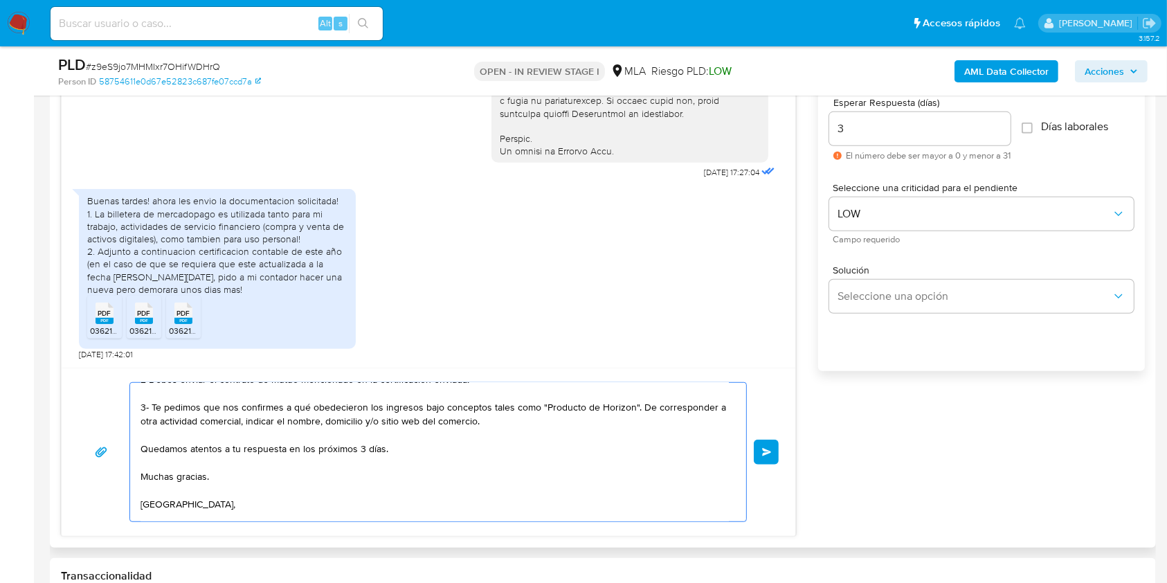
scroll to position [0, 0]
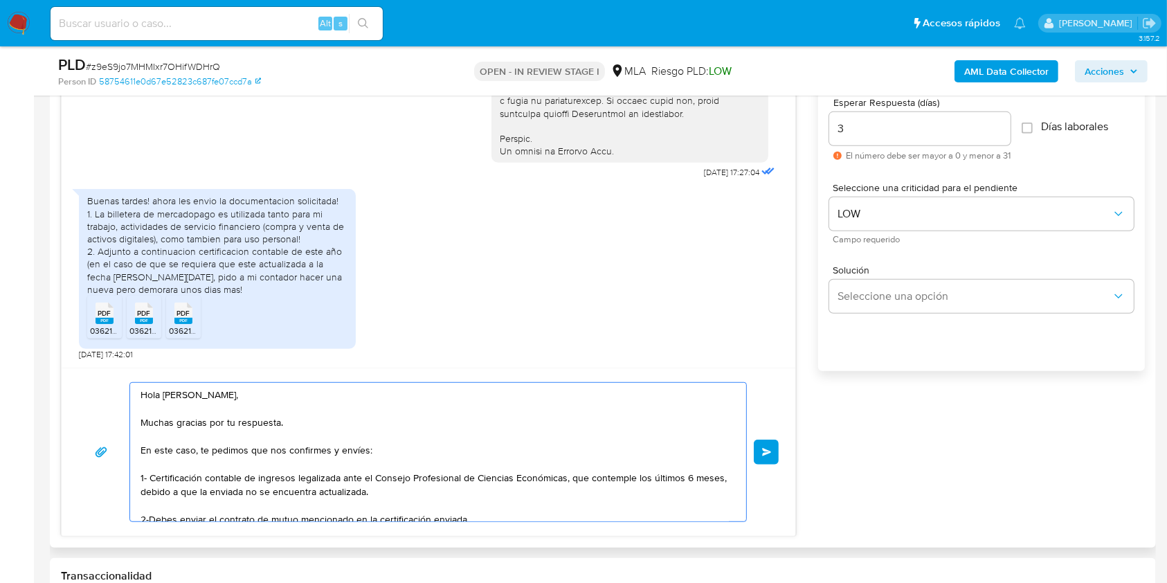
click at [763, 451] on span "Enviar" at bounding box center [767, 452] width 10 height 8
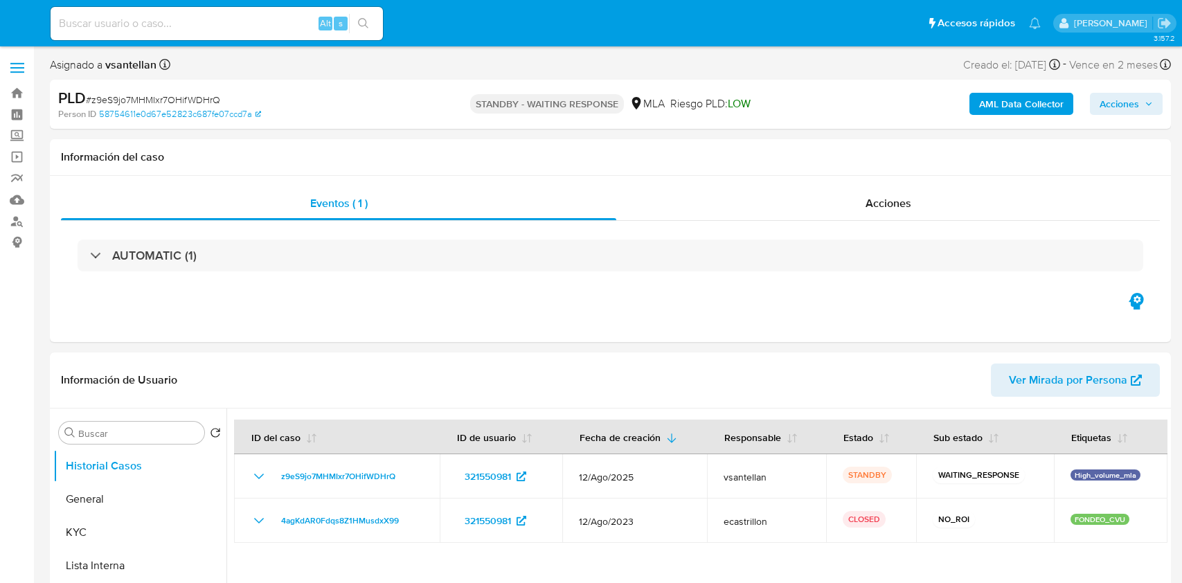
select select "10"
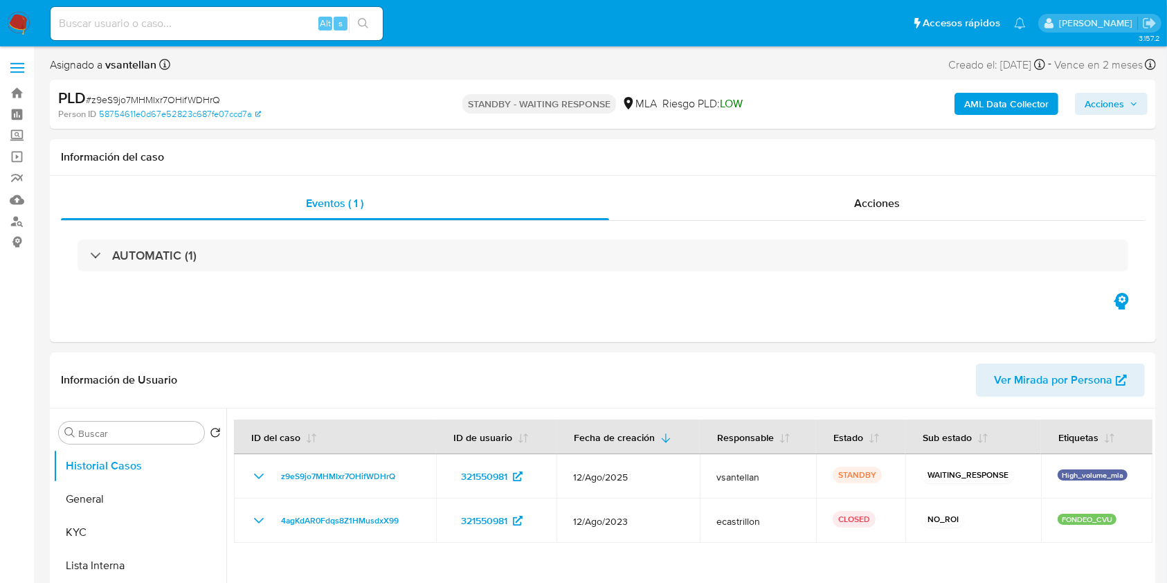
scroll to position [369, 0]
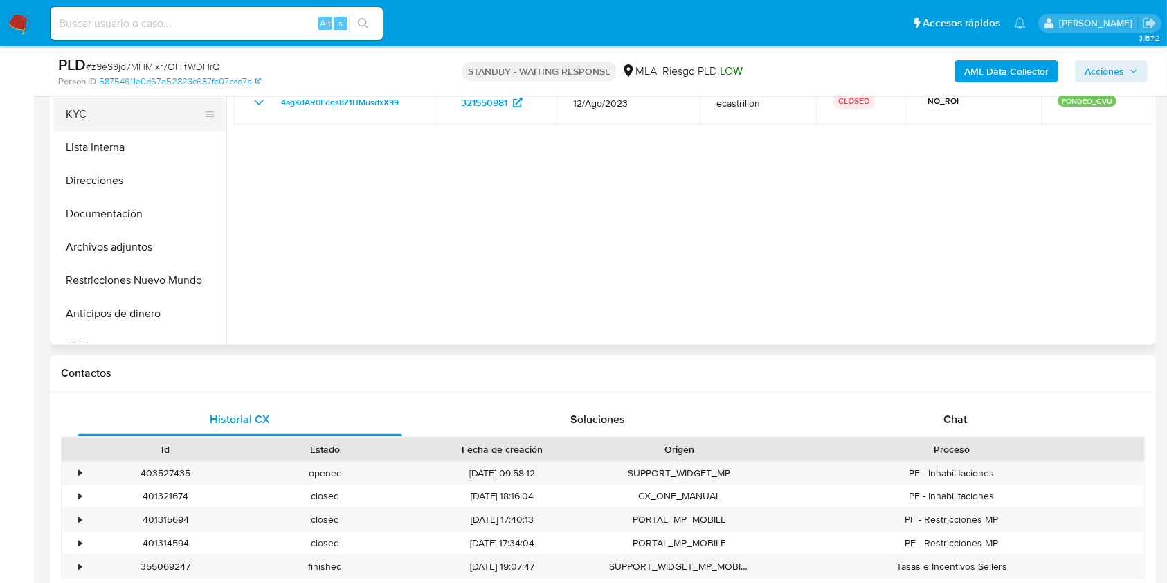
click at [116, 111] on button "KYC" at bounding box center [134, 114] width 162 height 33
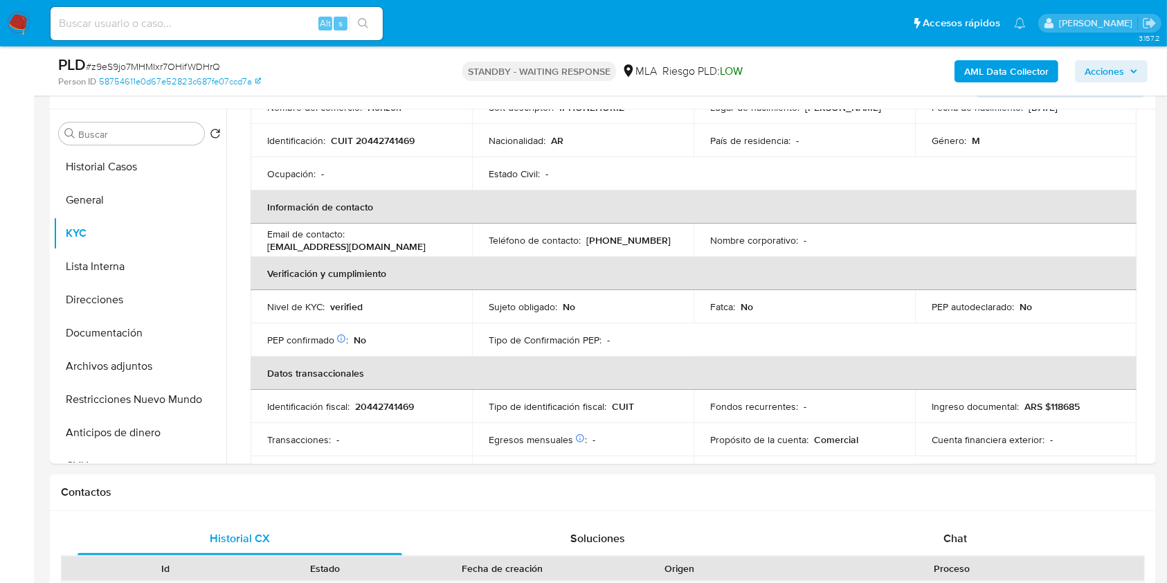
scroll to position [239, 0]
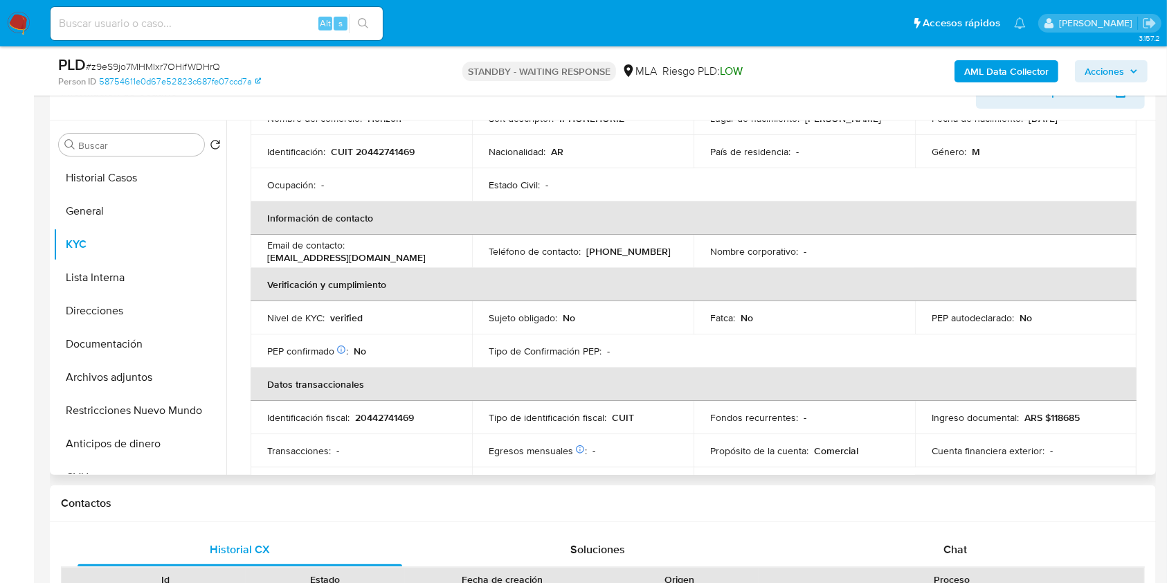
drag, startPoint x: 1144, startPoint y: 205, endPoint x: 1141, endPoint y: 243, distance: 38.2
click at [1140, 251] on div "Actualizado [DATE] Creado: [DATE] 09:17:28 Actualizado: [DATE] 18:42:18 Datos p…" at bounding box center [693, 488] width 919 height 1036
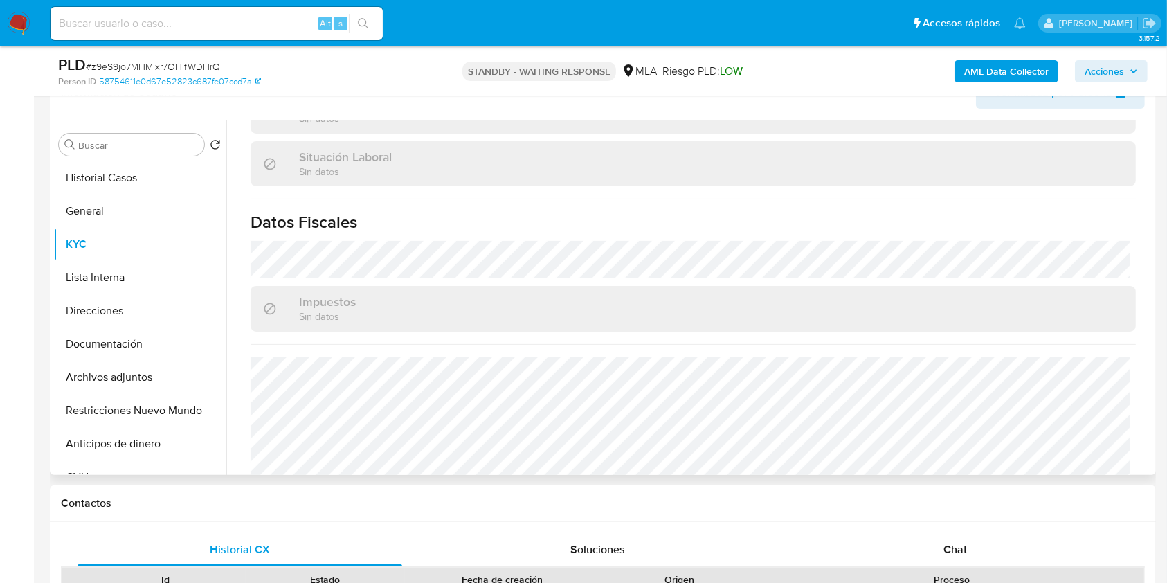
scroll to position [715, 0]
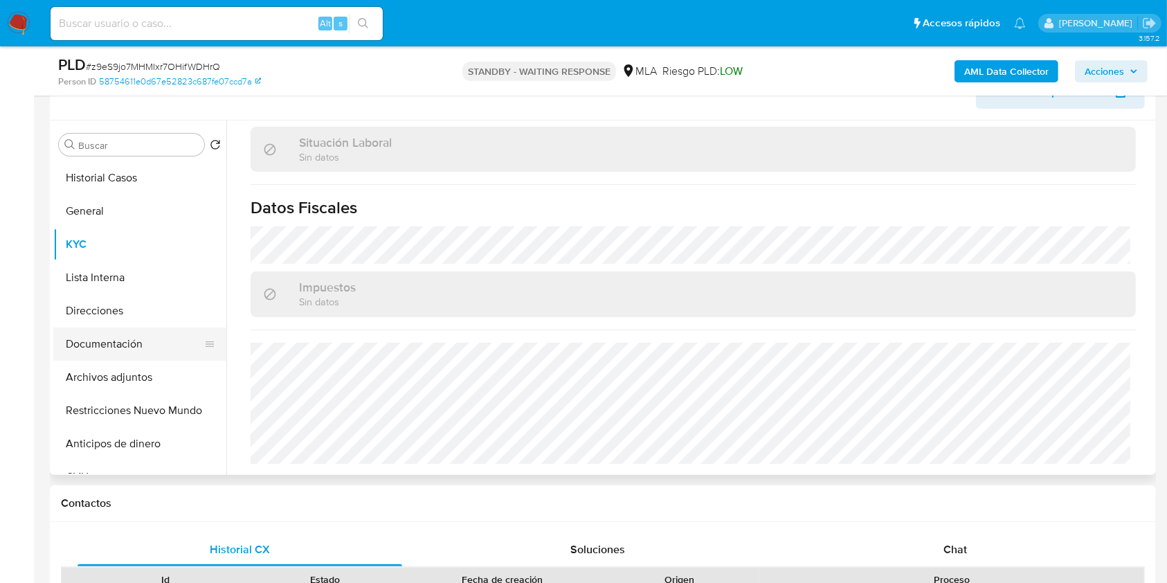
click at [135, 330] on button "Documentación" at bounding box center [134, 343] width 162 height 33
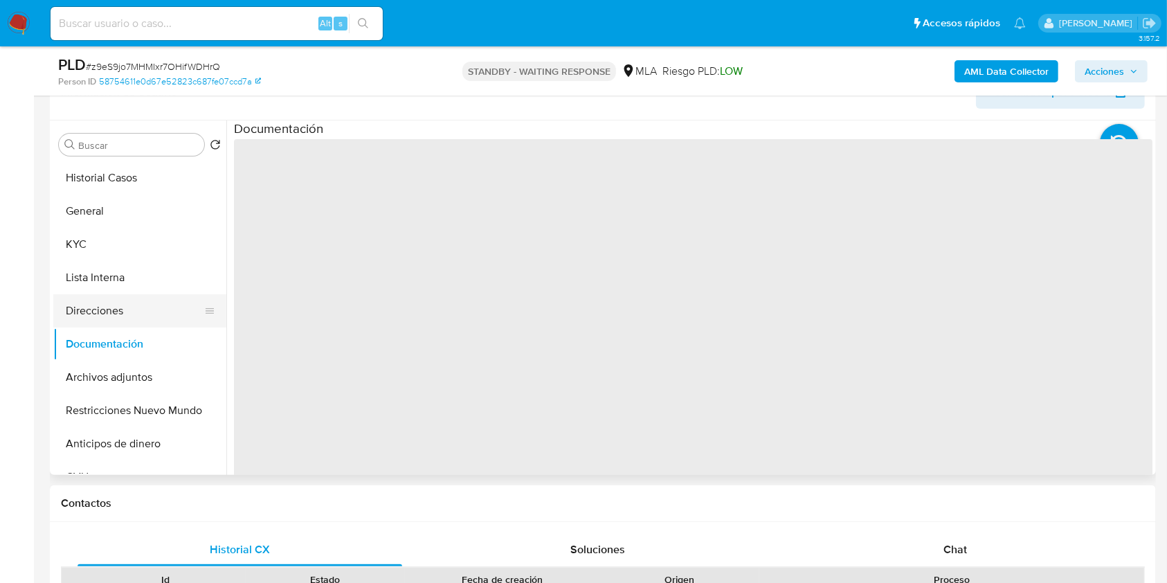
click at [135, 320] on button "Direcciones" at bounding box center [134, 310] width 162 height 33
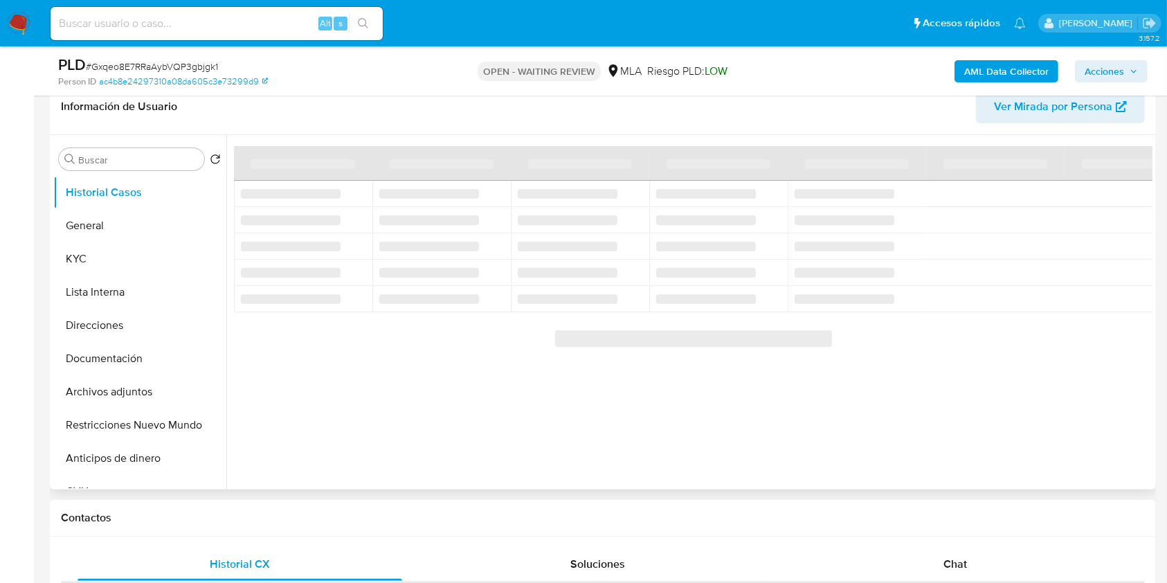
scroll to position [184, 0]
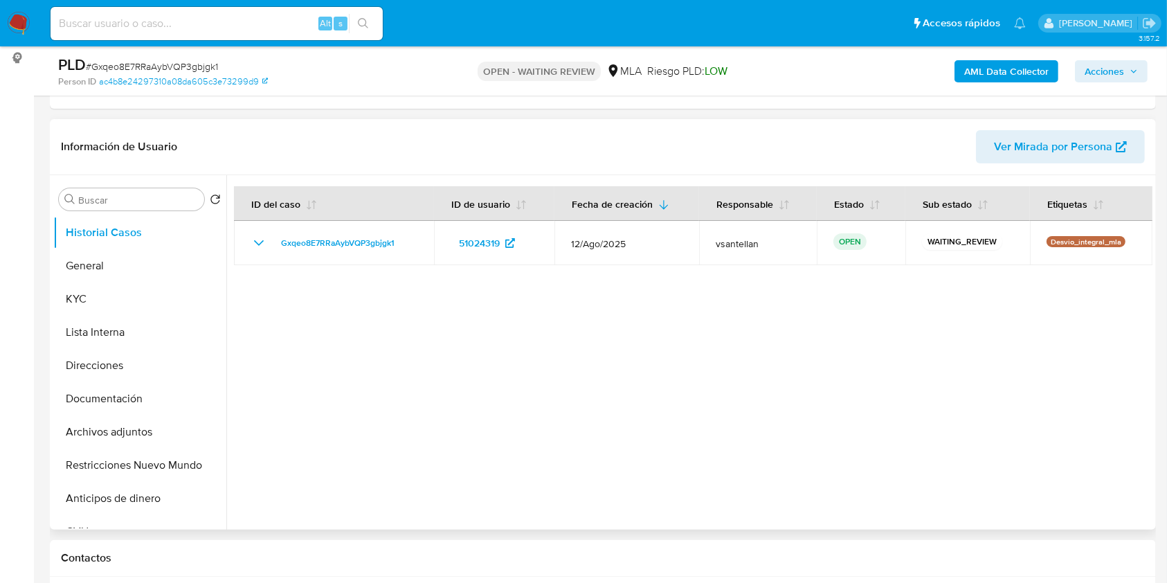
select select "10"
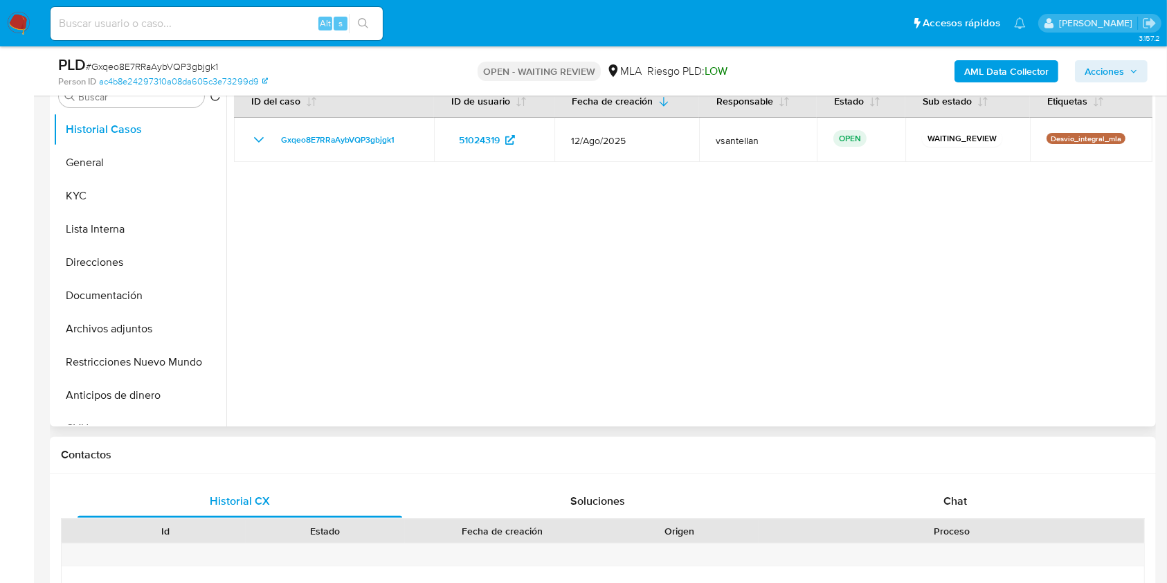
scroll to position [369, 0]
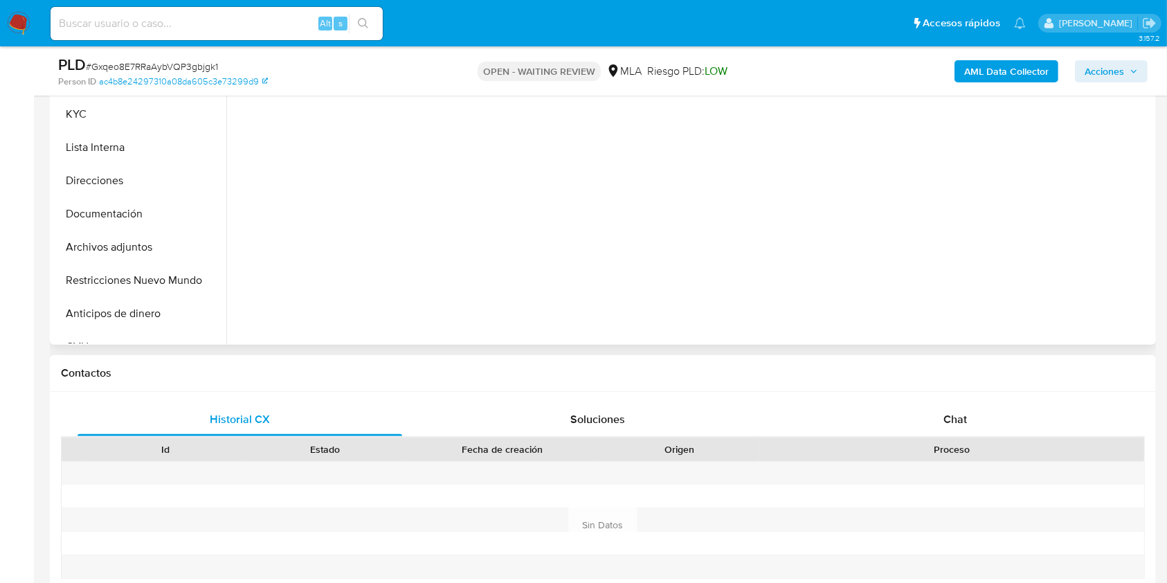
click at [1013, 444] on div "Proceso" at bounding box center [951, 449] width 365 height 14
drag, startPoint x: 999, startPoint y: 424, endPoint x: 1017, endPoint y: 300, distance: 124.5
click at [999, 425] on div "Chat" at bounding box center [955, 419] width 325 height 33
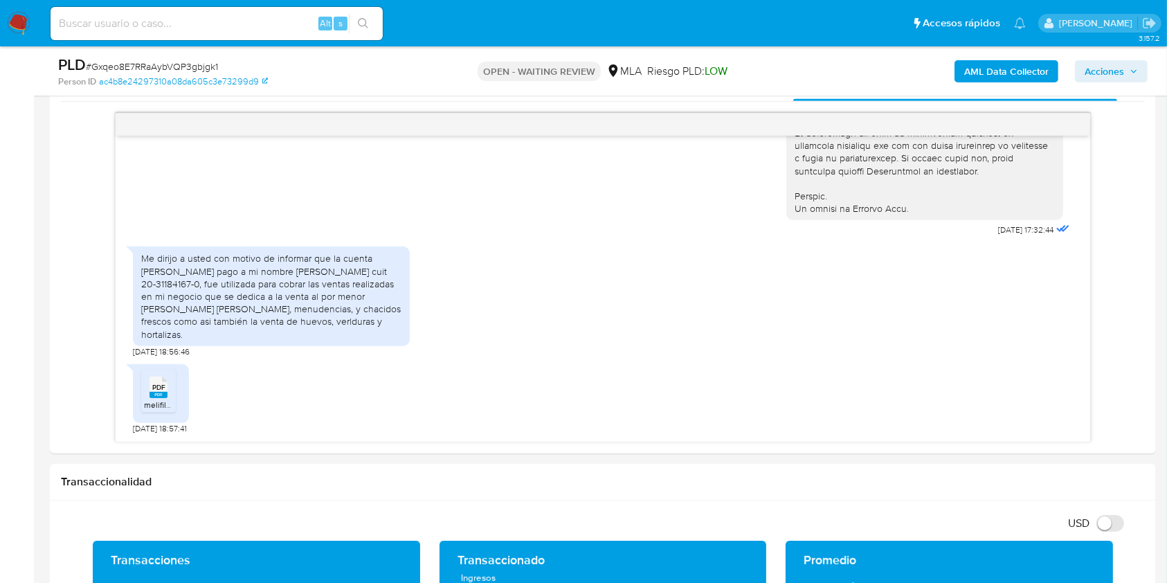
scroll to position [707, 0]
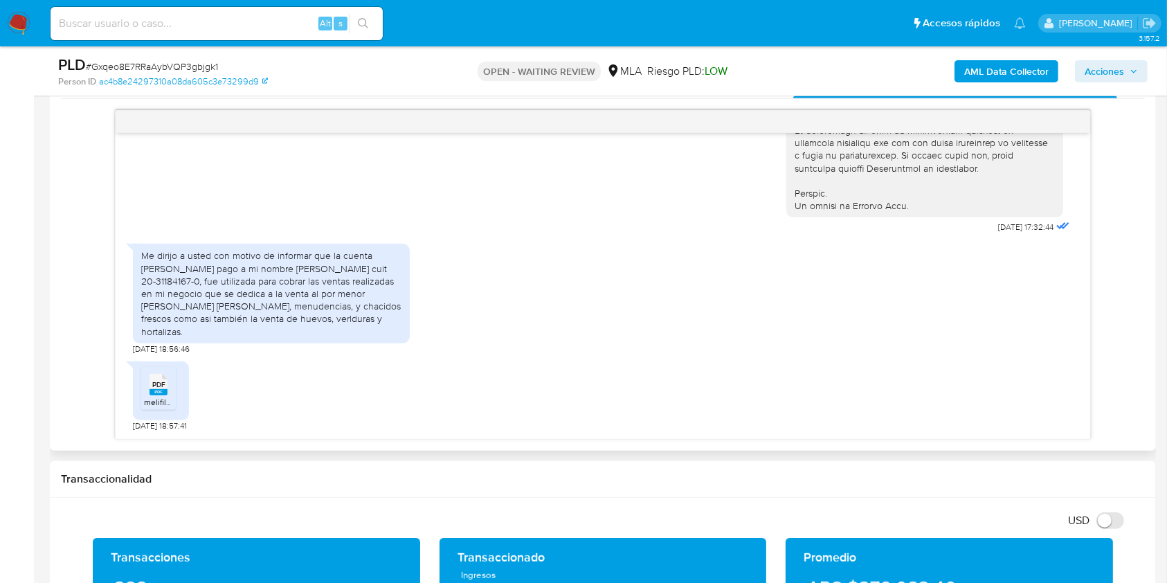
drag, startPoint x: 161, startPoint y: 386, endPoint x: 491, endPoint y: 422, distance: 332.7
click at [161, 387] on span "PDF" at bounding box center [158, 384] width 13 height 9
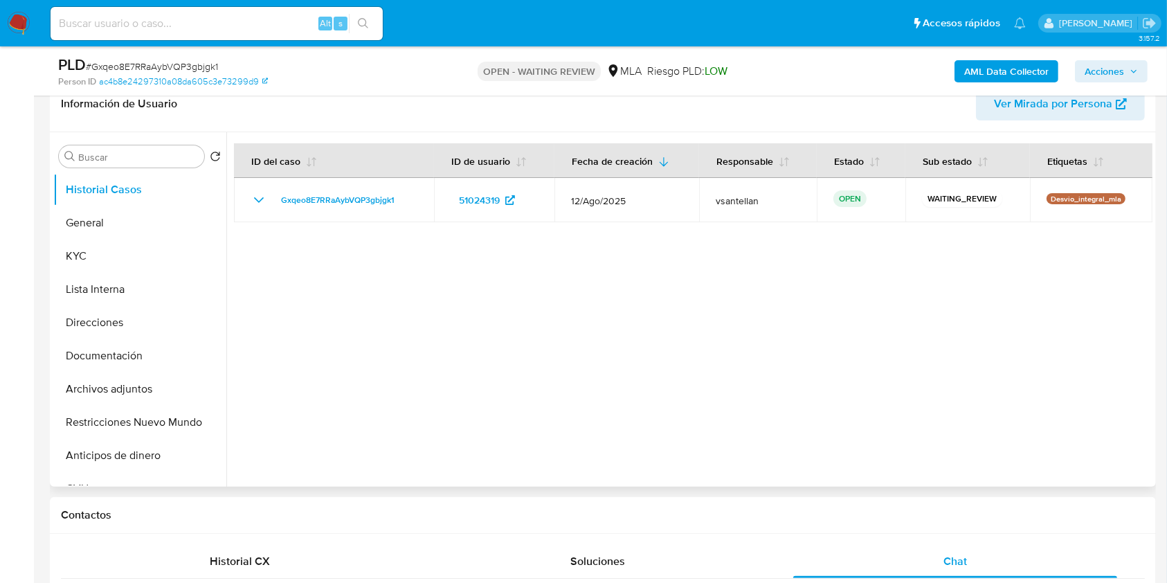
scroll to position [194, 0]
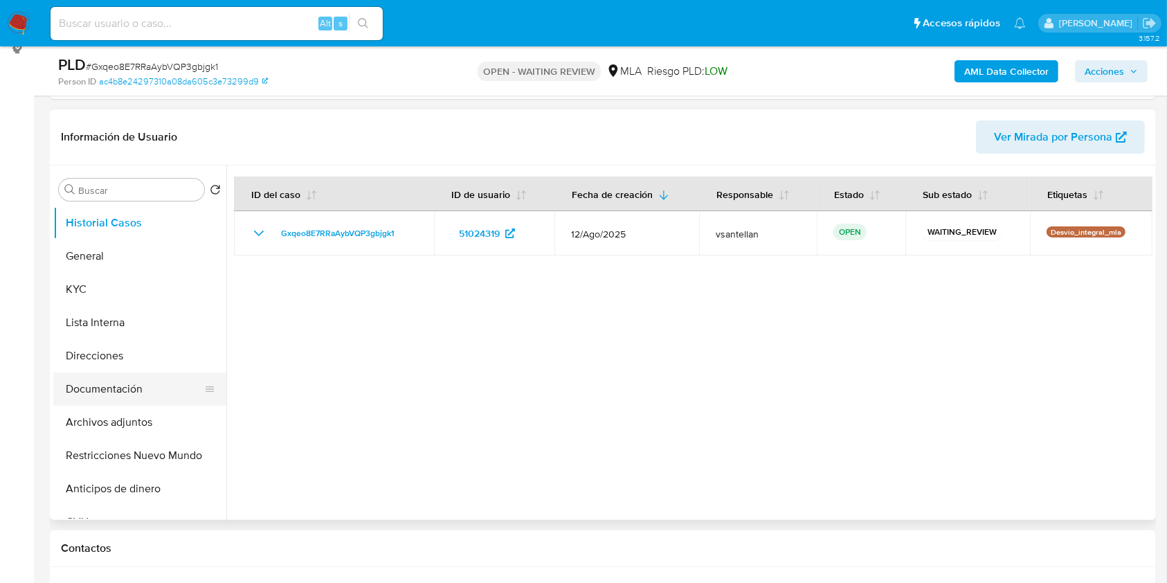
click at [126, 379] on button "Documentación" at bounding box center [134, 388] width 162 height 33
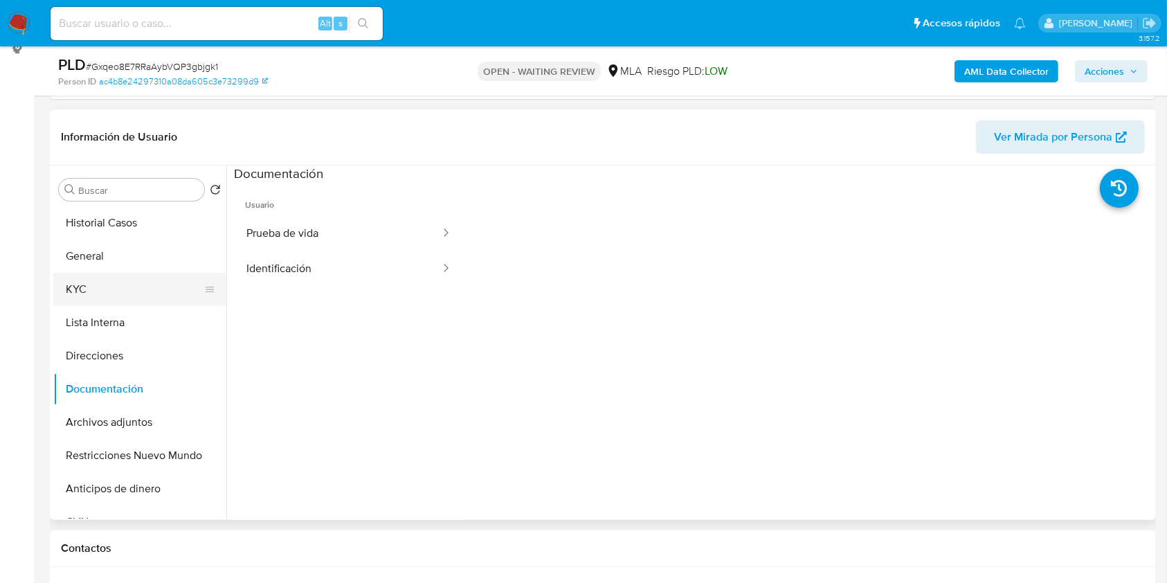
click at [107, 287] on button "KYC" at bounding box center [134, 289] width 162 height 33
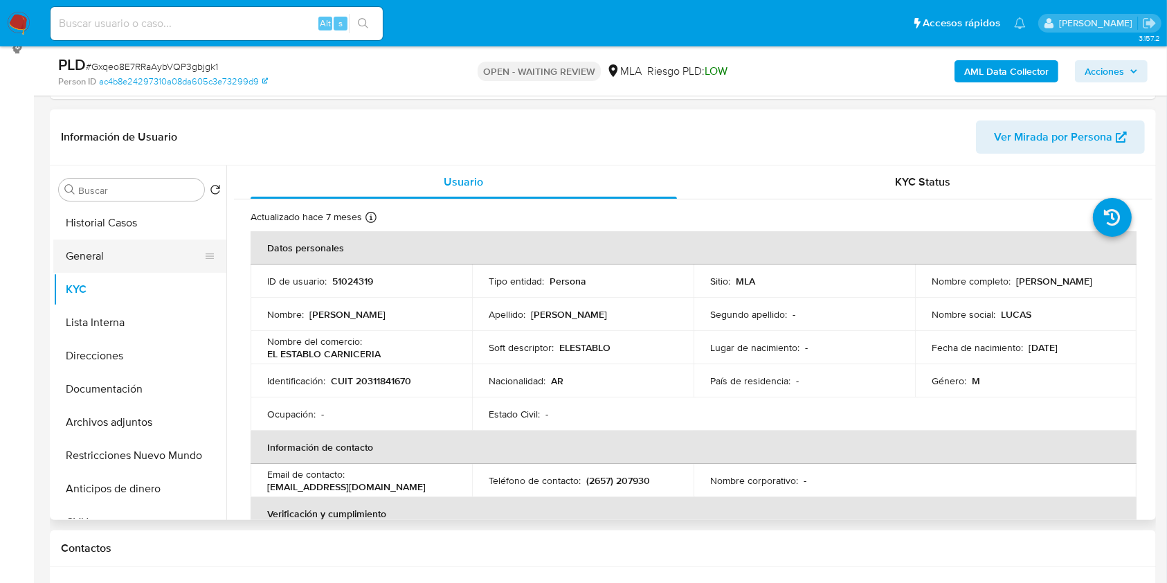
drag, startPoint x: 136, startPoint y: 236, endPoint x: 136, endPoint y: 246, distance: 10.4
click at [136, 235] on button "Historial Casos" at bounding box center [139, 222] width 173 height 33
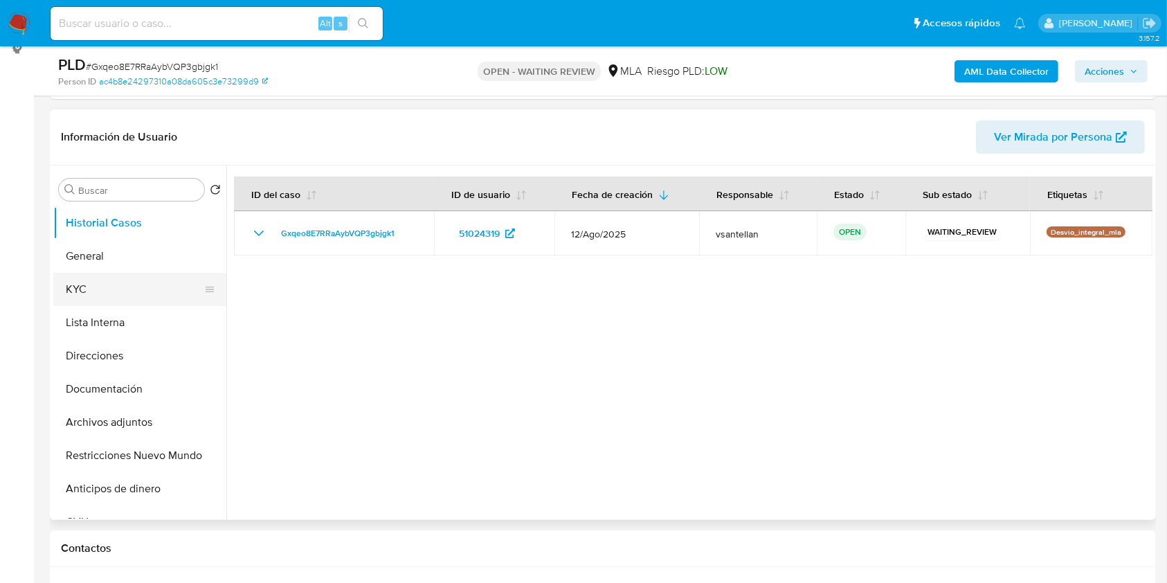
drag, startPoint x: 121, startPoint y: 300, endPoint x: 131, endPoint y: 302, distance: 9.8
click at [121, 300] on button "KYC" at bounding box center [134, 289] width 162 height 33
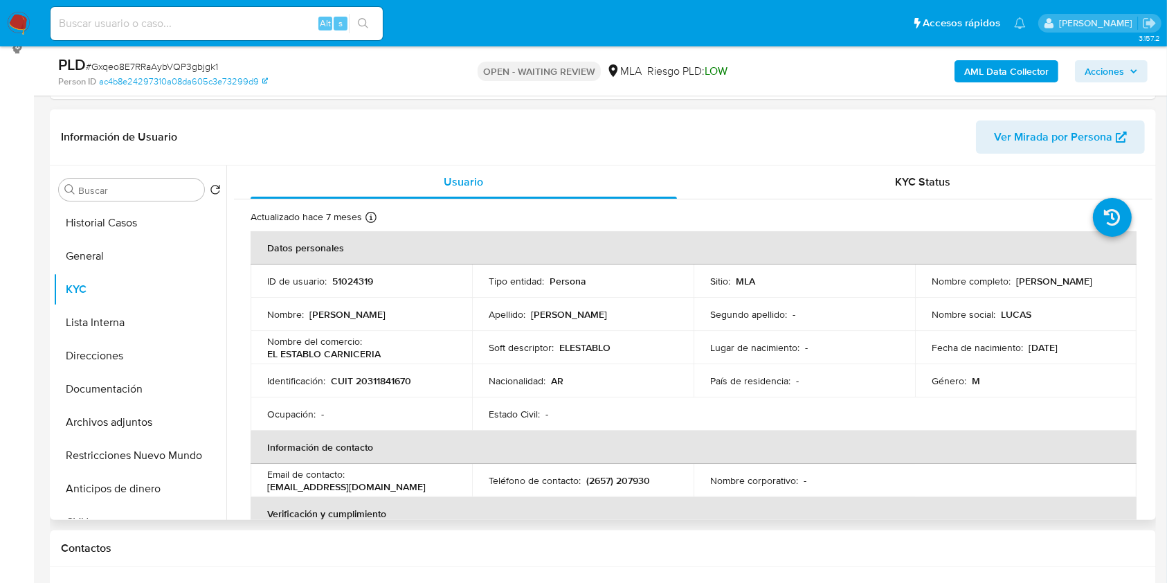
click at [388, 382] on p "CUIT 20311841670" at bounding box center [371, 380] width 80 height 12
click at [386, 382] on p "CUIT 20311841670" at bounding box center [371, 380] width 80 height 12
copy p "20311841670"
drag, startPoint x: 388, startPoint y: 424, endPoint x: 393, endPoint y: 395, distance: 28.9
click at [387, 424] on td "Ocupación : -" at bounding box center [362, 413] width 222 height 33
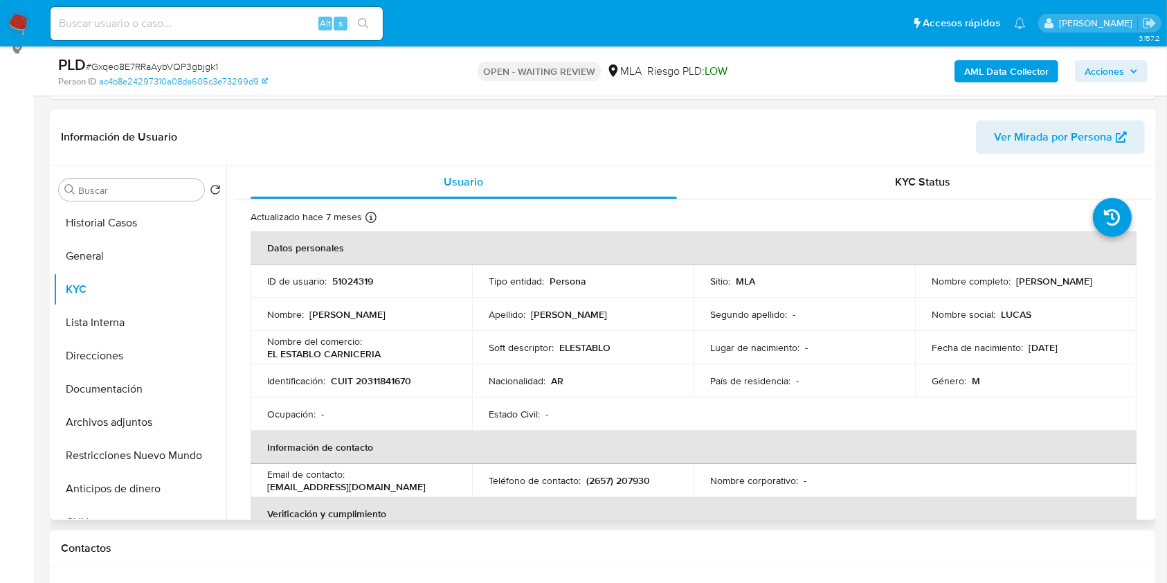
click at [393, 379] on p "CUIT 20311841670" at bounding box center [371, 380] width 80 height 12
copy p "20311841670"
drag, startPoint x: 388, startPoint y: 356, endPoint x: 268, endPoint y: 357, distance: 119.8
click at [268, 357] on div "Nombre del comercio : EL ESTABLO CARNICERIA" at bounding box center [361, 347] width 188 height 25
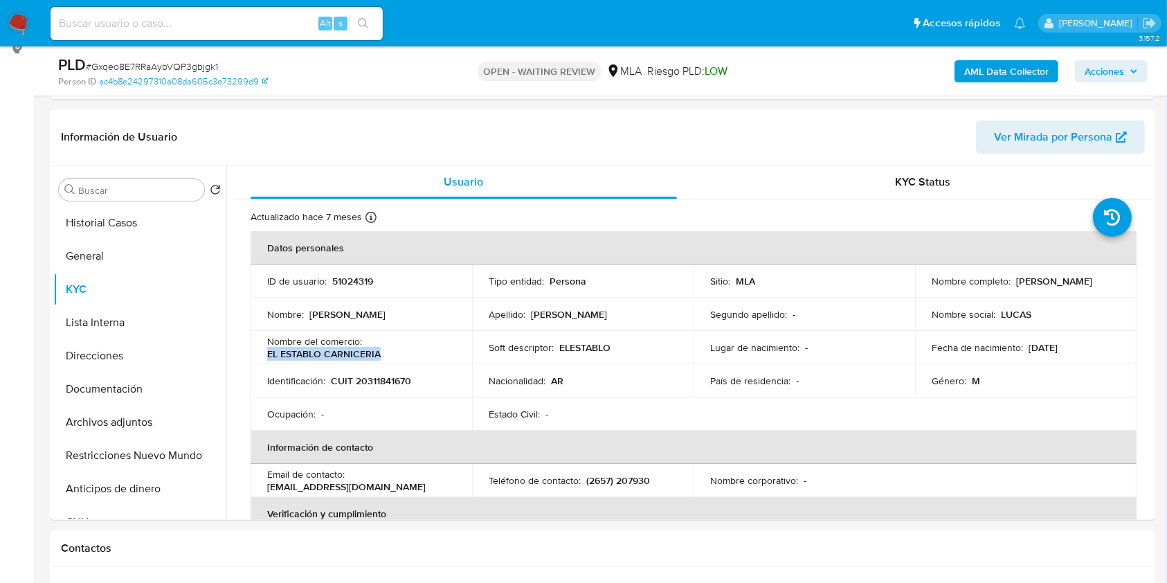
copy p "EL ESTABLO CARNICERIA"
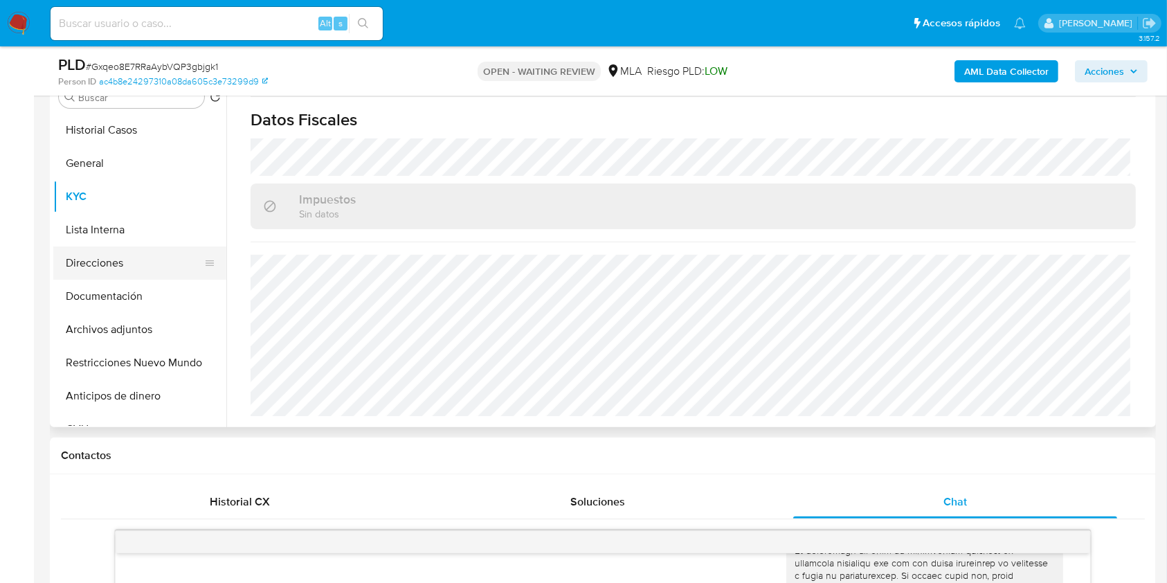
scroll to position [286, 0]
click at [102, 248] on ul "Historial Casos General KYC Lista Interna Direcciones Documentación Archivos ad…" at bounding box center [139, 270] width 173 height 312
click at [143, 262] on button "Direcciones" at bounding box center [134, 263] width 162 height 33
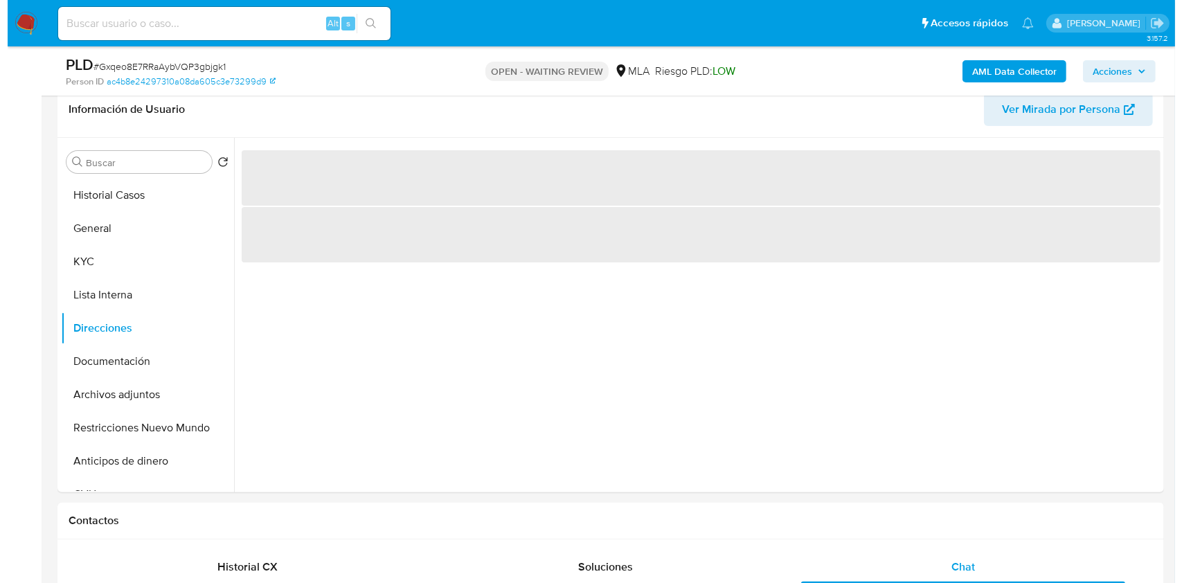
scroll to position [208, 0]
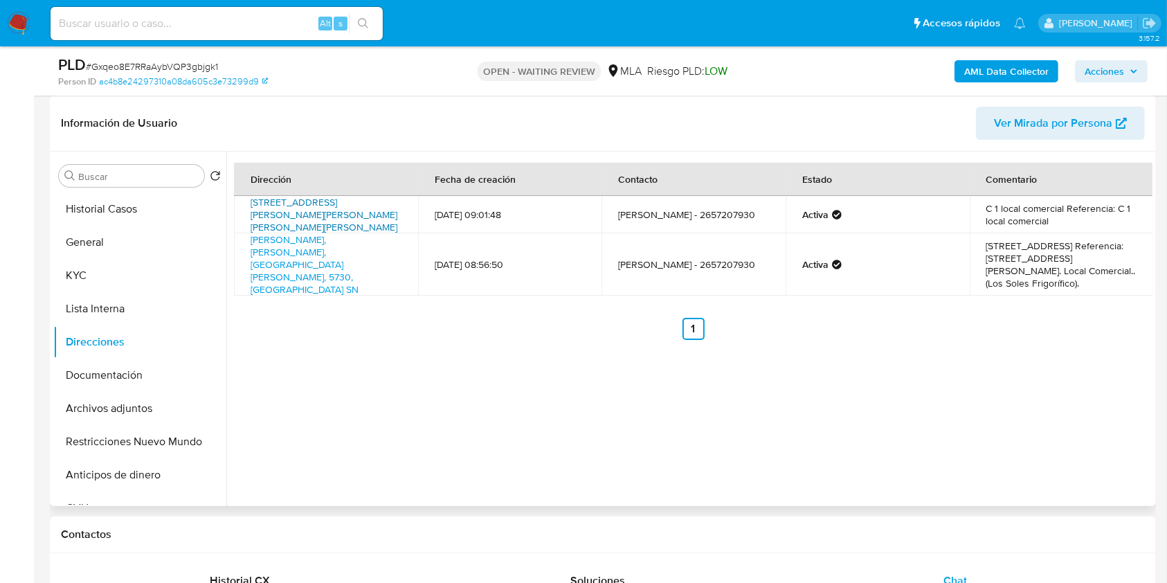
click at [360, 218] on link "Av Adolfo Enrique Perez 7096, Villa Mercedes La Ribera, San Luis, 5730, Argenti…" at bounding box center [324, 214] width 147 height 39
click at [100, 277] on button "KYC" at bounding box center [134, 275] width 162 height 33
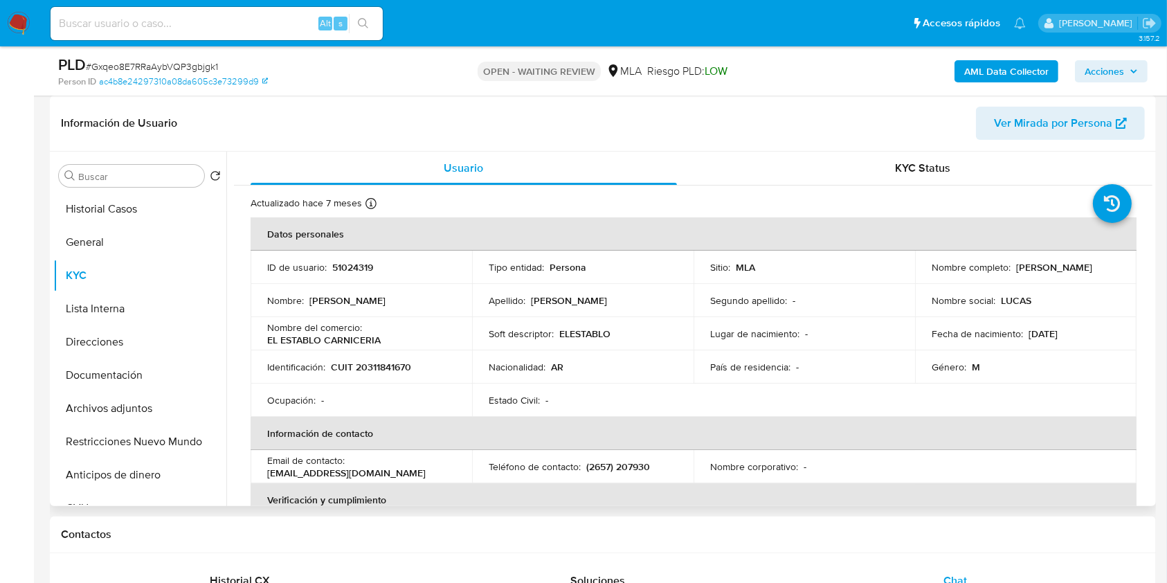
click at [629, 462] on p "(2657) 207930" at bounding box center [618, 466] width 64 height 12
copy p "207930"
drag, startPoint x: 408, startPoint y: 475, endPoint x: 254, endPoint y: 478, distance: 153.7
click at [254, 478] on td "Email de contacto : lucasaguilera214@hotmail.com" at bounding box center [362, 466] width 222 height 33
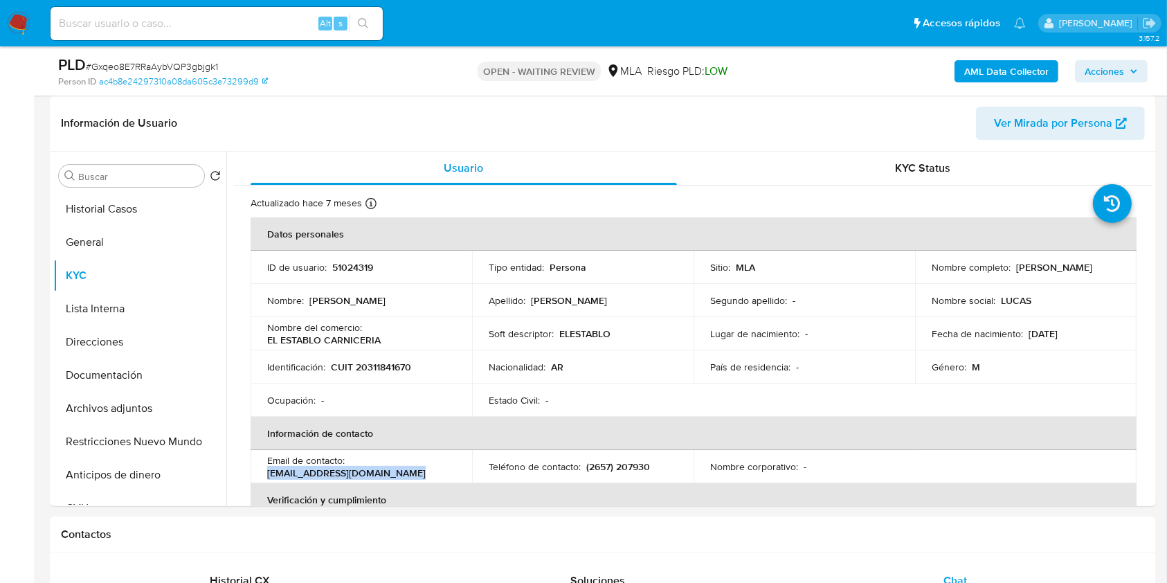
copy p "lucasaguilera214@hotmail.com"
click at [124, 404] on button "Archivos adjuntos" at bounding box center [134, 408] width 162 height 33
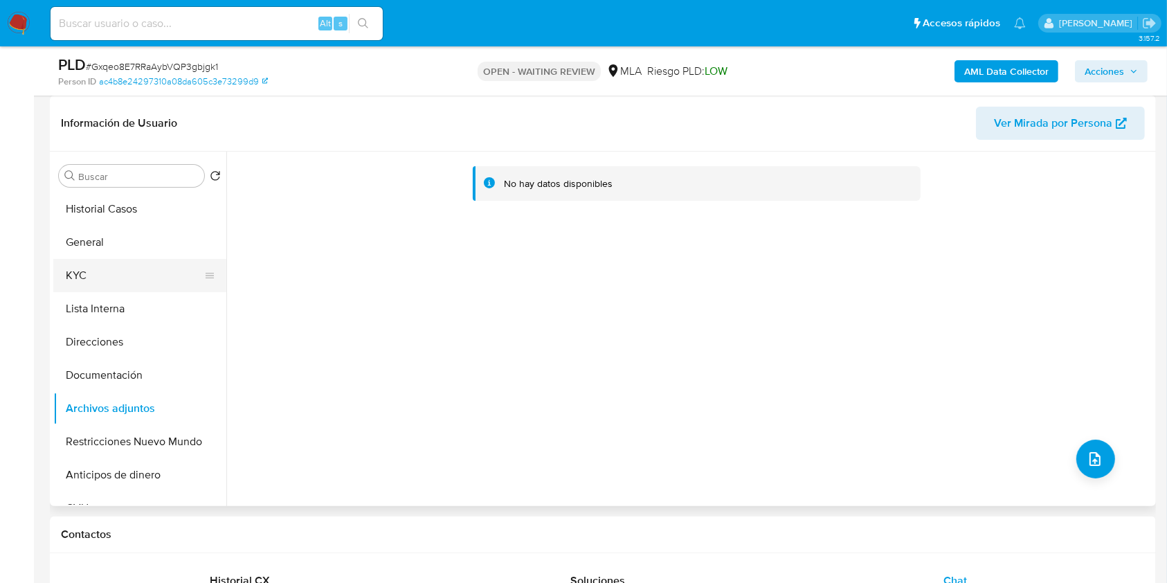
click at [86, 284] on button "KYC" at bounding box center [134, 275] width 162 height 33
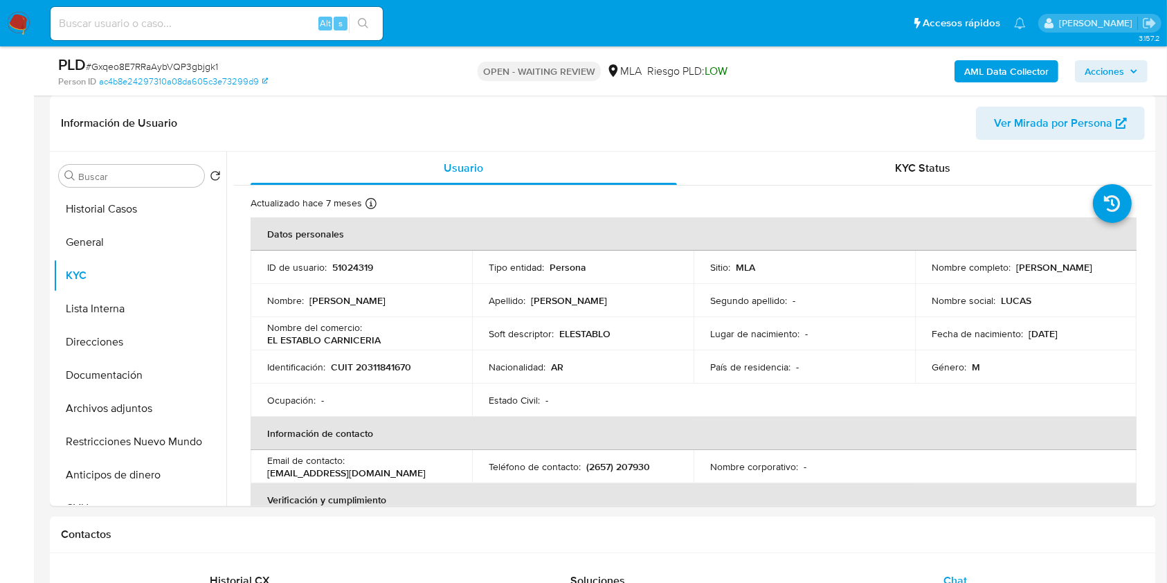
click at [1015, 70] on b "AML Data Collector" at bounding box center [1006, 71] width 84 height 22
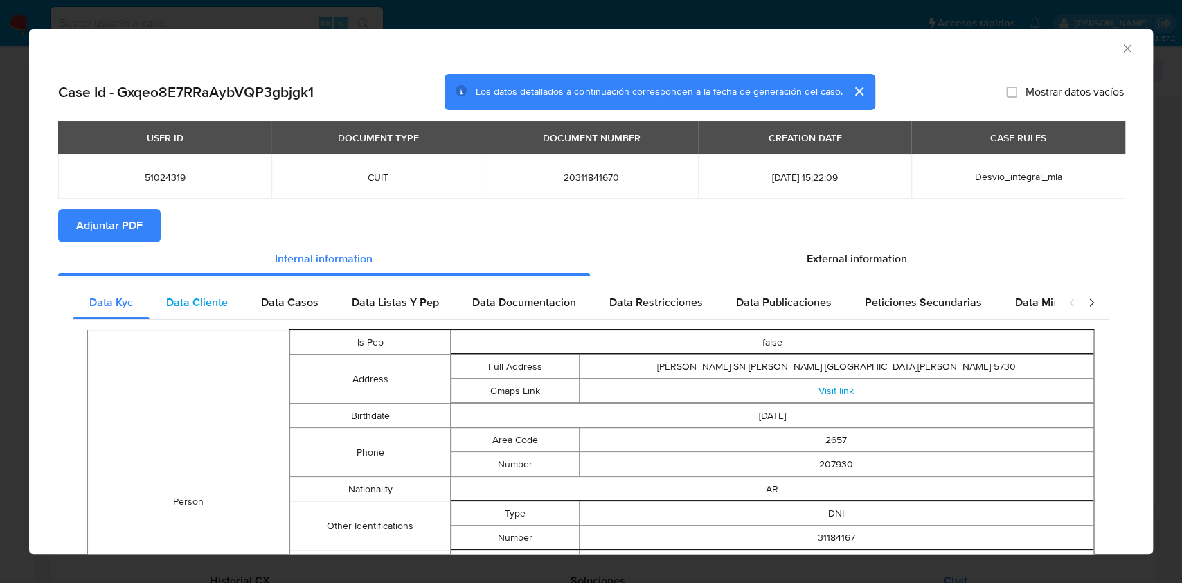
click at [212, 310] on span "Data Cliente" at bounding box center [197, 302] width 62 height 16
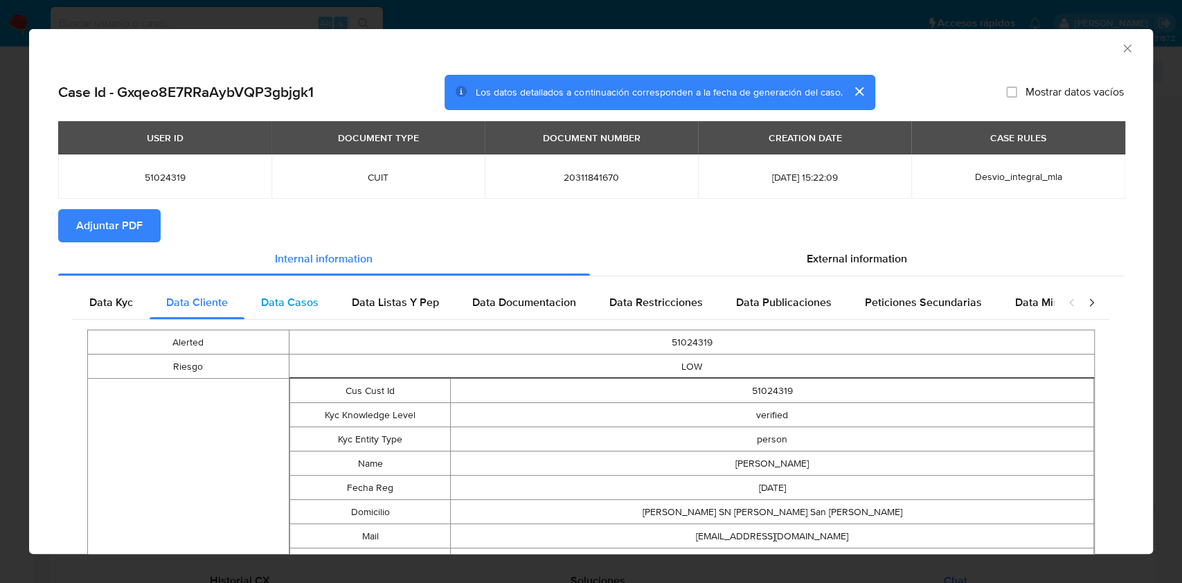
drag, startPoint x: 296, startPoint y: 303, endPoint x: 332, endPoint y: 302, distance: 35.3
click at [296, 305] on span "Data Casos" at bounding box center [289, 302] width 57 height 16
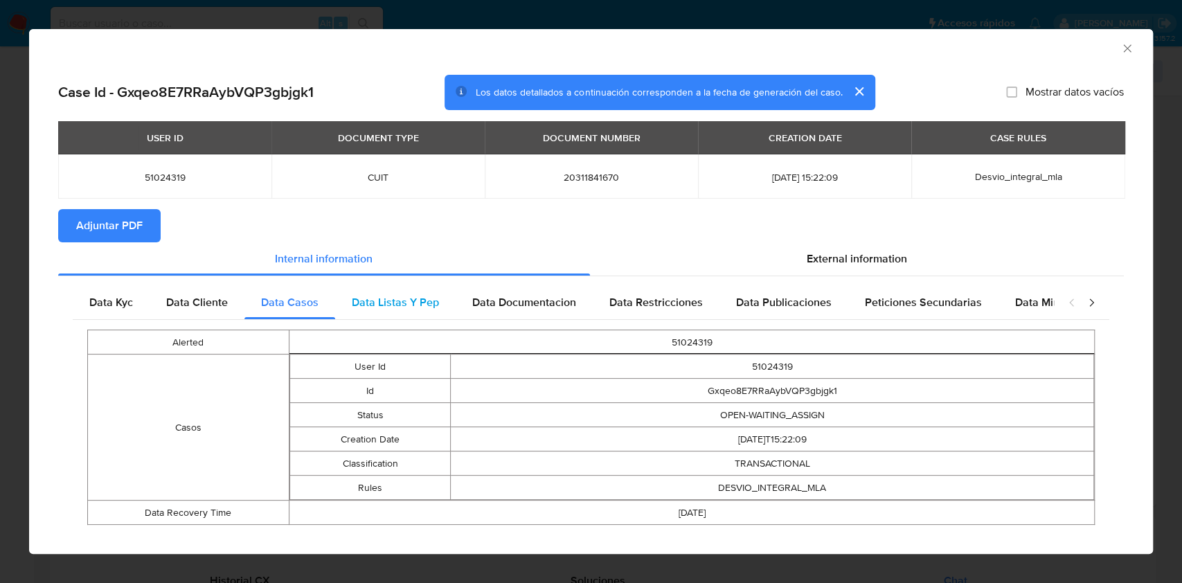
drag, startPoint x: 369, startPoint y: 293, endPoint x: 377, endPoint y: 293, distance: 8.3
click at [371, 293] on div "Data Listas Y Pep" at bounding box center [395, 302] width 120 height 33
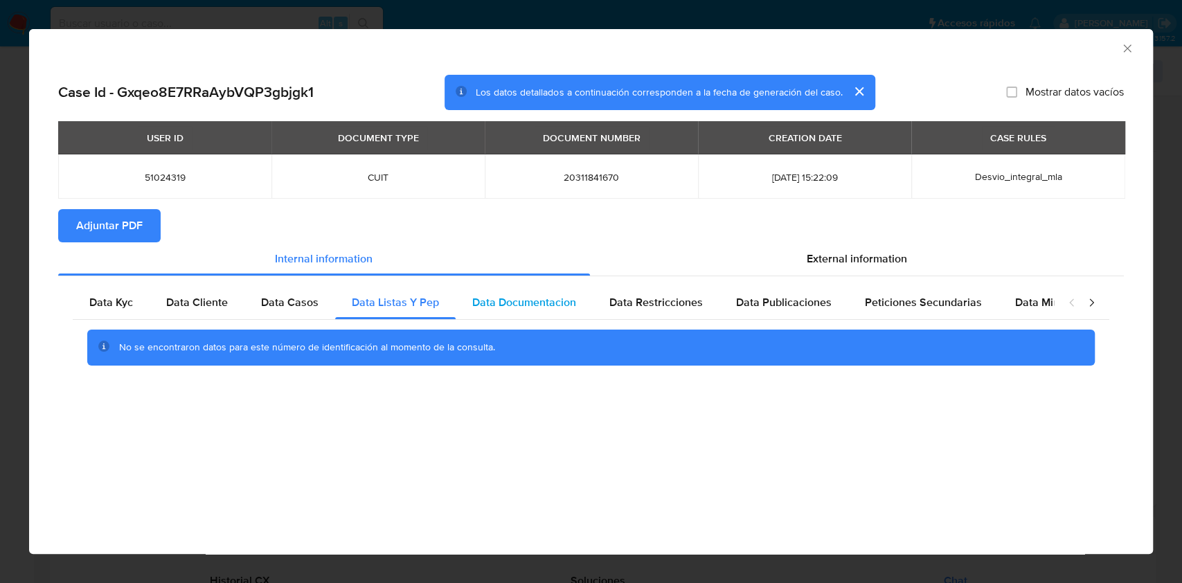
drag, startPoint x: 509, startPoint y: 294, endPoint x: 526, endPoint y: 294, distance: 17.3
click at [512, 294] on span "Data Documentacion" at bounding box center [524, 302] width 104 height 16
drag, startPoint x: 694, startPoint y: 309, endPoint x: 713, endPoint y: 302, distance: 20.8
click at [695, 307] on span "Data Restricciones" at bounding box center [655, 302] width 93 height 16
drag, startPoint x: 757, startPoint y: 294, endPoint x: 912, endPoint y: 307, distance: 155.6
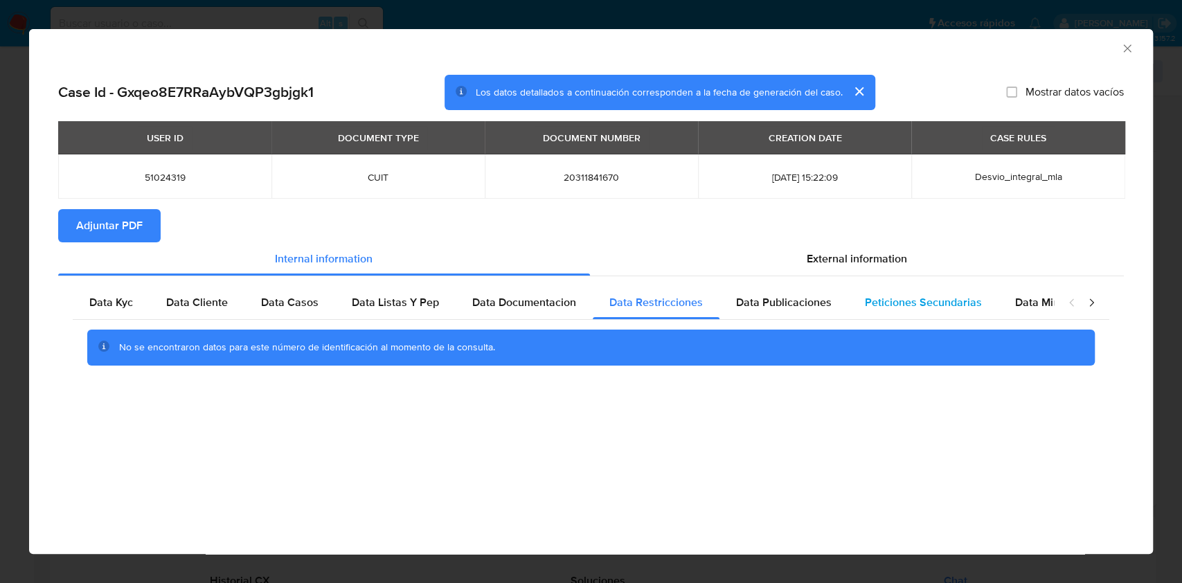
click at [770, 295] on span "Data Publicaciones" at bounding box center [784, 302] width 96 height 16
click at [952, 296] on span "Peticiones Secundarias" at bounding box center [923, 302] width 117 height 16
click at [1024, 302] on span "Data Minoridad" at bounding box center [1053, 302] width 76 height 16
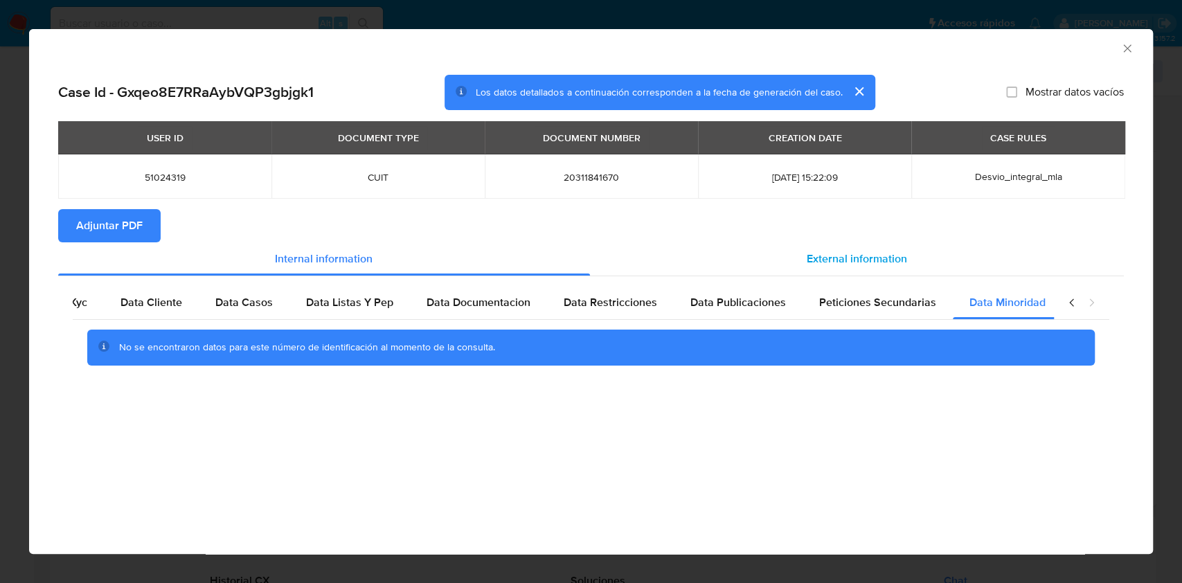
scroll to position [0, 46]
click at [897, 253] on span "External information" at bounding box center [856, 259] width 100 height 16
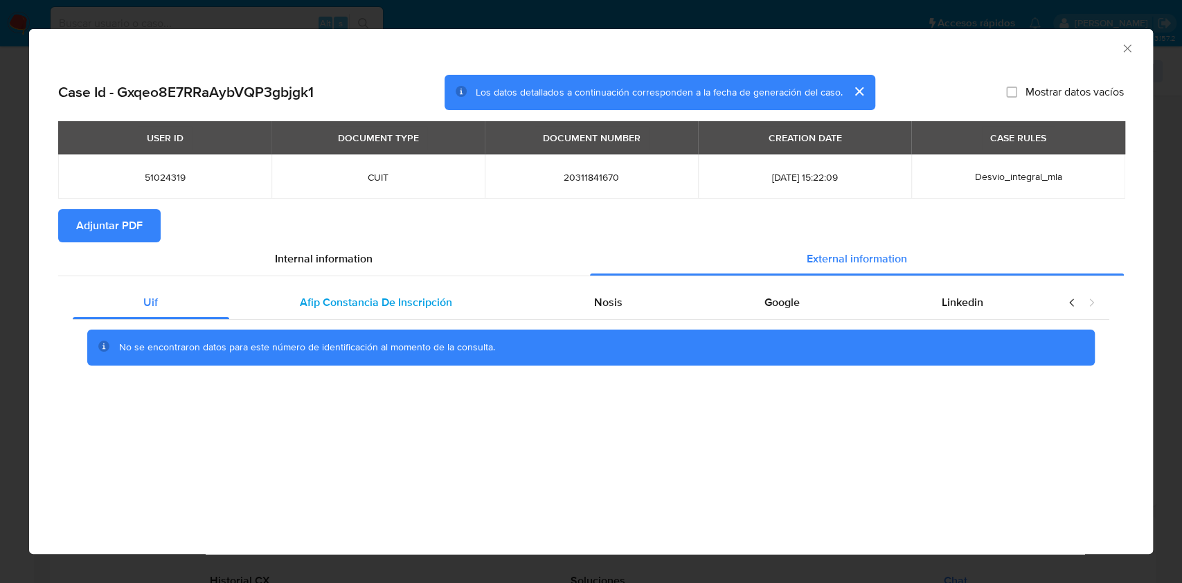
click at [307, 300] on span "Afip Constancia De Inscripción" at bounding box center [376, 302] width 152 height 16
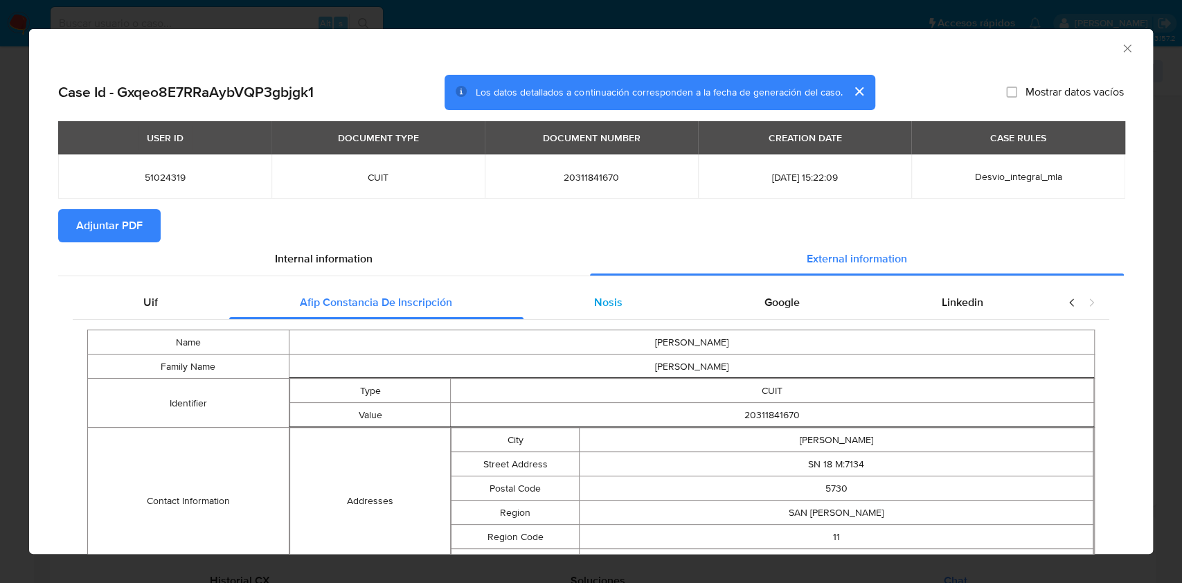
click at [581, 313] on div "Nosis" at bounding box center [608, 302] width 170 height 33
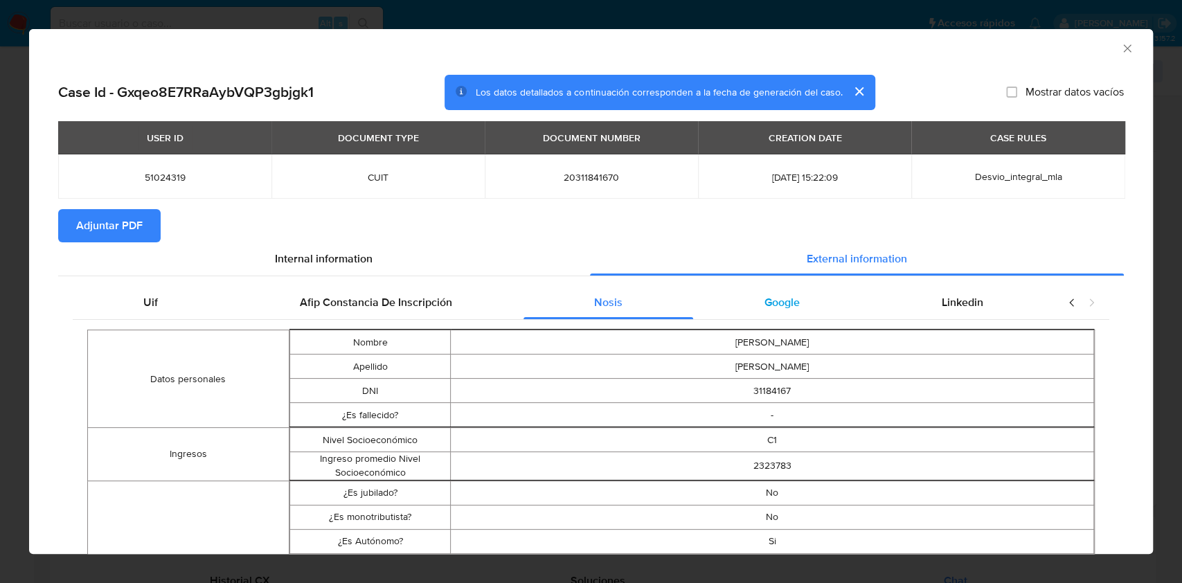
click at [730, 305] on div "Google" at bounding box center [781, 302] width 177 height 33
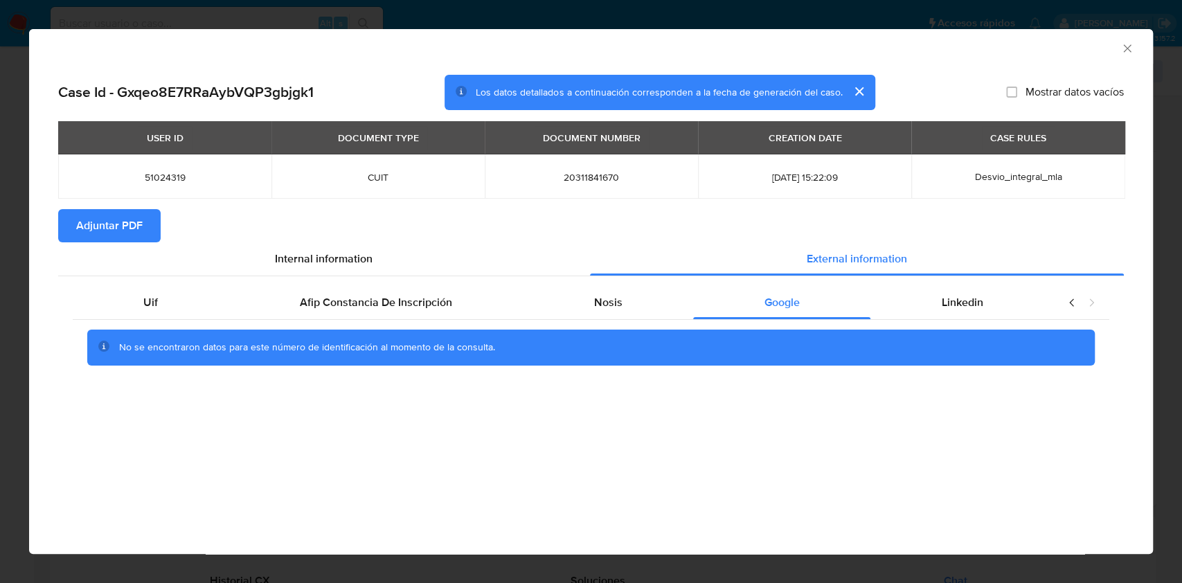
click at [140, 233] on span "Adjuntar PDF" at bounding box center [109, 225] width 66 height 30
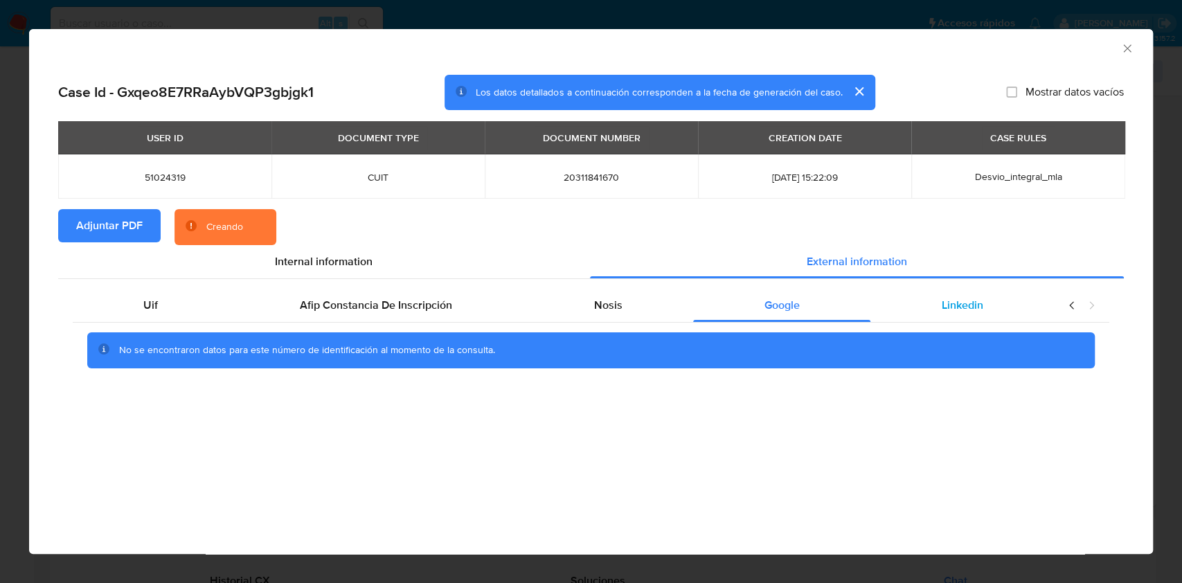
click at [941, 307] on span "Linkedin" at bounding box center [962, 305] width 42 height 16
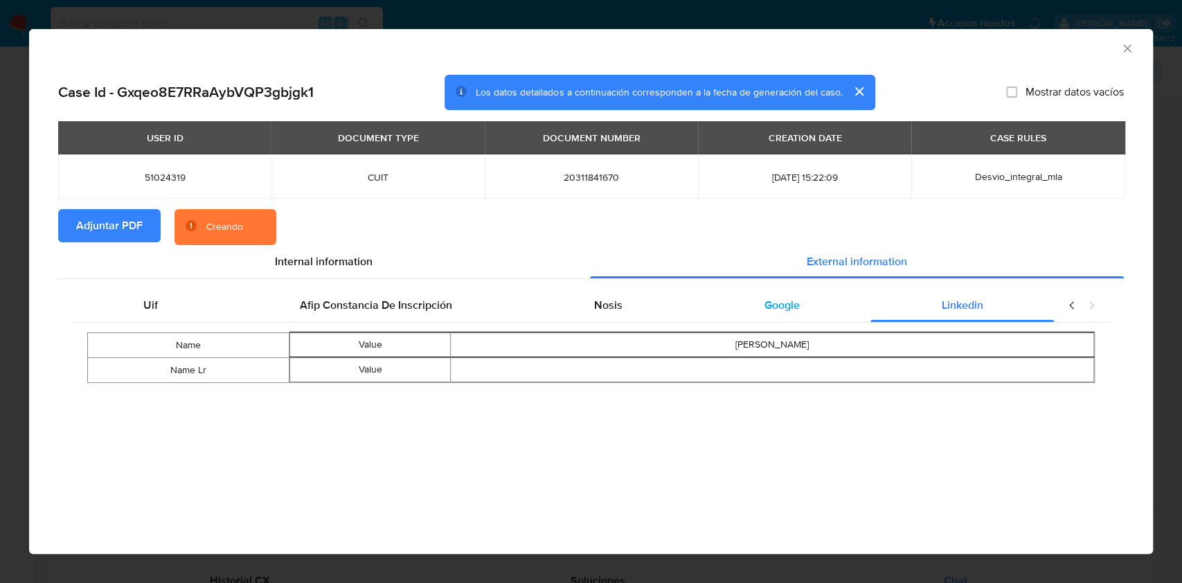
click at [770, 318] on div "Google" at bounding box center [781, 305] width 177 height 33
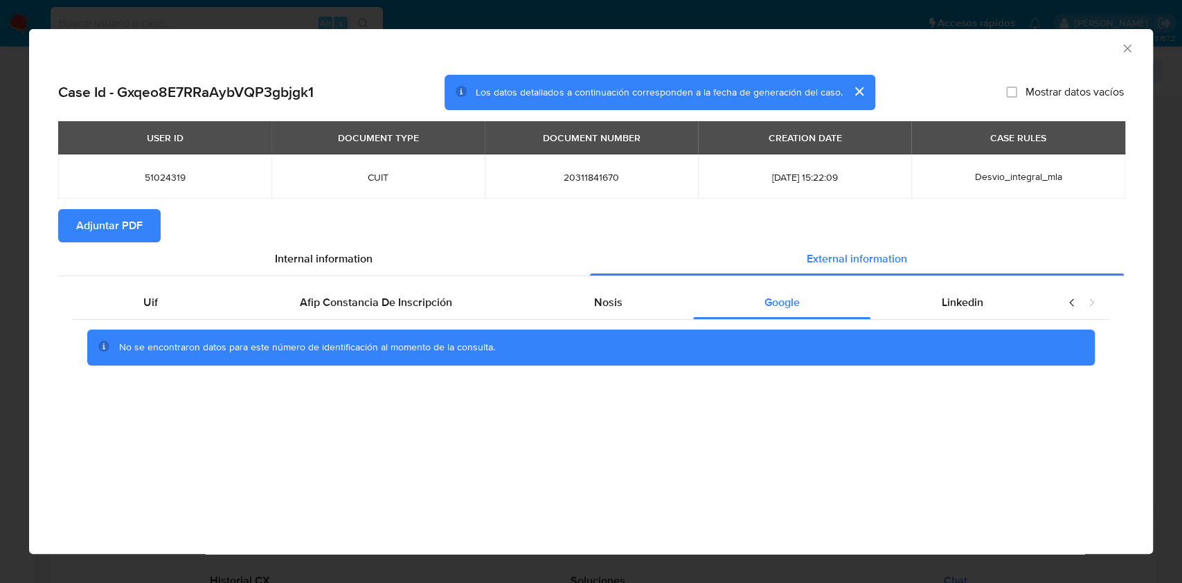
click at [1120, 53] on icon "Cerrar ventana" at bounding box center [1127, 49] width 14 height 14
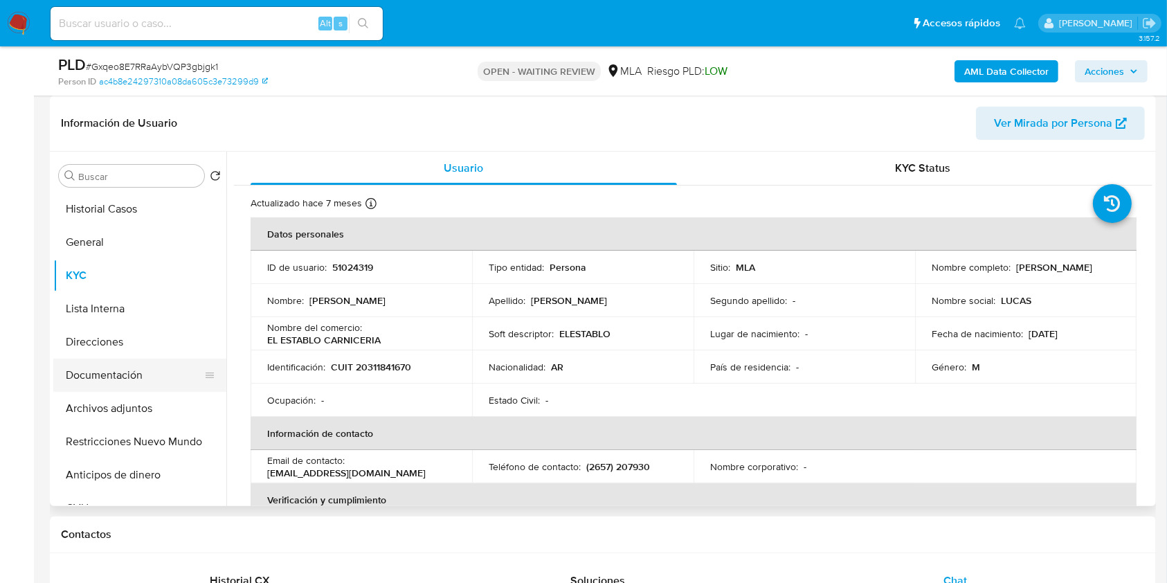
click at [163, 365] on button "Documentación" at bounding box center [134, 375] width 162 height 33
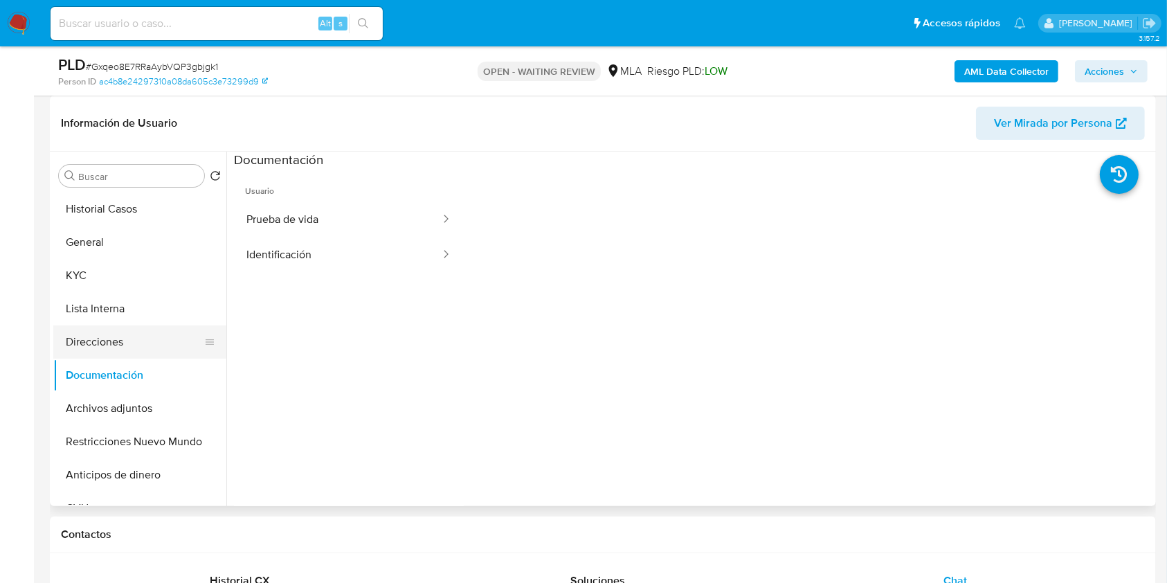
click at [154, 345] on button "Direcciones" at bounding box center [134, 341] width 162 height 33
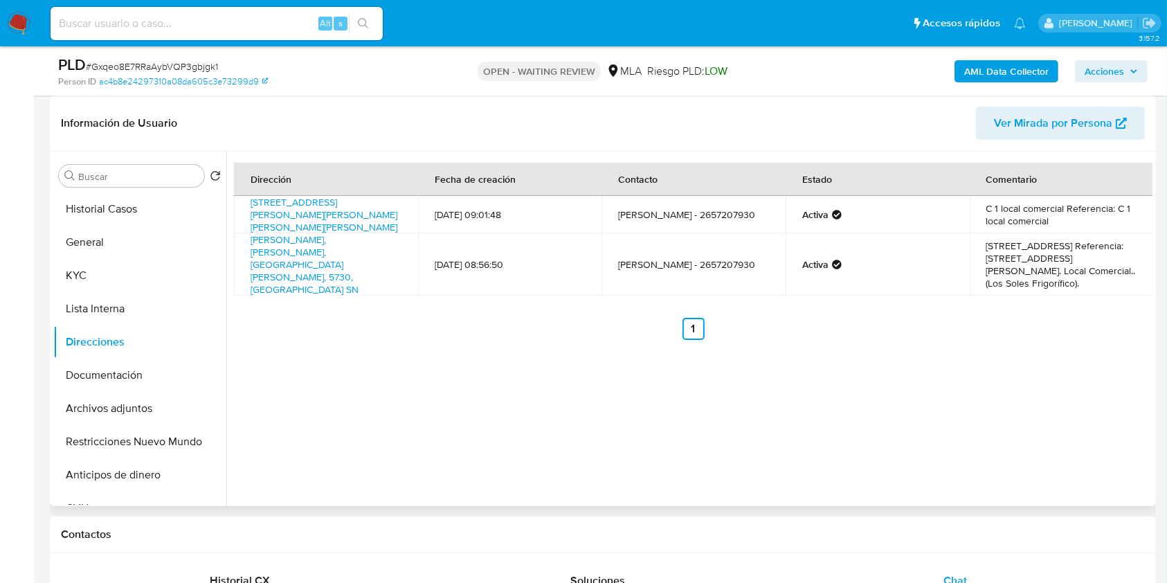
drag, startPoint x: 244, startPoint y: 197, endPoint x: 388, endPoint y: 221, distance: 146.7
click at [388, 221] on td "Av Adolfo Enrique Perez 7096, Villa Mercedes La Ribera, San Luis, 5730, Argenti…" at bounding box center [326, 214] width 184 height 37
copy link "Av Adolfo Enrique Perez 7096, Villa Mercedes La Ribera, San Luis, 5730, Argenti…"
click at [91, 263] on button "KYC" at bounding box center [134, 275] width 162 height 33
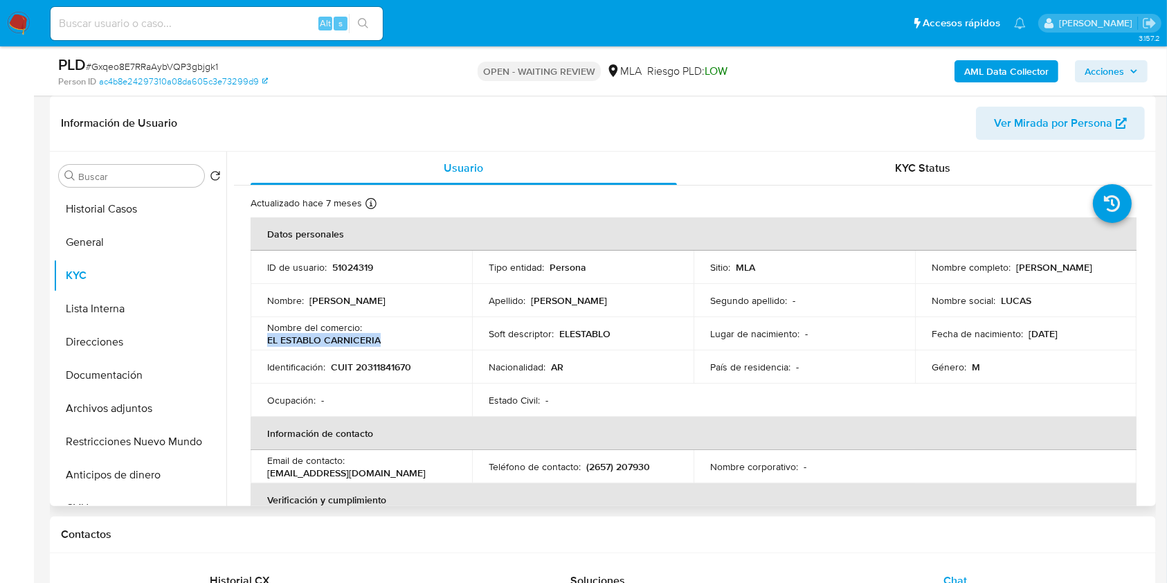
drag, startPoint x: 388, startPoint y: 341, endPoint x: 260, endPoint y: 341, distance: 127.4
click at [260, 341] on td "Nombre del comercio : EL ESTABLO CARNICERIA" at bounding box center [362, 333] width 222 height 33
copy p "EL ESTABLO CARNICERIA"
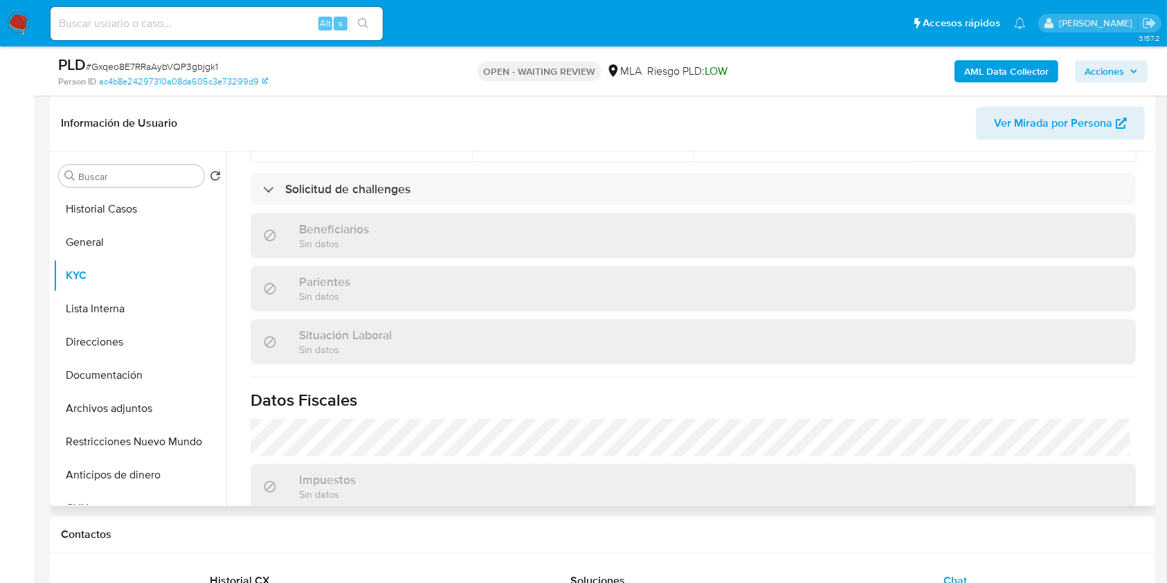
scroll to position [646, 0]
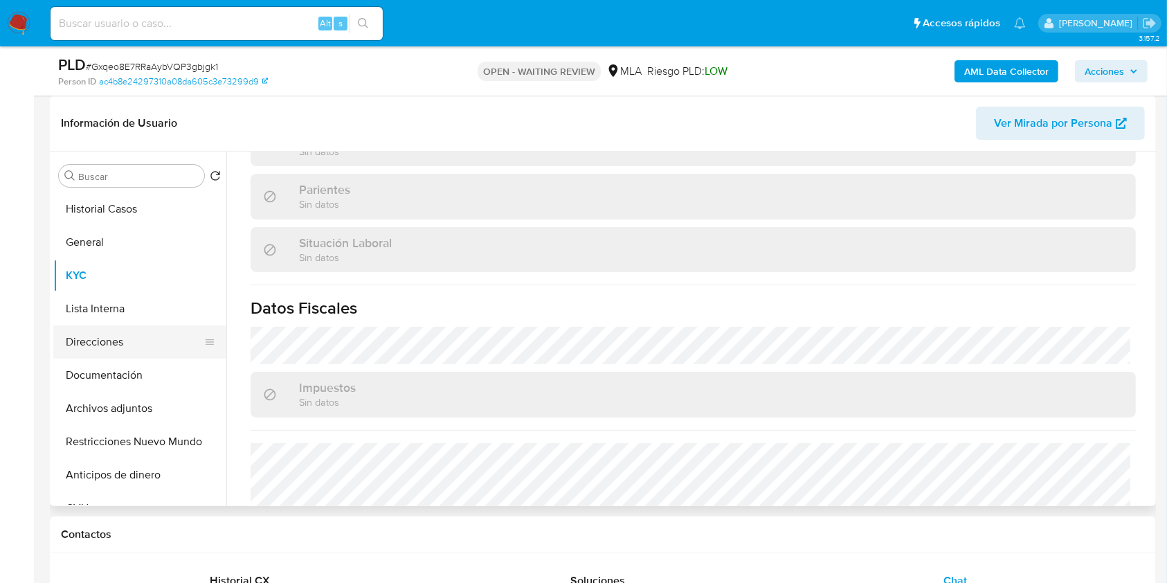
click at [110, 348] on button "Direcciones" at bounding box center [134, 341] width 162 height 33
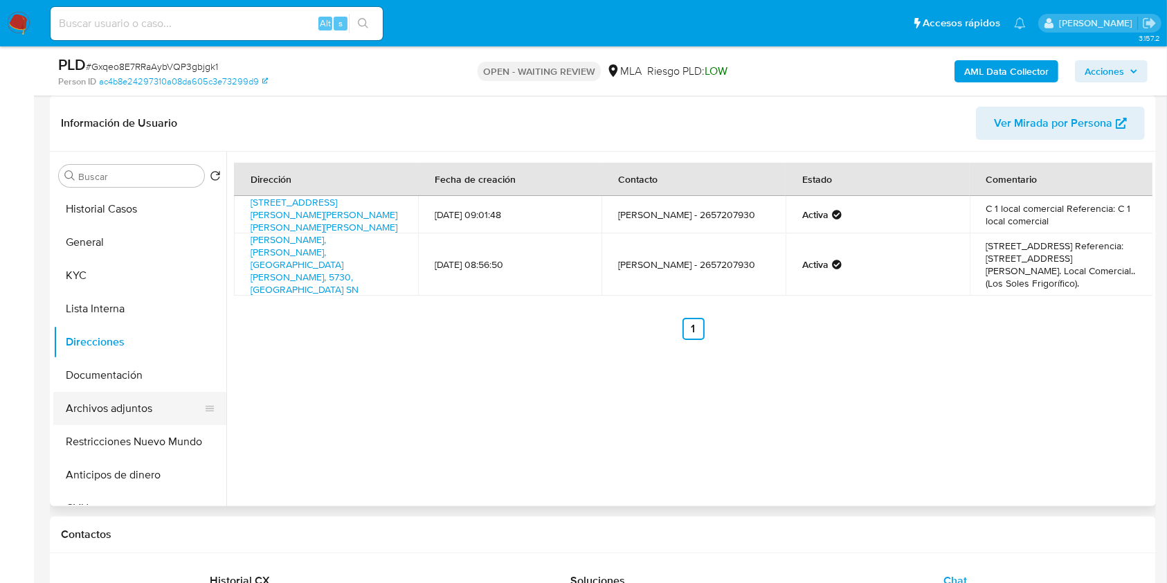
drag, startPoint x: 116, startPoint y: 431, endPoint x: 107, endPoint y: 417, distance: 16.5
click at [116, 433] on button "Restricciones Nuevo Mundo" at bounding box center [139, 441] width 173 height 33
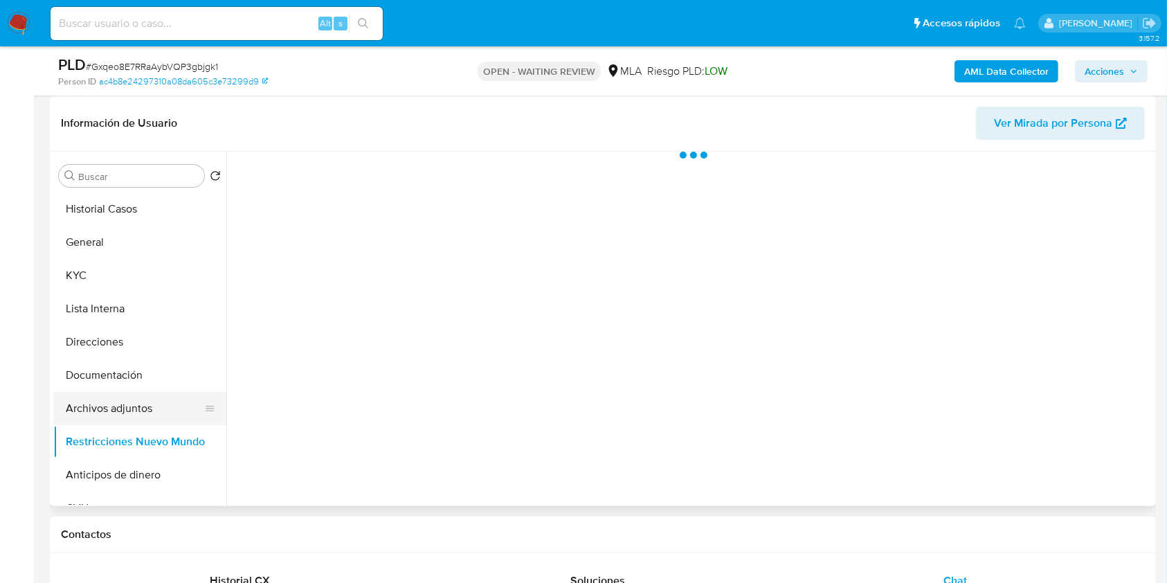
click at [106, 413] on button "Archivos adjuntos" at bounding box center [134, 408] width 162 height 33
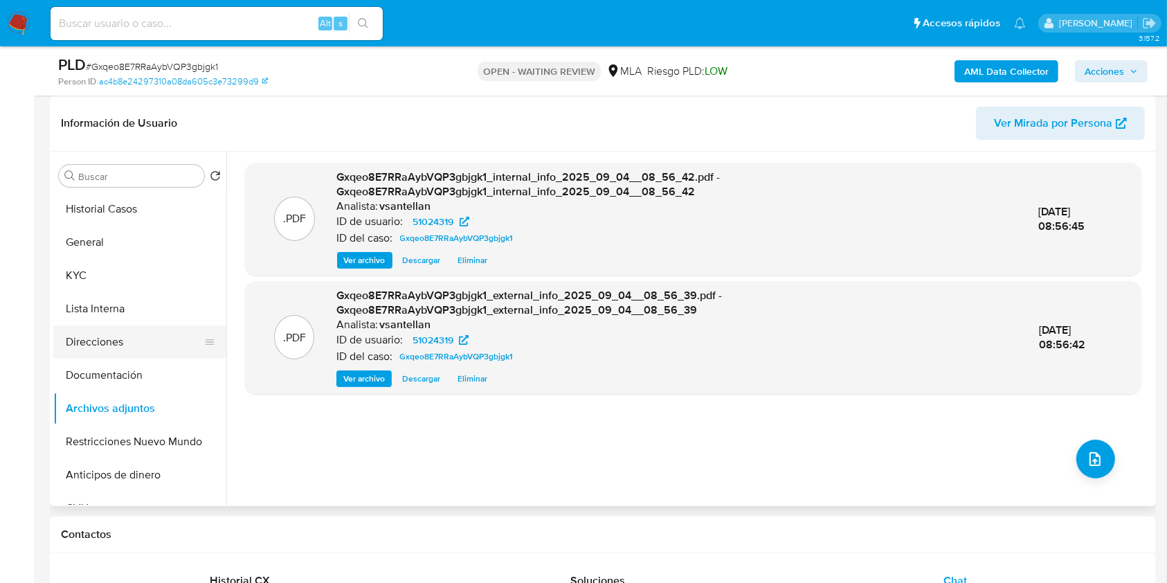
drag, startPoint x: 107, startPoint y: 278, endPoint x: 177, endPoint y: 331, distance: 87.5
click at [107, 278] on button "KYC" at bounding box center [139, 275] width 173 height 33
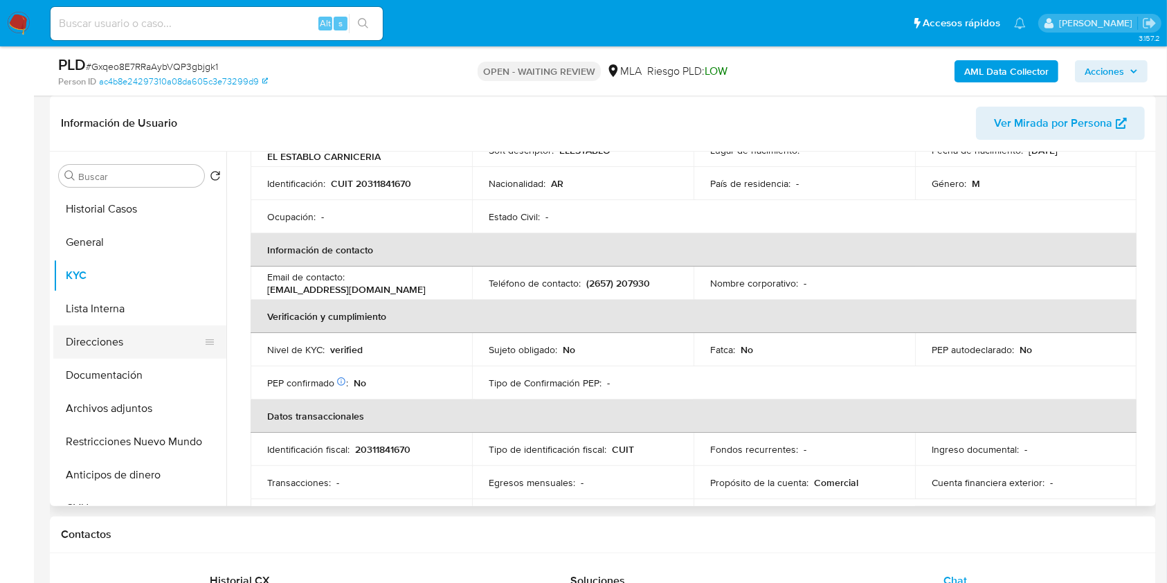
scroll to position [184, 0]
click at [152, 345] on button "Direcciones" at bounding box center [134, 341] width 162 height 33
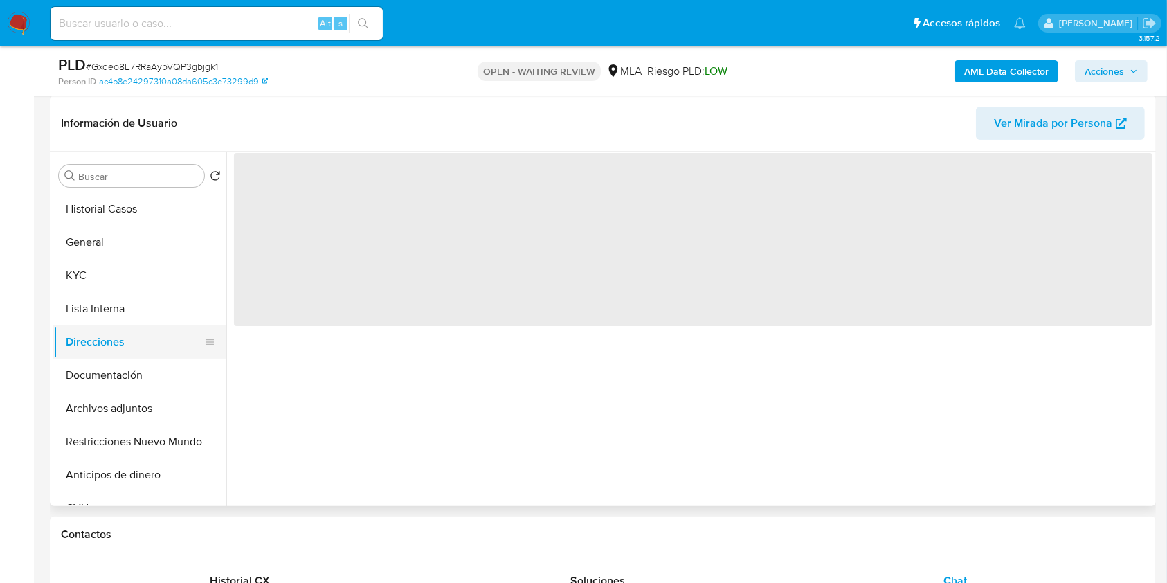
scroll to position [0, 0]
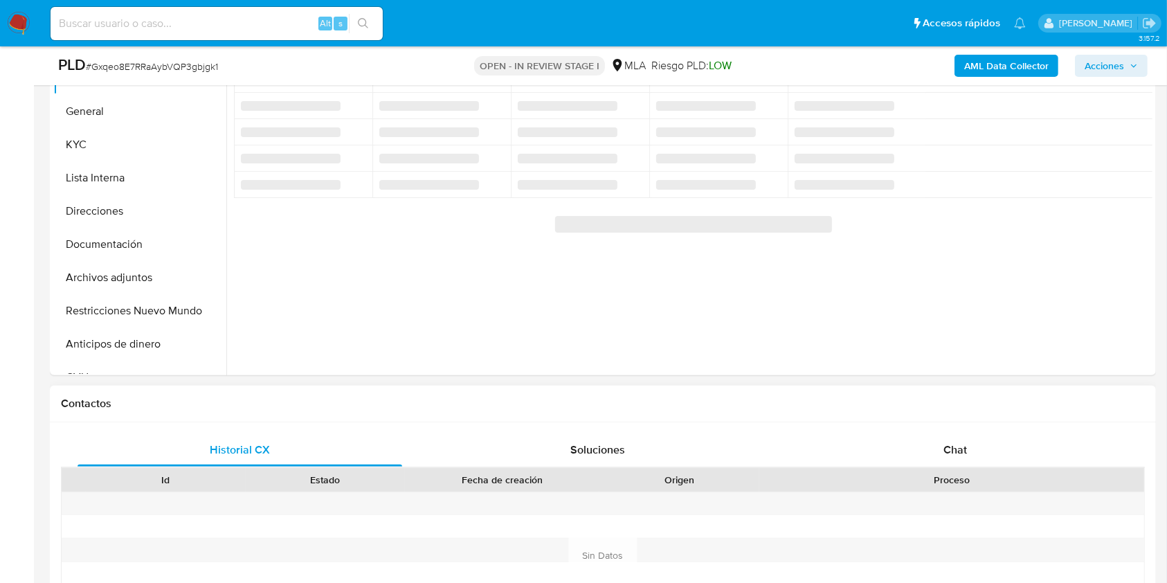
scroll to position [369, 0]
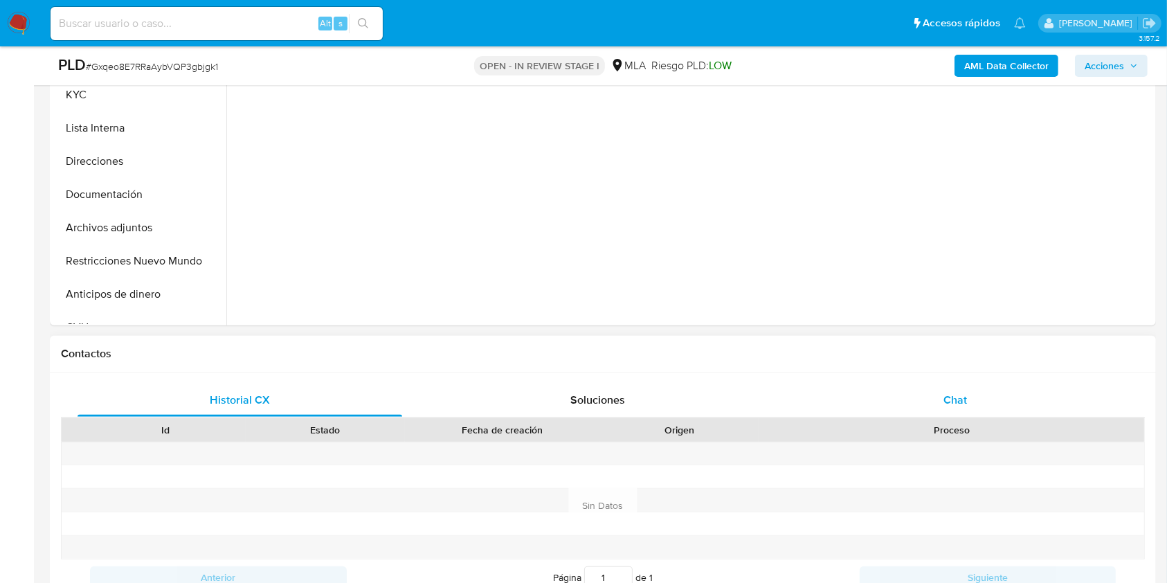
select select "10"
click at [973, 390] on div "Chat" at bounding box center [955, 399] width 325 height 33
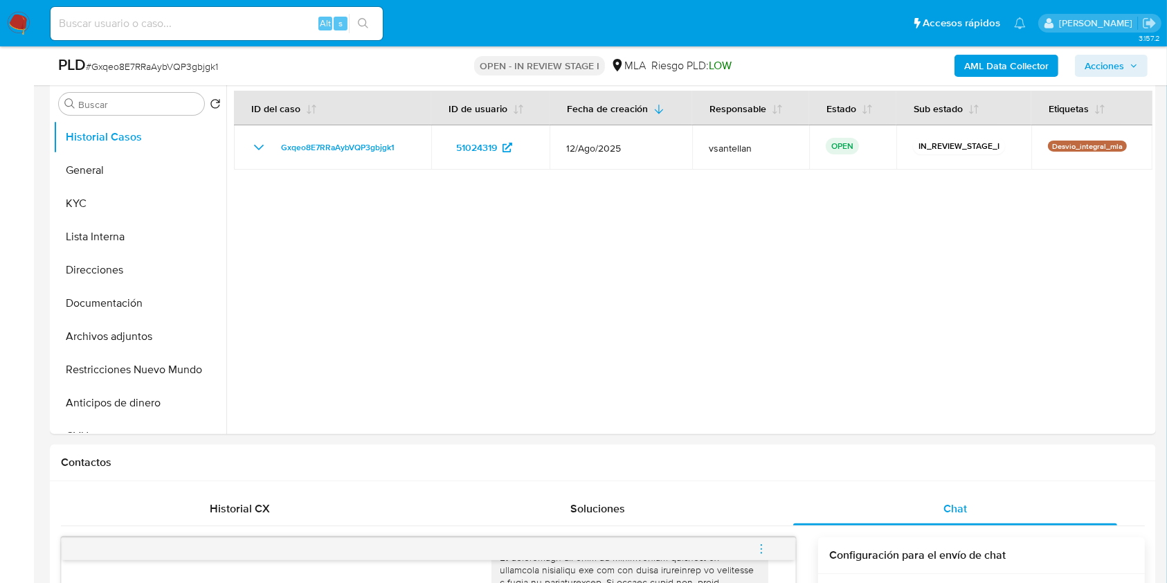
scroll to position [256, 0]
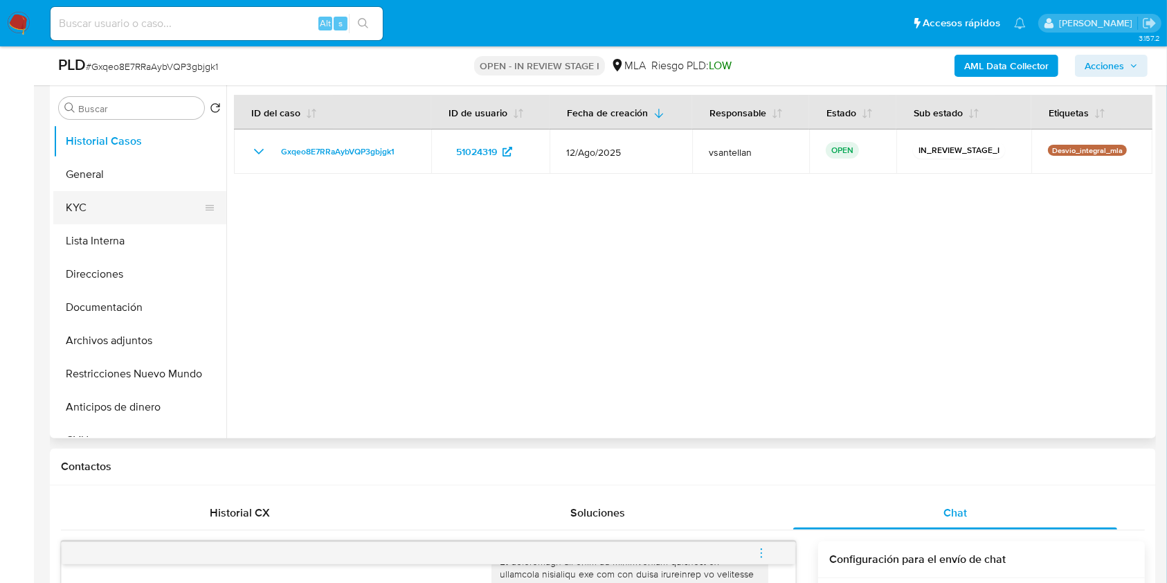
click at [70, 209] on button "KYC" at bounding box center [134, 207] width 162 height 33
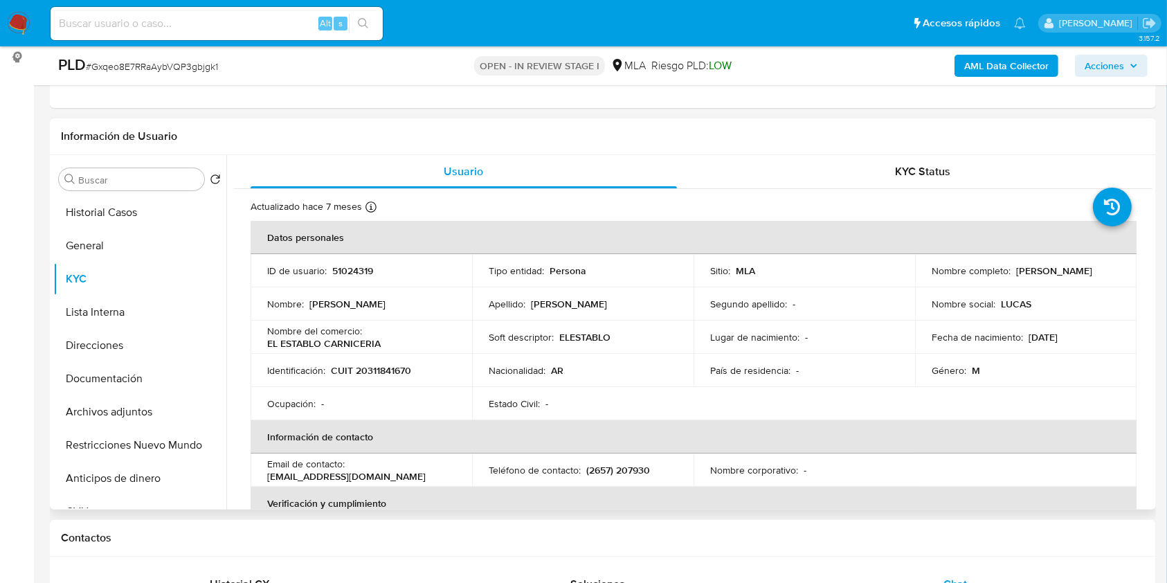
scroll to position [104, 0]
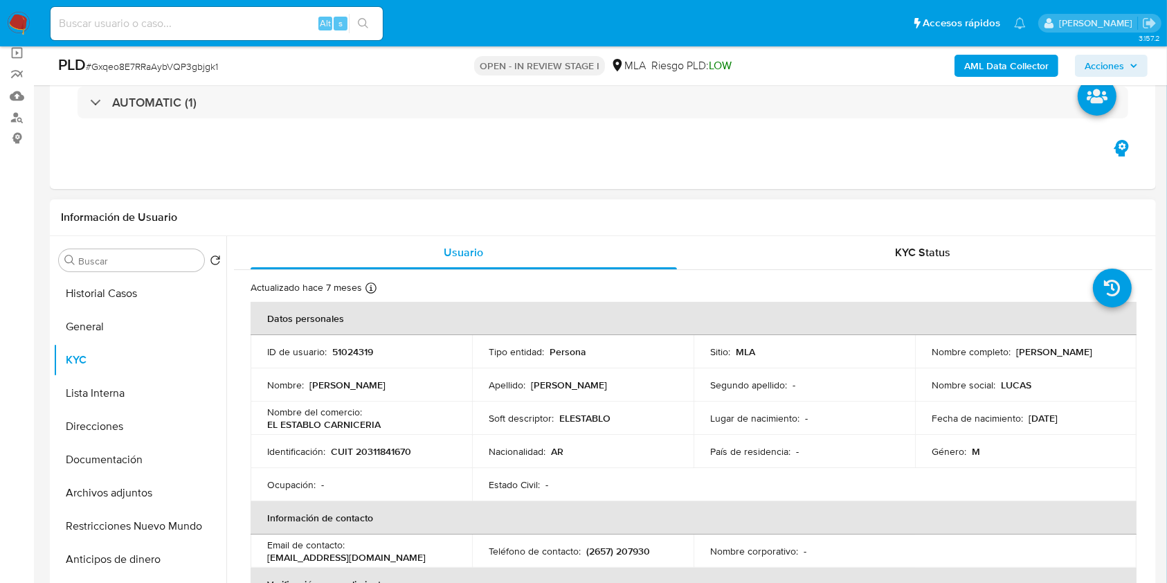
drag, startPoint x: 929, startPoint y: 354, endPoint x: 1093, endPoint y: 357, distance: 164.1
click at [1052, 365] on td "Nombre completo : Lucas Eleazar Aguilera" at bounding box center [1026, 351] width 222 height 33
copy p "Lucas Eleazar Aguilera"
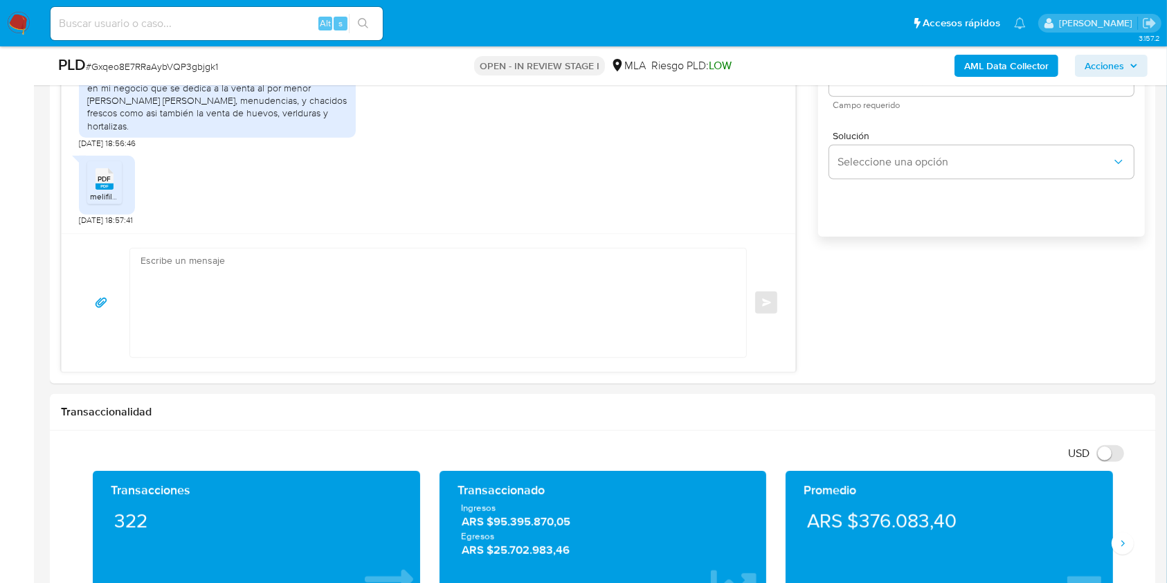
scroll to position [907, 0]
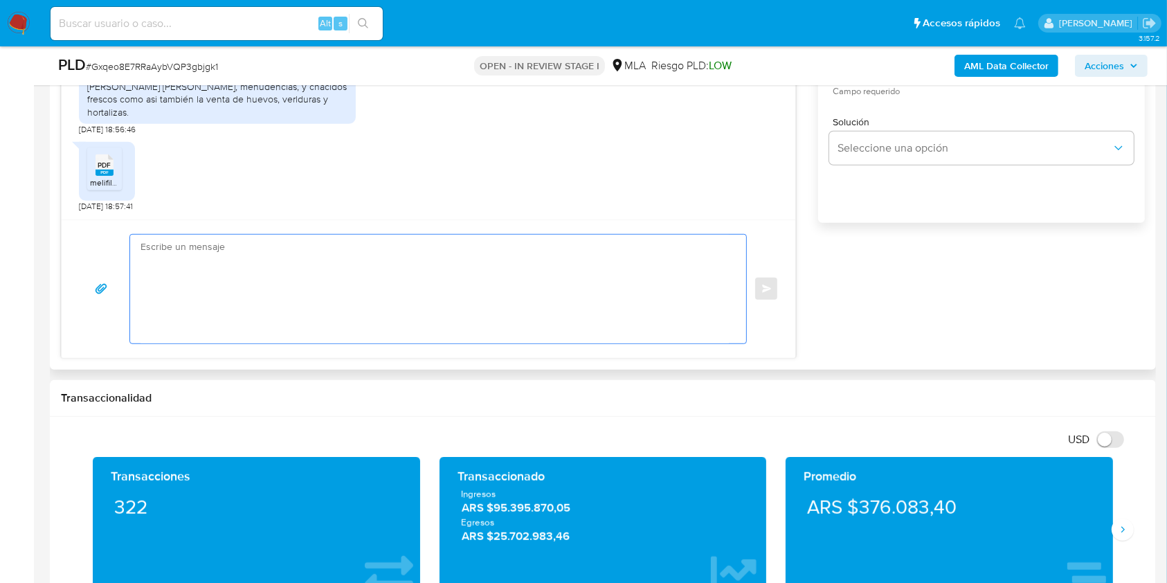
click at [533, 318] on textarea at bounding box center [435, 289] width 588 height 109
paste textarea "Hola Lucas Eleazar Aguilera, Muchas gracias por tu respuesta. En este caso, te …"
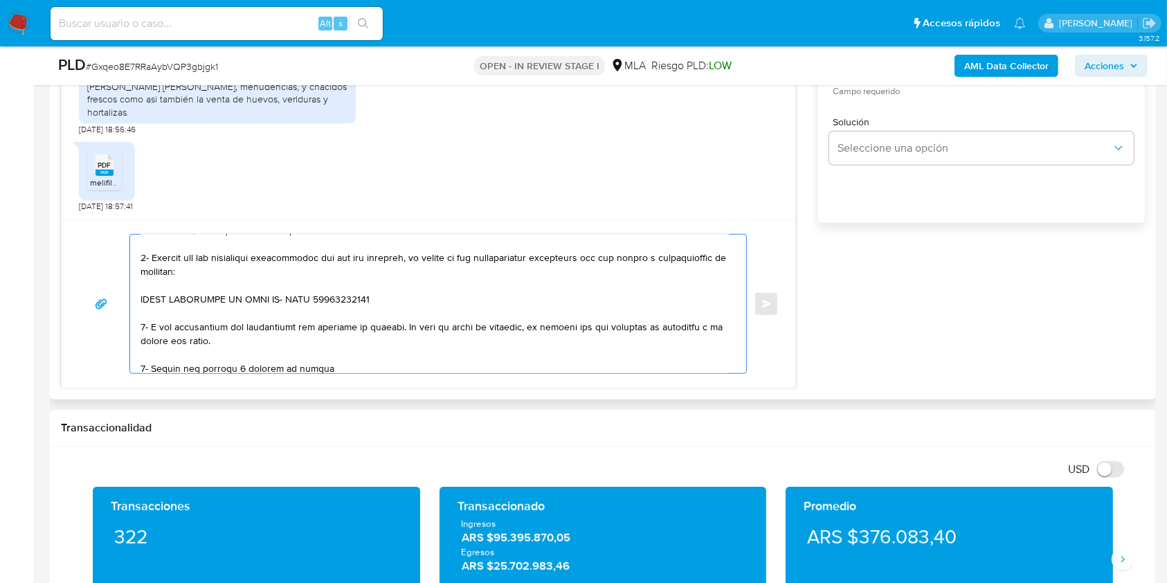
scroll to position [48, 0]
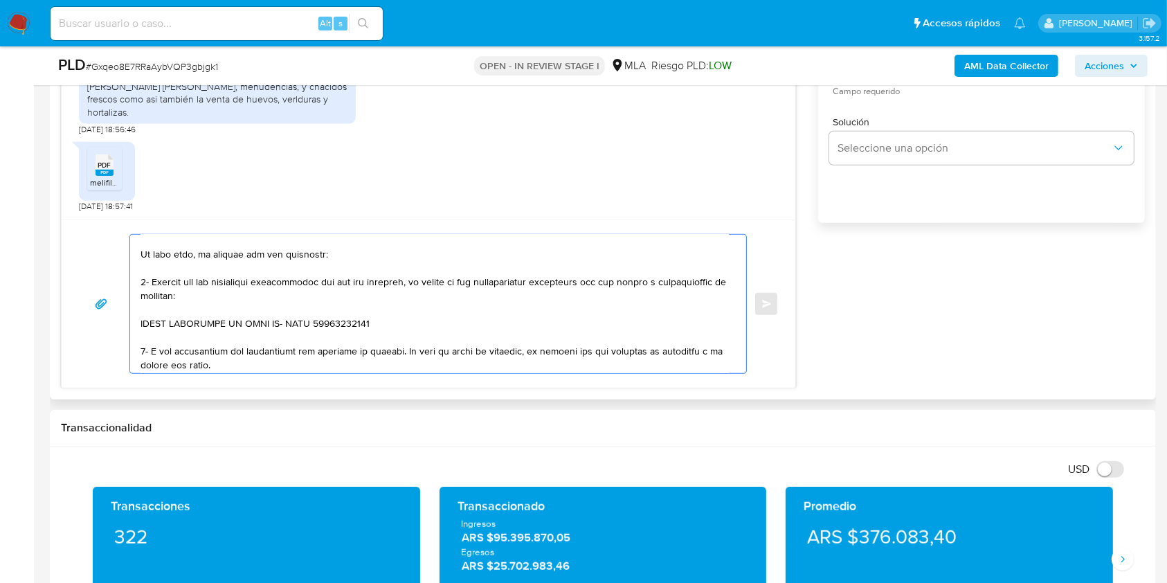
drag, startPoint x: 403, startPoint y: 246, endPoint x: 133, endPoint y: 279, distance: 271.9
click at [133, 279] on div at bounding box center [434, 304] width 609 height 138
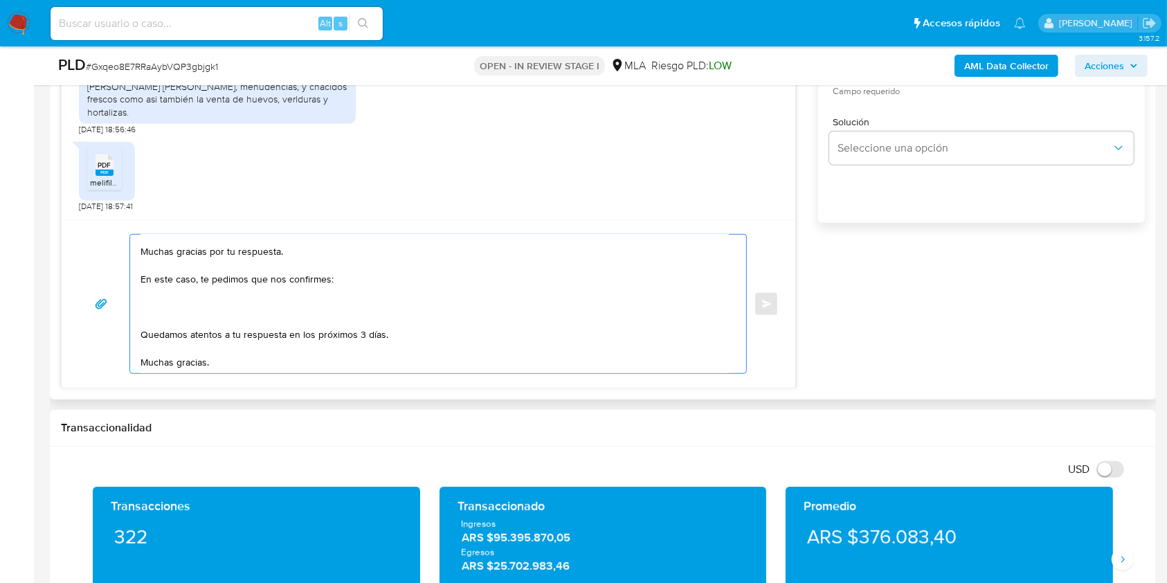
scroll to position [0, 0]
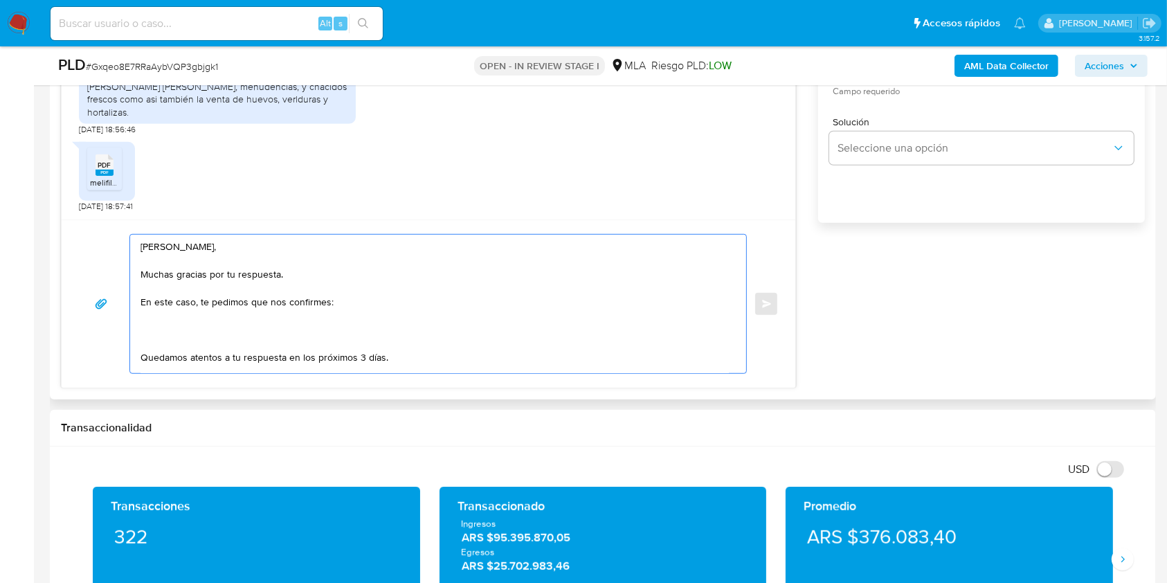
paste textarea "De corresponder a una actividad comercial, indicar el nombre, domicilio y/o sit…"
drag, startPoint x: 329, startPoint y: 334, endPoint x: 260, endPoint y: 329, distance: 68.7
click at [123, 329] on div "Hola Lucas Eleazar Aguilera, Muchas gracias por tu respuesta. En este caso, te …" at bounding box center [428, 304] width 700 height 140
drag, startPoint x: 371, startPoint y: 334, endPoint x: 133, endPoint y: 335, distance: 238.1
click at [133, 335] on div "Hola Lucas Eleazar Aguilera, Muchas gracias por tu respuesta. En este caso, te …" at bounding box center [434, 304] width 609 height 138
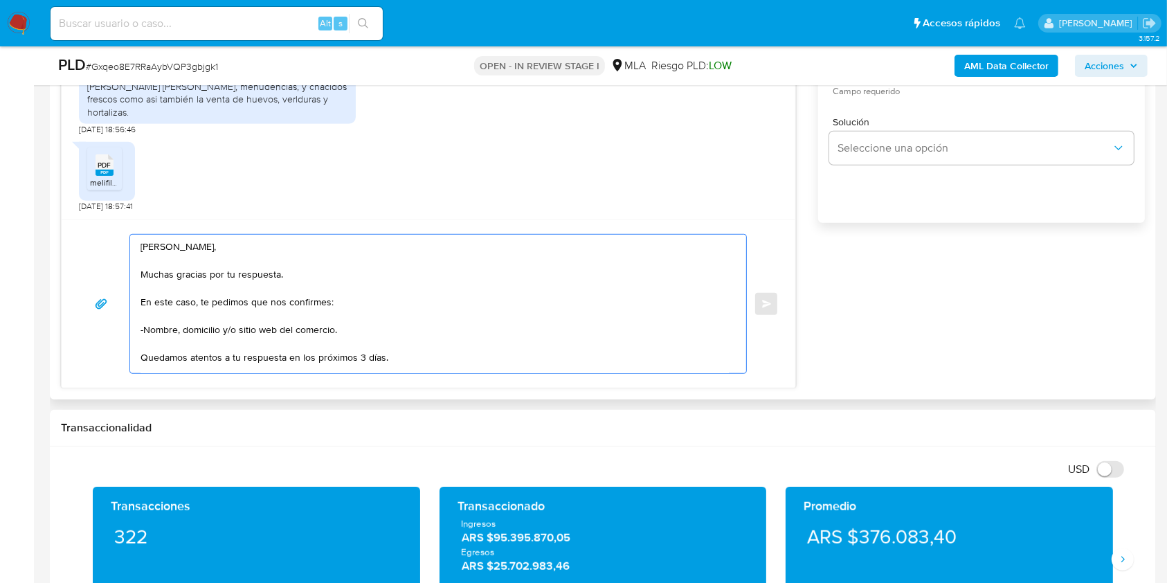
click at [298, 331] on textarea "Hola Lucas Eleazar Aguilera, Muchas gracias por tu respuesta. En este caso, te …" at bounding box center [435, 304] width 588 height 138
click at [352, 338] on textarea "Hola Lucas Eleazar Aguilera, Muchas gracias por tu respuesta. En este caso, te …" at bounding box center [435, 304] width 588 height 138
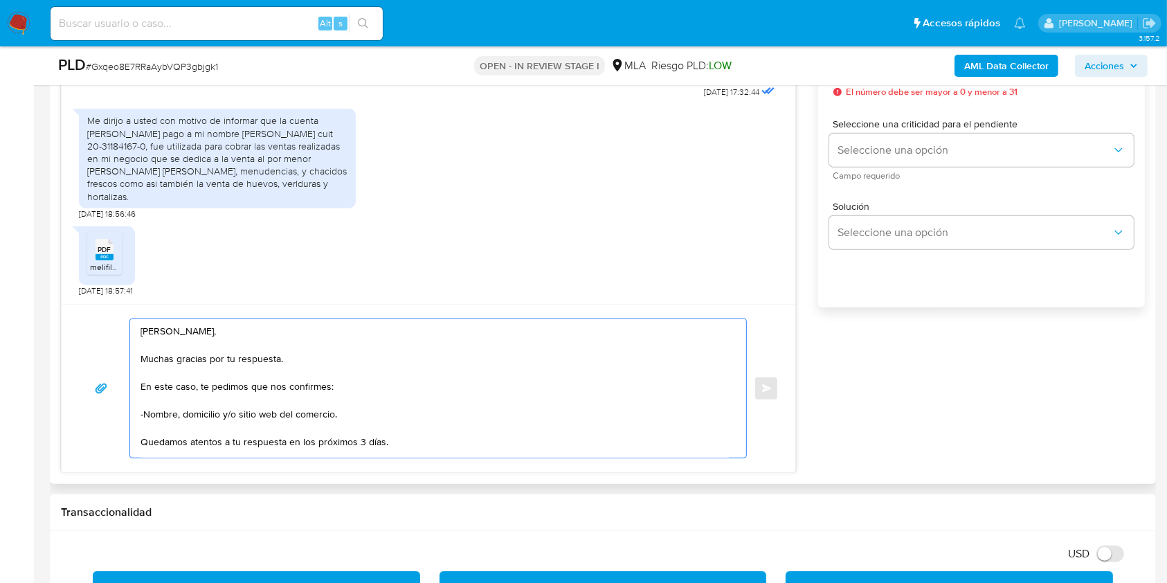
scroll to position [814, 0]
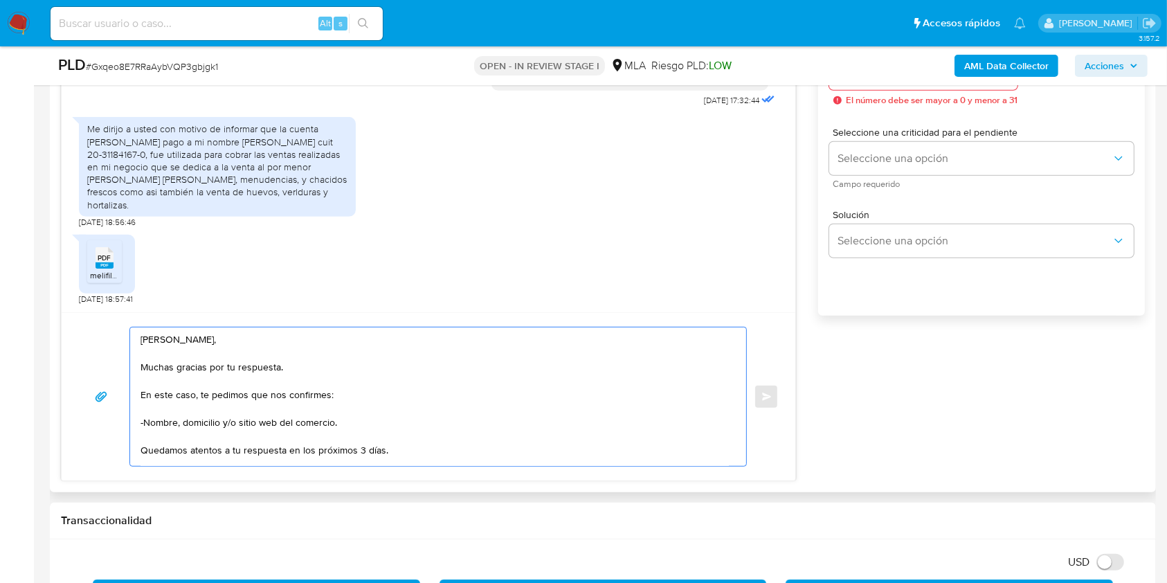
drag, startPoint x: 340, startPoint y: 422, endPoint x: 301, endPoint y: 419, distance: 38.9
click at [301, 419] on textarea "Hola Lucas Eleazar Aguilera, Muchas gracias por tu respuesta. En este caso, te …" at bounding box center [435, 396] width 588 height 138
click at [306, 422] on textarea "Hola Lucas Eleazar Aguilera, Muchas gracias por tu respuesta. En este caso, te …" at bounding box center [435, 396] width 588 height 138
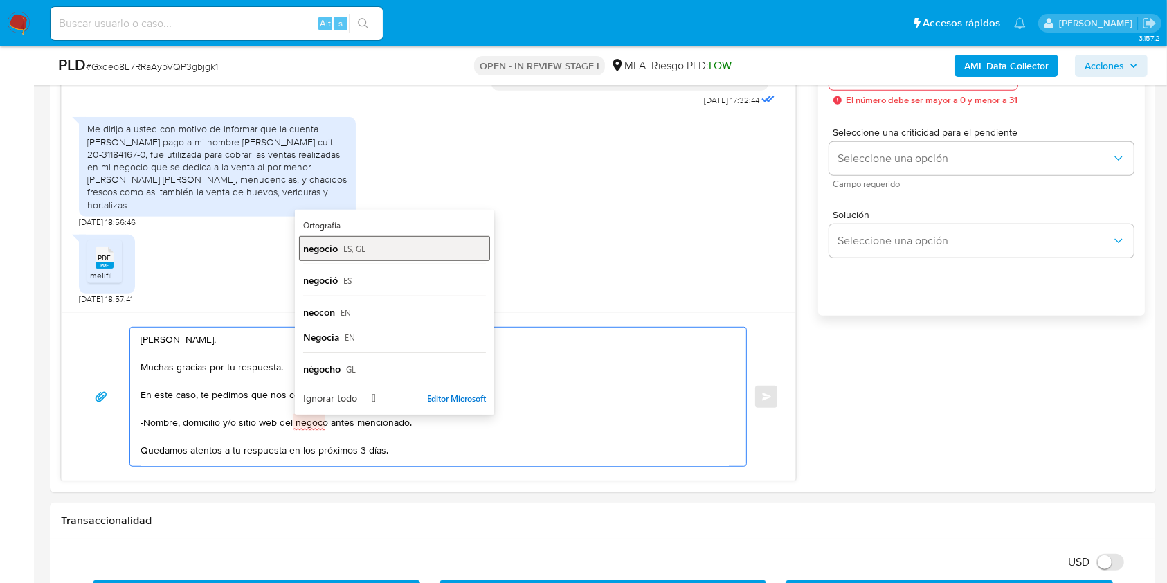
click at [338, 242] on span "negocio" at bounding box center [320, 248] width 35 height 13
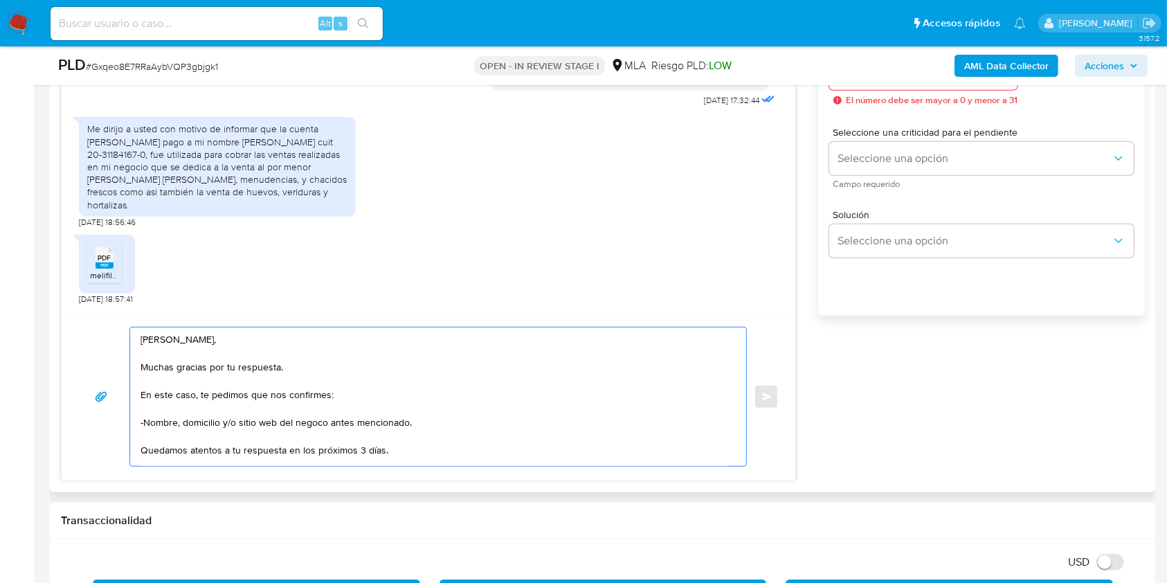
click at [409, 426] on textarea "Hola Lucas Eleazar Aguilera, Muchas gracias por tu respuesta. En este caso, te …" at bounding box center [435, 396] width 588 height 138
click at [365, 452] on textarea "Hola Lucas Eleazar Aguilera, Muchas gracias por tu respuesta. En este caso, te …" at bounding box center [435, 396] width 588 height 138
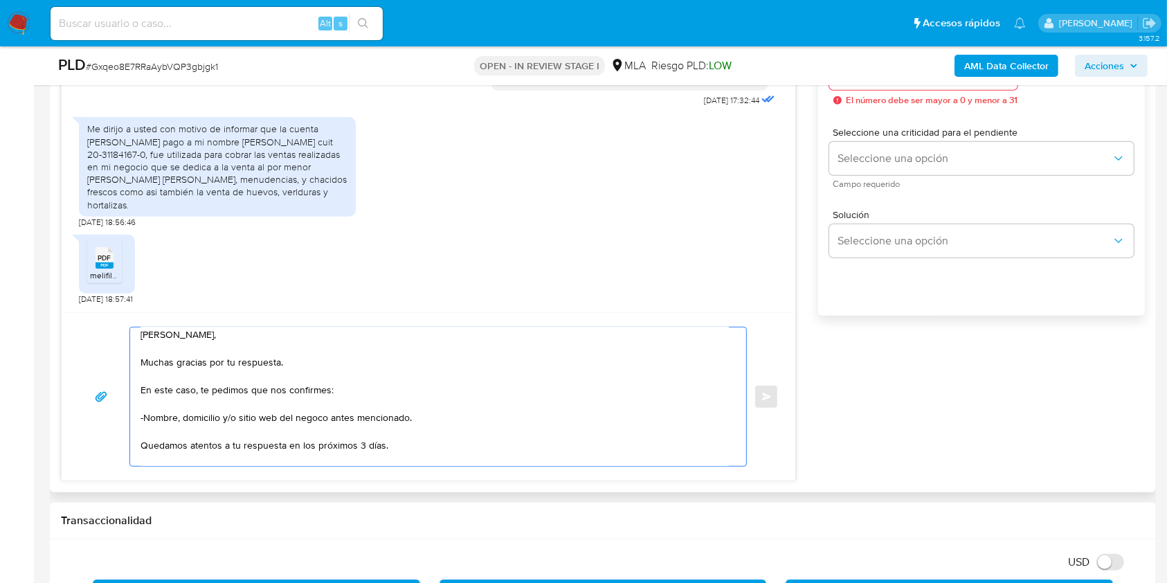
scroll to position [5, 0]
click at [360, 452] on textarea "Hola Lucas Eleazar Aguilera, Muchas gracias por tu respuesta. En este caso, te …" at bounding box center [435, 396] width 588 height 138
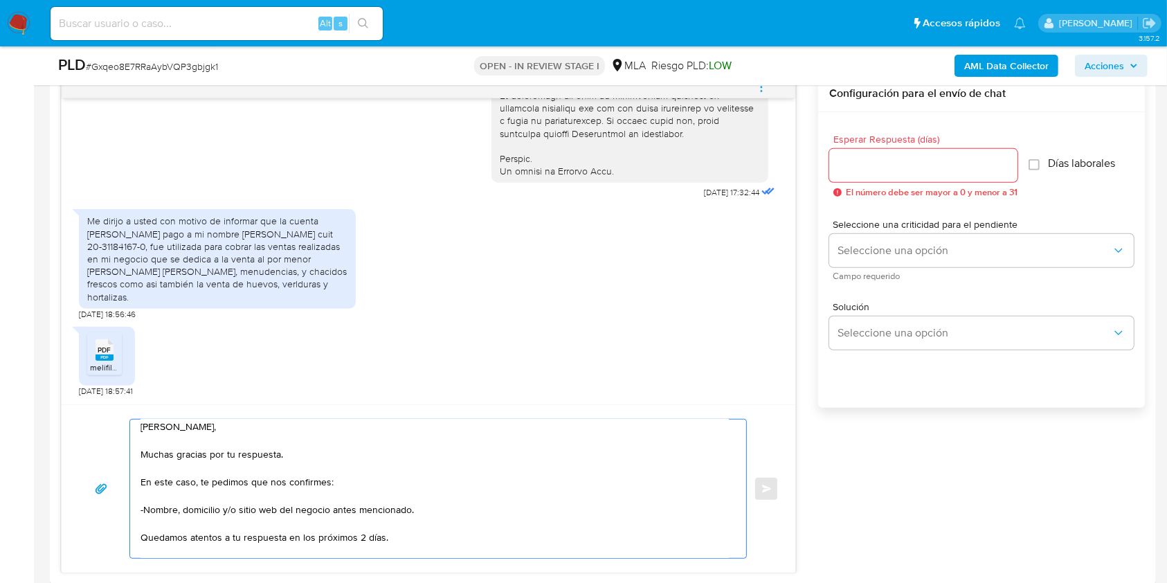
type textarea "Hola Lucas Eleazar Aguilera, Muchas gracias por tu respuesta. En este caso, te …"
click at [910, 175] on div at bounding box center [923, 165] width 188 height 33
click at [896, 163] on input "Esperar Respuesta (días)" at bounding box center [923, 165] width 188 height 18
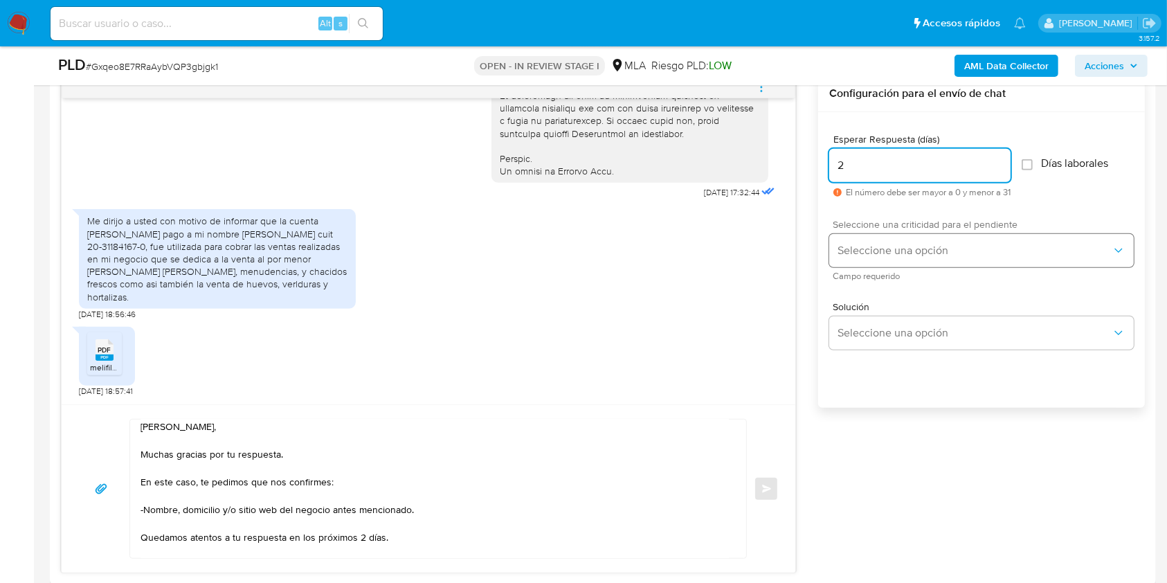
type input "2"
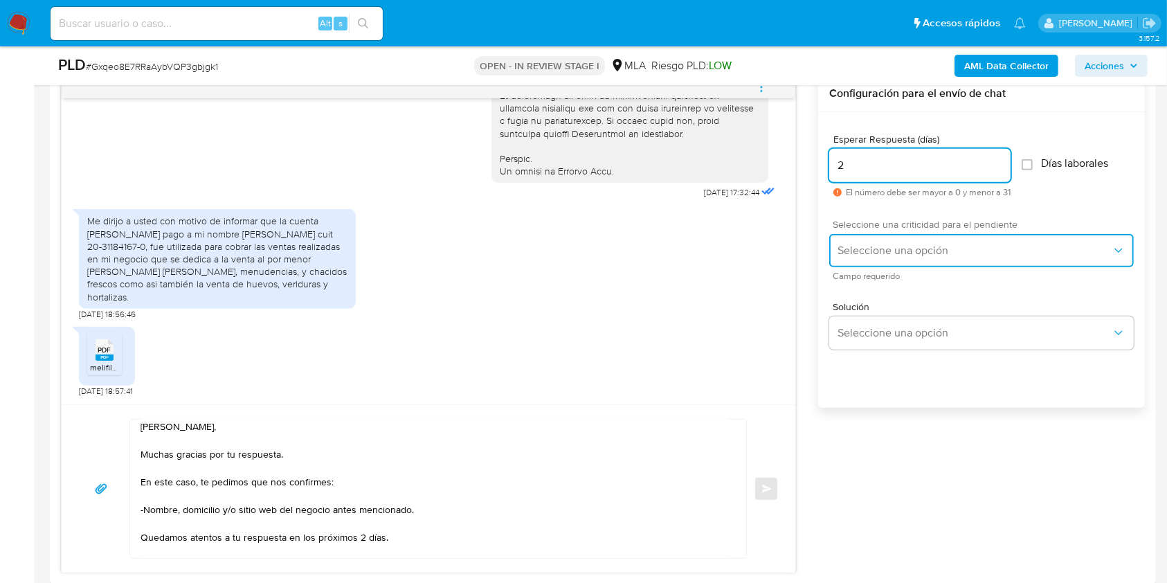
drag, startPoint x: 887, startPoint y: 248, endPoint x: 890, endPoint y: 263, distance: 14.8
click at [887, 249] on span "Seleccione una opción" at bounding box center [975, 251] width 274 height 14
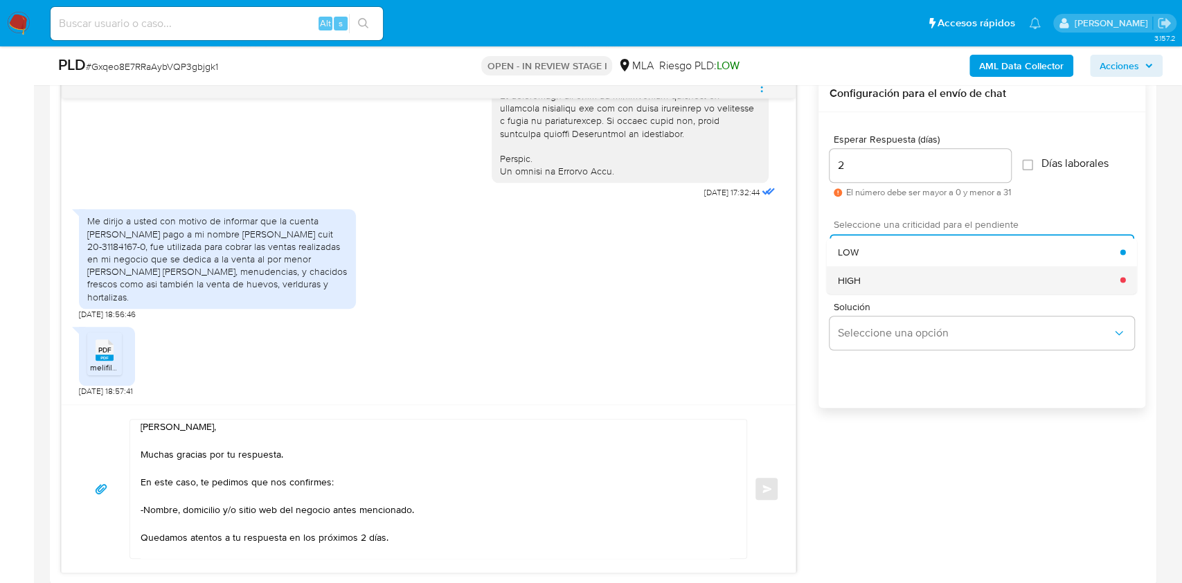
click at [876, 278] on div "HIGH" at bounding box center [979, 280] width 282 height 28
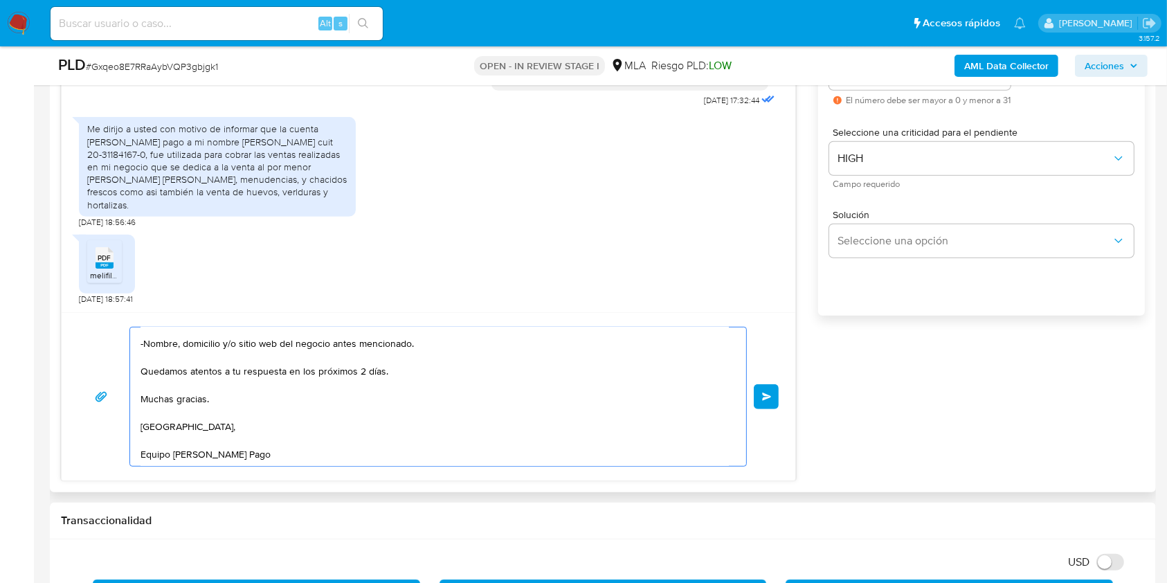
scroll to position [0, 0]
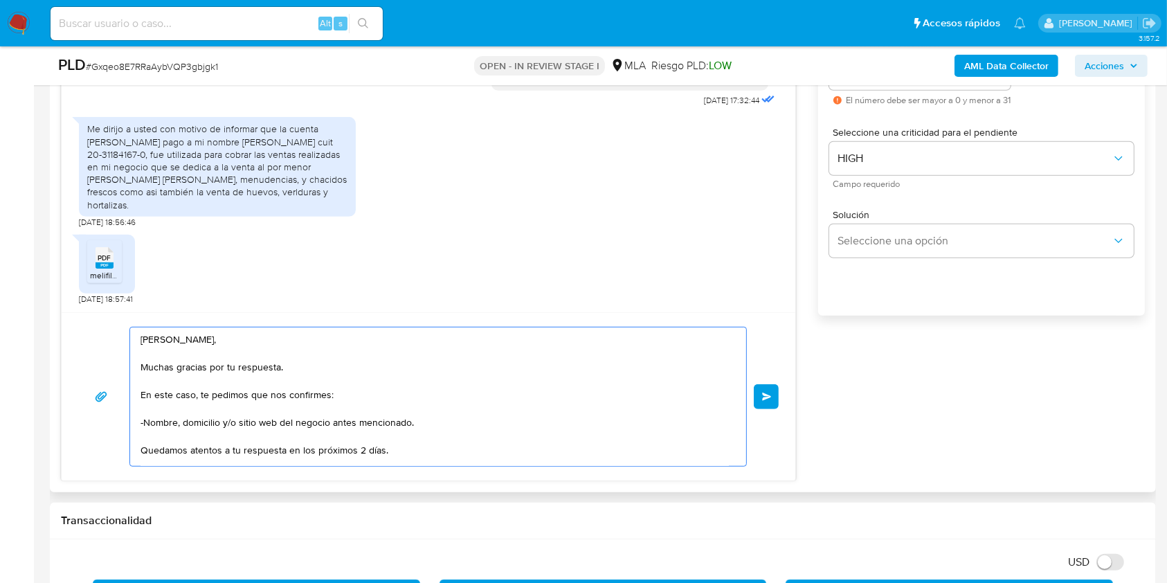
click at [766, 388] on button "Enviar" at bounding box center [766, 396] width 25 height 25
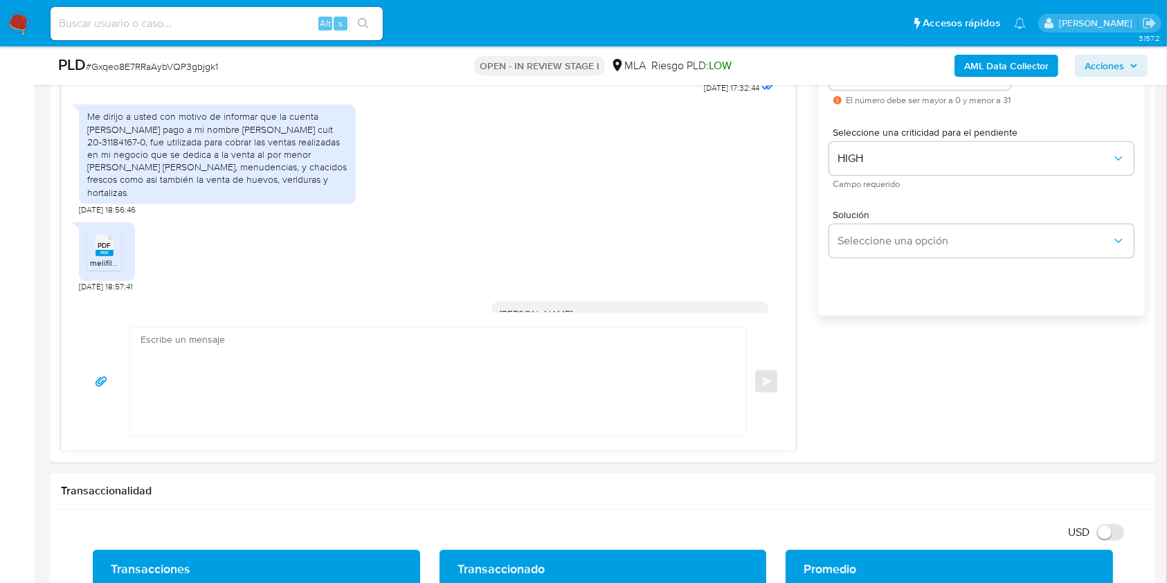
scroll to position [914, 0]
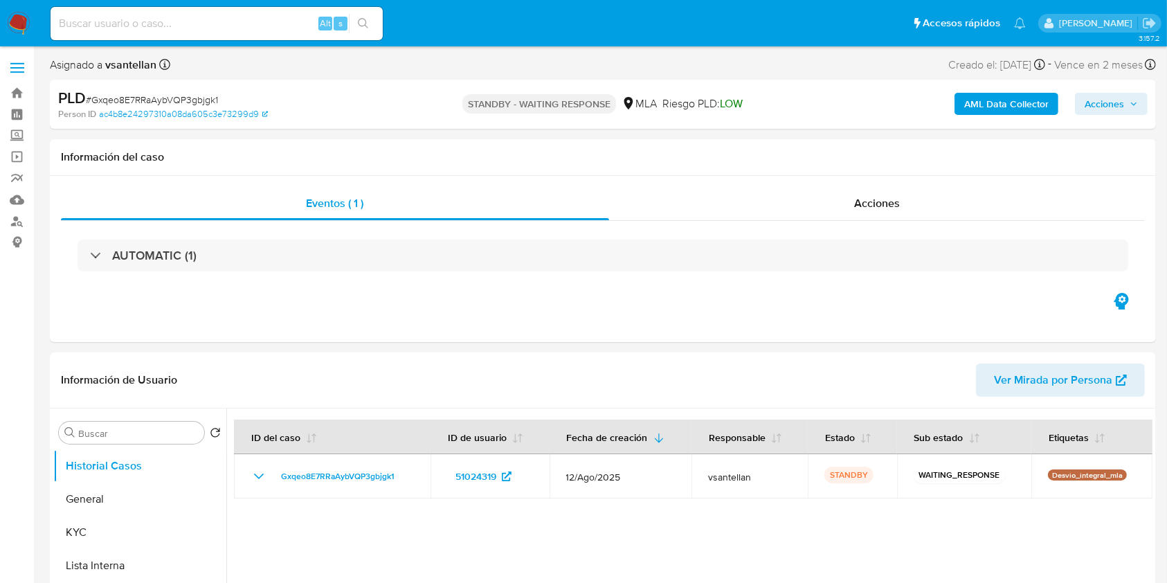
select select "10"
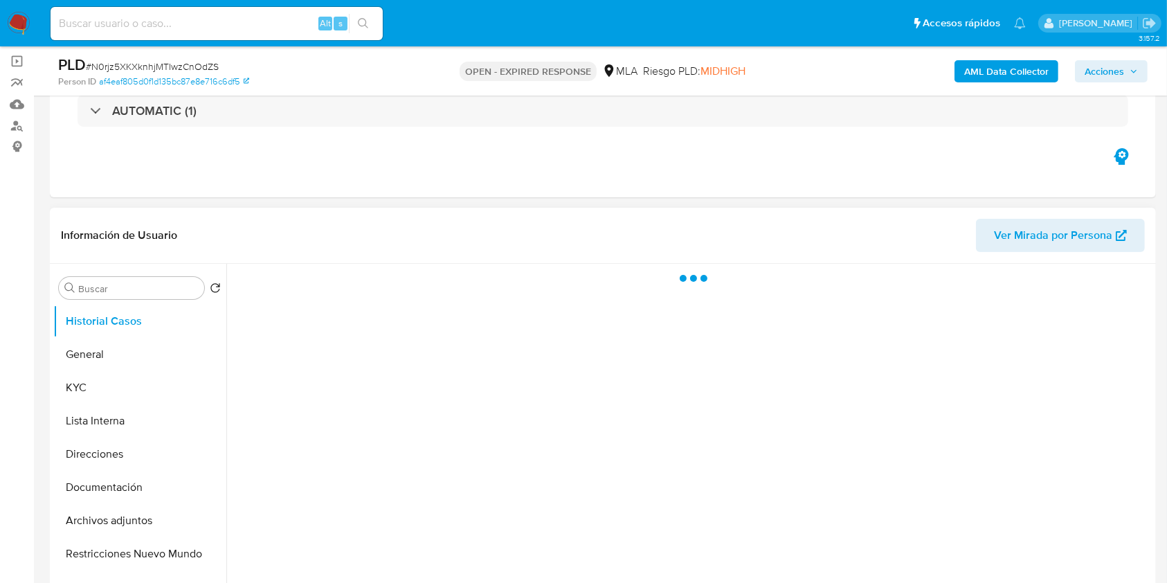
scroll to position [184, 0]
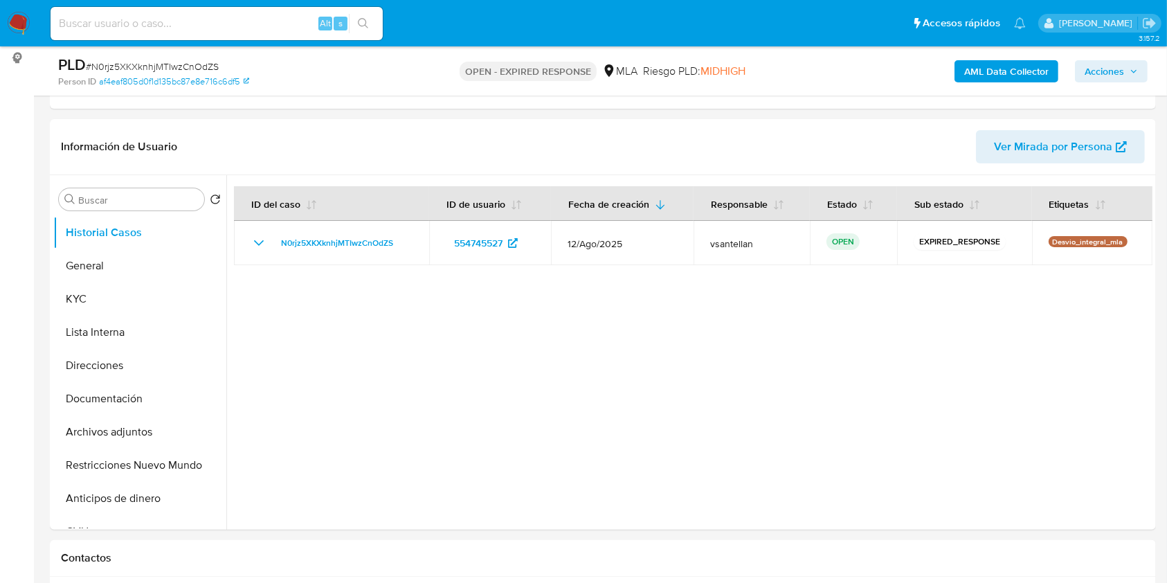
select select "10"
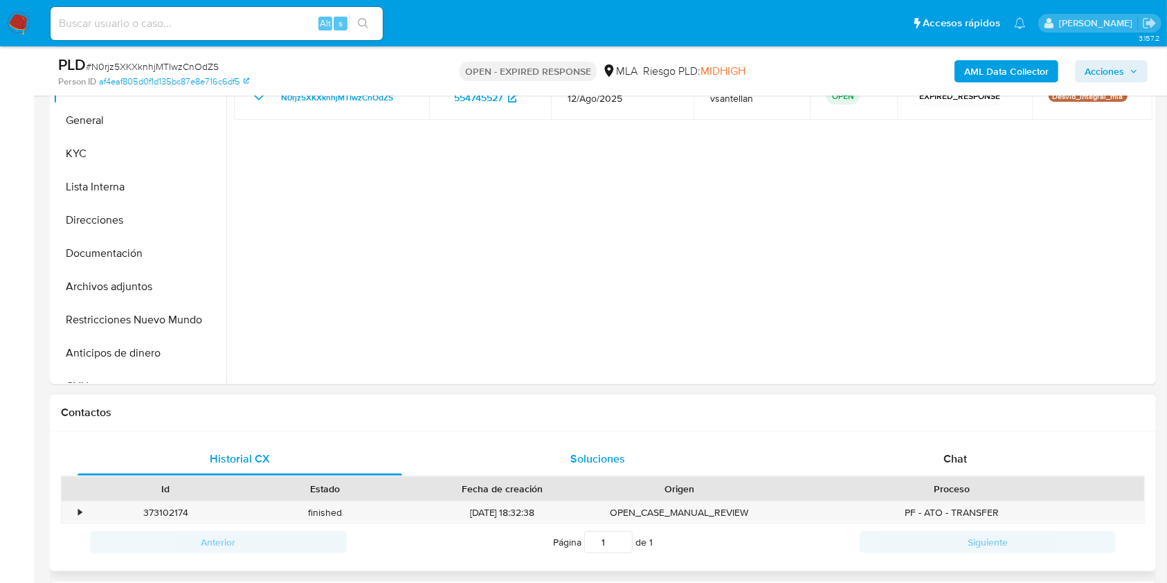
scroll to position [369, 0]
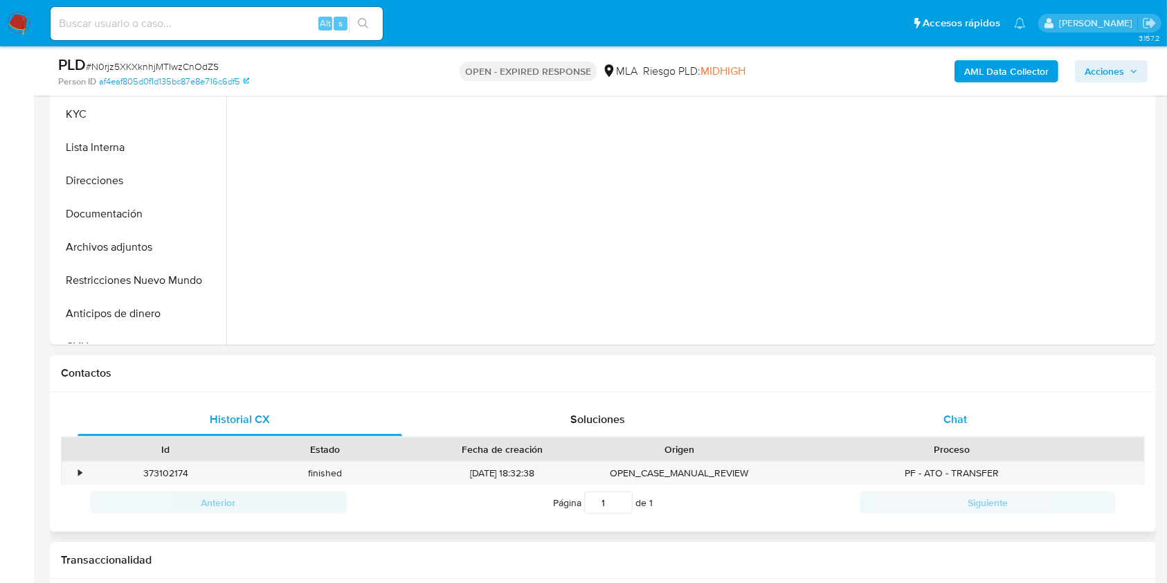
drag, startPoint x: 985, startPoint y: 417, endPoint x: 1011, endPoint y: 402, distance: 29.4
click at [985, 416] on div "Chat" at bounding box center [955, 419] width 325 height 33
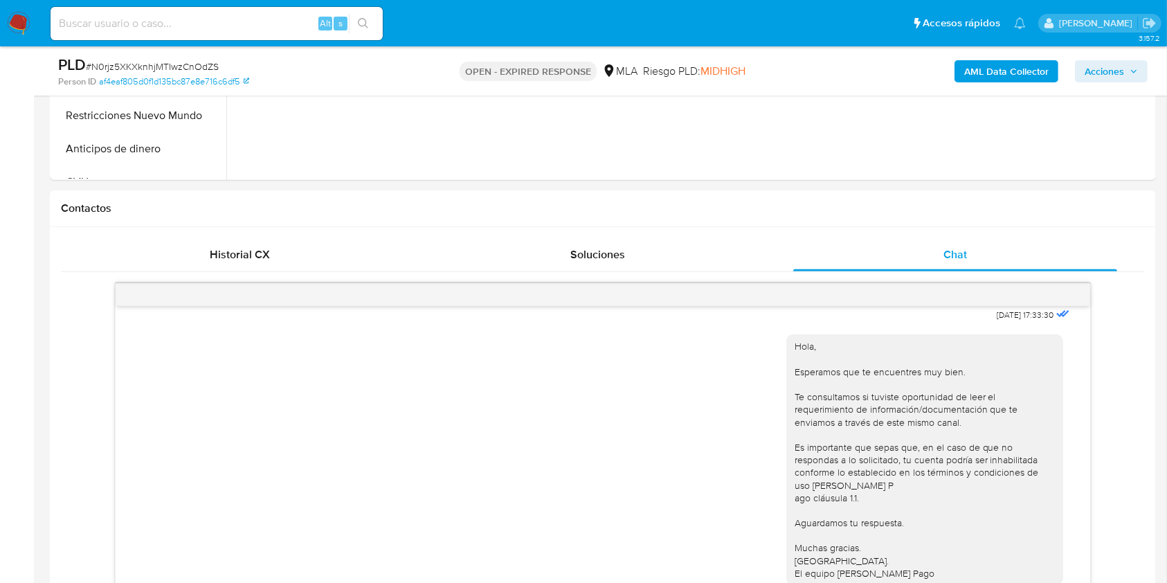
scroll to position [593, 0]
